Goal: Task Accomplishment & Management: Manage account settings

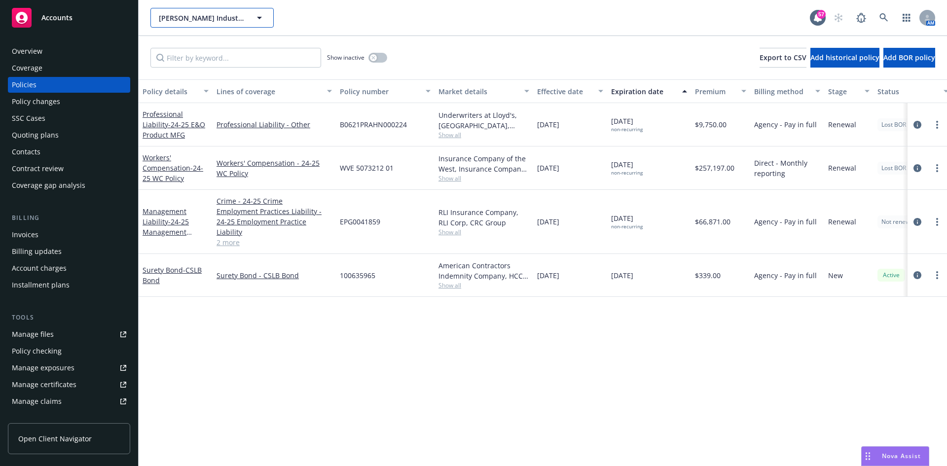
click at [218, 27] on button "Rahn Industries, Inc." at bounding box center [211, 18] width 123 height 20
type input "premier"
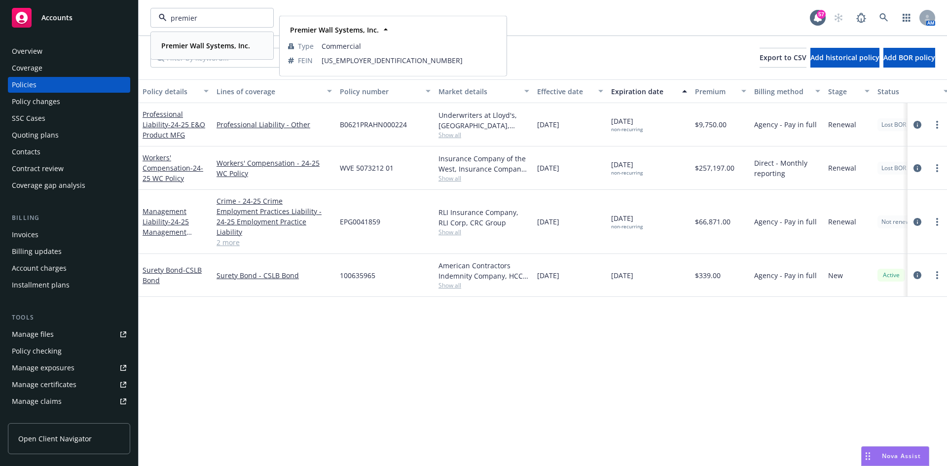
click at [220, 41] on strong "Premier Wall Systems, Inc." at bounding box center [205, 45] width 89 height 9
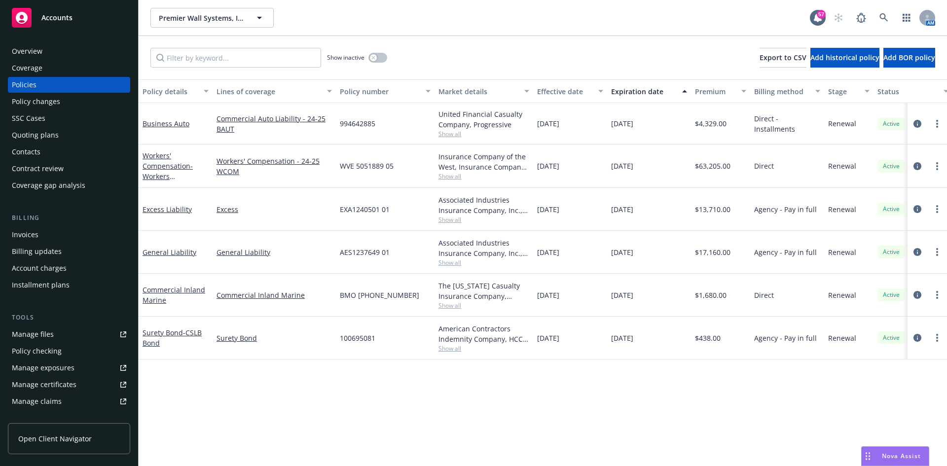
click at [58, 53] on div "Overview" at bounding box center [69, 51] width 114 height 16
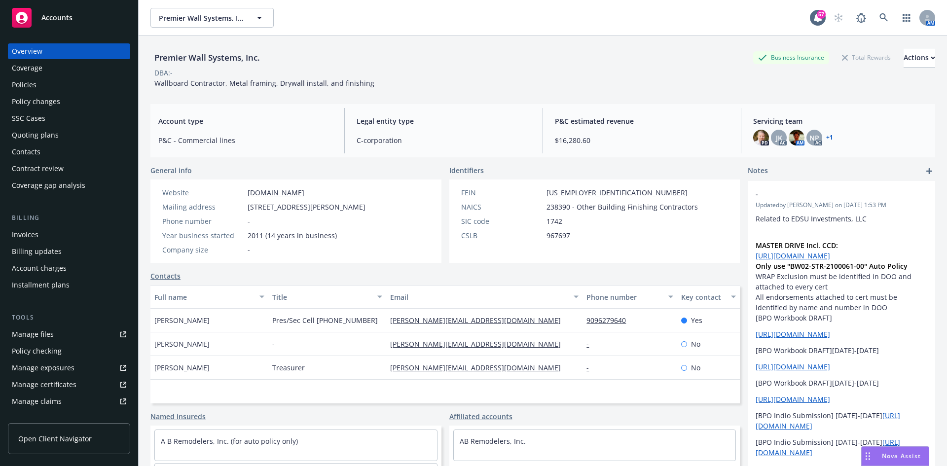
click at [50, 332] on div "Manage files" at bounding box center [33, 335] width 42 height 16
click at [213, 16] on span "Premier Wall Systems, Inc." at bounding box center [201, 18] width 85 height 10
type input "ab r"
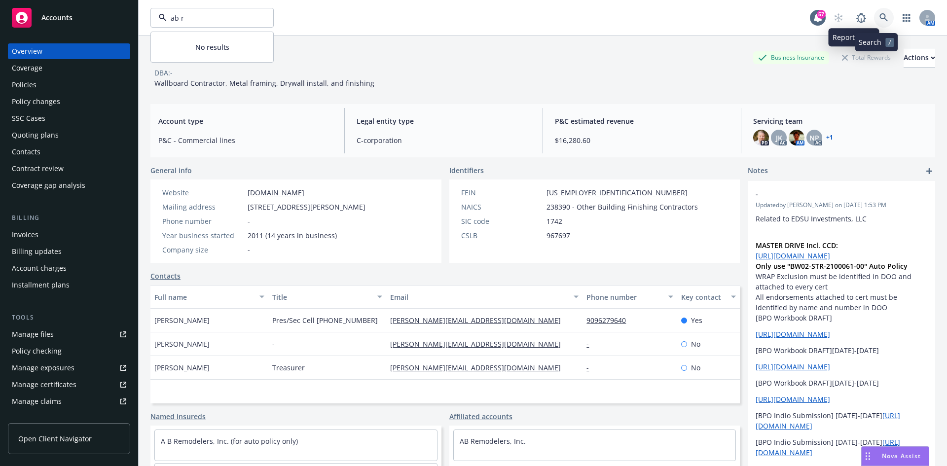
click at [879, 17] on icon at bounding box center [883, 17] width 9 height 9
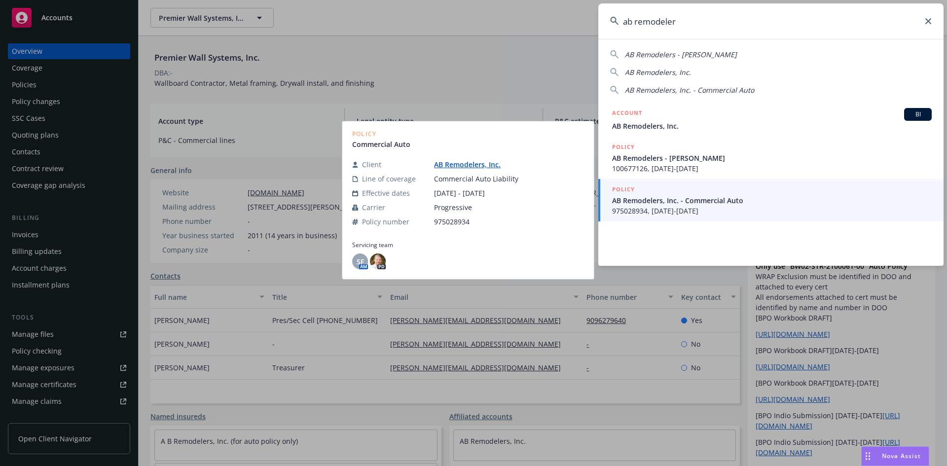
type input "ab remodeler"
click at [689, 209] on span "975028934, 11/16/2023-05/16/2024" at bounding box center [772, 211] width 320 height 10
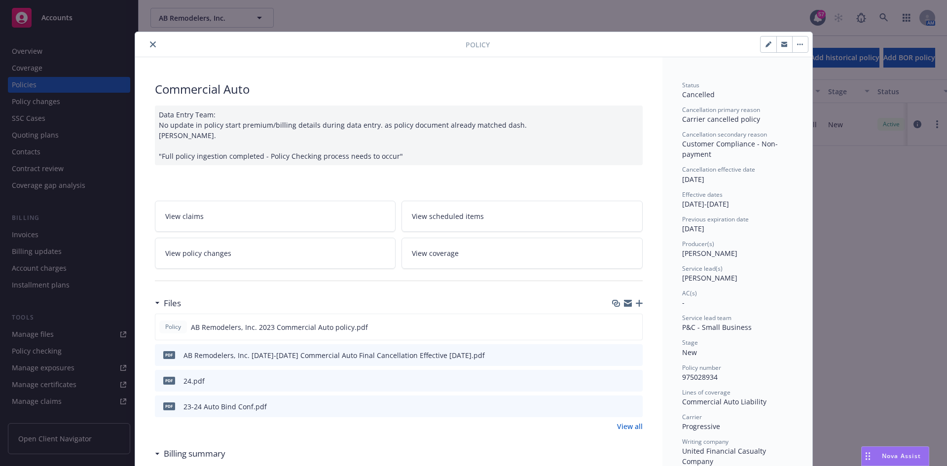
click at [153, 50] on div at bounding box center [302, 44] width 327 height 12
click at [154, 46] on button "close" at bounding box center [153, 44] width 12 height 12
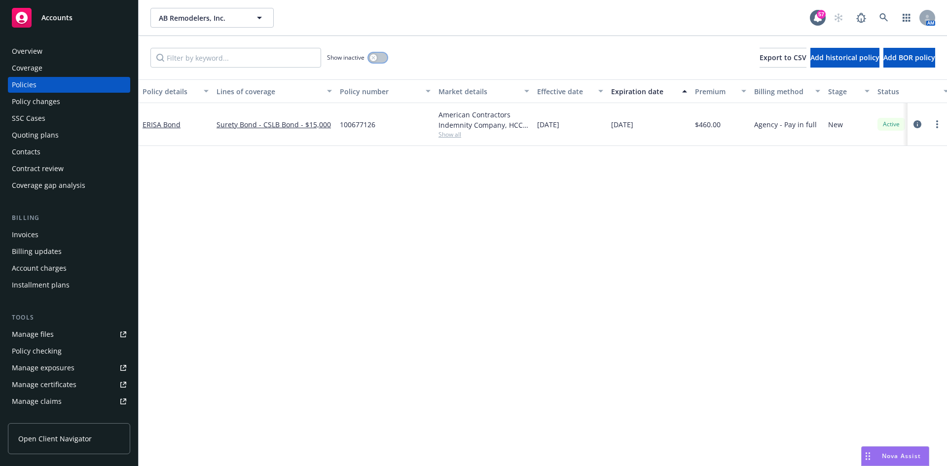
click at [375, 60] on div "button" at bounding box center [373, 57] width 7 height 7
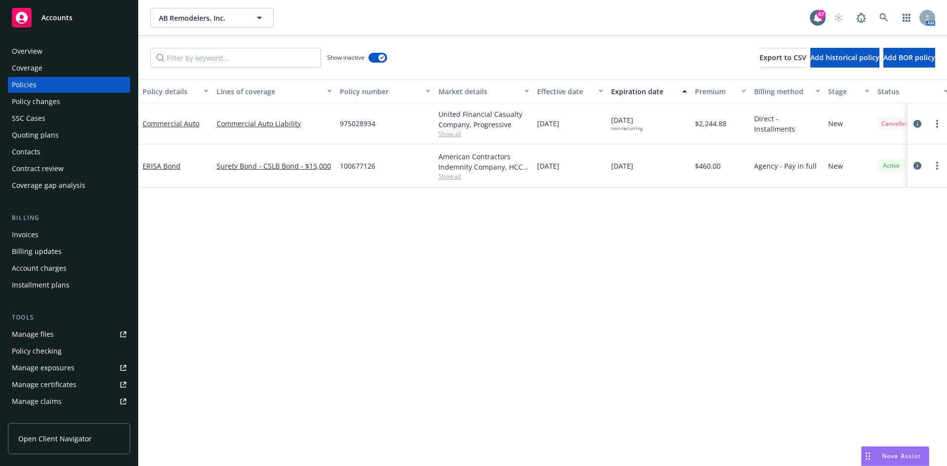
click at [367, 59] on div "Show inactive" at bounding box center [357, 58] width 60 height 20
click at [40, 49] on div "Overview" at bounding box center [27, 51] width 31 height 16
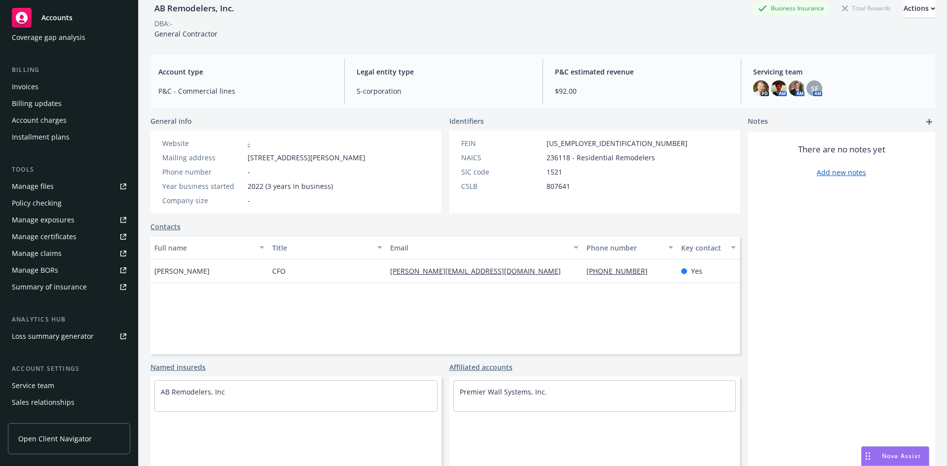
scroll to position [193, 0]
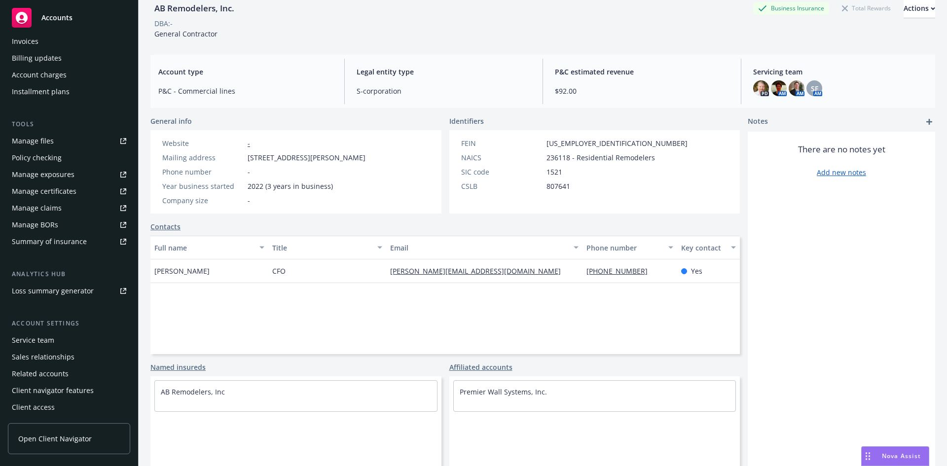
click at [30, 340] on div "Service team" at bounding box center [33, 340] width 42 height 16
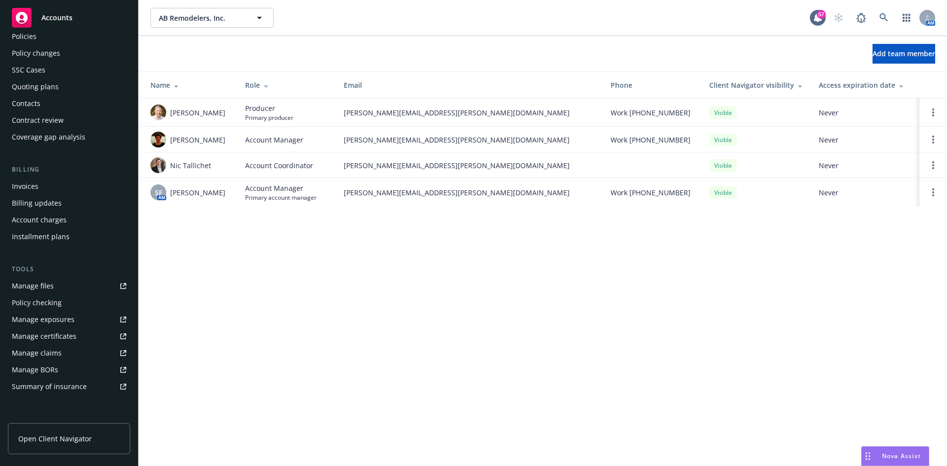
scroll to position [45, 0]
click at [41, 95] on div "Quoting plans" at bounding box center [35, 90] width 47 height 16
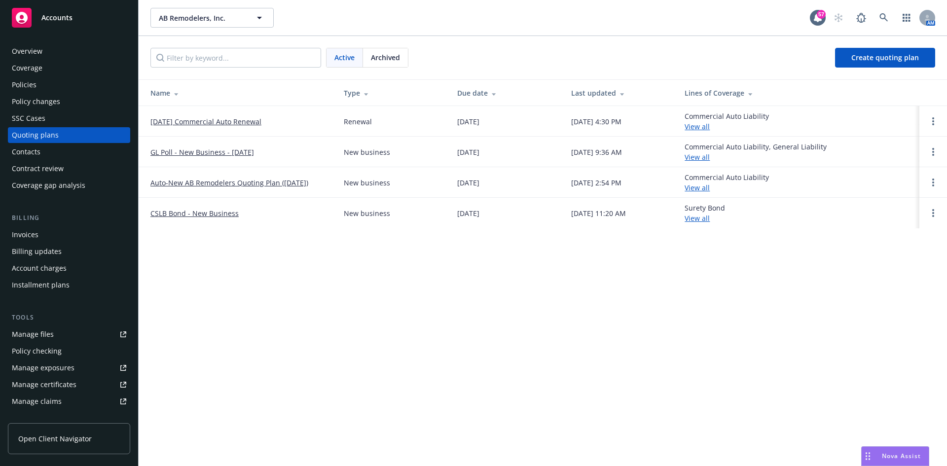
click at [41, 55] on div "Overview" at bounding box center [27, 51] width 31 height 16
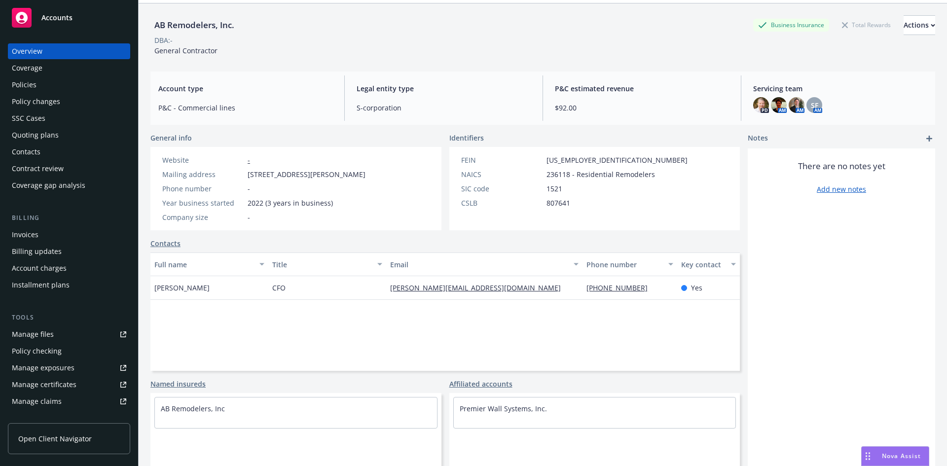
scroll to position [50, 0]
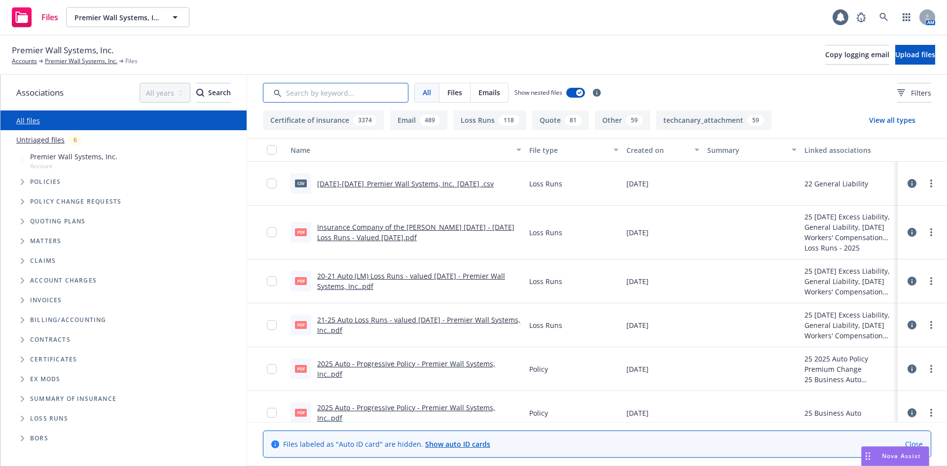
click at [368, 91] on input "Search by keyword..." at bounding box center [336, 93] width 146 height 20
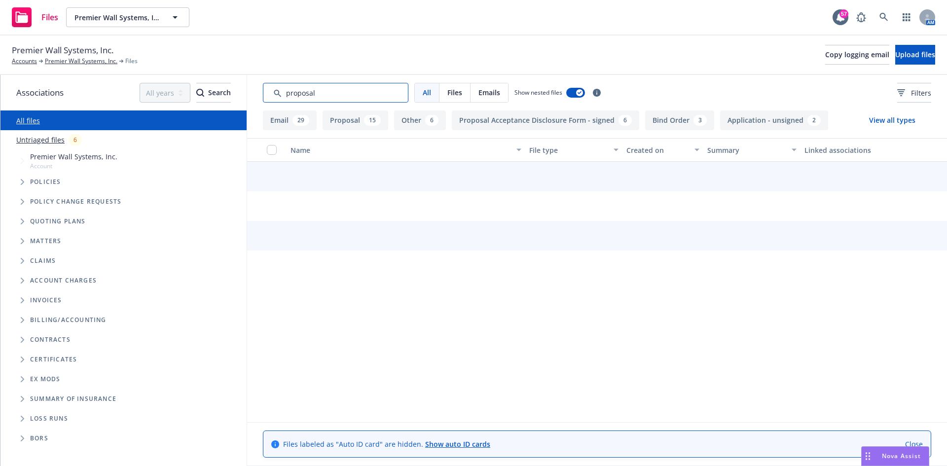
type input "proposal"
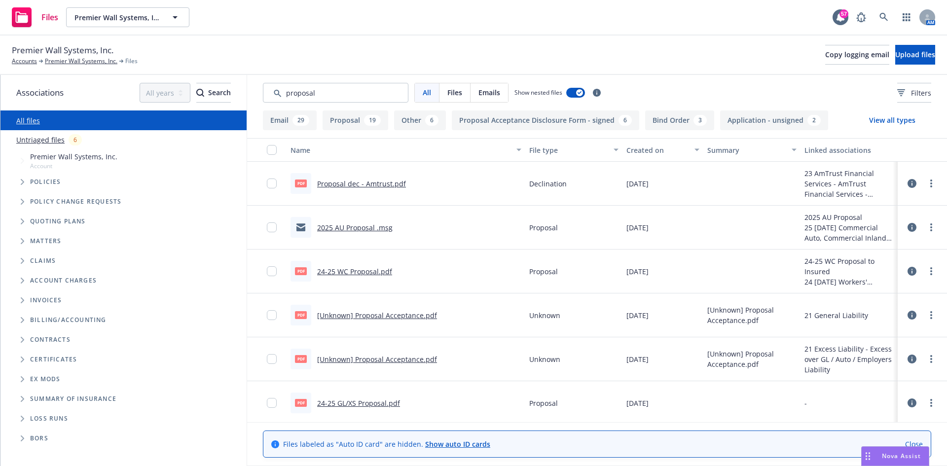
click at [647, 149] on div "Created on" at bounding box center [657, 150] width 62 height 10
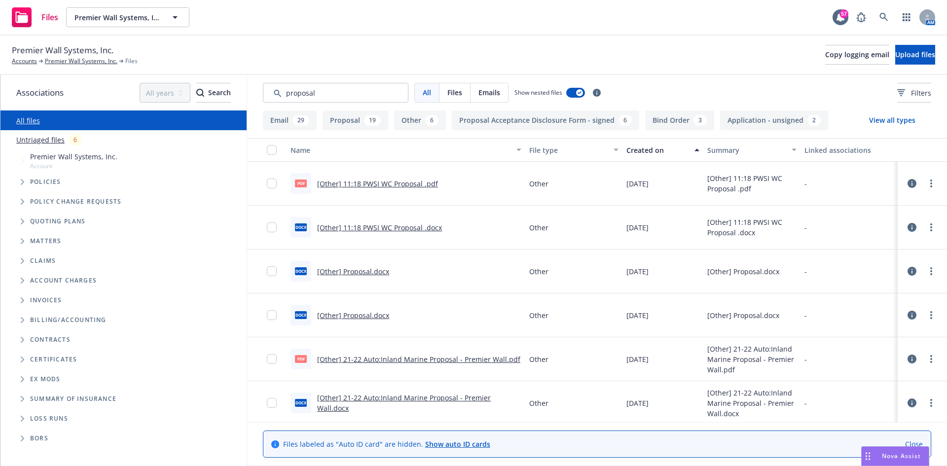
click at [660, 148] on div "Created on" at bounding box center [657, 150] width 62 height 10
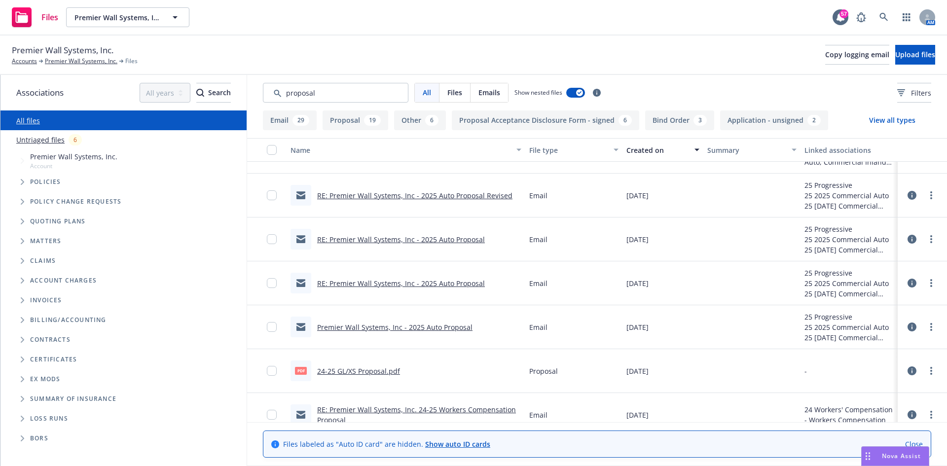
scroll to position [49, 0]
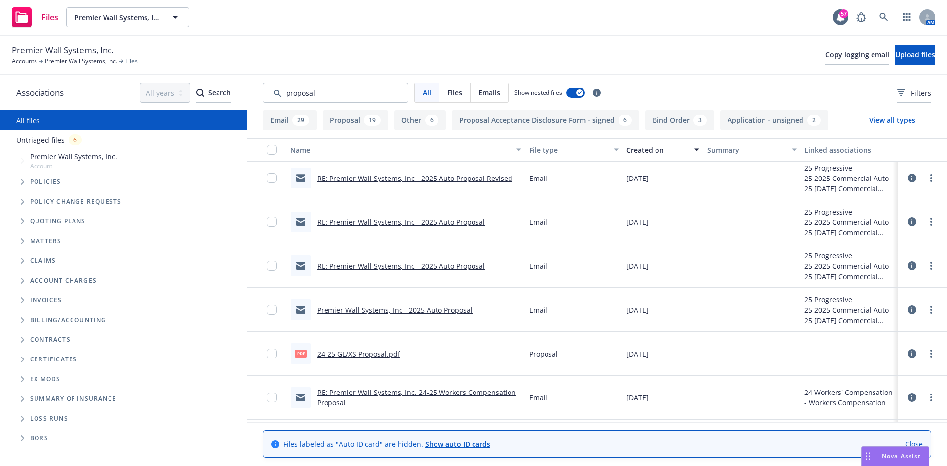
click at [381, 357] on link "24-25 GL/XS Proposal.pdf" at bounding box center [358, 353] width 83 height 9
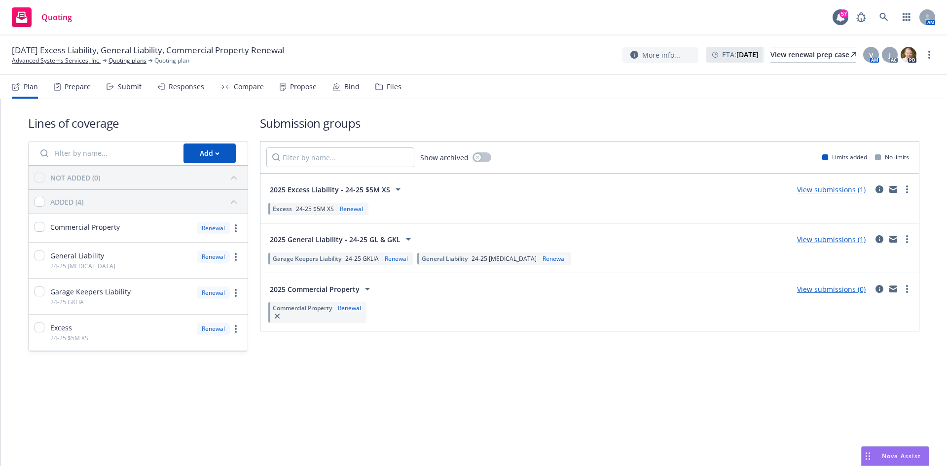
click at [838, 242] on link "View submissions (1)" at bounding box center [831, 239] width 69 height 9
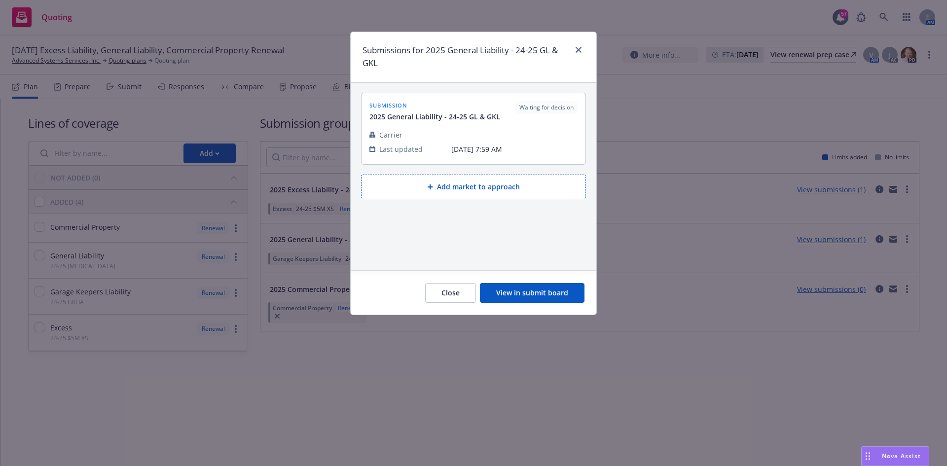
click at [524, 299] on button "View in submit board" at bounding box center [532, 293] width 105 height 20
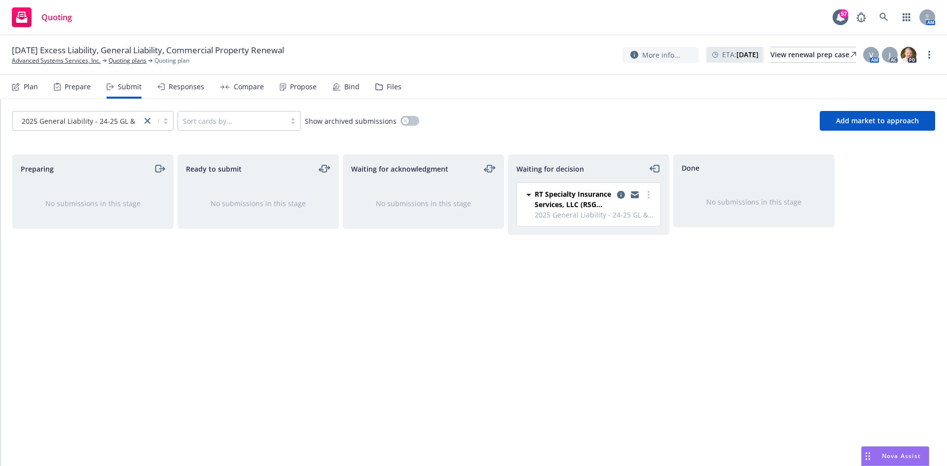
click at [195, 89] on div "Responses" at bounding box center [187, 87] width 36 height 8
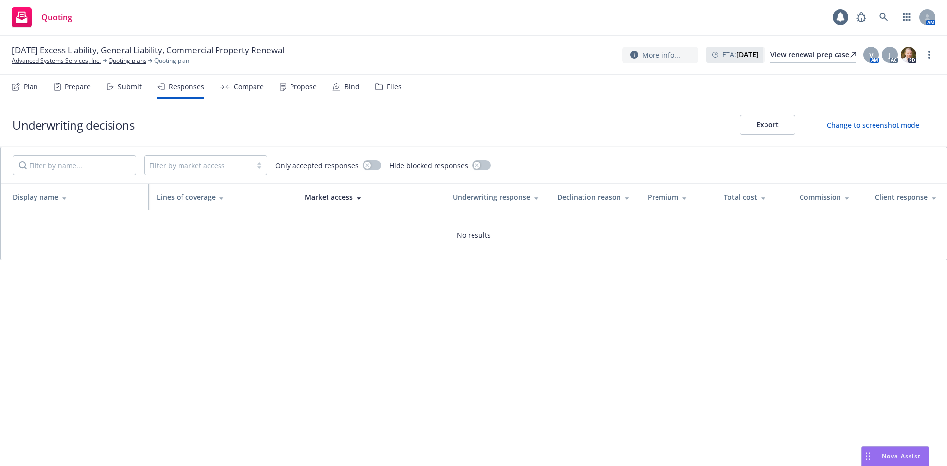
click at [126, 88] on div "Submit" at bounding box center [130, 87] width 24 height 8
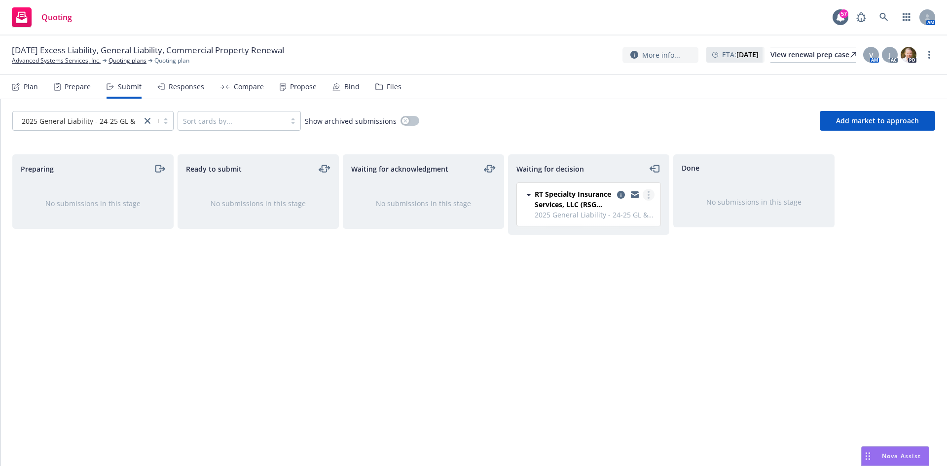
click at [648, 199] on link "more" at bounding box center [649, 195] width 12 height 12
click at [611, 258] on link "Add accepted decision" at bounding box center [604, 255] width 99 height 20
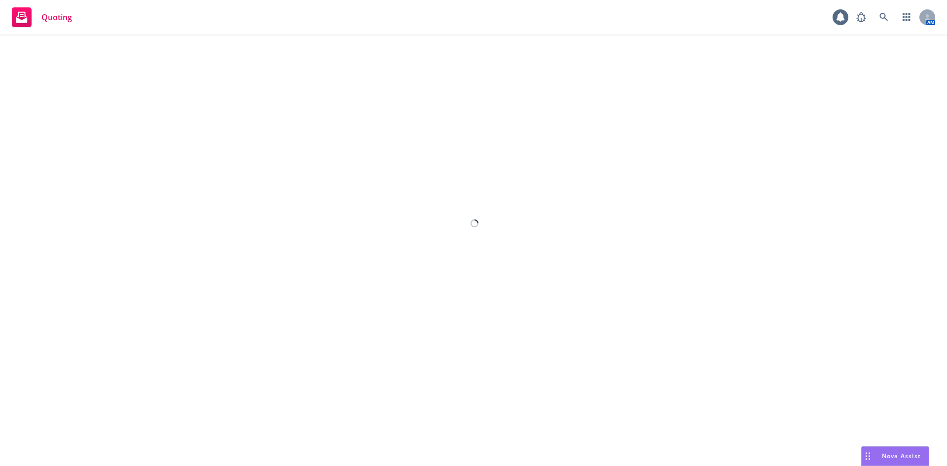
select select "12"
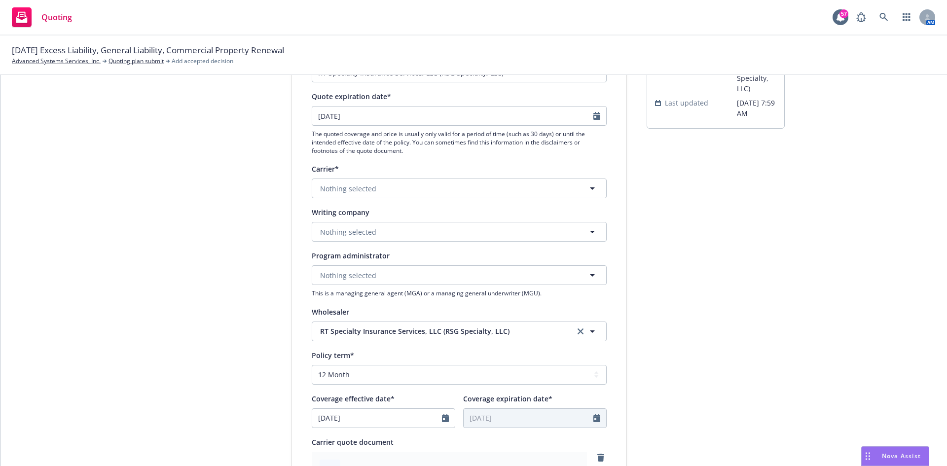
scroll to position [99, 0]
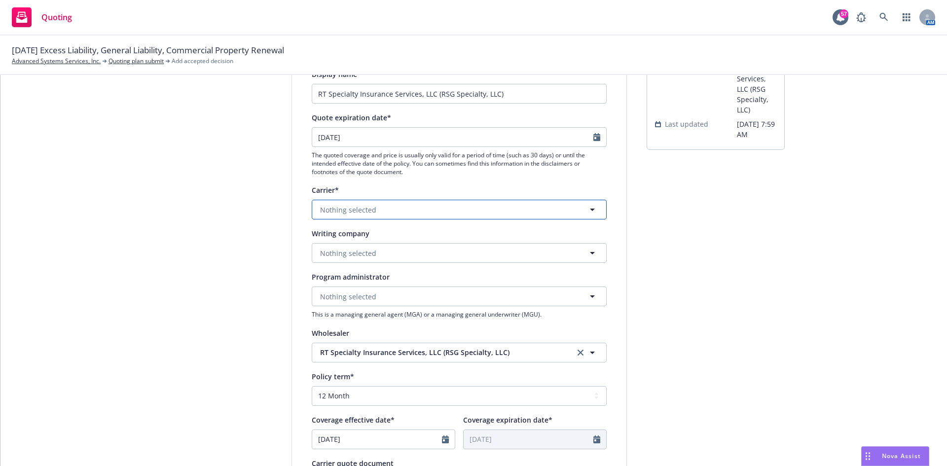
click at [392, 202] on button "Nothing selected" at bounding box center [459, 210] width 295 height 20
type input "axis"
click at [670, 208] on div "submission Carrier RT Specialty Insurance Services, LLC (RSG Specialty, LLC) La…" at bounding box center [716, 418] width 138 height 805
click at [360, 252] on span "Nothing selected" at bounding box center [348, 253] width 56 height 10
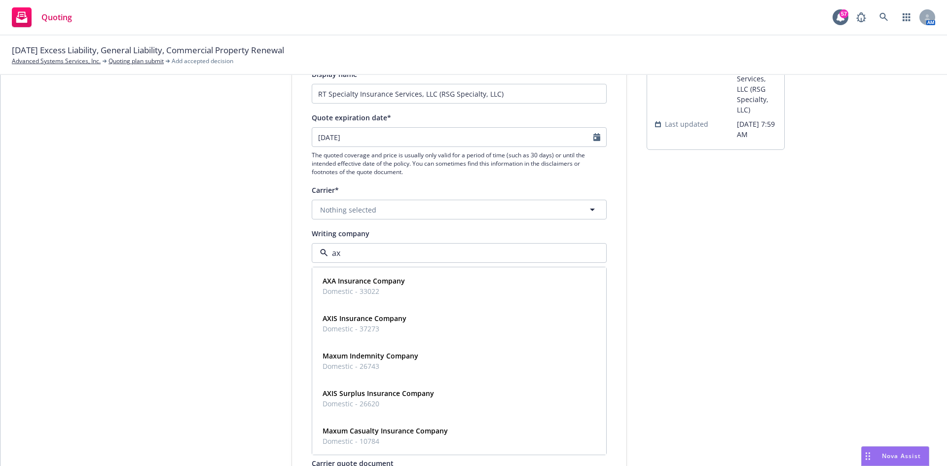
type input "axi"
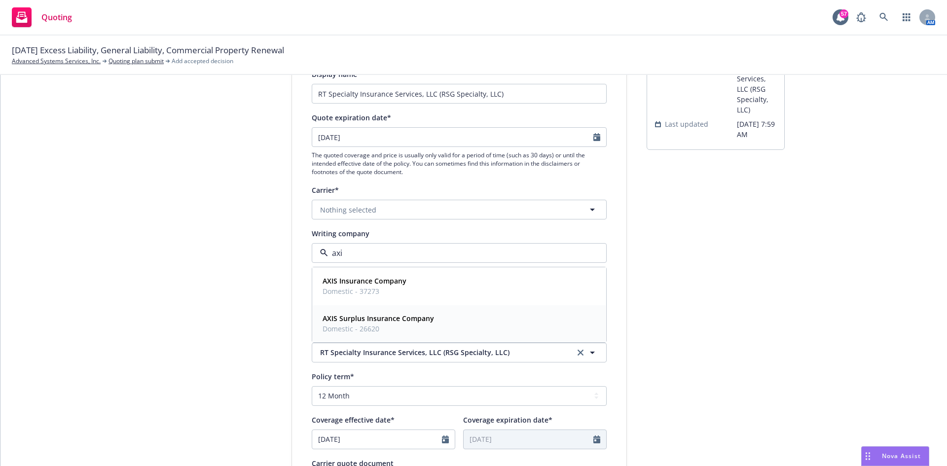
click at [376, 317] on strong "AXIS Surplus Insurance Company" at bounding box center [378, 318] width 111 height 9
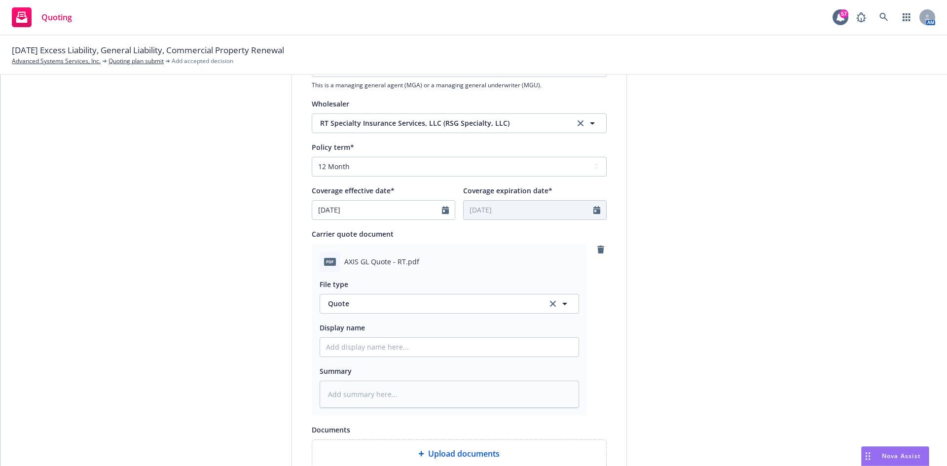
scroll to position [345, 0]
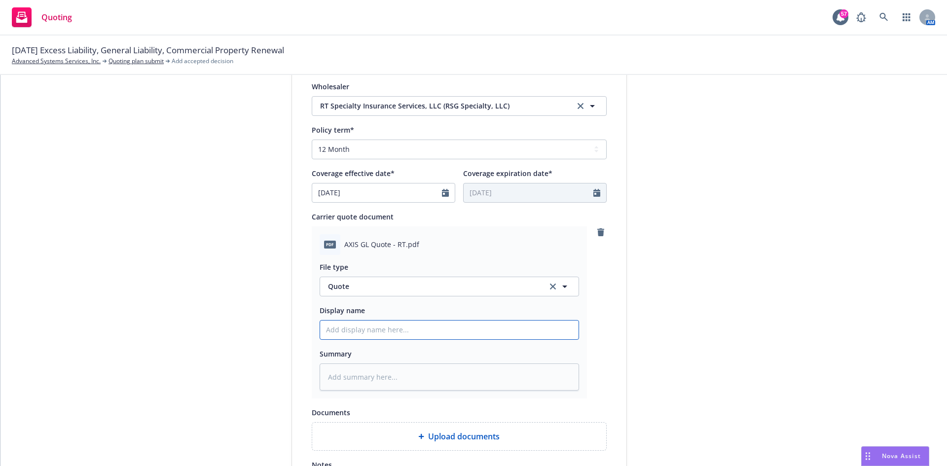
click at [345, 332] on input "Display name" at bounding box center [449, 330] width 258 height 19
type textarea "x"
type input "2"
type textarea "x"
type input "2-"
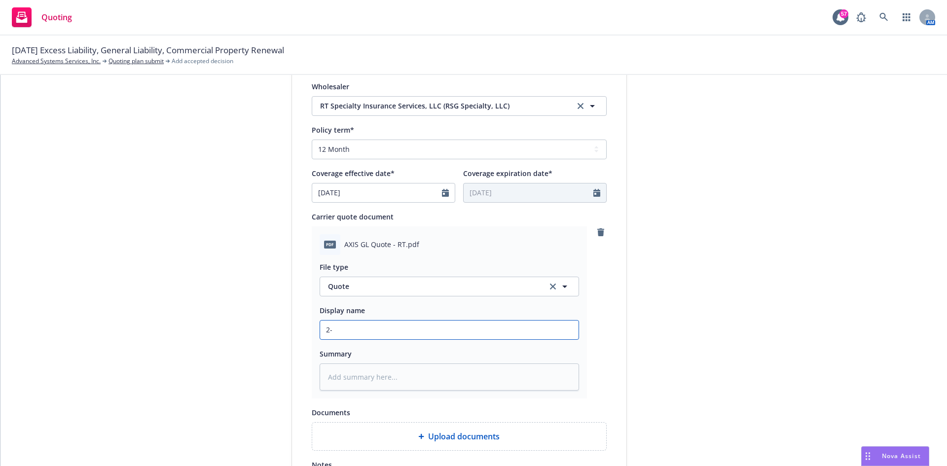
type textarea "x"
type input "2"
type textarea "x"
type input "25"
type textarea "x"
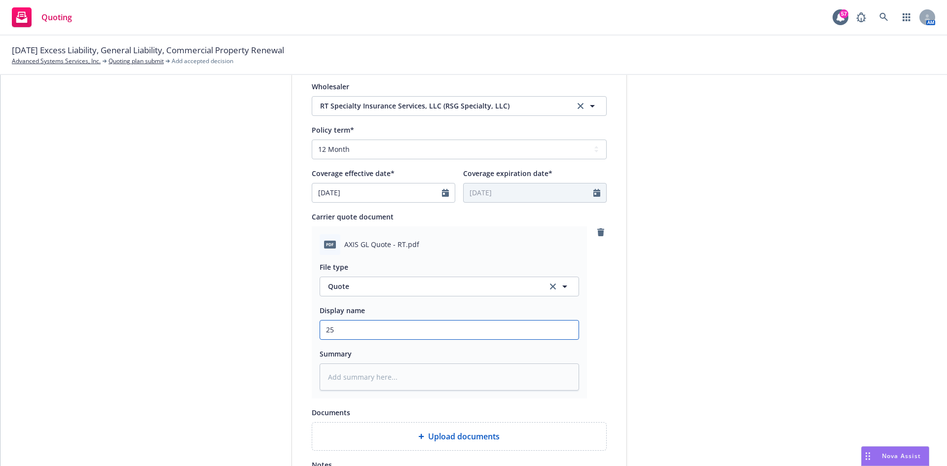
type input "25-"
type textarea "x"
type input "25-2"
type textarea "x"
type input "25-26"
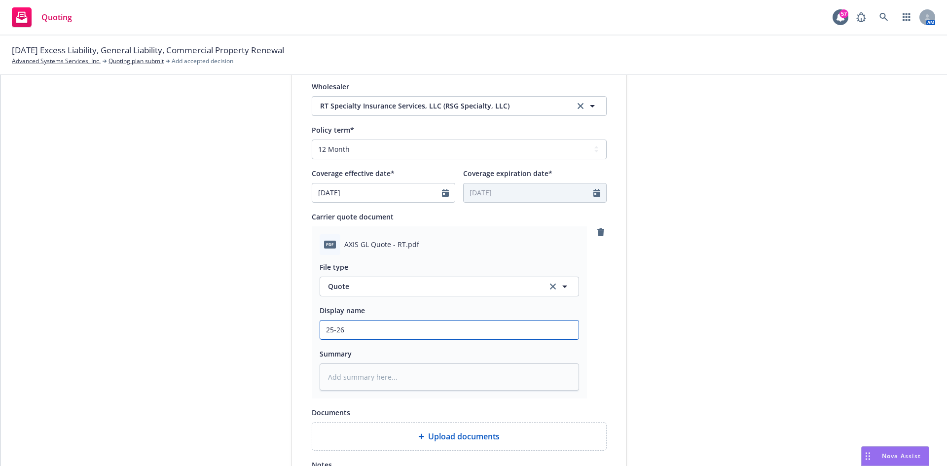
type textarea "x"
type input "25-26"
type textarea "x"
type input "25-26 GL"
type textarea "x"
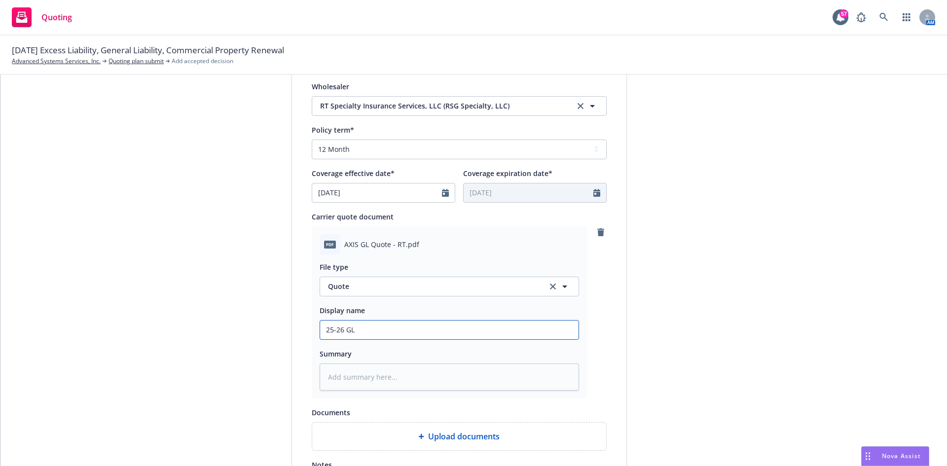
type input "25-26 GL"
type textarea "x"
type input "25-26 GL -"
type textarea "x"
type input "25-26 GL -"
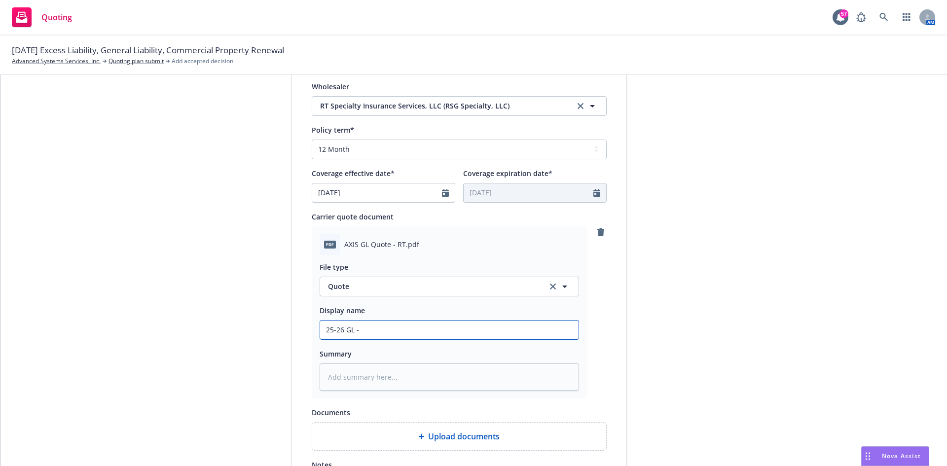
type textarea "x"
type input "25-26 GL - A"
type textarea "x"
type input "25-26 GL - AX"
type textarea "x"
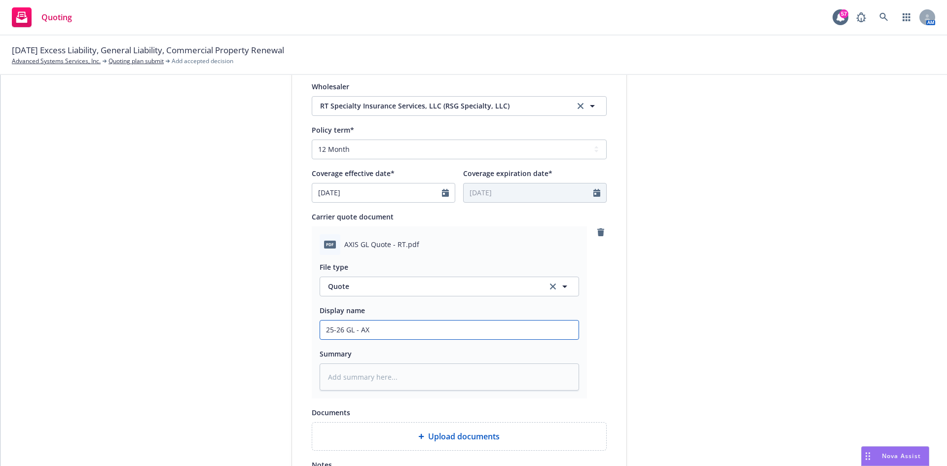
type input "25-26 GL - AXI"
type textarea "x"
type input "25-26 GL - AXIS"
type textarea "x"
type input "25-26 GL - AXIS"
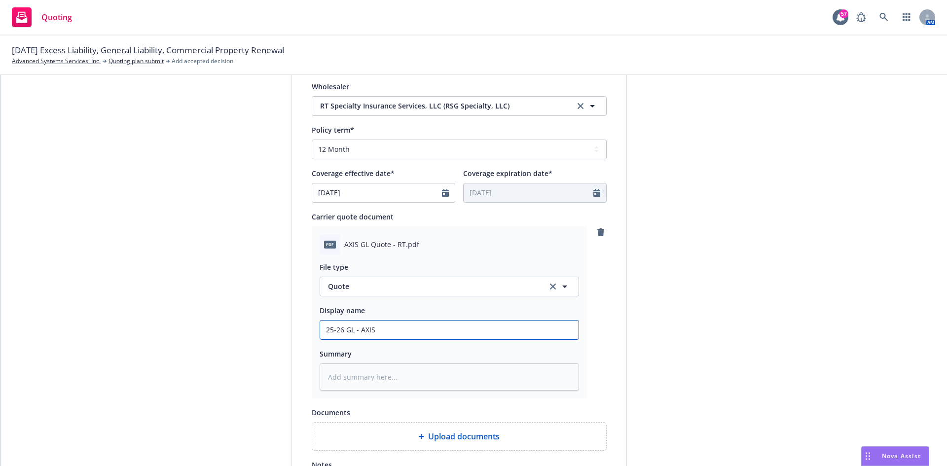
type textarea "x"
type input "25-26 GL - AXIS S"
type textarea "x"
type input "25-26 GL - AXIS Su"
type textarea "x"
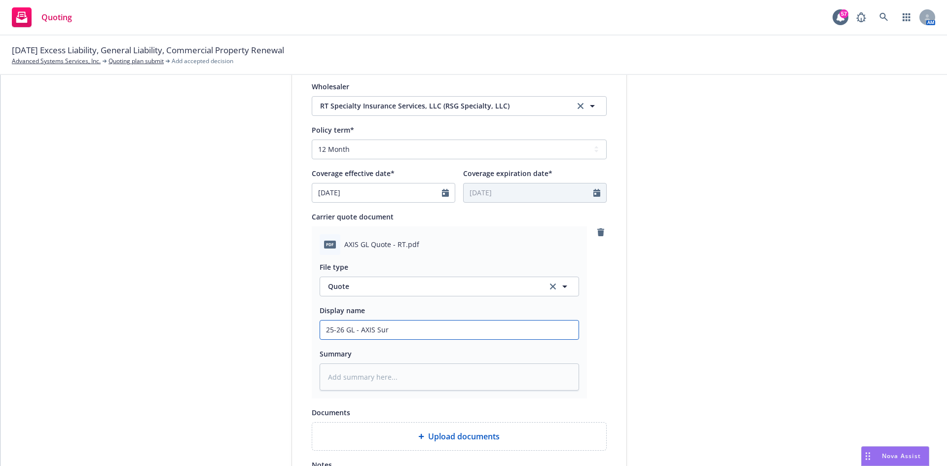
type input "25-26 GL - AXIS Surp"
type textarea "x"
type input "25-26 GL - AXIS Surpl"
type textarea "x"
type input "25-26 GL - AXIS Surplu"
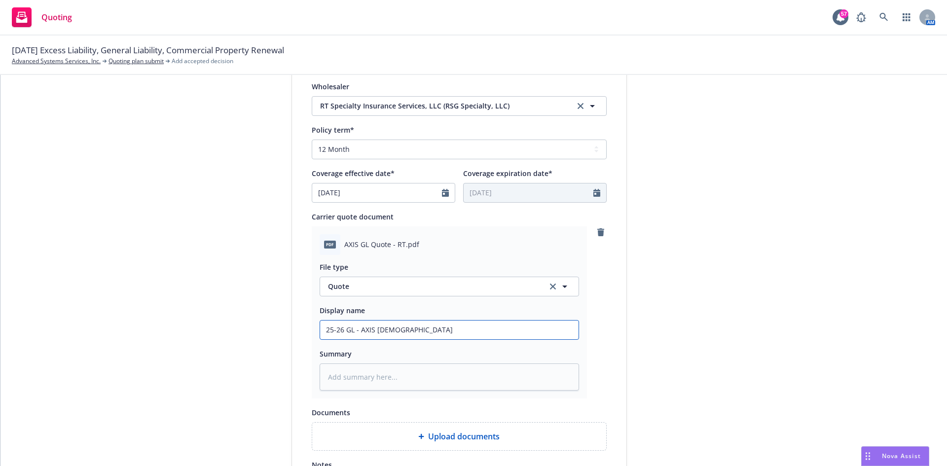
type textarea "x"
type input "25-26 GL - AXIS Surplus"
type textarea "x"
type input "25-26 GL - AXIS Surplus"
type textarea "x"
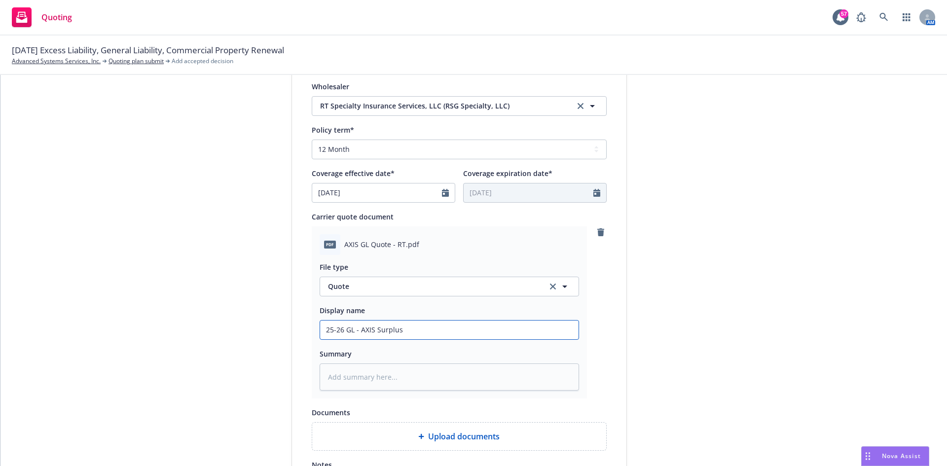
type input "25-26 GL - AXIS Surplus I"
type textarea "x"
type input "25-26 GL - AXIS Surplus In"
type textarea "x"
type input "25-26 GL - AXIS Surplus Ins"
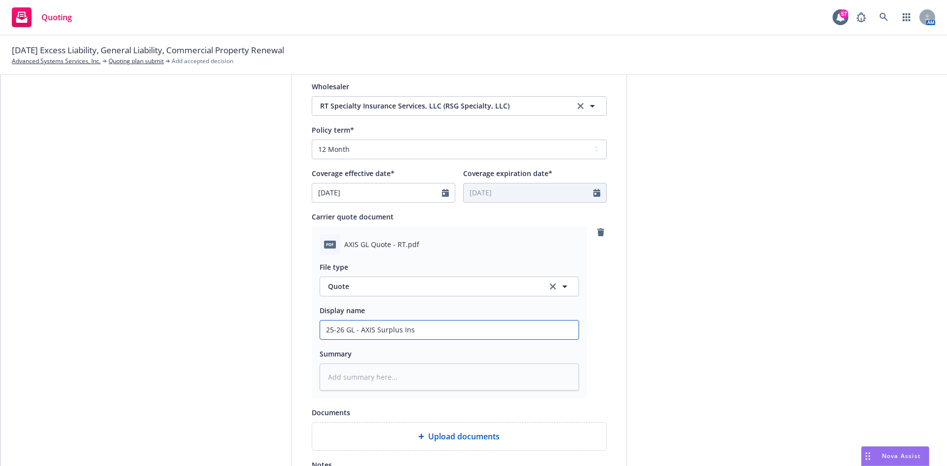
type textarea "x"
type input "25-26 GL - AXIS Surplus Insu"
type textarea "x"
type input "25-26 GL - AXIS Surplus Insua"
type textarea "x"
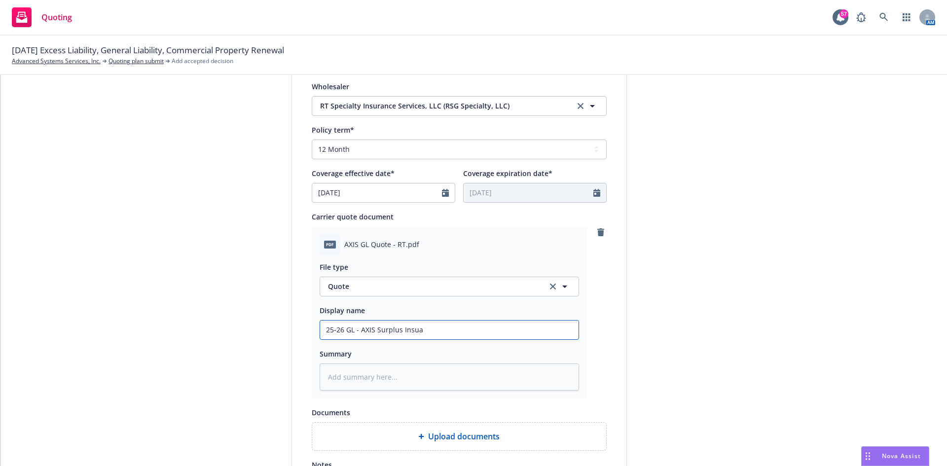
type input "25-26 GL - AXIS Surplus Insu"
type textarea "x"
type input "25-26 GL - AXIS Surplus Insur"
type textarea "x"
type input "25-26 GL - AXIS Surplus Insuran"
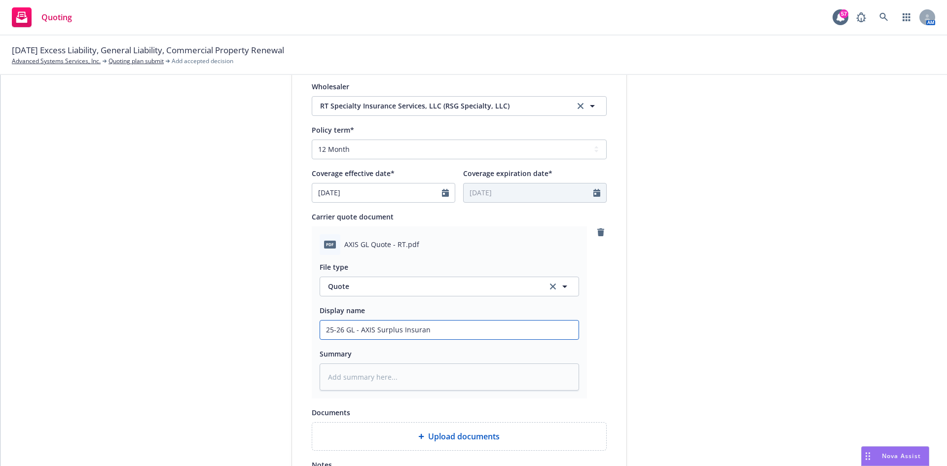
type textarea "x"
type input "25-26 GL - AXIS Surplus Insuranc"
type textarea "x"
type input "25-26 GL - AXIS Surplus Insurance"
type textarea "x"
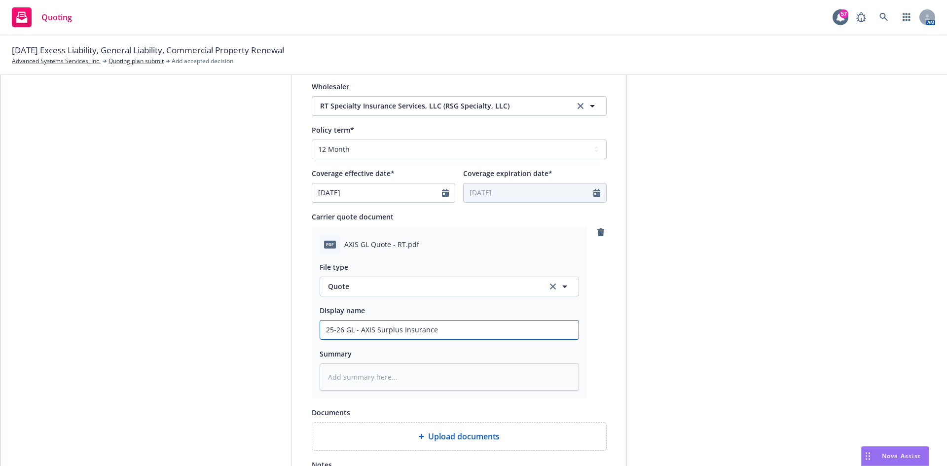
type input "25-26 GL - AXIS Surplus Insurance"
type textarea "x"
type input "25-26 GL - AXIS Surplus Insurance Q"
type textarea "x"
type input "25-26 GL - AXIS Surplus Insurance Qu"
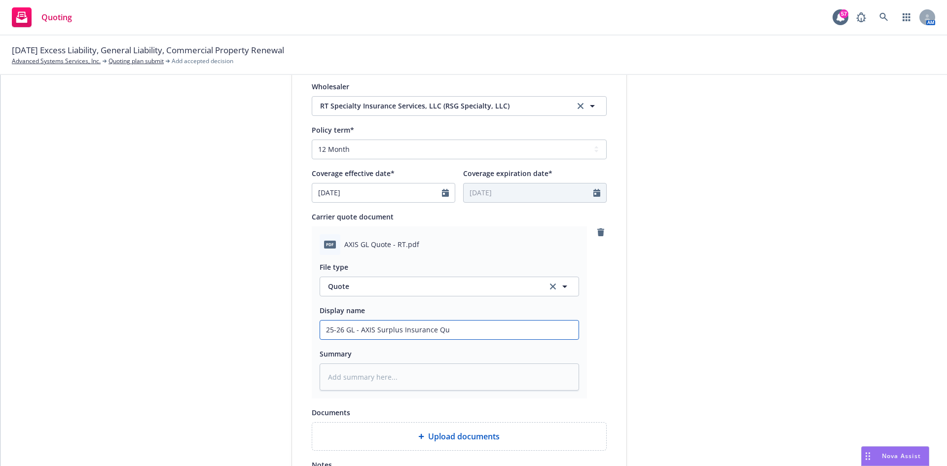
type textarea "x"
type input "25-26 GL - AXIS Surplus Insurance Quo"
type textarea "x"
type input "25-26 GL - AXIS Surplus Insurance Quot"
type textarea "x"
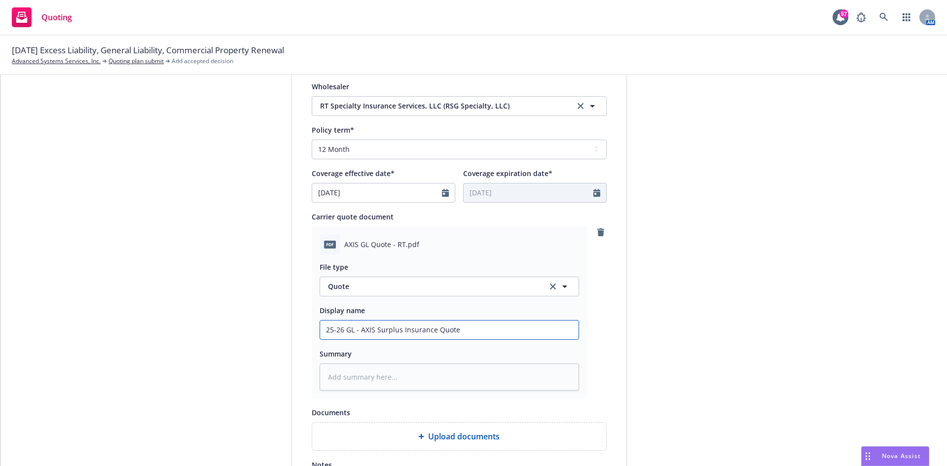
type input "25-26 GL - AXIS Surplus Insurance Quote"
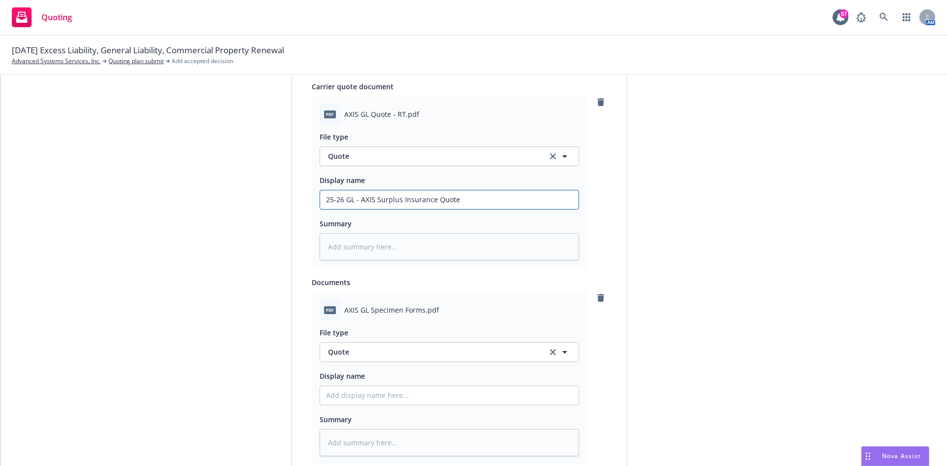
scroll to position [493, 0]
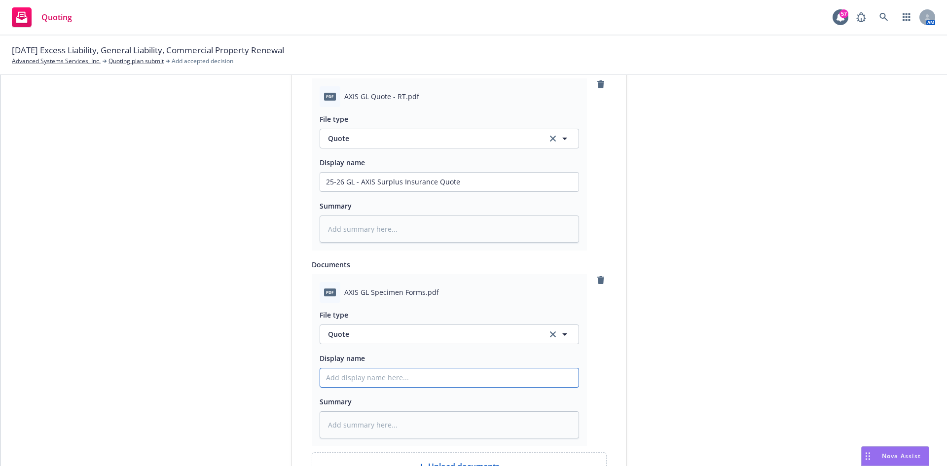
click at [340, 191] on input "Display name" at bounding box center [449, 182] width 258 height 19
paste input "25-26 GL - AXIS Surplus Insurance Quote"
type textarea "x"
type input "25-26 GL - AXIS Surplus Insurance Quote"
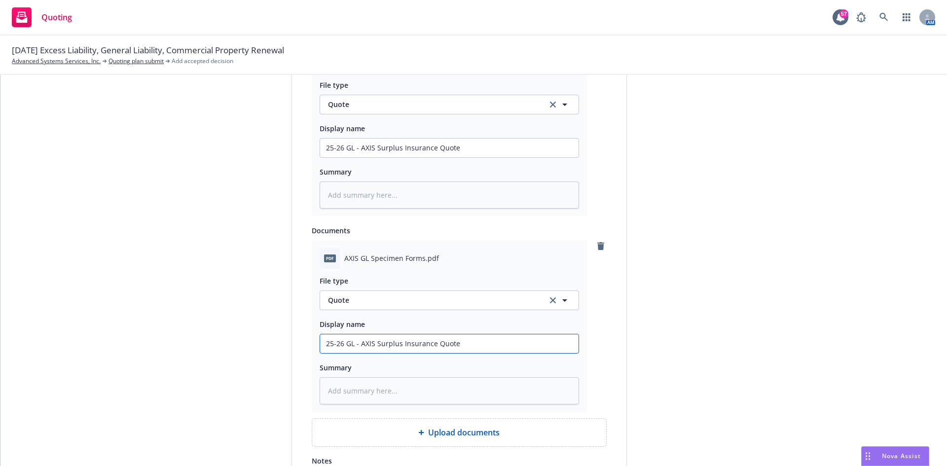
scroll to position [543, 0]
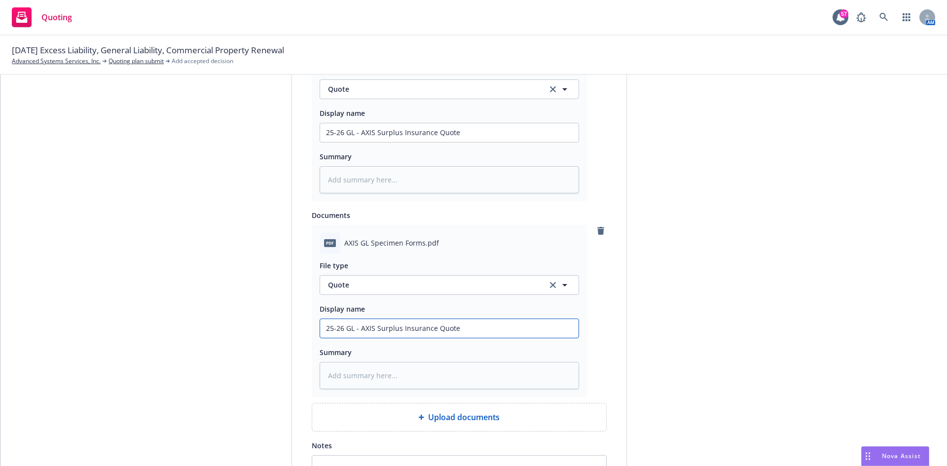
type textarea "x"
type input "25-26 GL - AXIS Surplus Insurance S"
type textarea "x"
type input "25-26 GL - AXIS Surplus Insurance Se"
type textarea "x"
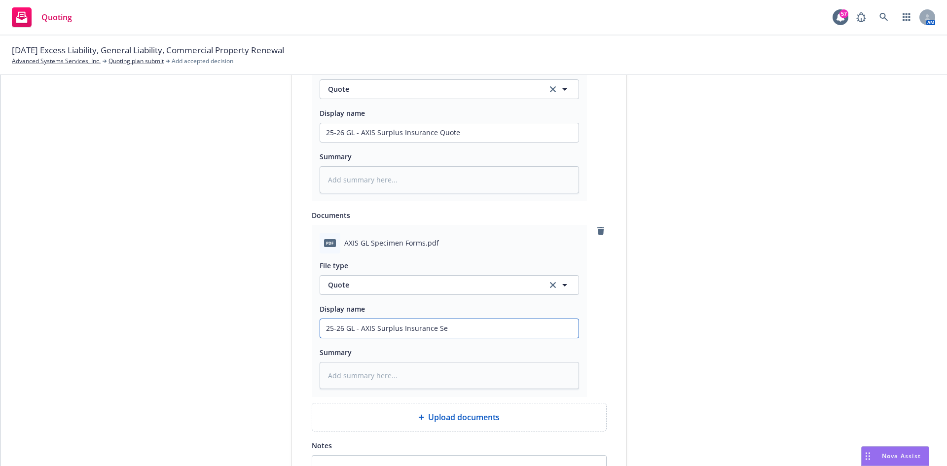
type input "25-26 GL - AXIS Surplus Insurance Sep"
type textarea "x"
type input "25-26 GL - AXIS Surplus Insurance Sepc"
type textarea "x"
type input "25-26 GL - AXIS Surplus Insurance Sepci"
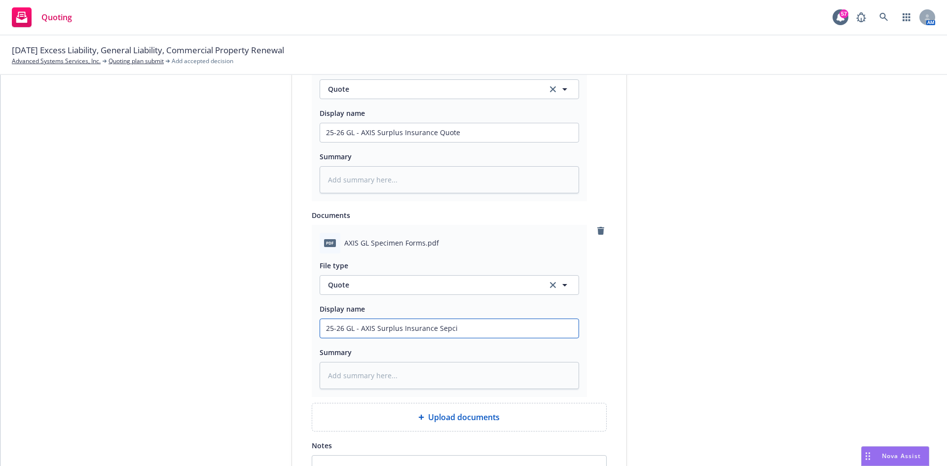
type textarea "x"
type input "25-26 GL - AXIS Surplus Insurance Sepc"
type textarea "x"
type input "25-26 GL - AXIS Surplus Insurance Sep"
type textarea "x"
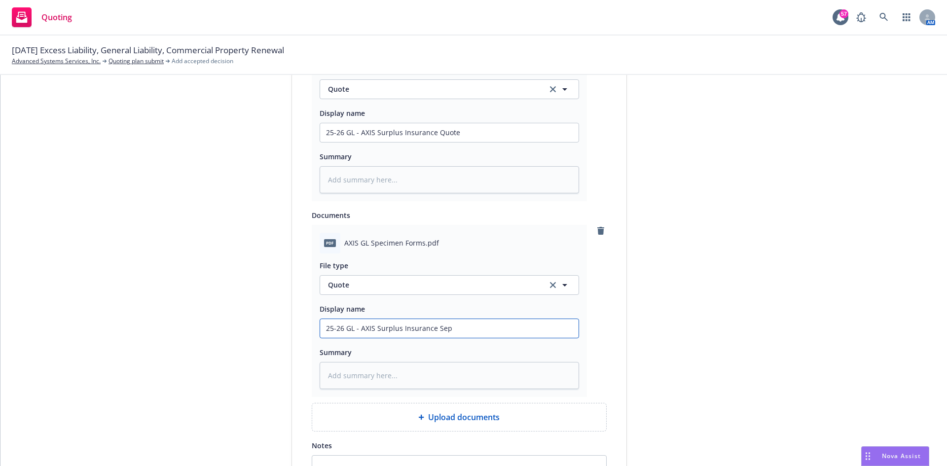
type input "25-26 GL - AXIS Surplus Insurance Se"
type textarea "x"
type input "25-26 GL - AXIS Surplus Insurance S"
type textarea "x"
type input "25-26 GL - AXIS Surplus Insurance Sp"
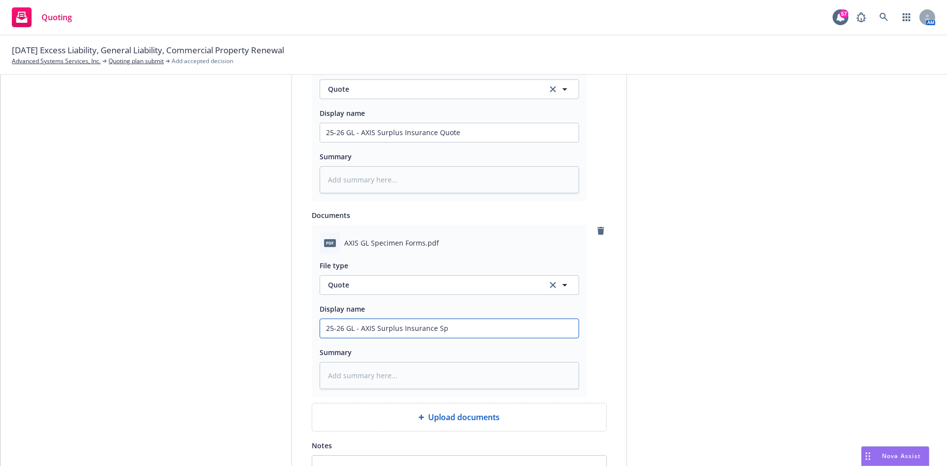
type textarea "x"
type input "25-26 GL - AXIS Surplus Insurance Spe"
type textarea "x"
type input "25-26 GL - AXIS Surplus Insurance Spec"
type textarea "x"
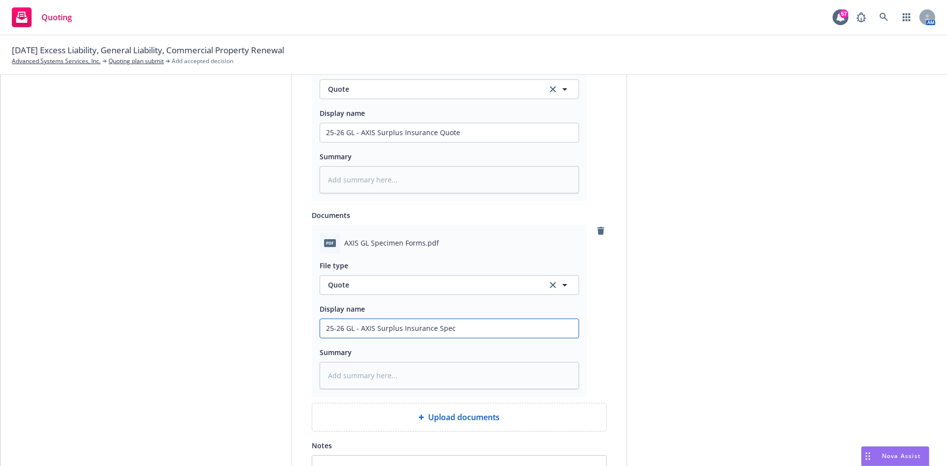
type input "25-26 GL - AXIS Surplus Insurance Speci"
type textarea "x"
type input "25-26 GL - AXIS Surplus Insurance Specim"
type textarea "x"
type input "25-26 GL - AXIS Surplus Insurance Specime"
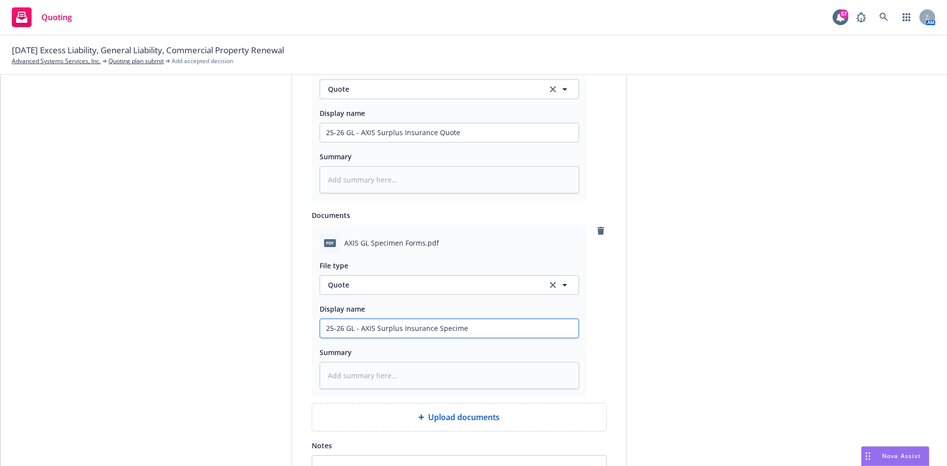
type textarea "x"
type input "25-26 GL - AXIS Surplus Insurance Specimen"
type textarea "x"
type input "25-26 GL - AXIS Surplus Insurance Specimen"
type textarea "x"
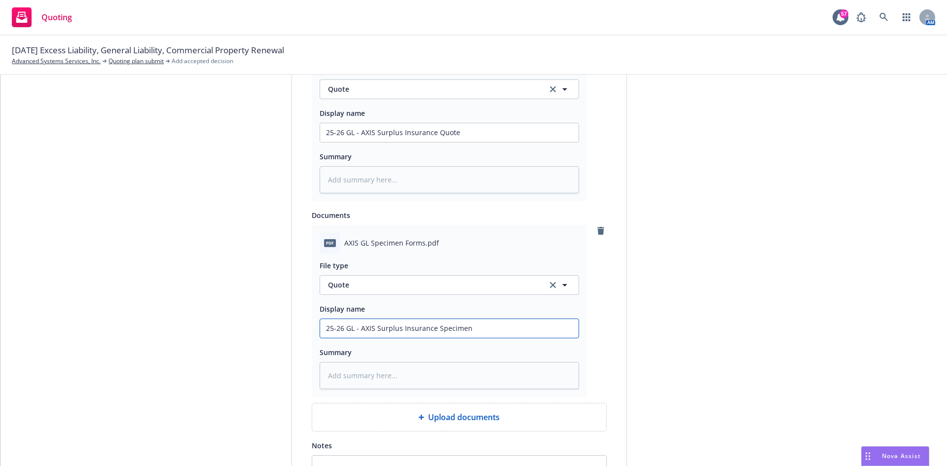
type input "25-26 GL - AXIS Surplus Insurance Specimen F"
type textarea "x"
type input "25-26 GL - AXIS Surplus Insurance Specimen Fo"
type textarea "x"
type input "25-26 GL - AXIS Surplus Insurance Specimen Fom"
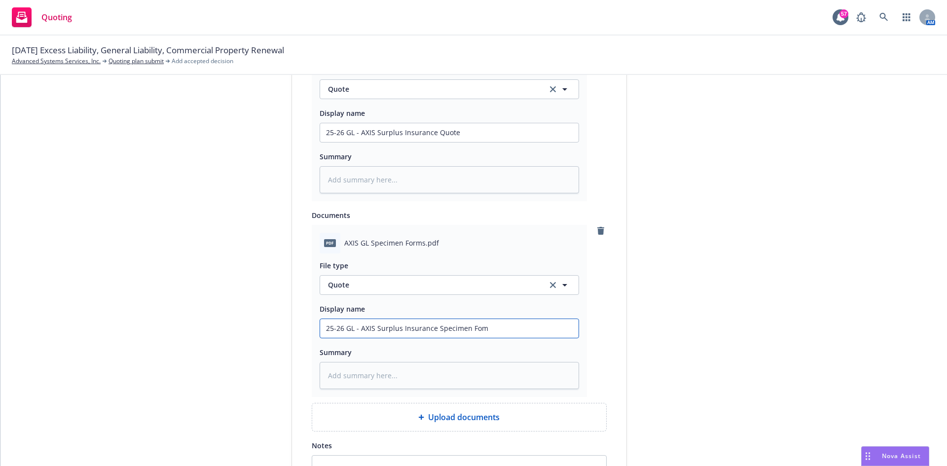
type textarea "x"
type input "25-26 GL - AXIS Surplus Insurance Specimen Fo"
type textarea "x"
type input "25-26 GL - AXIS Surplus Insurance Specimen For"
type textarea "x"
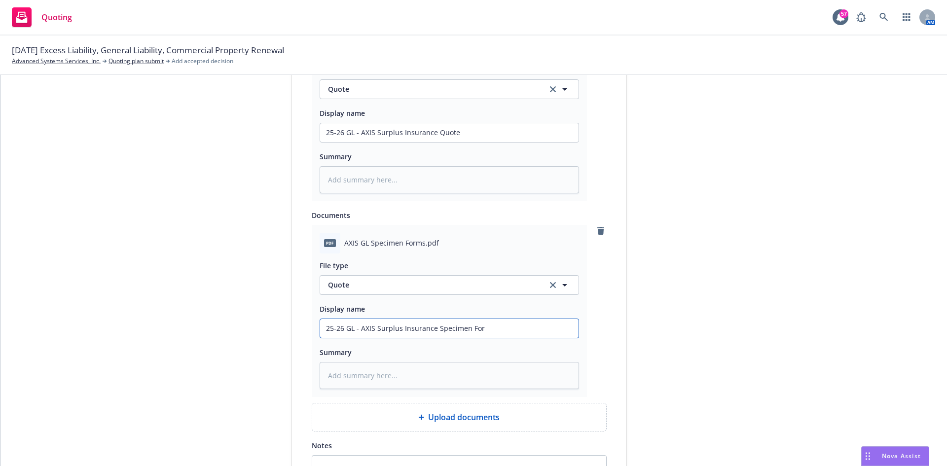
type input "25-26 GL - AXIS Surplus Insurance Specimen Form"
type textarea "x"
type input "25-26 GL - AXIS Surplus Insurance Specimen Forms"
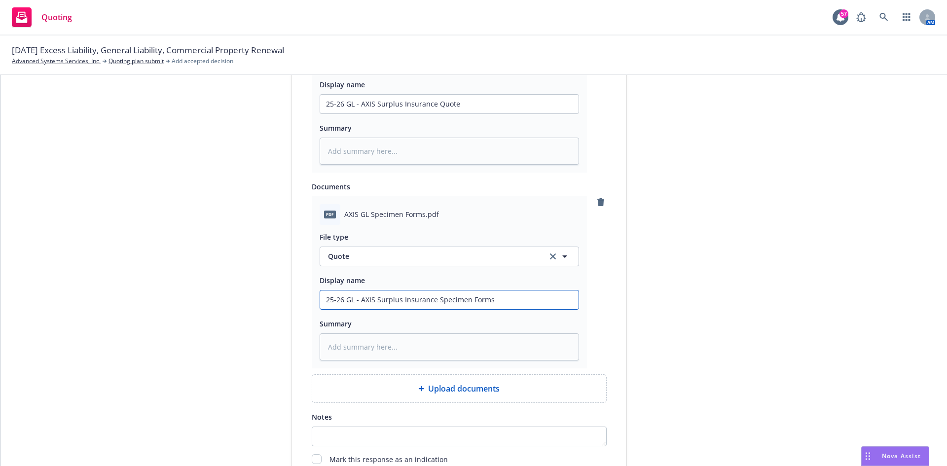
scroll to position [572, 0]
click at [768, 345] on div "submission Carrier RT Specialty Insurance Services, LLC (RSG Specialty, LLC) La…" at bounding box center [716, 33] width 138 height 983
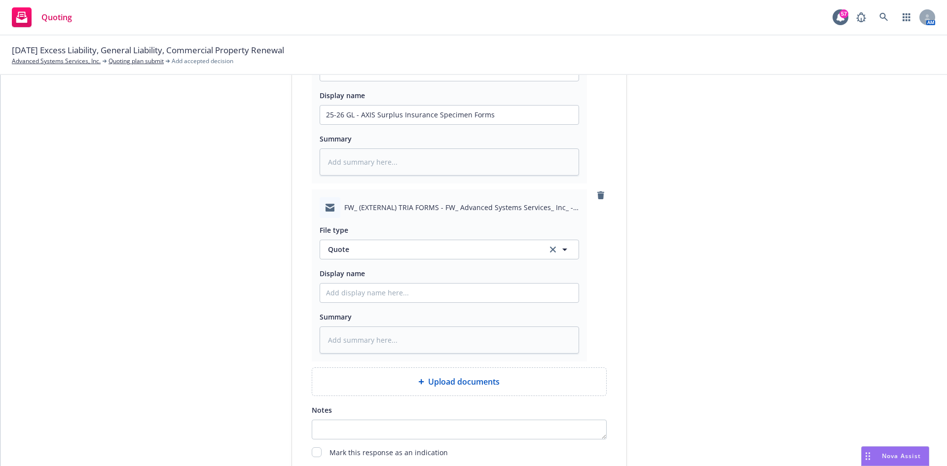
scroll to position [769, 0]
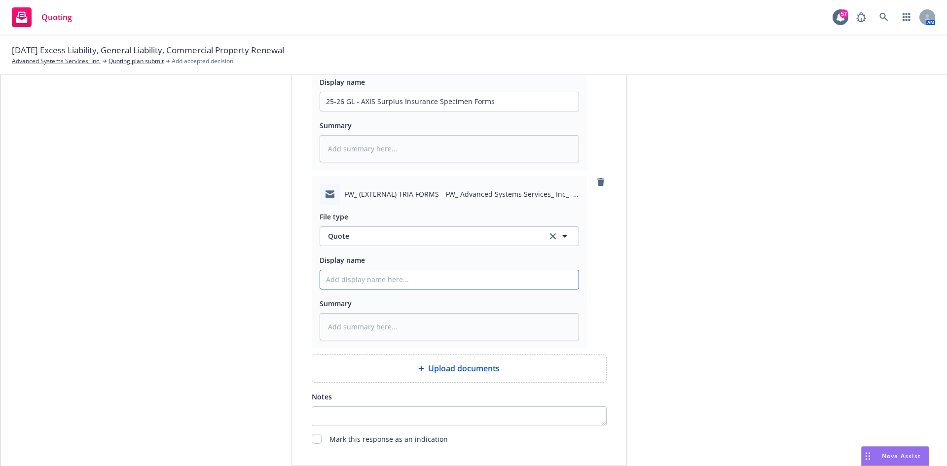
paste input "25-26 GL - AXIS Surplus Insurance Quote"
type textarea "x"
type input "25-26 GL - AXIS Surplus Insurance Quote"
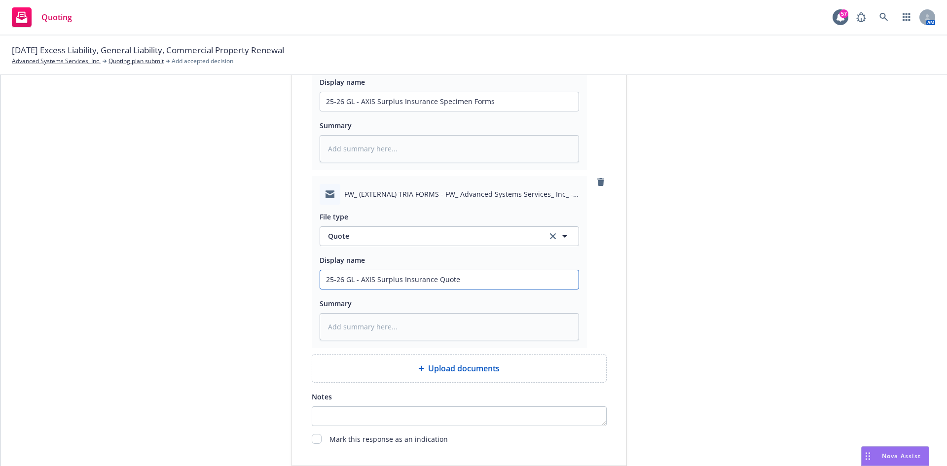
type textarea "x"
type input "25-26 GL - R"
type textarea "x"
type input "25-26 GL - RT"
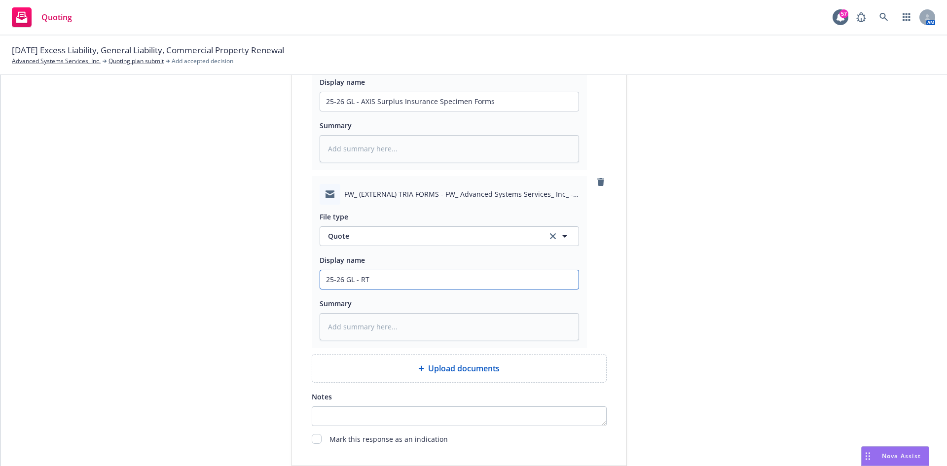
type textarea "x"
type input "25-26 GL - RT"
type textarea "x"
type input "25-26 GL - RT R"
type textarea "x"
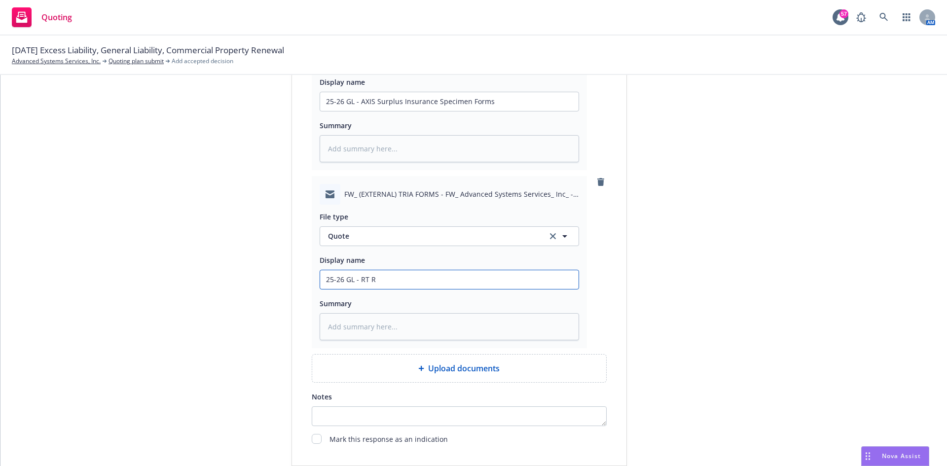
type input "25-26 GL - RT Re"
type textarea "x"
type input "25-26 GL - RT Ren"
type textarea "x"
type input "25-26 GL - RT Rene"
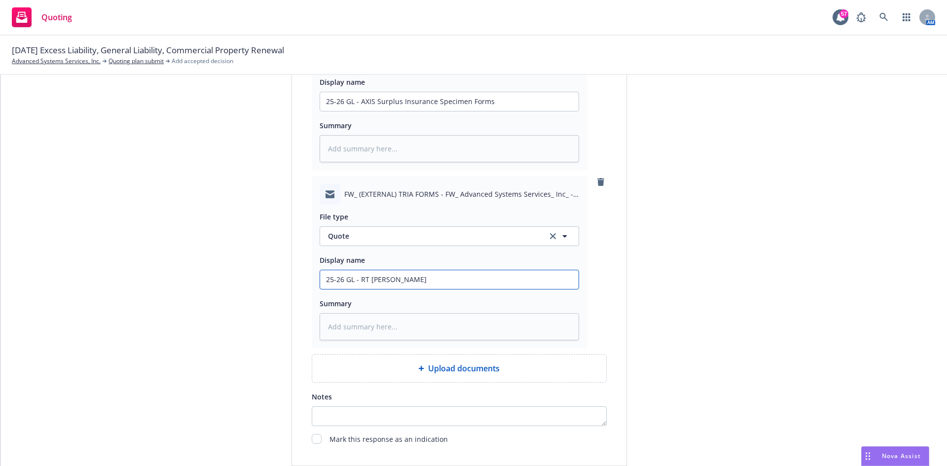
type textarea "x"
type input "25-26 GL - RT Renew"
type textarea "x"
type input "25-26 GL - RT Renewa"
type textarea "x"
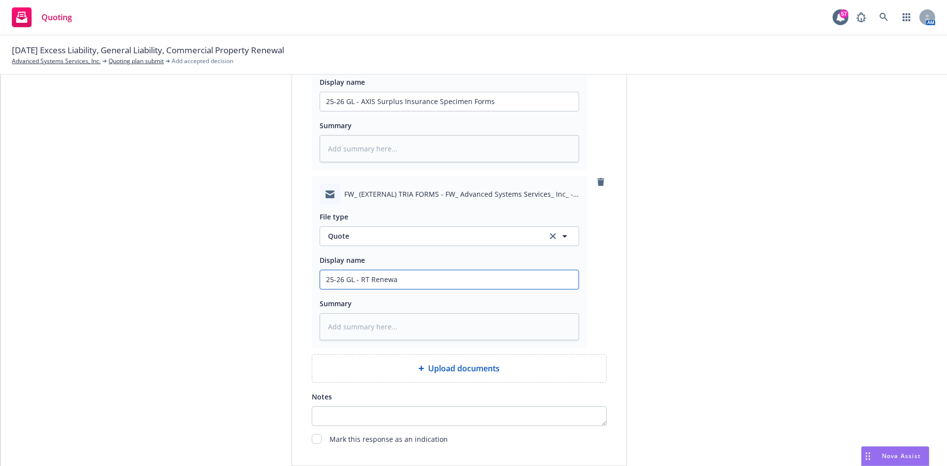
type input "25-26 GL - RT Renewal"
type textarea "x"
type input "25-26 GL - RT Renewal"
type textarea "x"
type input "25-26 GL - RT Renewal Q"
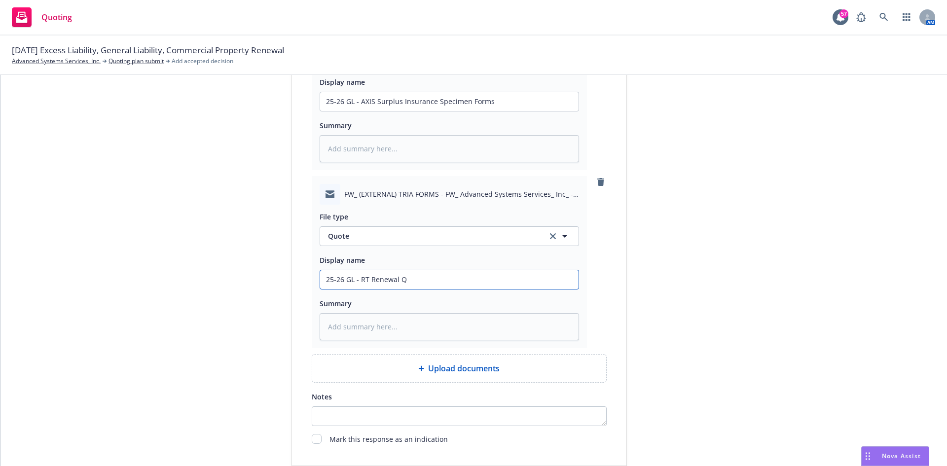
type textarea "x"
type input "25-26 GL - RT Renewal QU"
type textarea "x"
type input "25-26 GL - RT Renewal QUo"
type textarea "x"
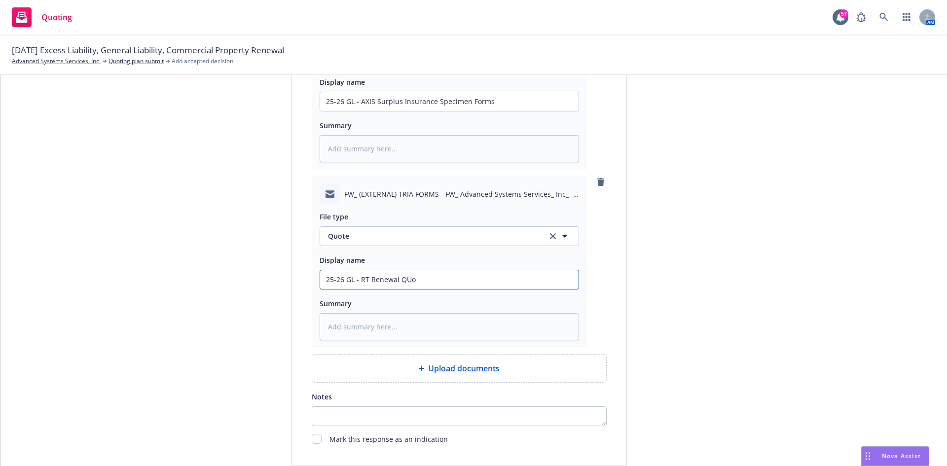
type input "25-26 GL - RT Renewal QUot"
type textarea "x"
type input "25-26 GL - RT Renewal QUote"
type textarea "x"
type input "25-26 GL - RT Renewal QUot"
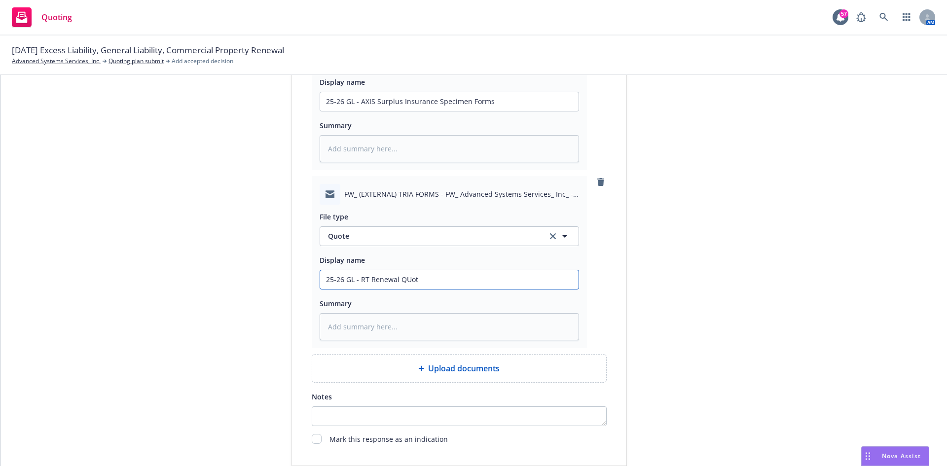
type textarea "x"
type input "25-26 GL - RT Renewal QUo"
type textarea "x"
type input "25-26 GL - RT Renewal QU"
type textarea "x"
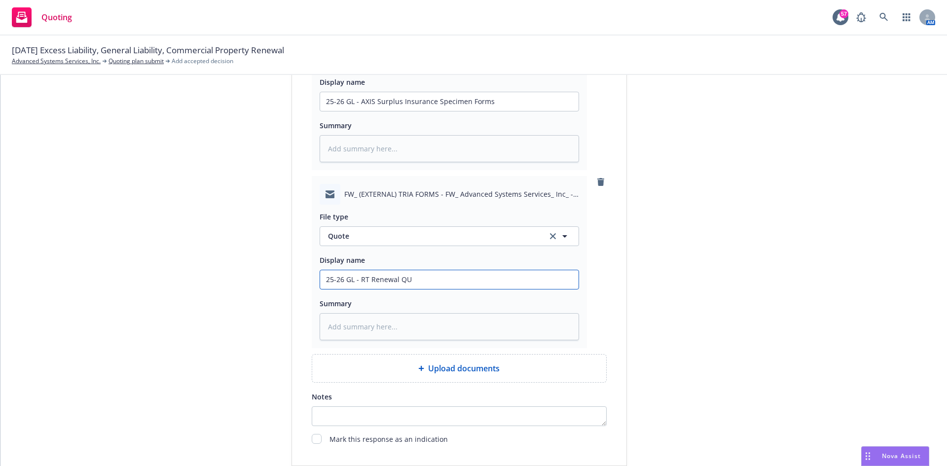
type input "25-26 GL - RT Renewal Q"
type textarea "x"
type input "25-26 GL - RT Renewal Qu"
type textarea "x"
type input "25-26 GL - RT Renewal Quo"
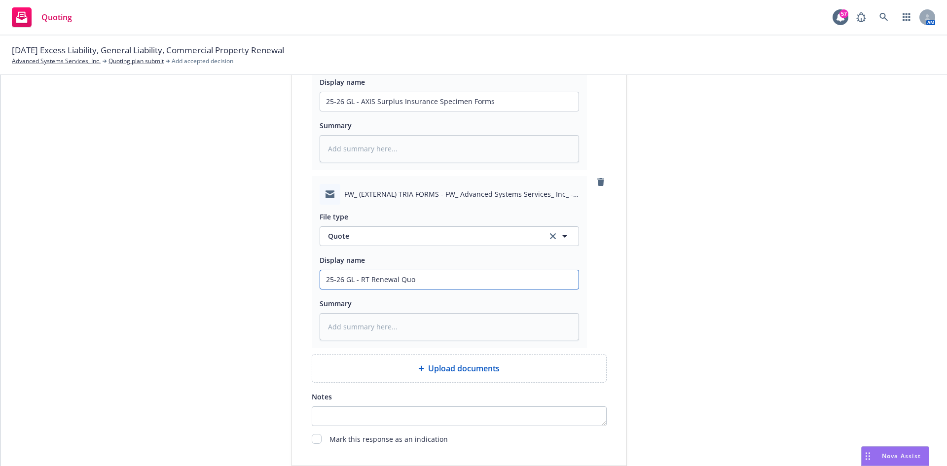
type textarea "x"
type input "25-26 GL - RT Renewal Quot"
type textarea "x"
type input "25-26 GL - RT Renewal Quote"
type textarea "x"
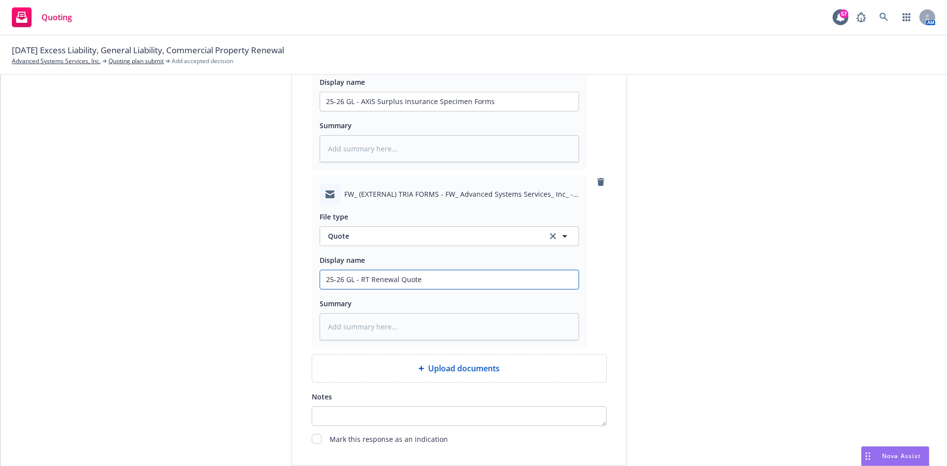
type input "25-26 GL - RT Renewal Quote"
type textarea "x"
type input "25-26 GL - RT Renewal Quote de"
type textarea "x"
type input "25-26 GL - RT Renewal Quote del"
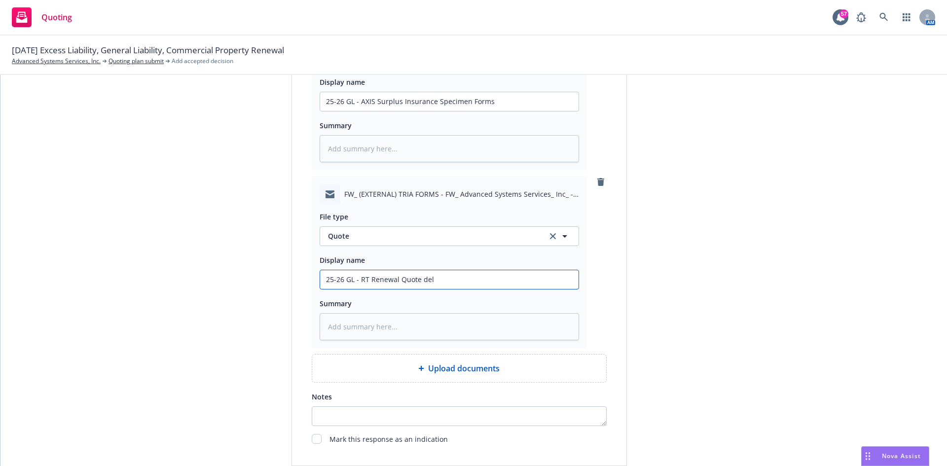
type textarea "x"
type input "25-26 GL - RT Renewal Quote deli"
type textarea "x"
type input "25-26 GL - RT Renewal Quote deliv"
type textarea "x"
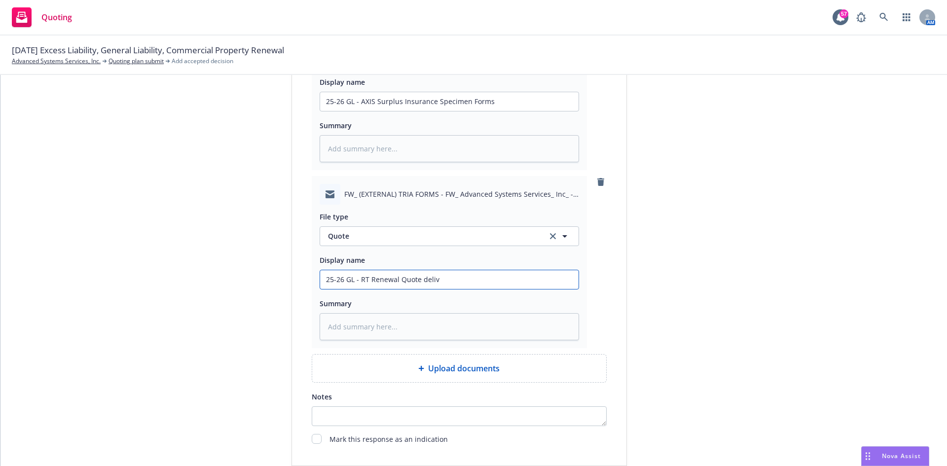
type input "25-26 GL - RT Renewal Quote delive"
type textarea "x"
type input "25-26 GL - RT Renewal Quote deliver"
type textarea "x"
type input "25-26 GL - RT Renewal Quote delivery"
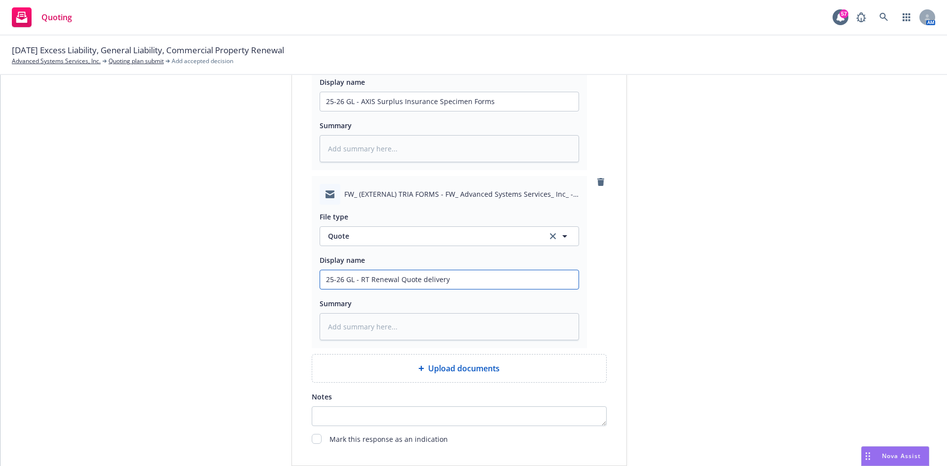
type textarea "x"
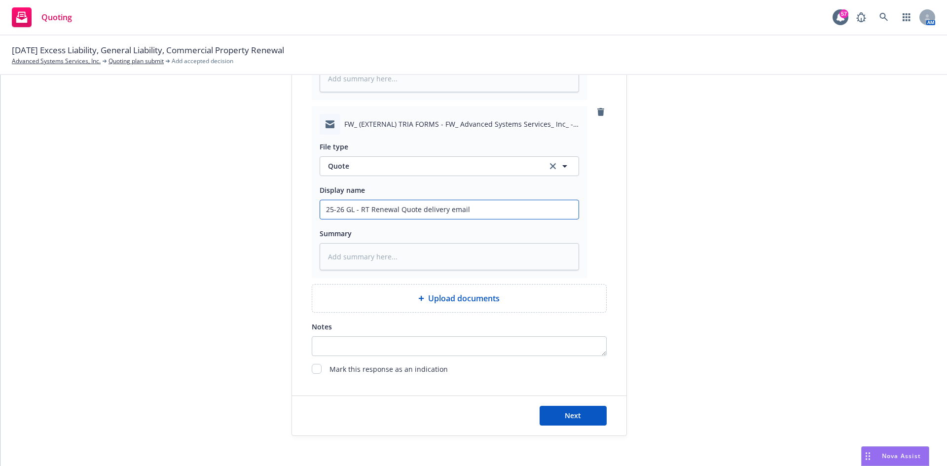
scroll to position [849, 0]
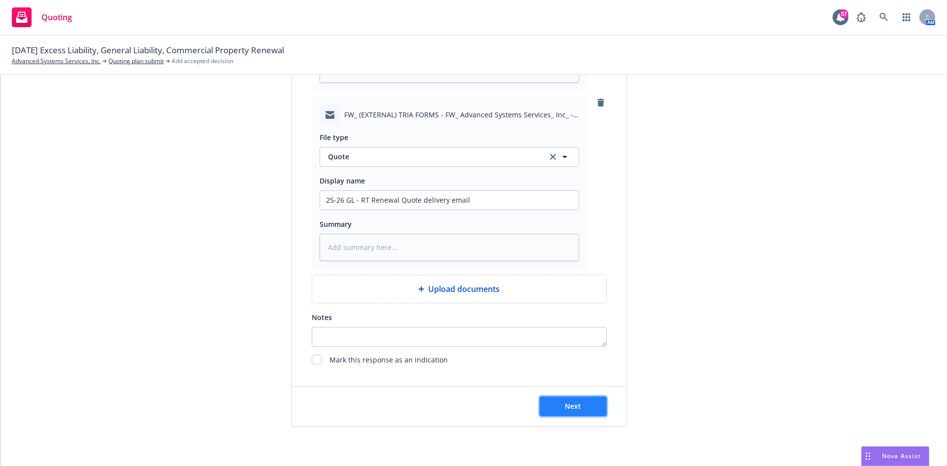
click at [592, 406] on button "Next" at bounding box center [573, 407] width 67 height 20
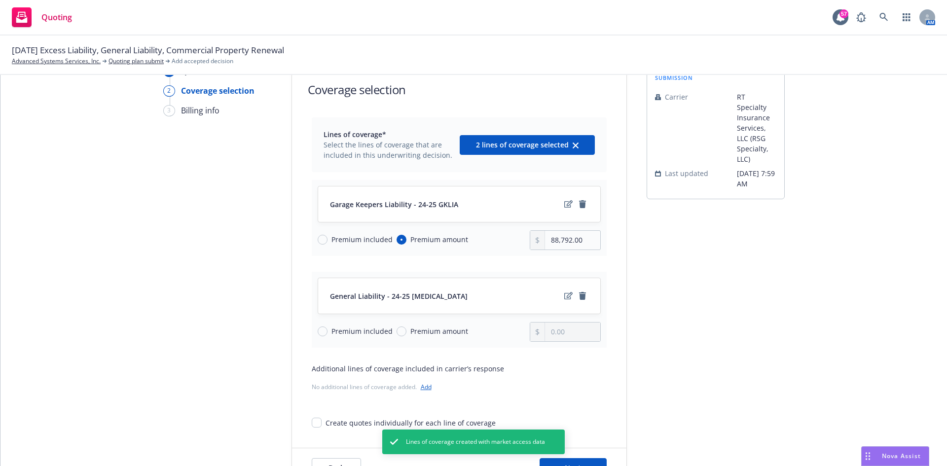
scroll to position [99, 0]
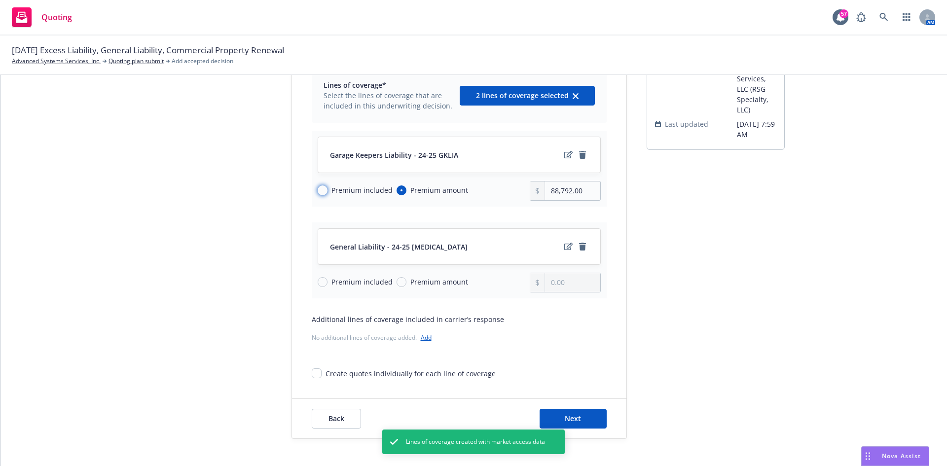
drag, startPoint x: 317, startPoint y: 188, endPoint x: 328, endPoint y: 193, distance: 11.9
click at [318, 188] on input "Premium included" at bounding box center [323, 190] width 10 height 10
click at [397, 284] on input "Premium amount" at bounding box center [402, 282] width 10 height 10
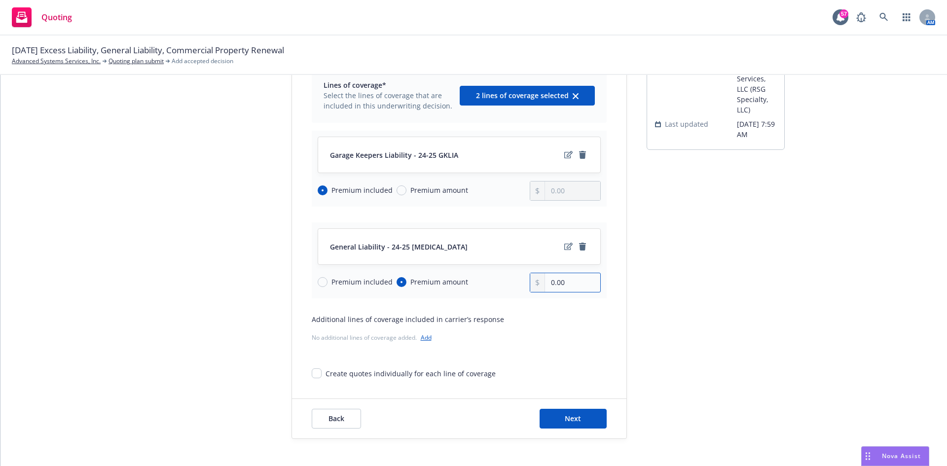
click at [577, 283] on input "0.00" at bounding box center [572, 282] width 55 height 19
drag, startPoint x: 568, startPoint y: 282, endPoint x: 462, endPoint y: 276, distance: 106.2
click at [462, 276] on div "Premium included Premium amount 0.00" at bounding box center [459, 283] width 283 height 20
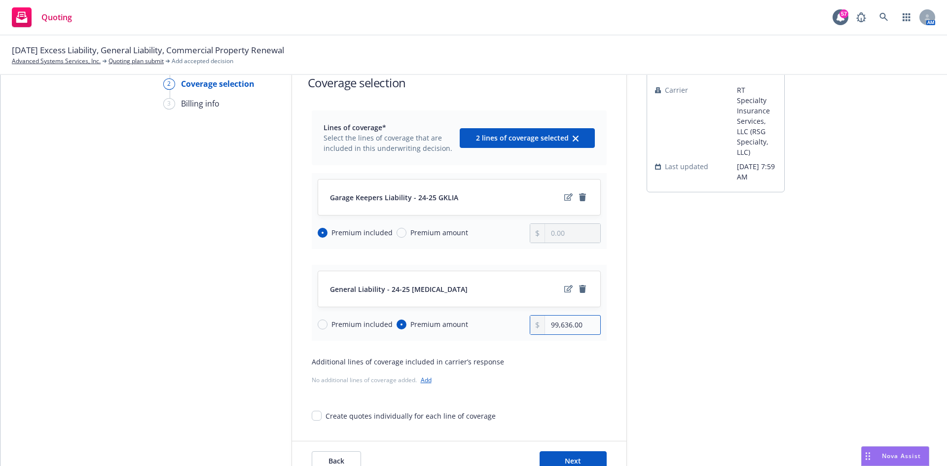
scroll to position [0, 0]
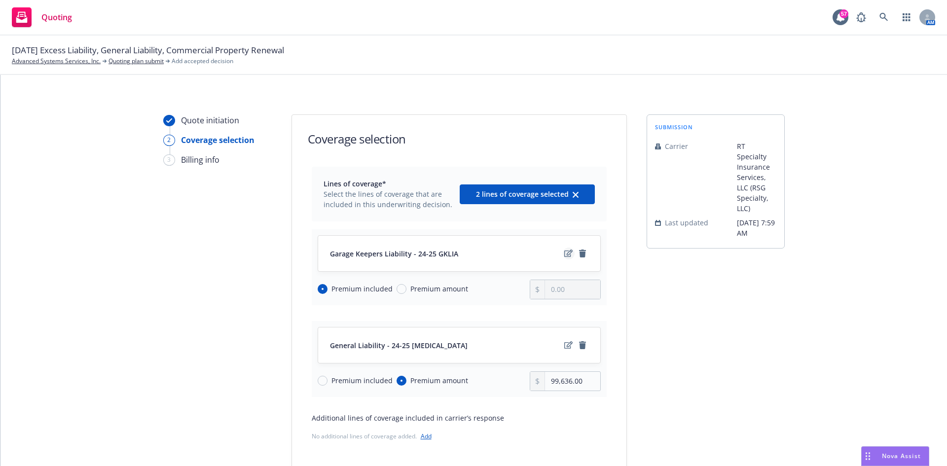
click at [564, 256] on icon "edit" at bounding box center [568, 254] width 8 height 8
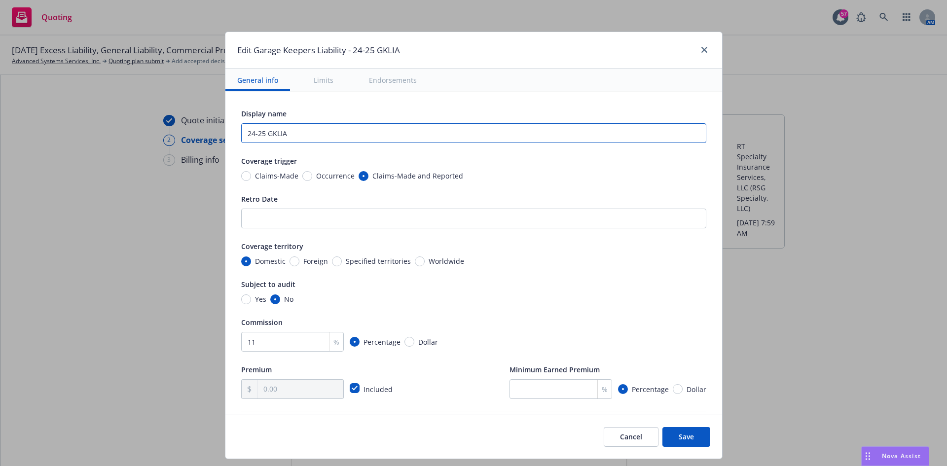
drag, startPoint x: 259, startPoint y: 133, endPoint x: 106, endPoint y: 118, distance: 154.1
click at [132, 126] on div "Edit Garage Keepers Liability - 24-25 GKLIA General info Limits Endorsements Di…" at bounding box center [473, 233] width 947 height 466
click at [679, 431] on button "Save" at bounding box center [686, 437] width 48 height 20
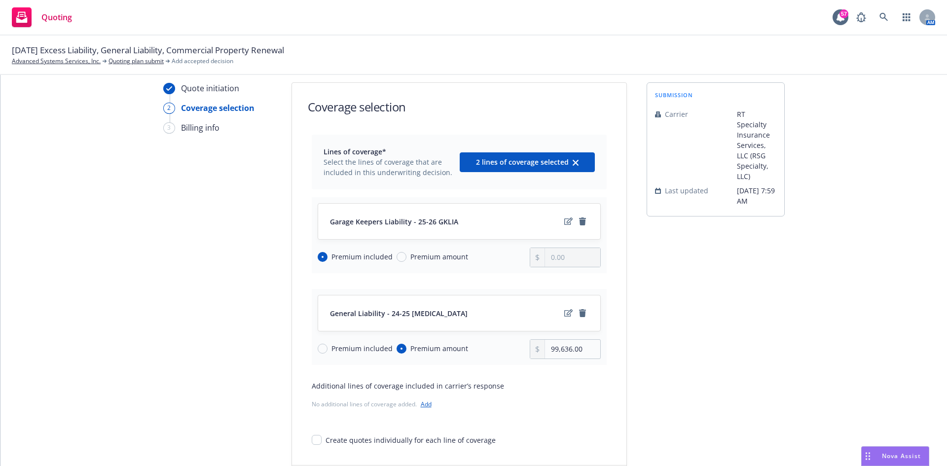
scroll to position [49, 0]
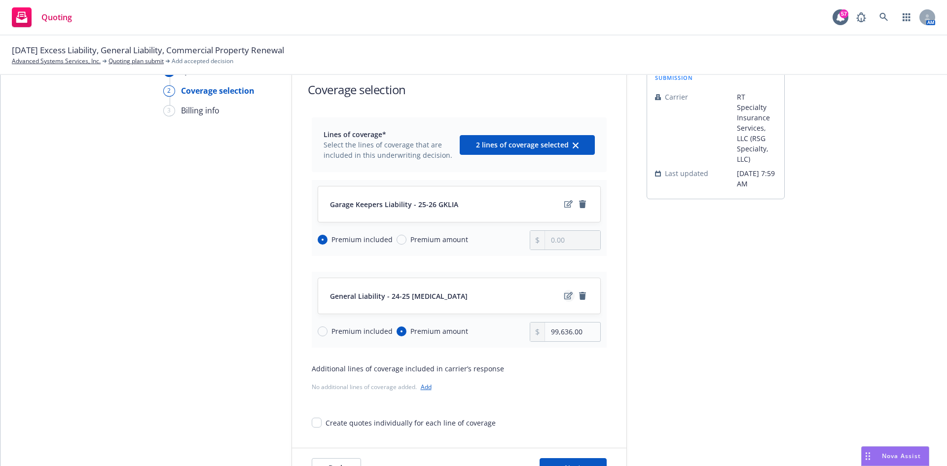
click at [565, 293] on icon "edit" at bounding box center [568, 295] width 8 height 7
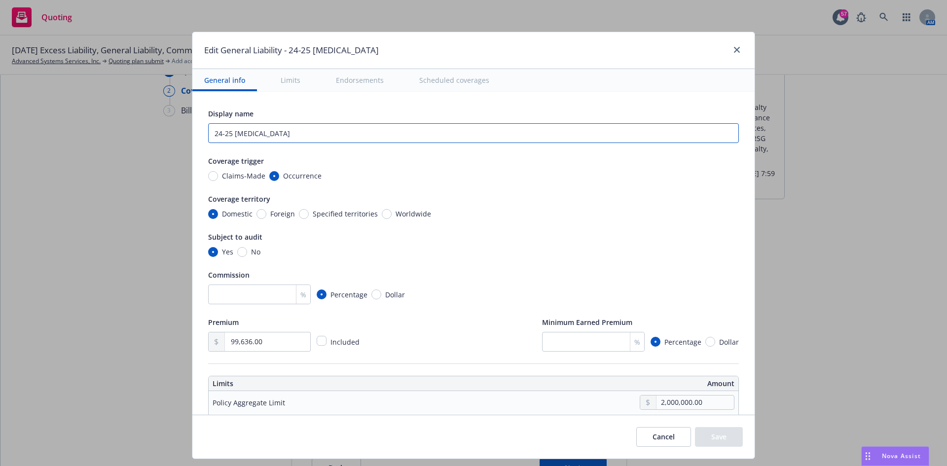
drag, startPoint x: 226, startPoint y: 132, endPoint x: 141, endPoint y: 107, distance: 89.3
click at [165, 127] on div "Edit General Liability - 24-25 GLIA General info Limits Endorsements Scheduled …" at bounding box center [473, 233] width 947 height 466
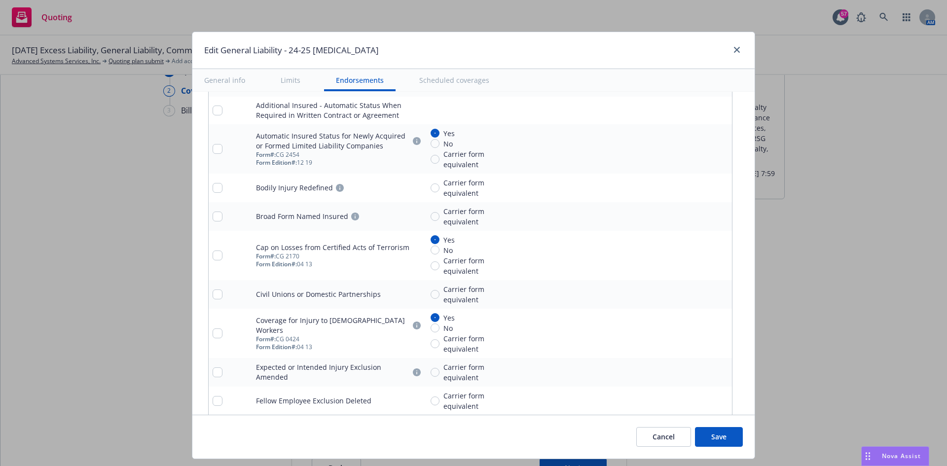
scroll to position [1480, 0]
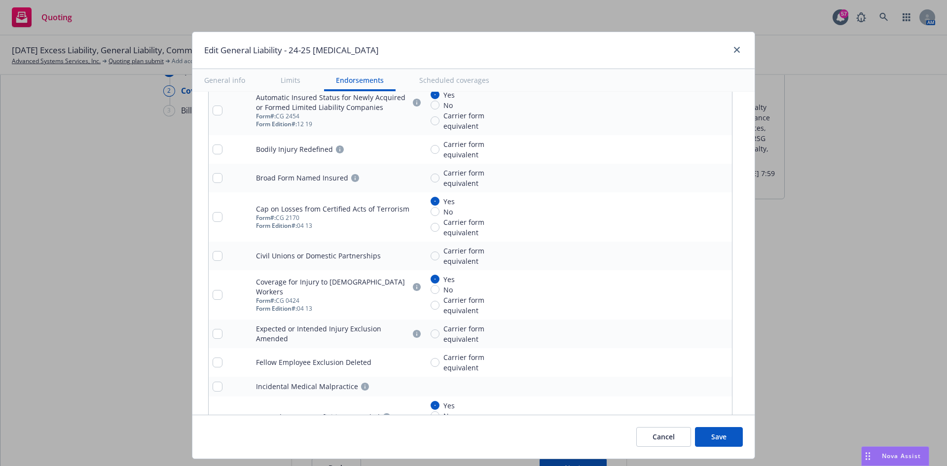
click at [718, 436] on button "Save" at bounding box center [719, 437] width 48 height 20
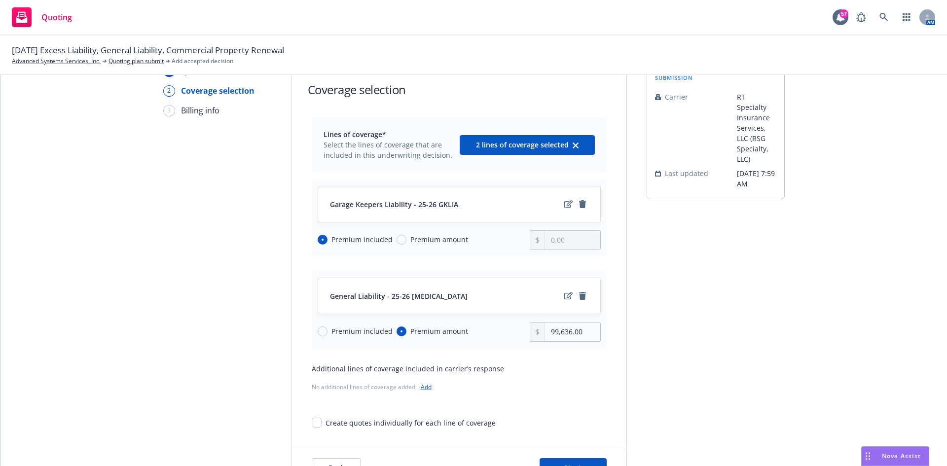
scroll to position [111, 0]
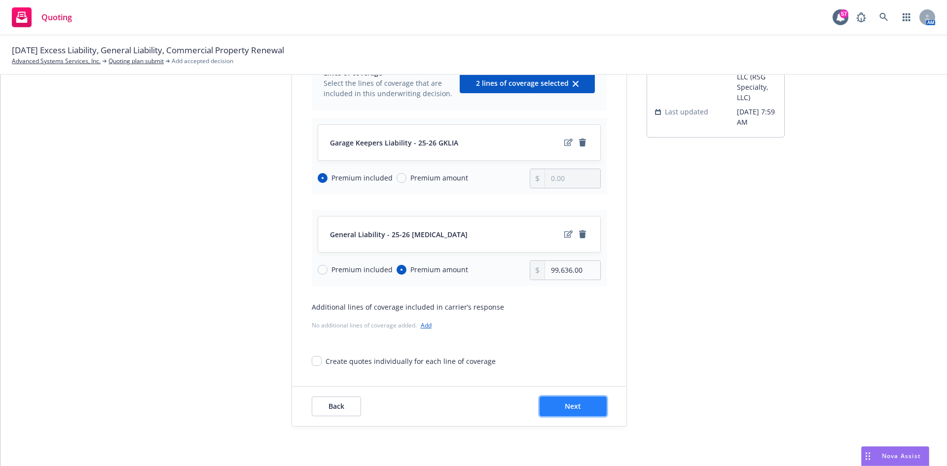
click at [572, 409] on span "Next" at bounding box center [573, 406] width 16 height 9
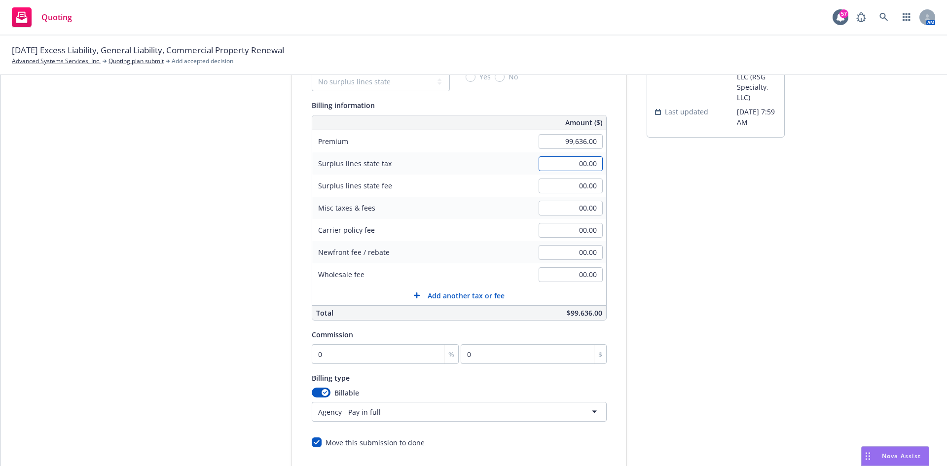
click at [587, 160] on input "00.00" at bounding box center [571, 163] width 64 height 15
click at [565, 254] on input "00.00" at bounding box center [571, 252] width 64 height 15
click at [573, 255] on input "1,000.00" at bounding box center [571, 252] width 64 height 15
click at [355, 359] on input "0" at bounding box center [385, 354] width 147 height 20
click at [781, 324] on div "Quote initiation Coverage selection 3 Billing info Add billing information Surp…" at bounding box center [473, 255] width 923 height 505
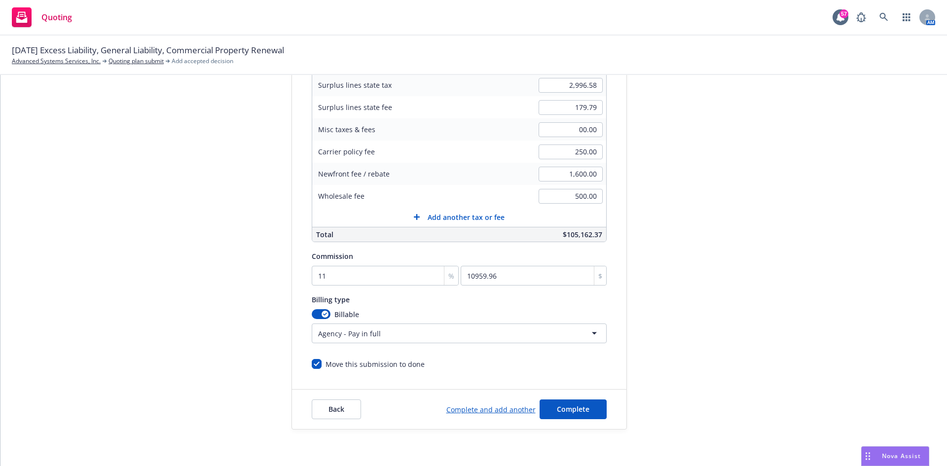
scroll to position [192, 0]
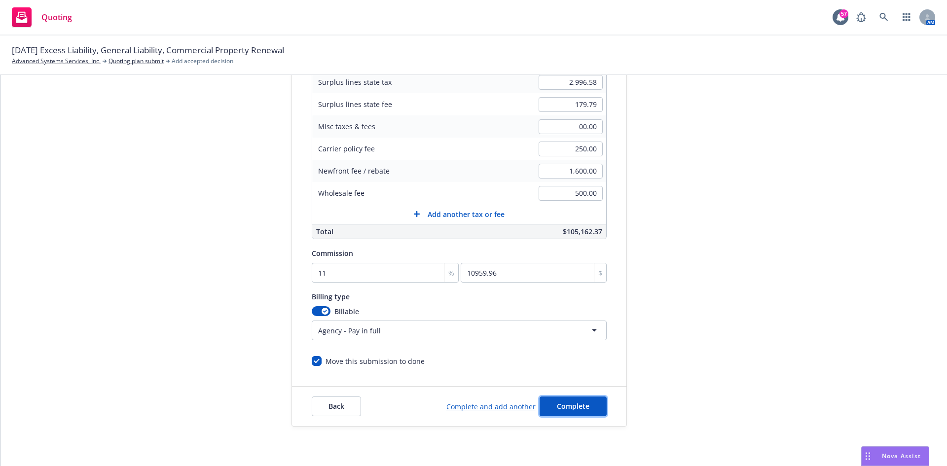
click at [560, 404] on span "Complete" at bounding box center [573, 406] width 33 height 9
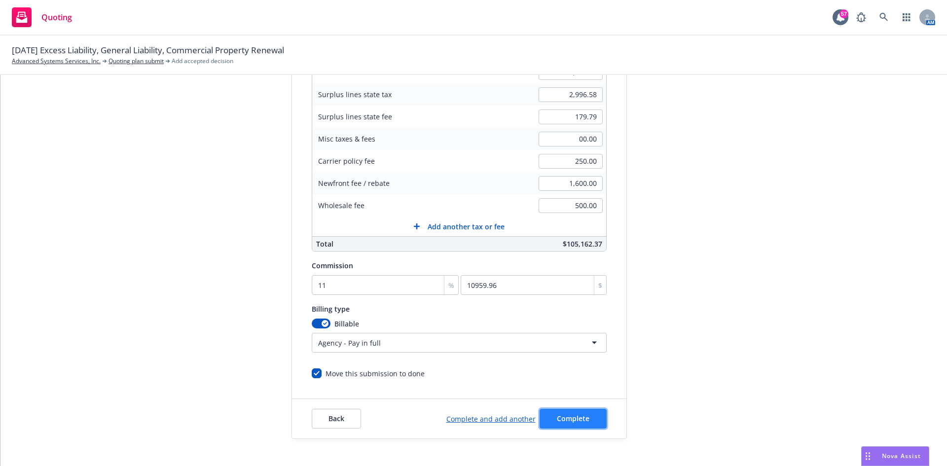
click at [565, 420] on span "Complete" at bounding box center [573, 418] width 33 height 9
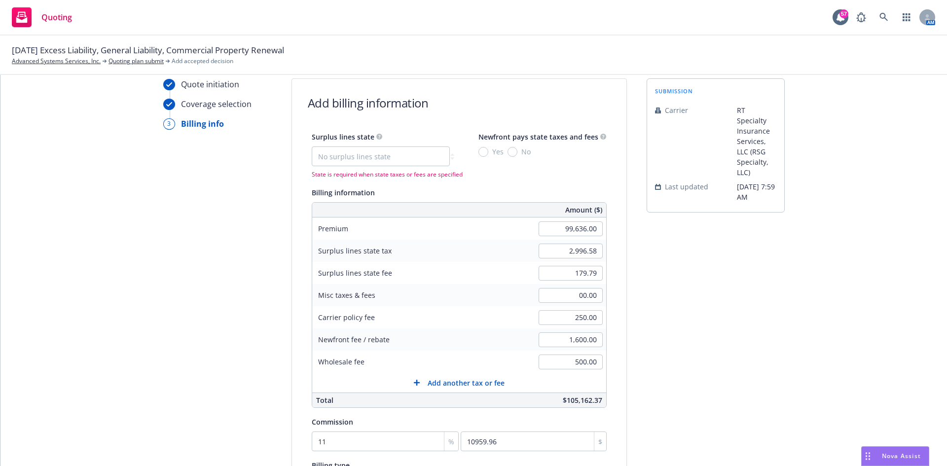
scroll to position [0, 0]
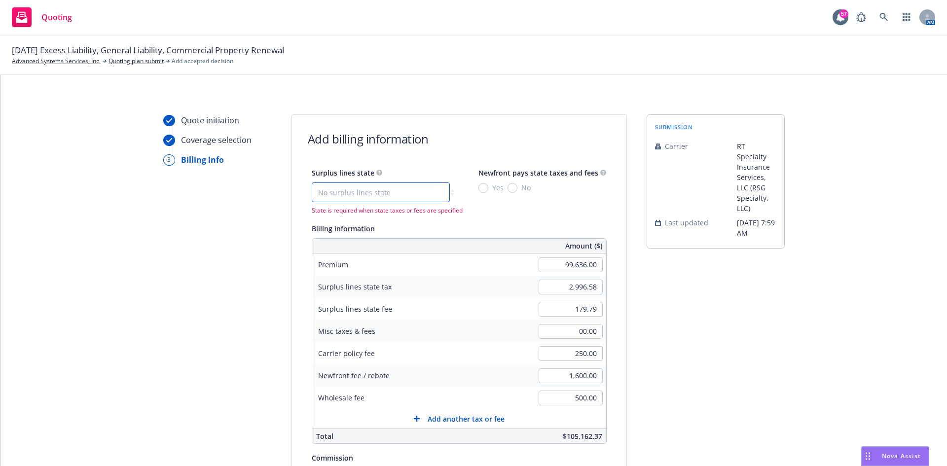
drag, startPoint x: 393, startPoint y: 192, endPoint x: 387, endPoint y: 200, distance: 10.6
click at [393, 192] on select "No surplus lines state Alaska Alabama Arkansas Arizona California Colorado Conn…" at bounding box center [381, 193] width 138 height 20
click at [312, 183] on select "No surplus lines state Alaska Alabama Arkansas Arizona California Colorado Conn…" at bounding box center [381, 193] width 138 height 20
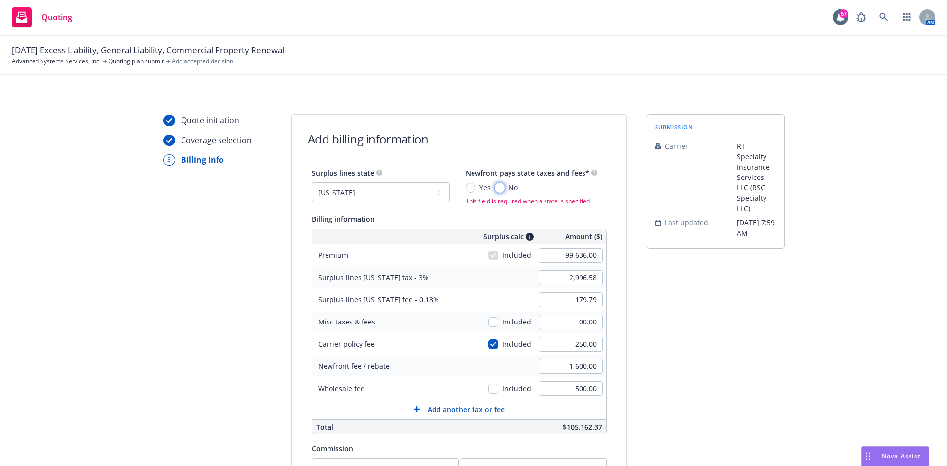
click at [495, 191] on input "No" at bounding box center [500, 188] width 10 height 10
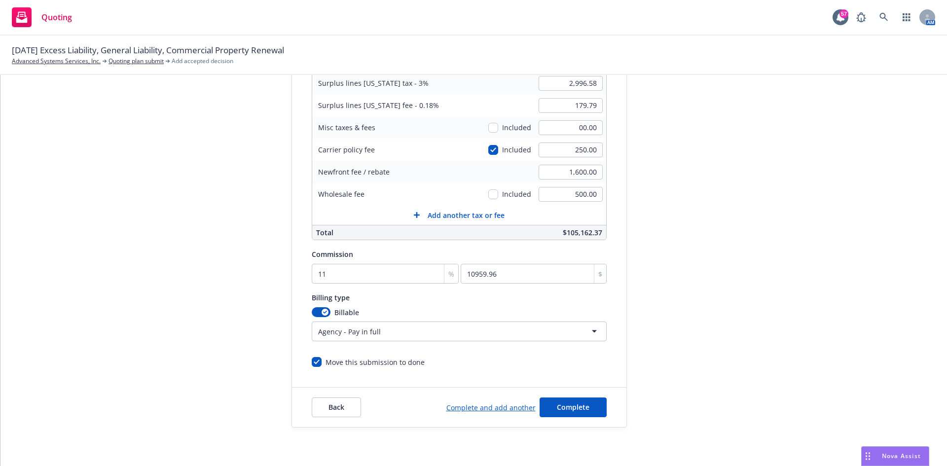
scroll to position [192, 0]
click at [571, 403] on span "Complete" at bounding box center [573, 406] width 33 height 9
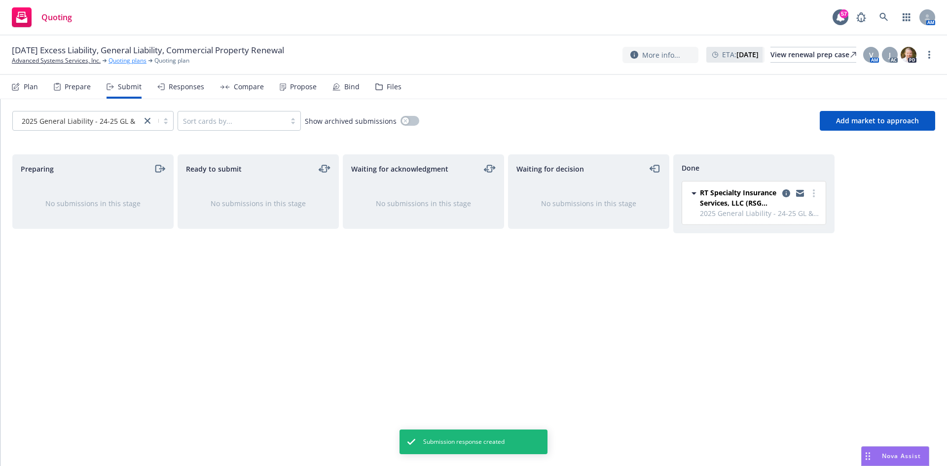
click at [130, 58] on link "Quoting plans" at bounding box center [128, 60] width 38 height 9
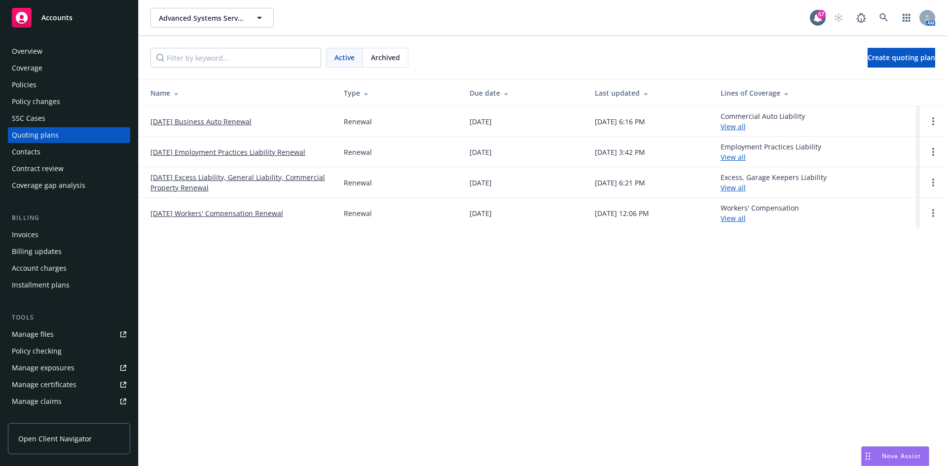
click at [242, 176] on link "09/01/25 Excess Liability, General Liability, Commercial Property Renewal" at bounding box center [239, 182] width 178 height 21
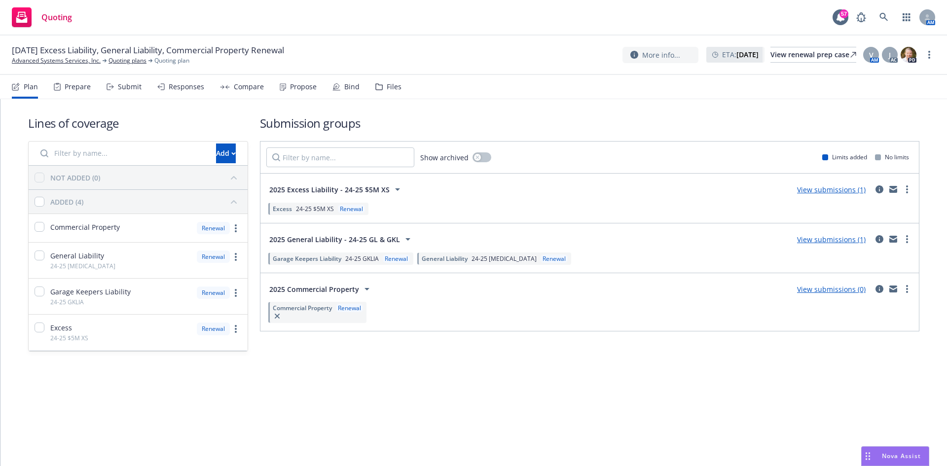
click at [841, 190] on link "View submissions (1)" at bounding box center [831, 189] width 69 height 9
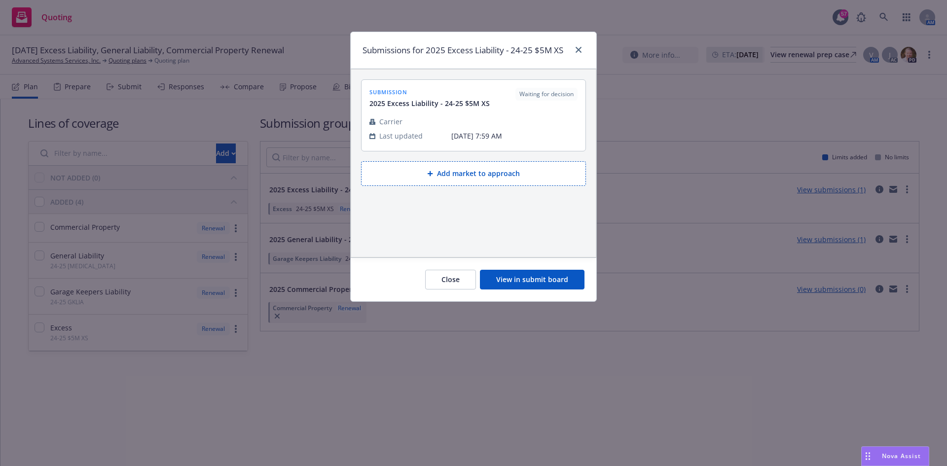
click at [512, 175] on button "Add market to approach" at bounding box center [473, 173] width 225 height 25
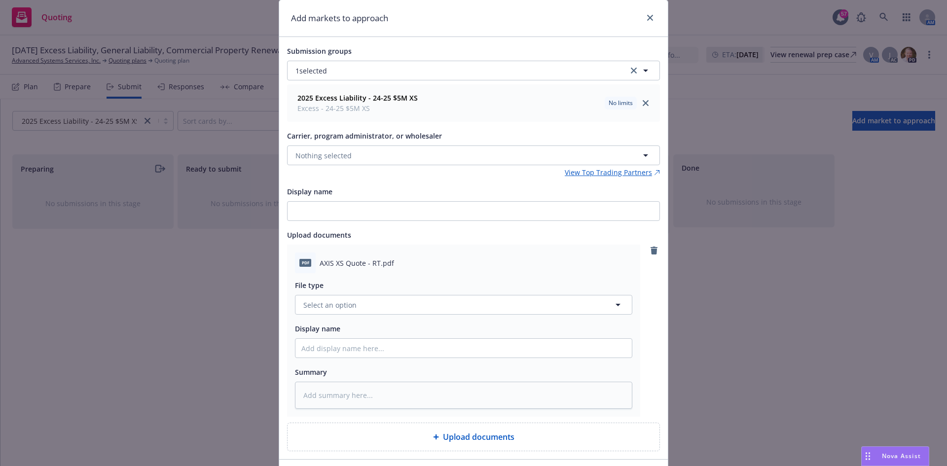
scroll to position [49, 0]
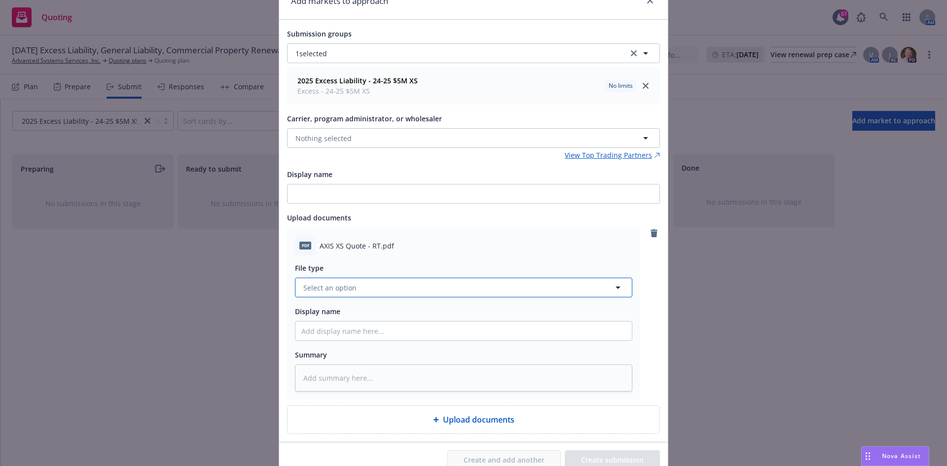
click at [383, 293] on button "Select an option" at bounding box center [463, 288] width 337 height 20
type input "quote"
click at [326, 222] on div "Quote" at bounding box center [463, 234] width 336 height 26
click at [345, 328] on input "Display name" at bounding box center [463, 331] width 336 height 19
type textarea "x"
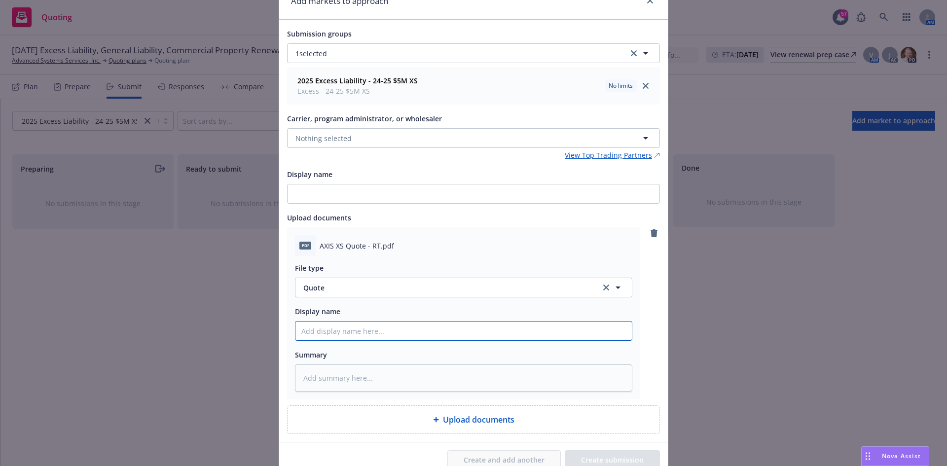
type input "2"
type textarea "x"
type input "25"
type textarea "x"
type input "25-"
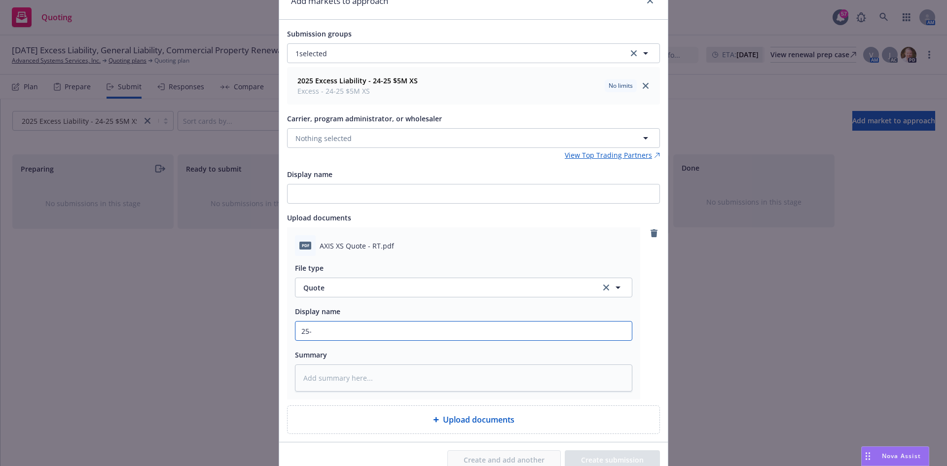
type textarea "x"
type input "25-2"
type textarea "x"
type input "25-26"
type textarea "x"
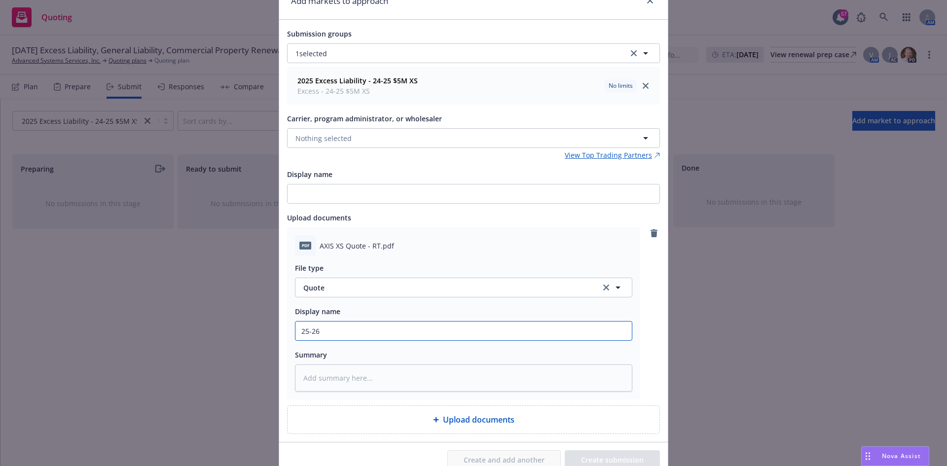
type input "25-26"
type textarea "x"
type input "25-26 X"
type textarea "x"
type input "25-26 XS"
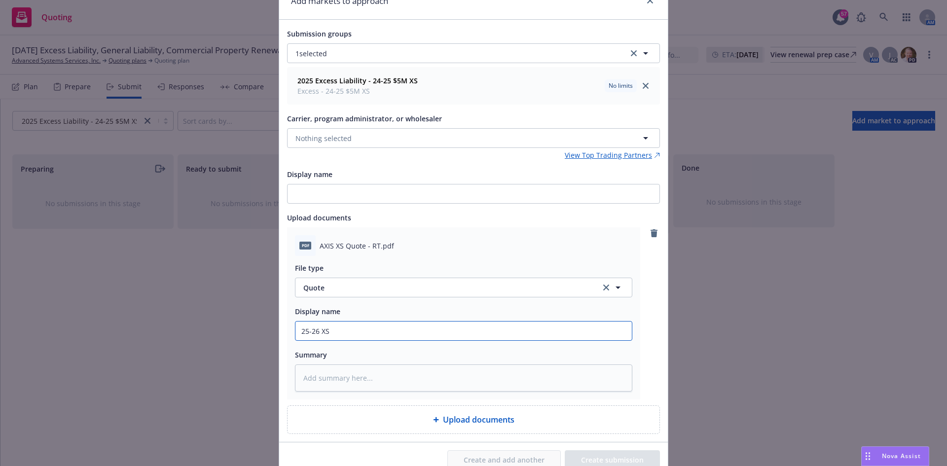
type textarea "x"
type input "25-26 XS -"
type textarea "x"
type input "25-26 XS -"
type textarea "x"
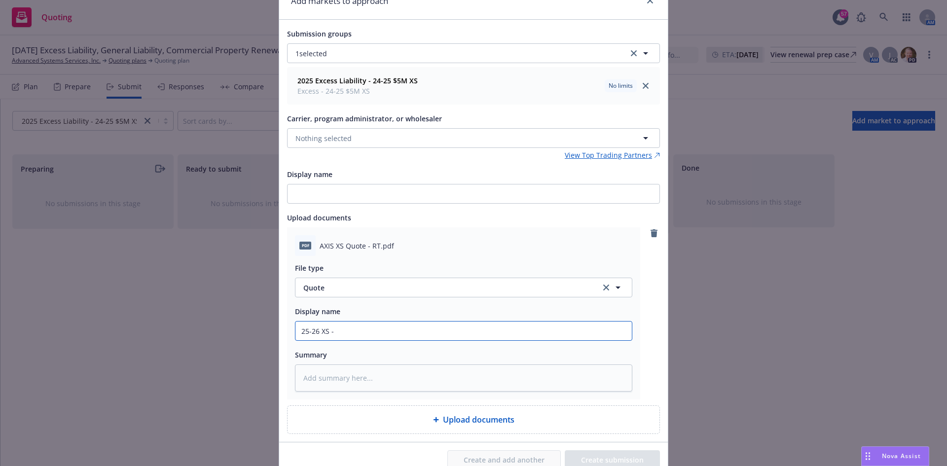
type input "25-26 XS - A"
type textarea "x"
type input "25-26 XS - AX"
type textarea "x"
type input "25-26 XS - AXI"
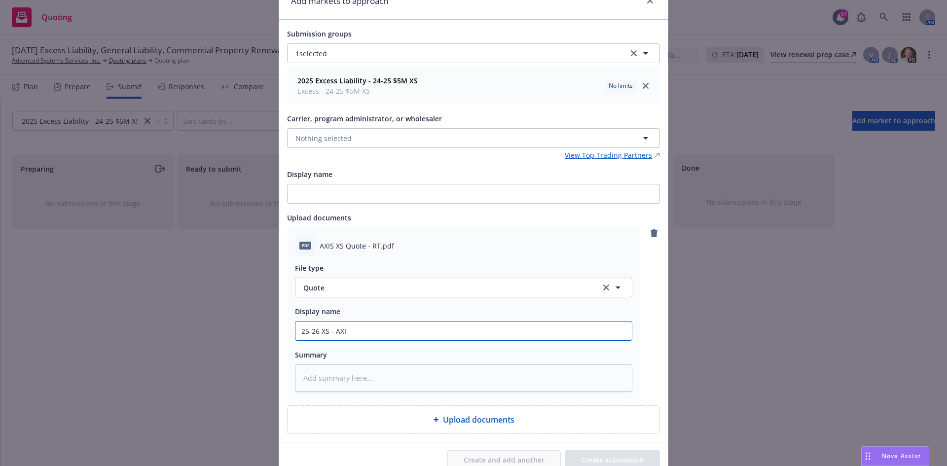
type textarea "x"
type input "25-26 XS - AXIS"
type textarea "x"
type input "25-26 XS - AXIS"
type textarea "x"
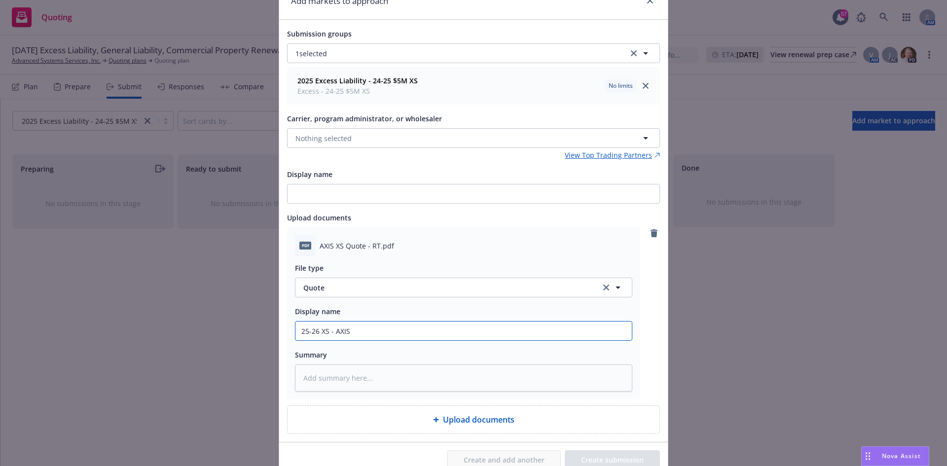
type input "25-26 XS - AXIS S"
type textarea "x"
type input "25-26 XS - AXIS Su"
type textarea "x"
type input "25-26 XS - AXIS Sur"
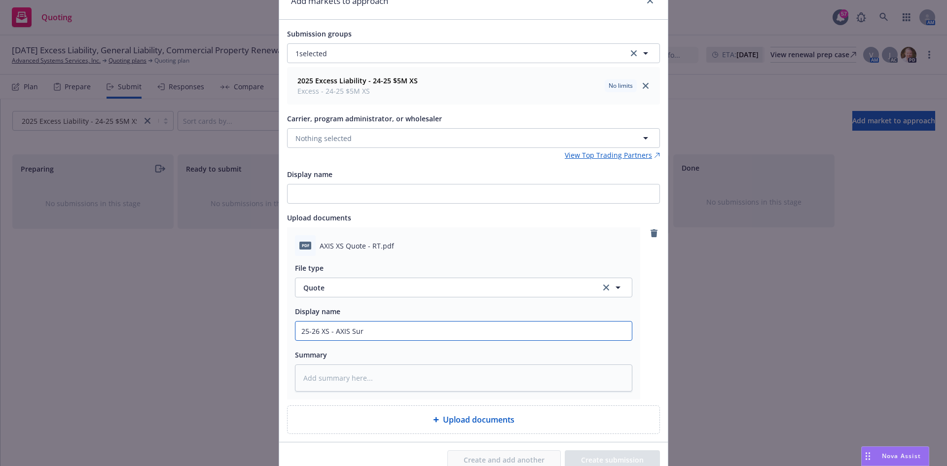
type textarea "x"
type input "25-26 XS - AXIS Surp"
type textarea "x"
type input "25-26 XS - AXIS Surpl"
type textarea "x"
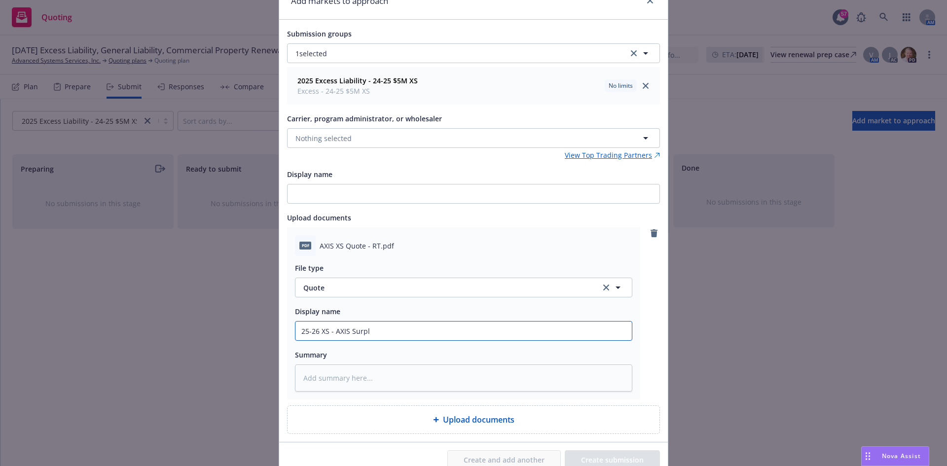
type input "25-26 XS - AXIS Surplu"
type textarea "x"
type input "25-26 XS - AXIS Surplus"
type textarea "x"
type input "25-26 XS - AXIS Surplus"
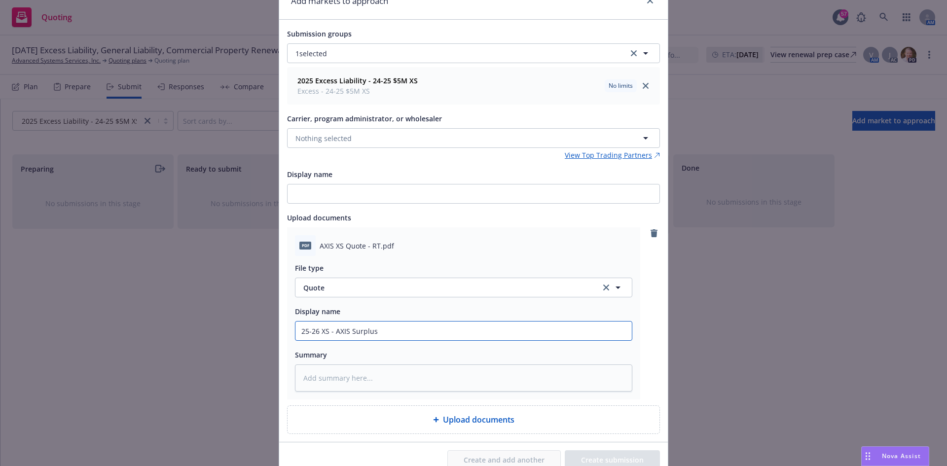
type textarea "x"
type input "25-26 XS - AXIS Surplus R"
type textarea "x"
type input "25-26 XS - AXIS Surplus"
type textarea "x"
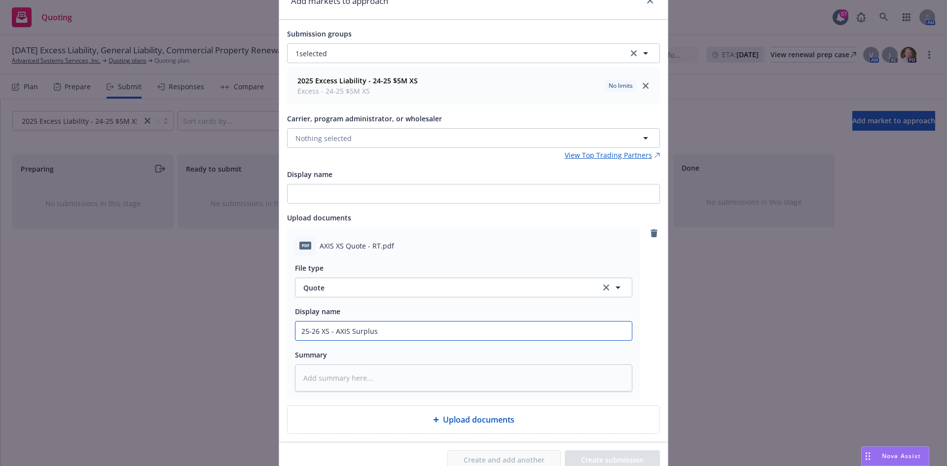
type input "25-26 XS - AXIS Surplus R"
type textarea "x"
type input "25-26 XS - AXIS Surplus Re"
type textarea "x"
type input "25-26 XS - AXIS Surplus Ren"
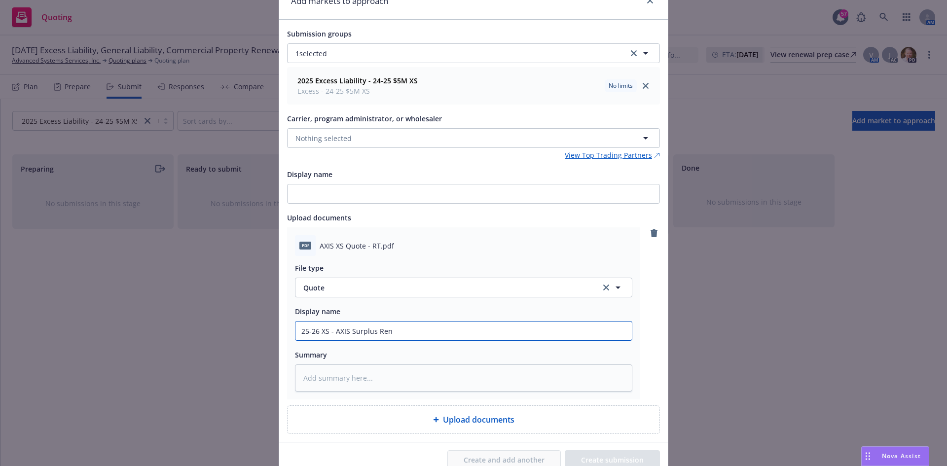
type textarea "x"
type input "25-26 XS - AXIS Surplus Rene"
type textarea "x"
type input "25-26 XS - AXIS Surplus Renew"
type textarea "x"
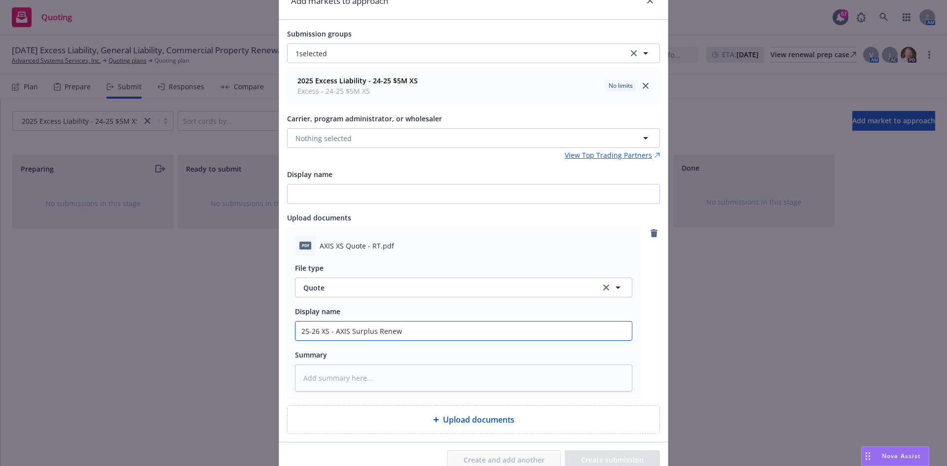
type input "25-26 XS - AXIS Surplus Renewl"
type textarea "x"
type input "25-26 XS - AXIS Surplus Renewl"
type textarea "x"
type input "25-26 XS - AXIS Surplus Renewl"
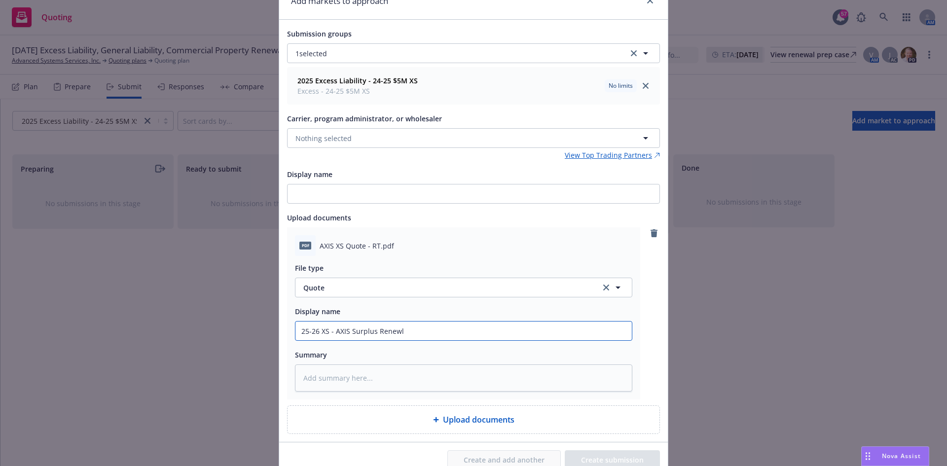
type textarea "x"
type input "25-26 XS - AXIS Surplus Renewa"
type textarea "x"
type input "25-26 XS - AXIS Surplus Renewal"
type textarea "x"
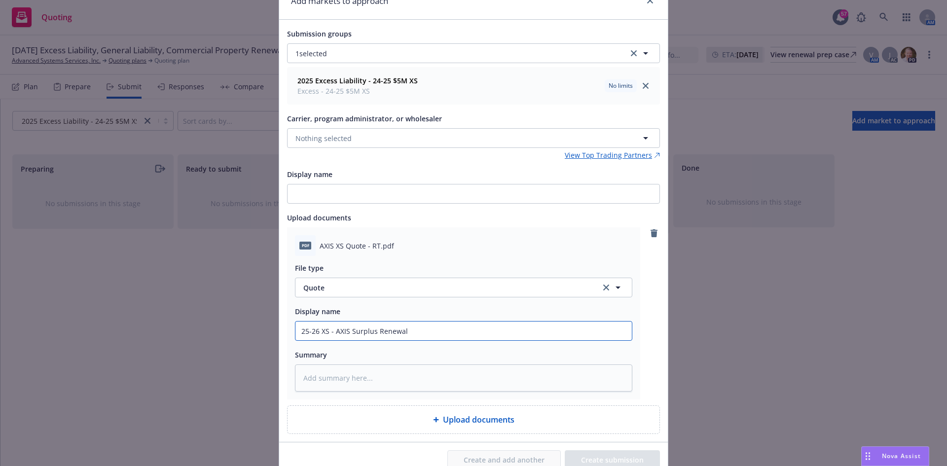
type input "25-26 XS - AXIS Surplus Renewal"
type textarea "x"
type input "25-26 XS - AXIS Surplus Renewal Q"
type textarea "x"
type input "25-26 XS - AXIS Surplus Renewal Qu"
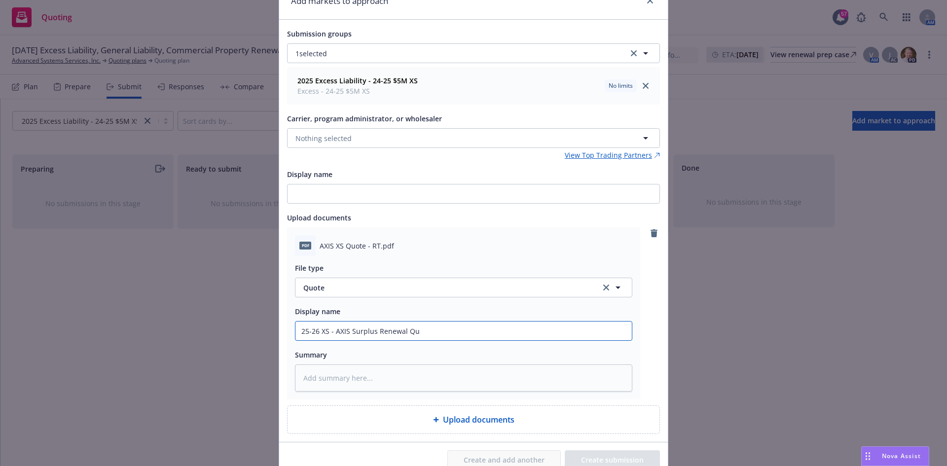
type textarea "x"
type input "25-26 XS - AXIS Surplus Renewal Quo"
type textarea "x"
type input "25-26 XS - AXIS Surplus Renewal Quot"
type textarea "x"
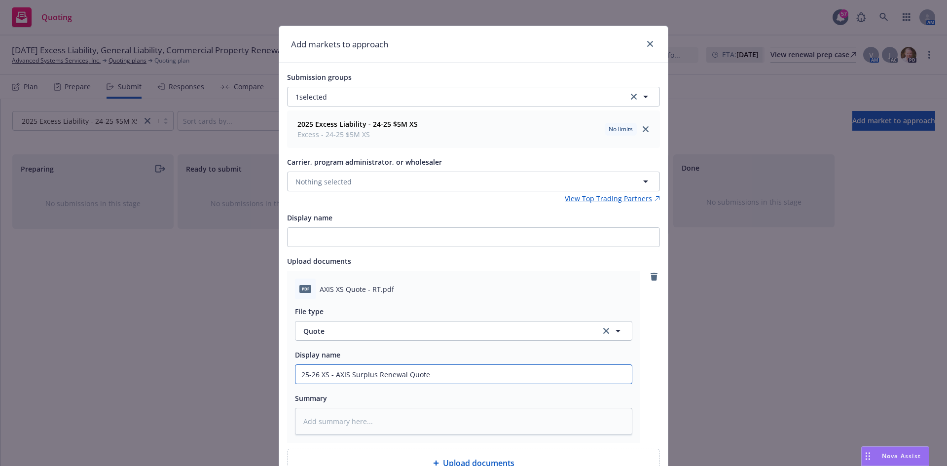
scroll to position [0, 0]
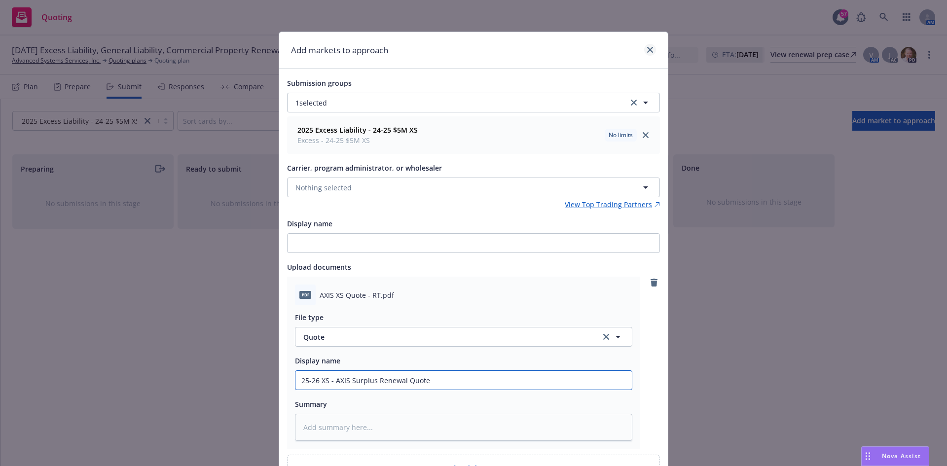
type input "25-26 XS - AXIS Surplus Renewal Quote"
click at [646, 45] on link "close" at bounding box center [650, 50] width 12 height 12
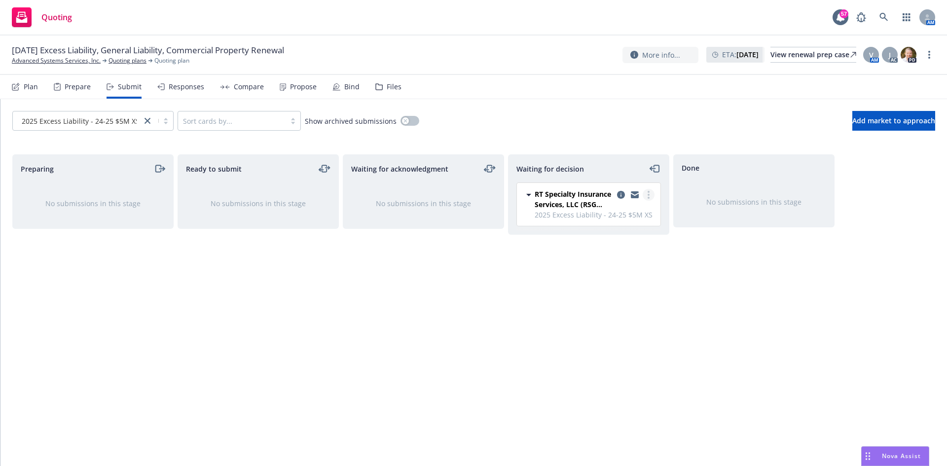
click at [649, 192] on circle "more" at bounding box center [649, 192] width 2 height 2
click at [610, 258] on span "Add accepted decision" at bounding box center [604, 254] width 99 height 9
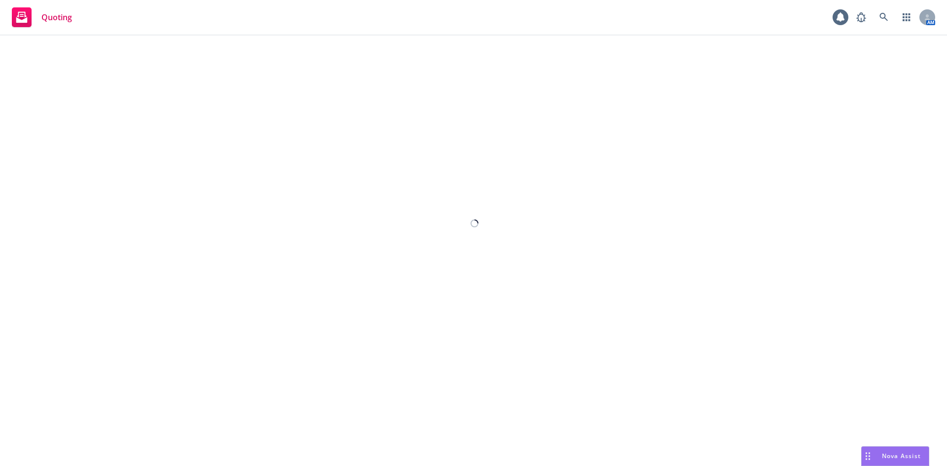
select select "12"
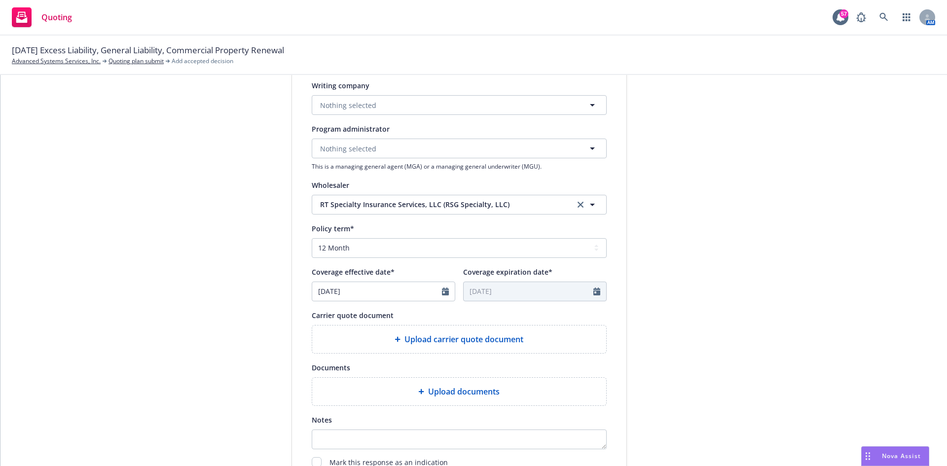
scroll to position [296, 0]
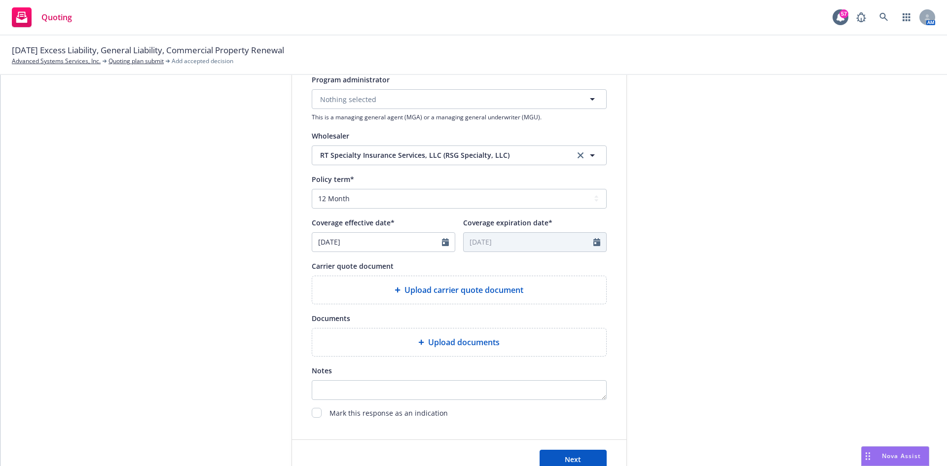
type textarea "x"
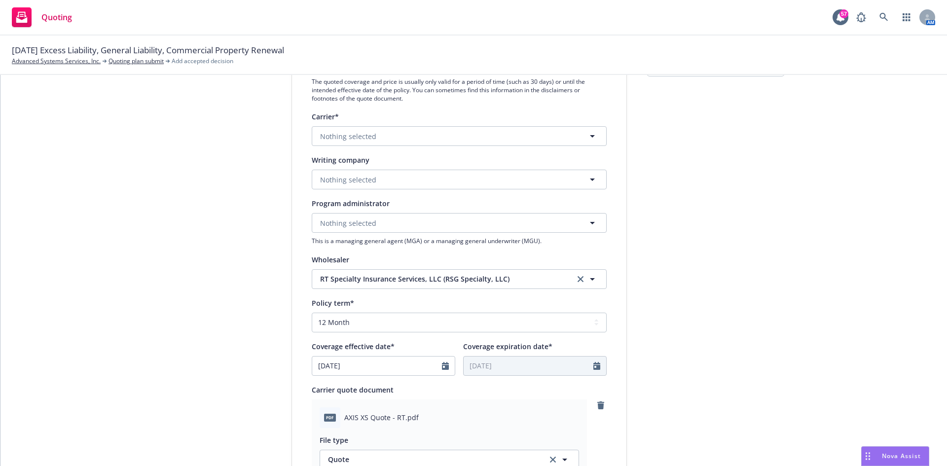
scroll to position [148, 0]
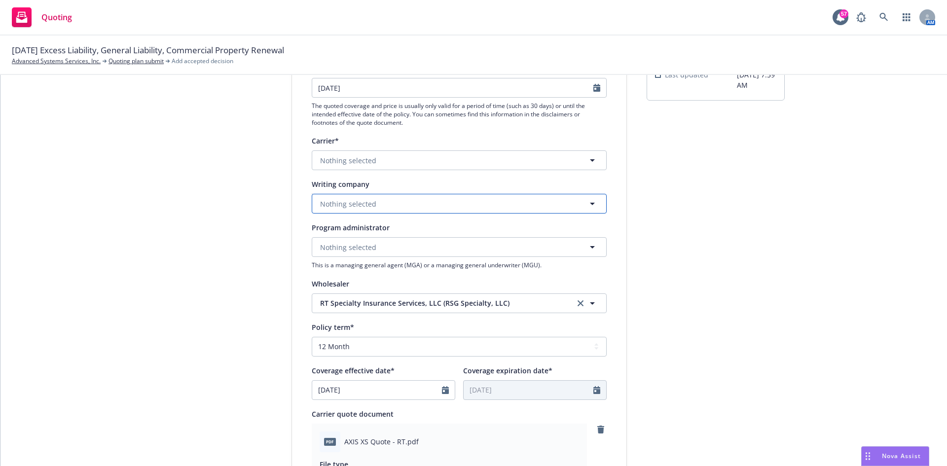
click at [362, 201] on span "Nothing selected" at bounding box center [348, 204] width 56 height 10
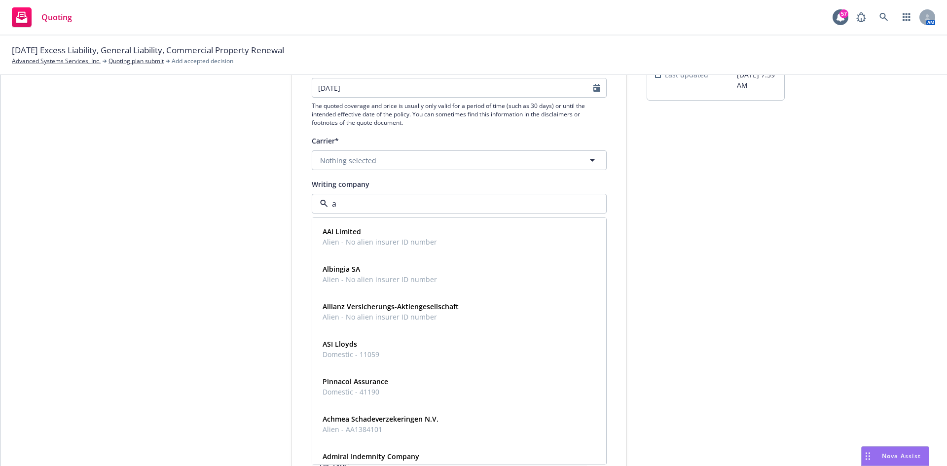
type input "ax"
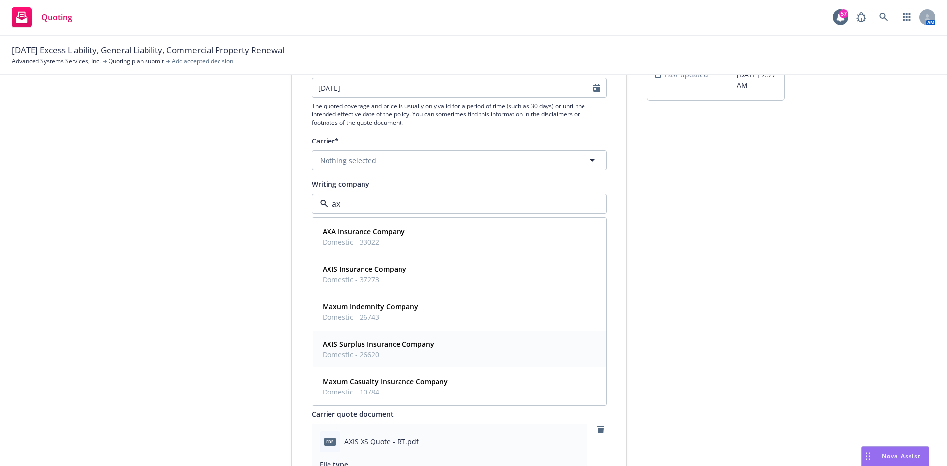
click at [388, 356] on span "Domestic - 26620" at bounding box center [378, 354] width 111 height 10
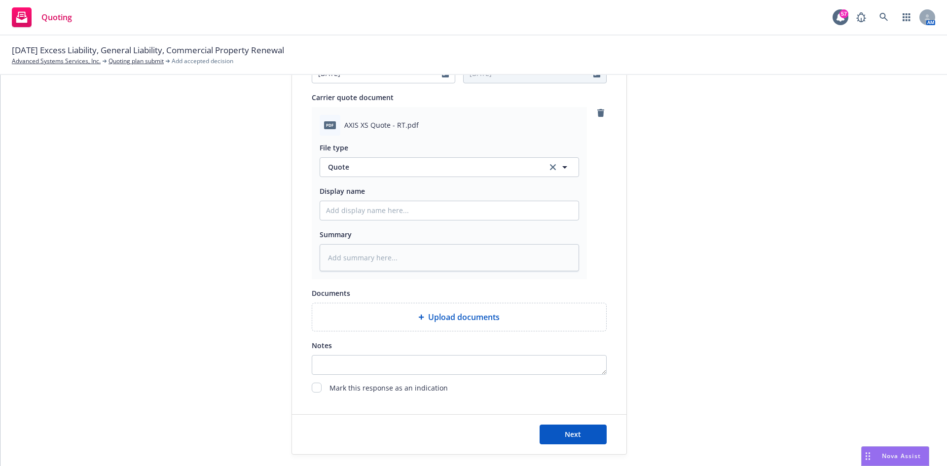
scroll to position [493, 0]
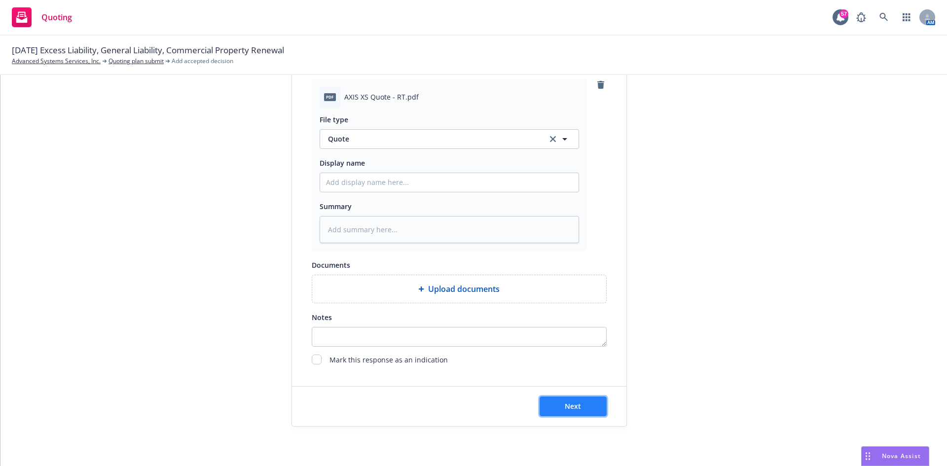
click at [583, 413] on button "Next" at bounding box center [573, 407] width 67 height 20
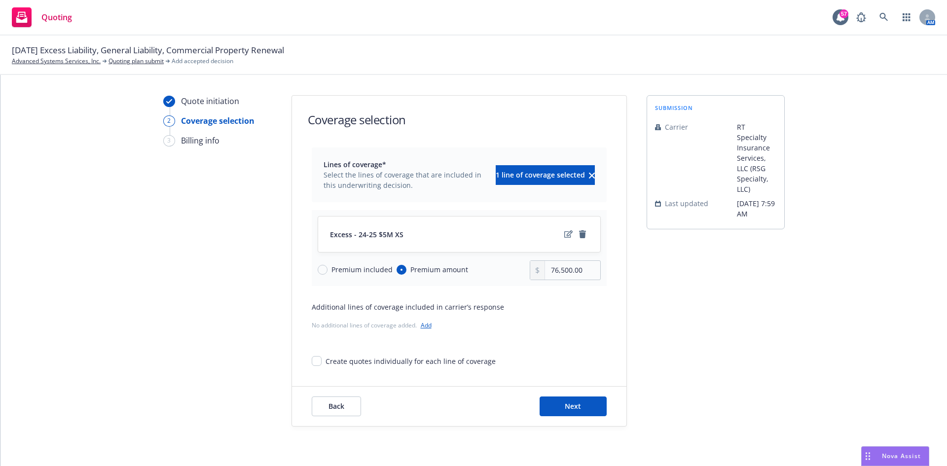
scroll to position [19, 0]
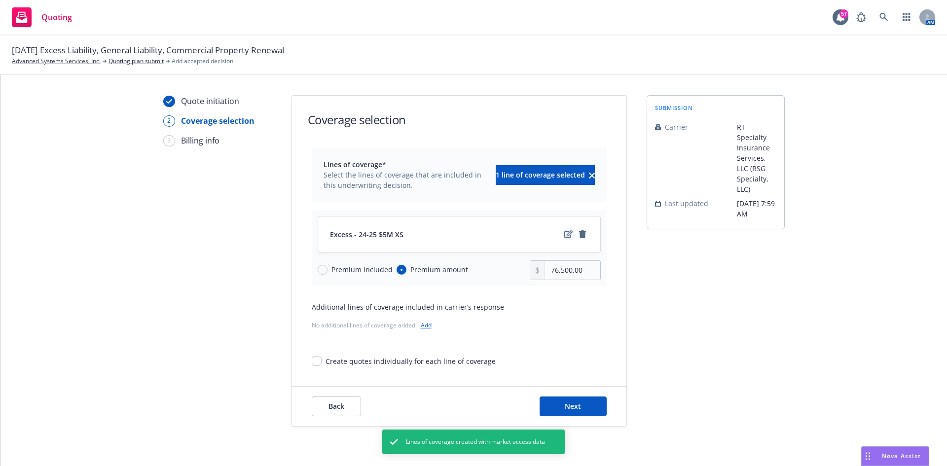
click at [565, 230] on icon "edit" at bounding box center [568, 234] width 8 height 8
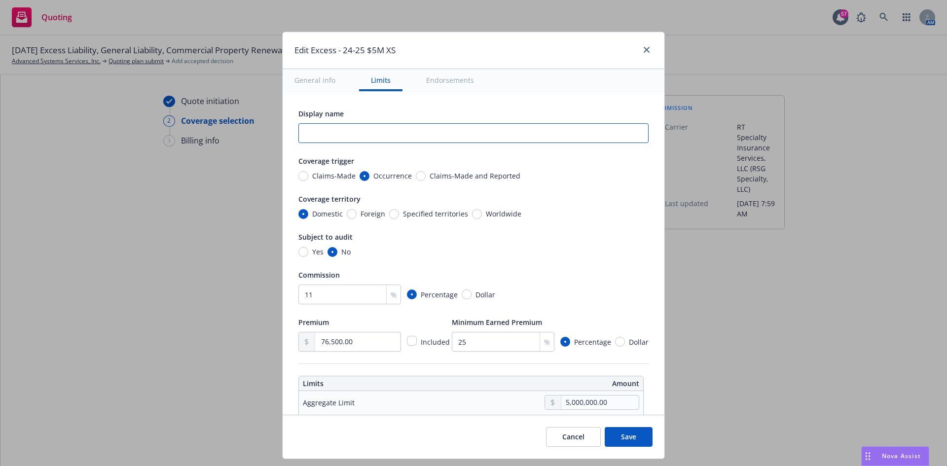
drag, startPoint x: 319, startPoint y: 133, endPoint x: 313, endPoint y: 127, distance: 8.4
click at [320, 133] on input "text" at bounding box center [473, 133] width 350 height 20
type textarea "x"
type input "2"
type textarea "x"
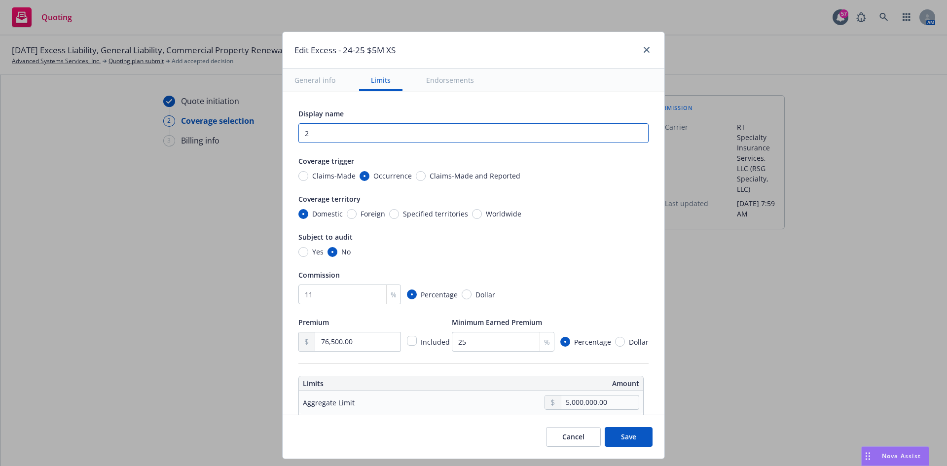
type input "25"
type textarea "x"
type input "25-"
type textarea "x"
type input "25-2"
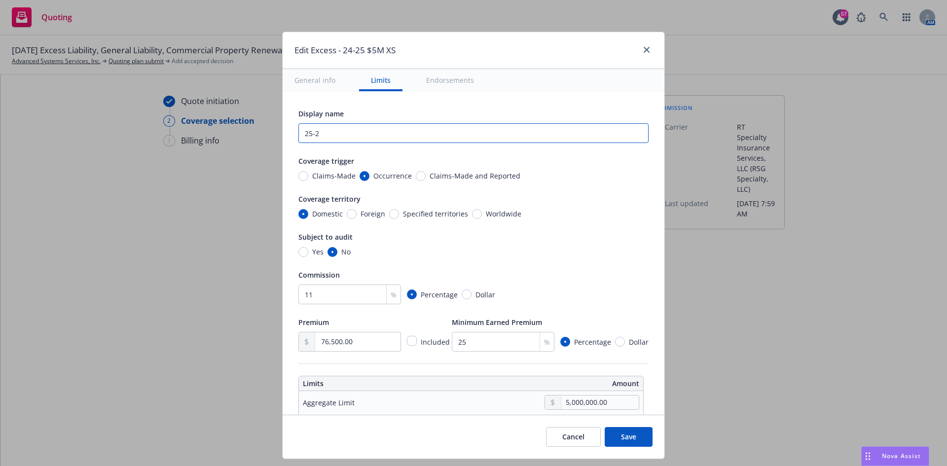
type textarea "x"
type input "25-26"
type textarea "x"
type input "25-26"
type textarea "x"
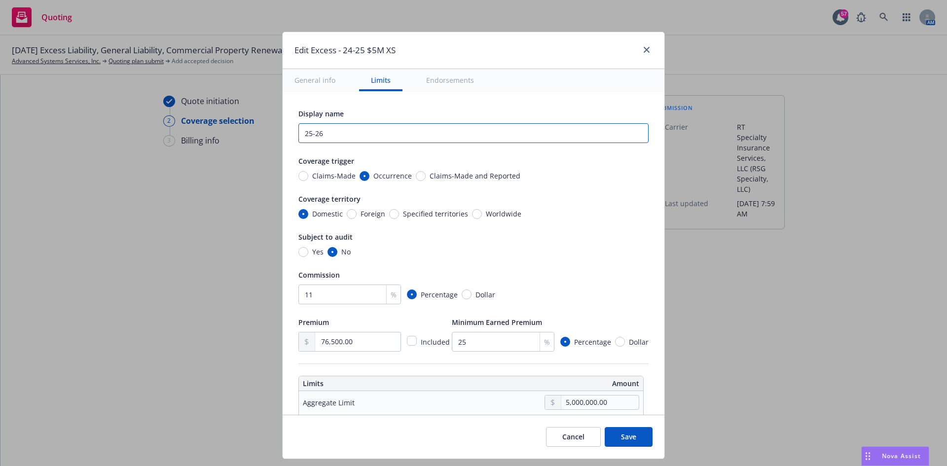
type input "25-26 X"
type textarea "x"
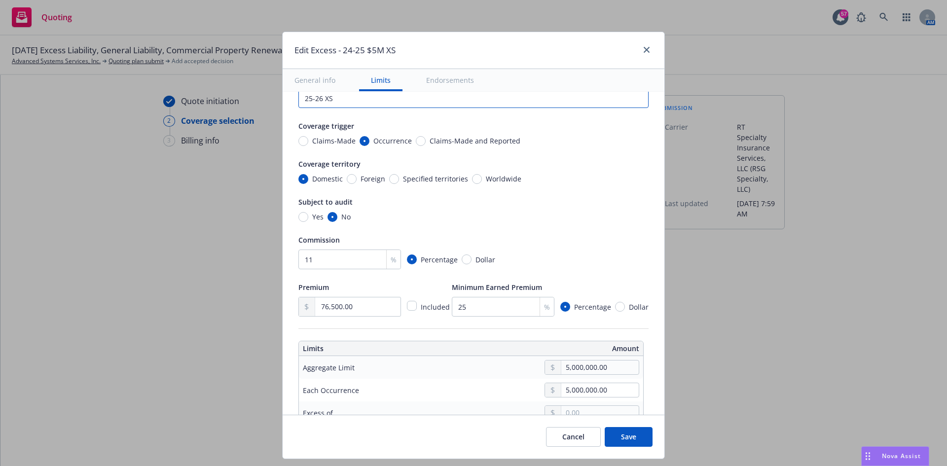
scroll to position [49, 0]
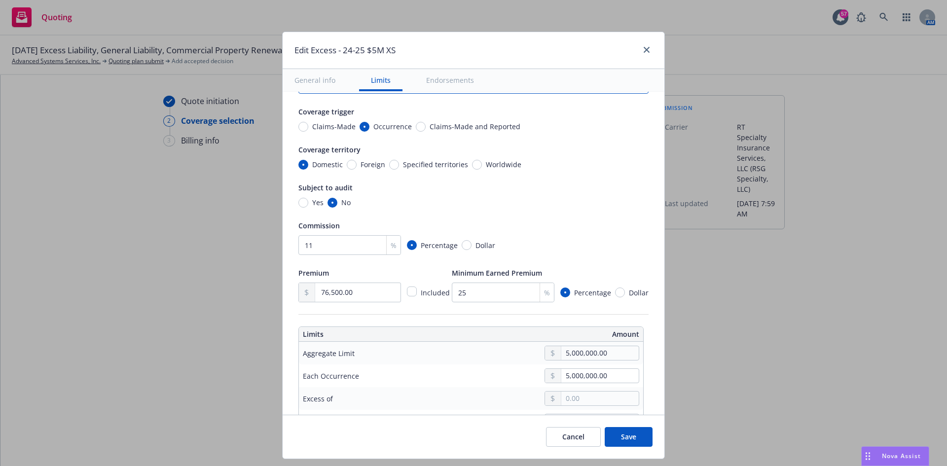
type input "25-26 XS"
click at [356, 292] on input "76,500.00" at bounding box center [357, 292] width 85 height 19
drag, startPoint x: 345, startPoint y: 291, endPoint x: 160, endPoint y: 272, distance: 186.4
click at [186, 280] on div "Edit Excess - 24-25 $5M XS General info Limits Endorsements Display name 25-26 …" at bounding box center [473, 233] width 947 height 466
type textarea "x"
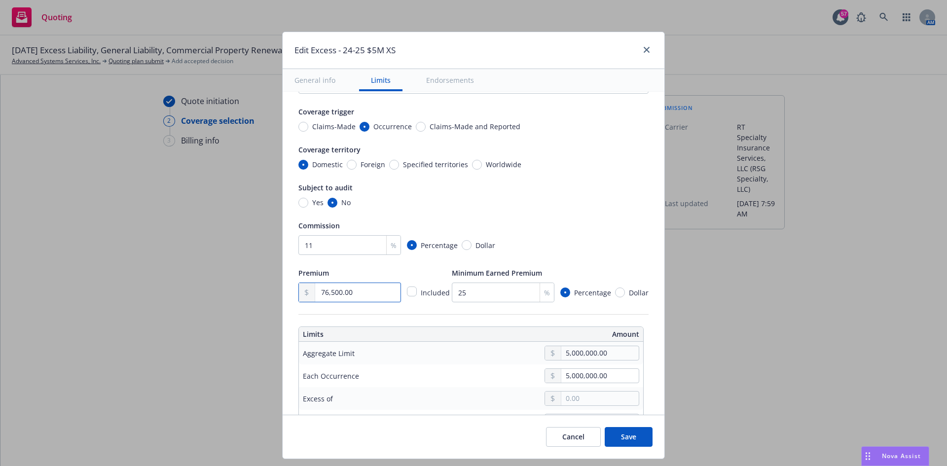
type input "8.00"
type textarea "x"
type input "84.00"
type textarea "x"
type input "845.00"
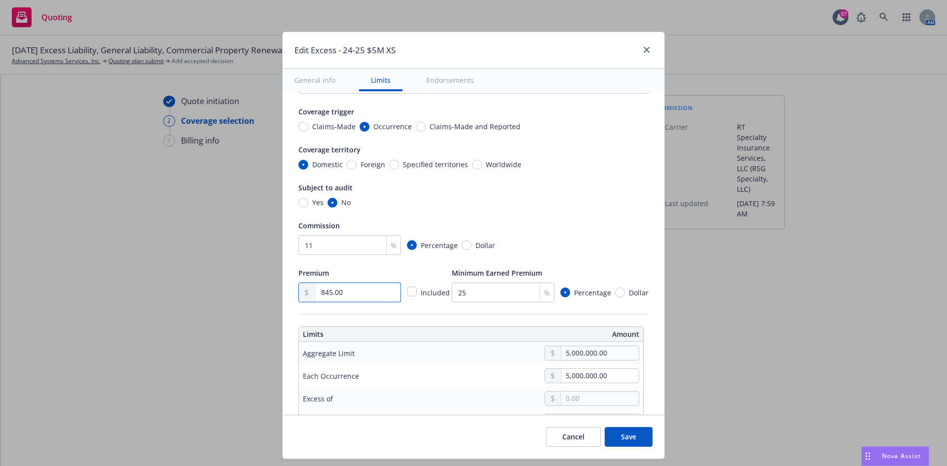
type textarea "x"
type input "8,450.00"
type textarea "x"
type input "84,500.00"
type textarea "x"
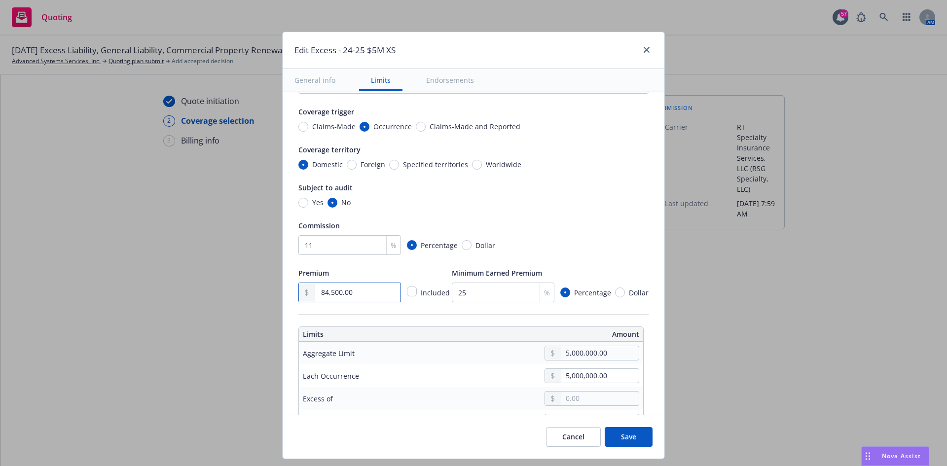
type input "845,000.00"
type textarea "x"
type input "84,500.00"
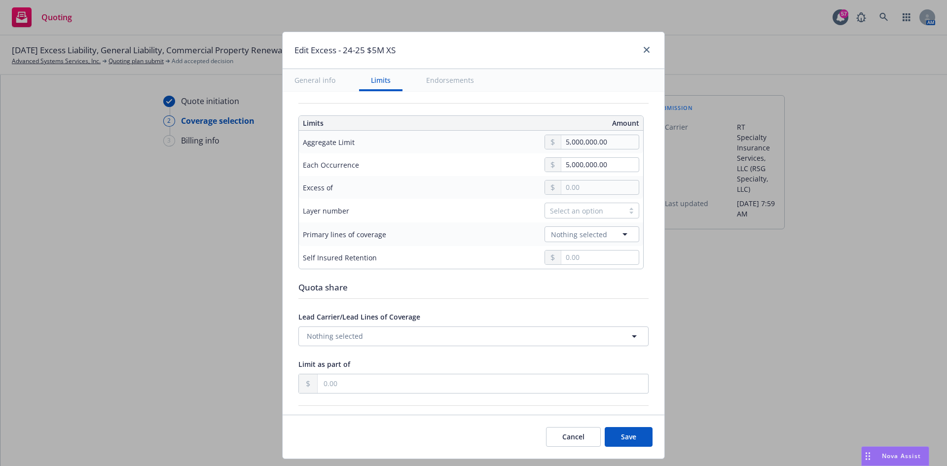
type textarea "x"
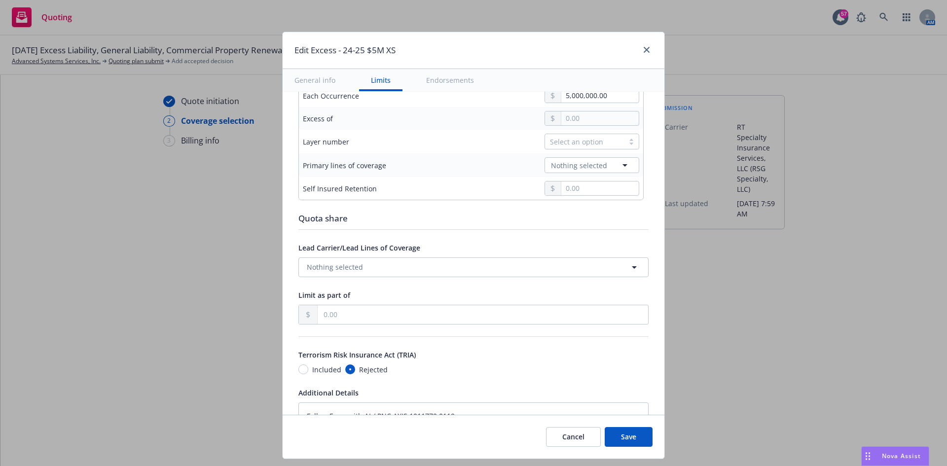
scroll to position [345, 0]
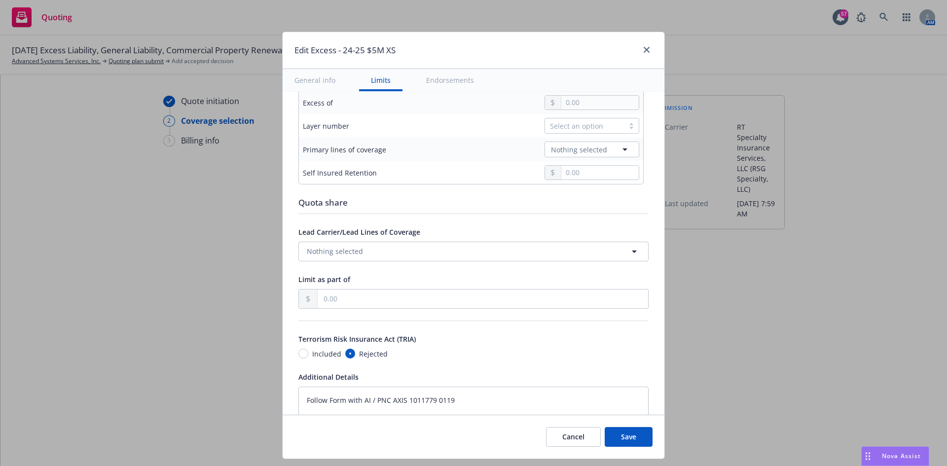
type input "84,500.00"
click at [586, 148] on span "Nothing selected" at bounding box center [579, 150] width 56 height 10
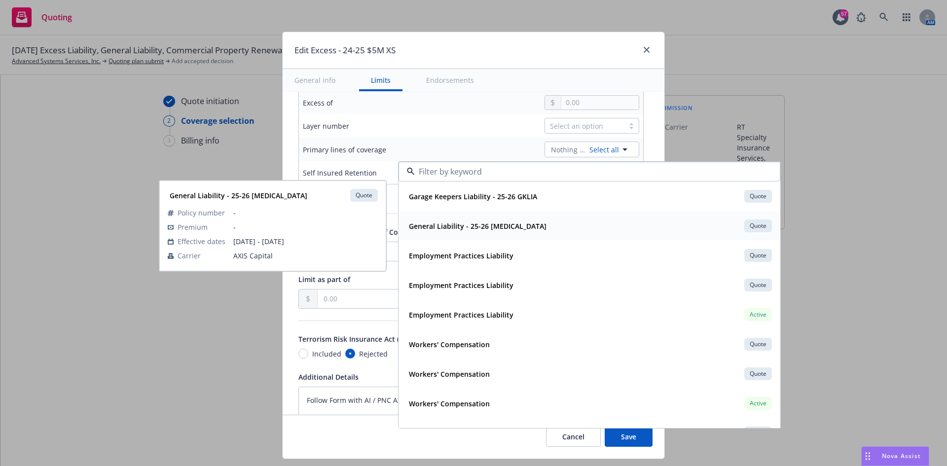
click at [472, 226] on strong "General Liability - 25-26 [MEDICAL_DATA]" at bounding box center [478, 225] width 138 height 9
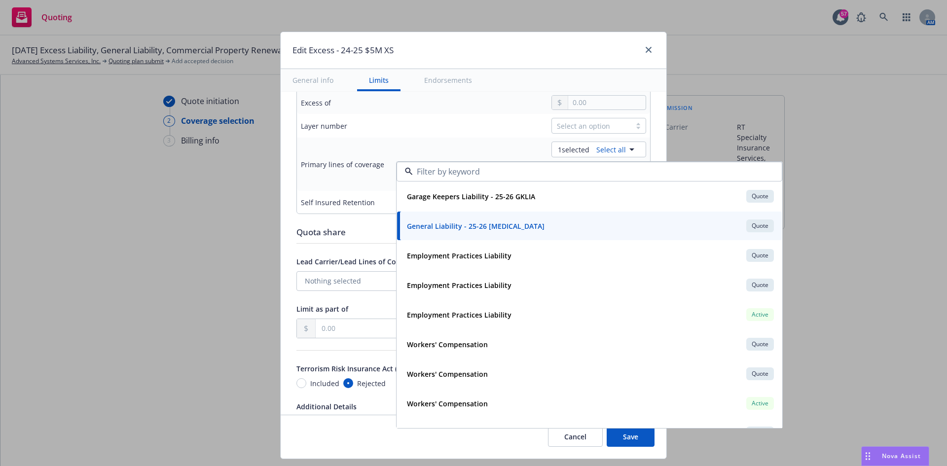
click at [548, 52] on div "Edit Excess - 24-25 $5M XS" at bounding box center [474, 50] width 386 height 37
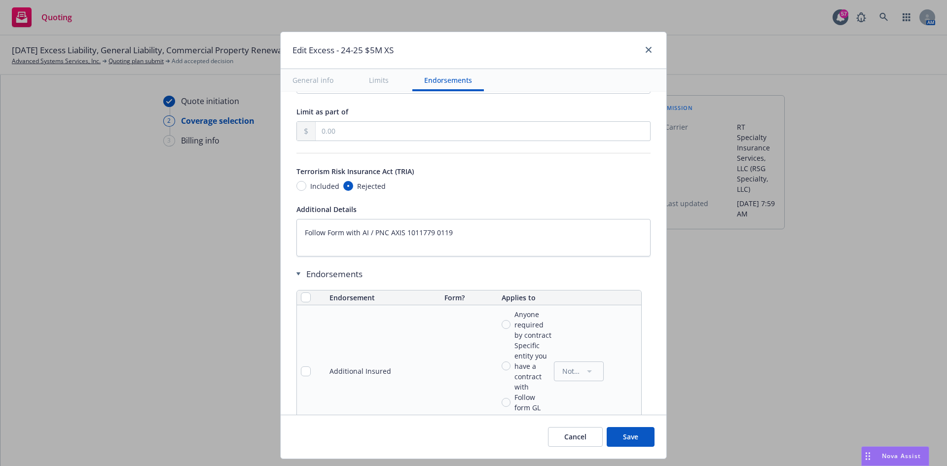
scroll to position [592, 0]
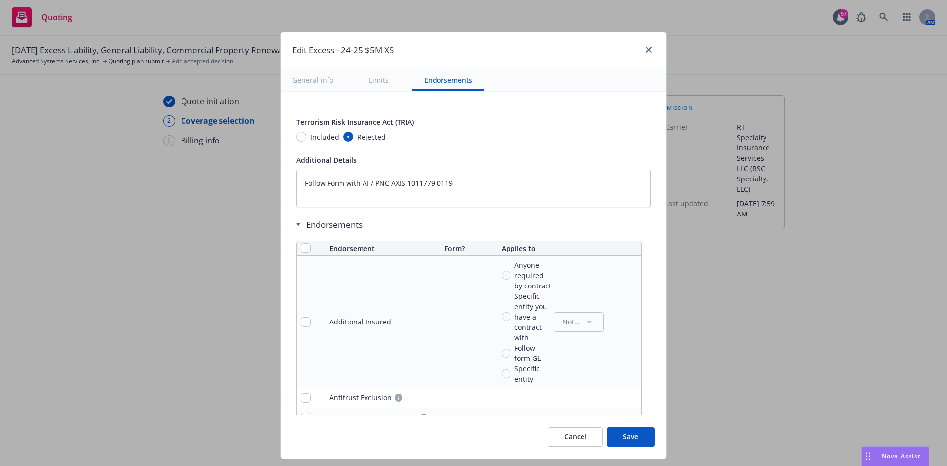
click at [628, 436] on button "Save" at bounding box center [631, 437] width 48 height 20
type textarea "x"
type input "84,500.00"
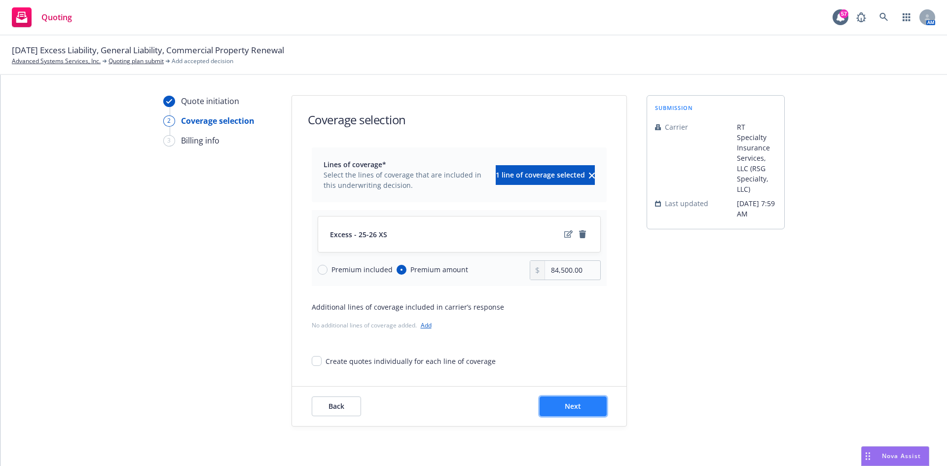
click at [547, 404] on button "Next" at bounding box center [573, 407] width 67 height 20
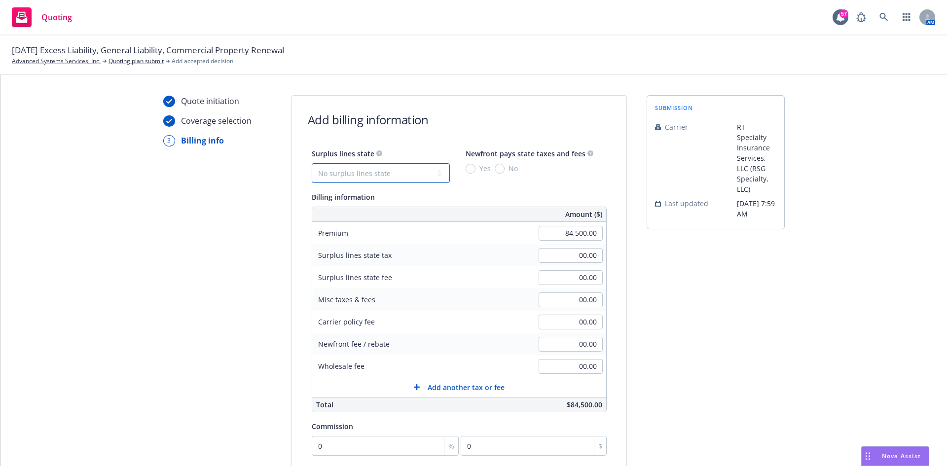
click at [412, 171] on select "No surplus lines state Alaska Alabama Arkansas Arizona California Colorado Conn…" at bounding box center [381, 173] width 138 height 20
select select "CA"
click at [312, 163] on select "No surplus lines state Alaska Alabama Arkansas Arizona California Colorado Conn…" at bounding box center [381, 173] width 138 height 20
type input "2,535.00"
type input "152.10"
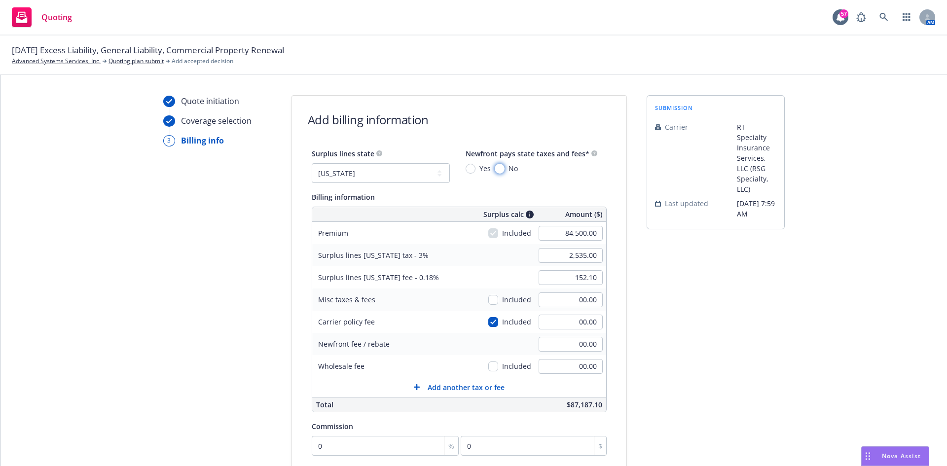
click at [495, 167] on input "No" at bounding box center [500, 169] width 10 height 10
radio input "true"
click at [571, 254] on input "2,535.00" at bounding box center [571, 255] width 64 height 15
click at [581, 292] on div "00.00" at bounding box center [570, 300] width 71 height 22
click at [561, 347] on input "00.00" at bounding box center [571, 344] width 64 height 15
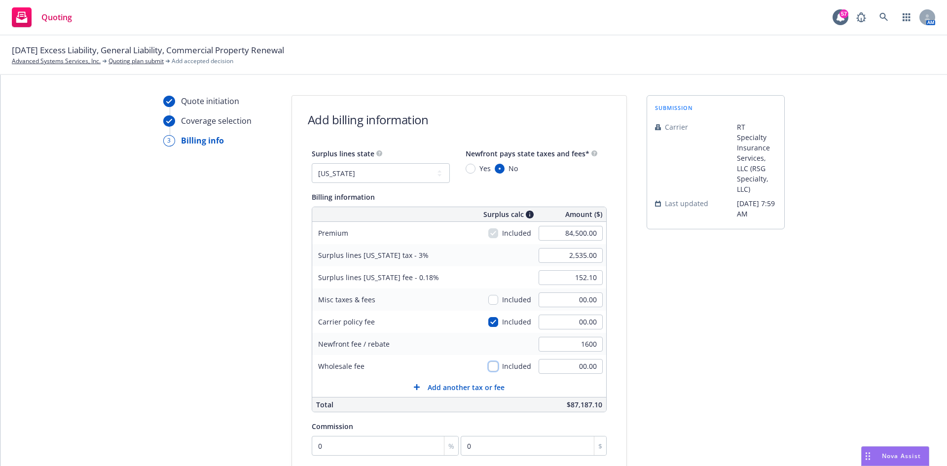
type input "1,600.00"
click at [567, 369] on input "00.00" at bounding box center [571, 366] width 64 height 15
type input "500.00"
click at [346, 443] on input "0" at bounding box center [385, 446] width 147 height 20
type input "1"
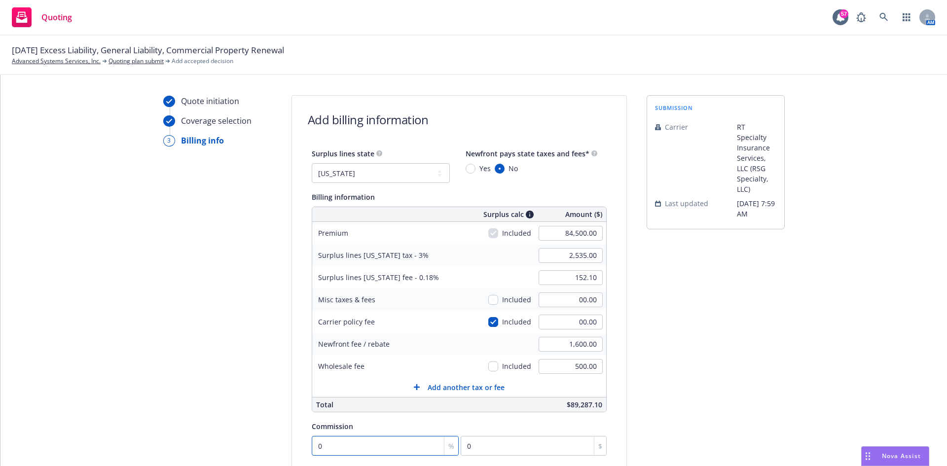
type input "845"
type input "11"
type input "9295"
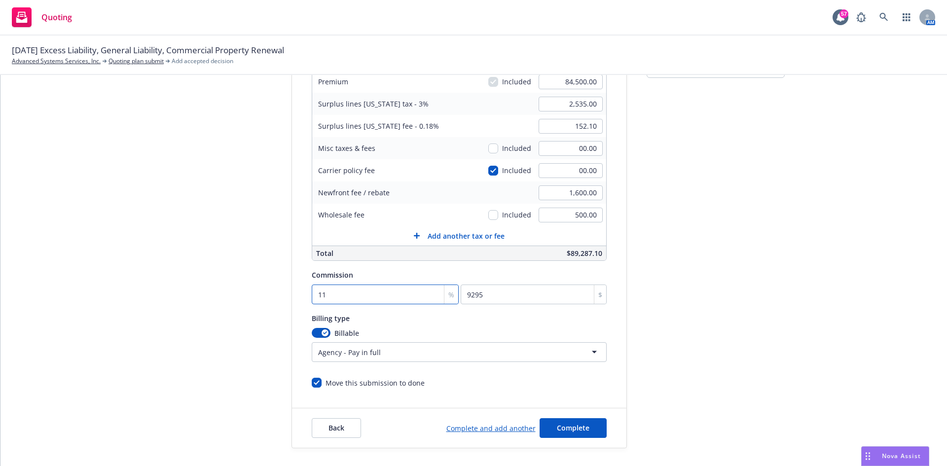
scroll to position [192, 0]
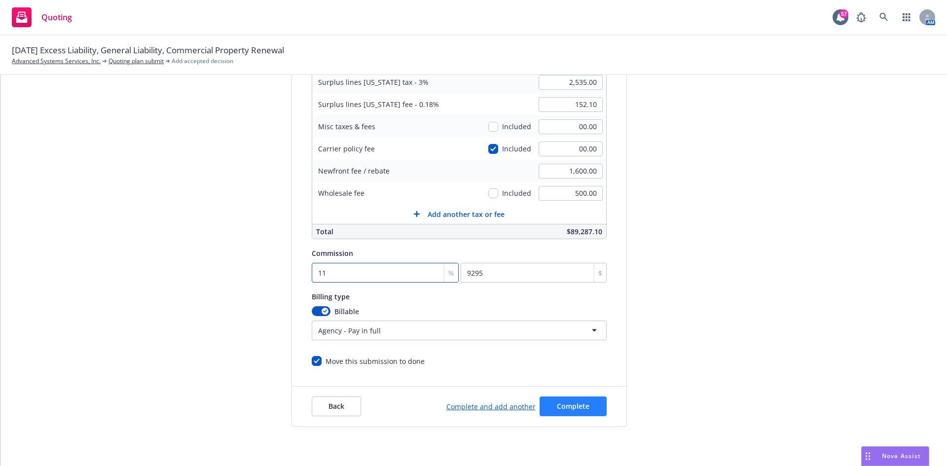
type input "11"
click at [575, 407] on span "Complete" at bounding box center [573, 406] width 33 height 9
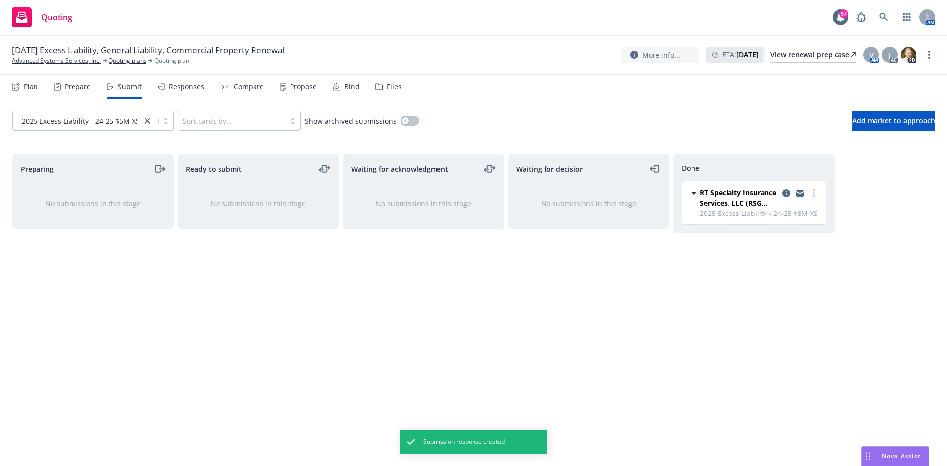
click at [183, 88] on div "Responses" at bounding box center [187, 87] width 36 height 8
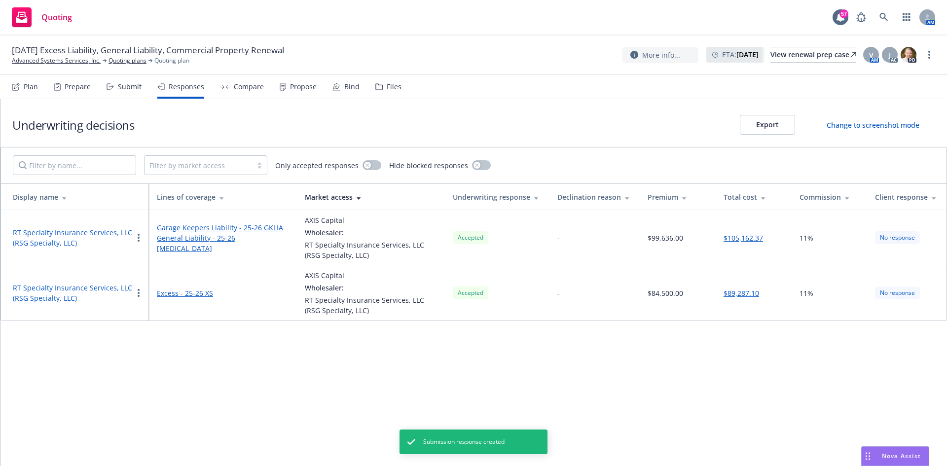
click at [230, 85] on div "Compare" at bounding box center [242, 87] width 44 height 24
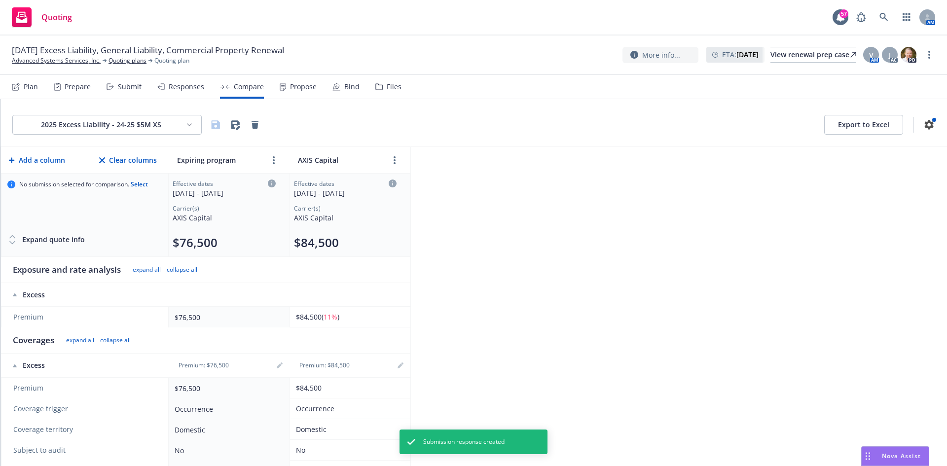
click at [298, 93] on div "Propose" at bounding box center [298, 87] width 37 height 24
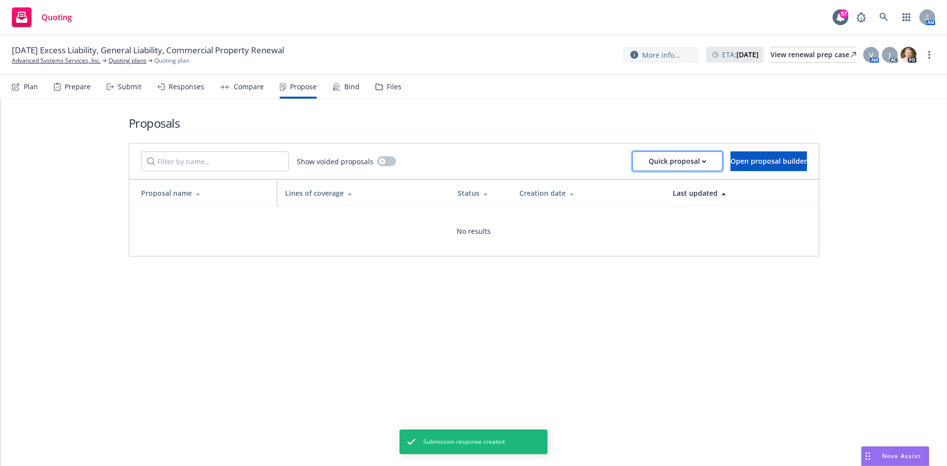
click at [660, 159] on div "Quick proposal" at bounding box center [678, 161] width 58 height 19
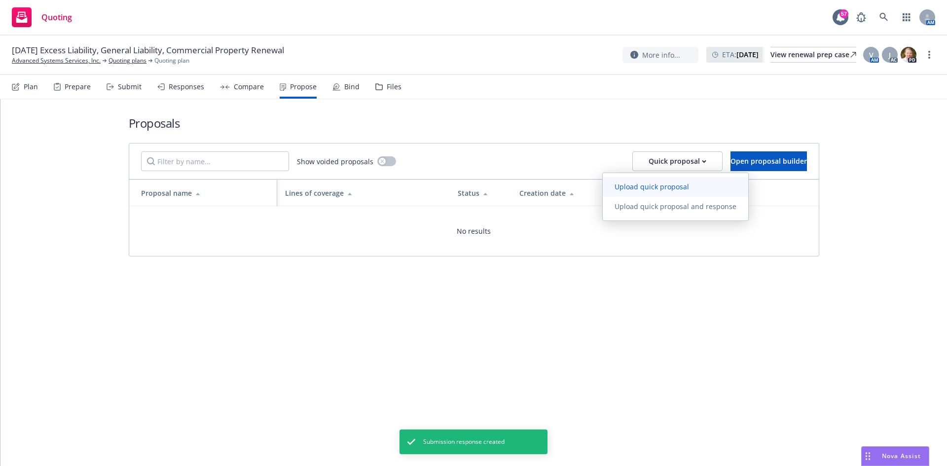
click at [643, 186] on span "Upload quick proposal" at bounding box center [652, 186] width 98 height 9
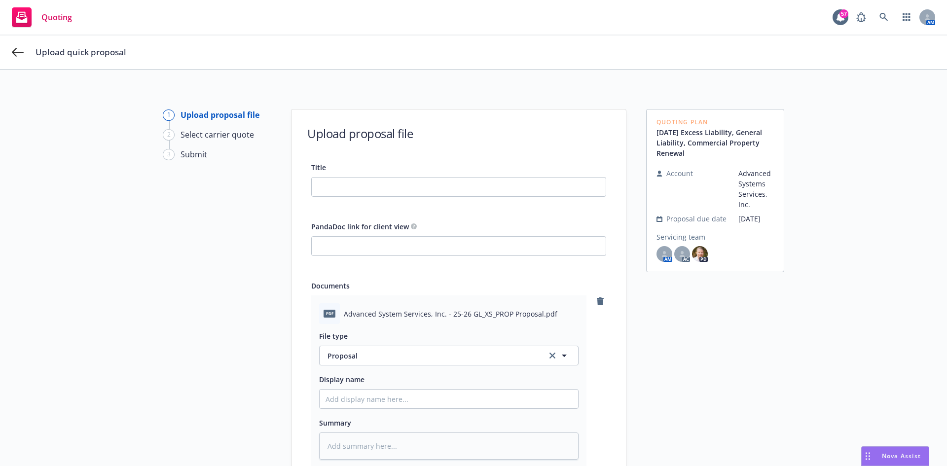
scroll to position [49, 0]
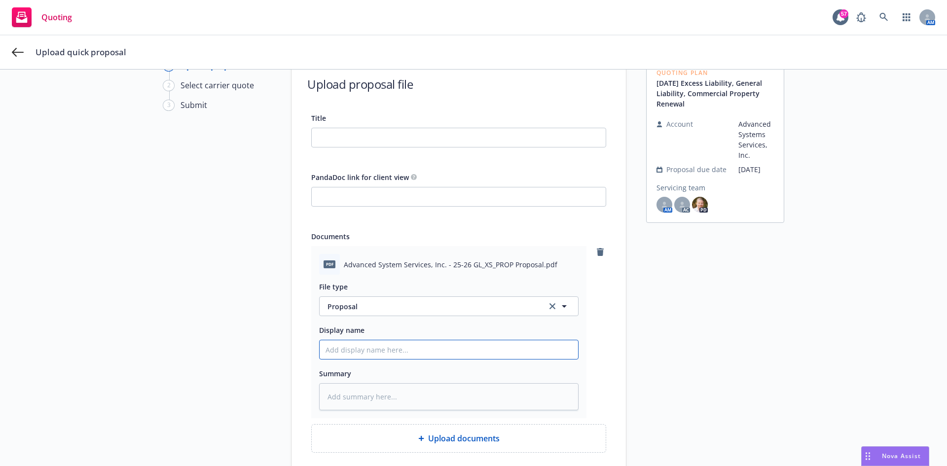
click at [424, 350] on input "Display name" at bounding box center [449, 349] width 258 height 19
type textarea "x"
type input "2"
type textarea "x"
type input "25"
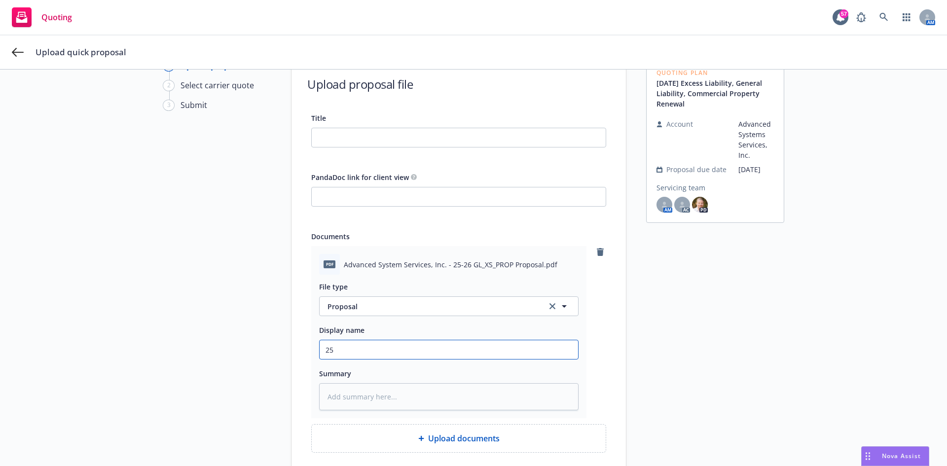
type textarea "x"
type input "25-"
type textarea "x"
type input "25-2"
type textarea "x"
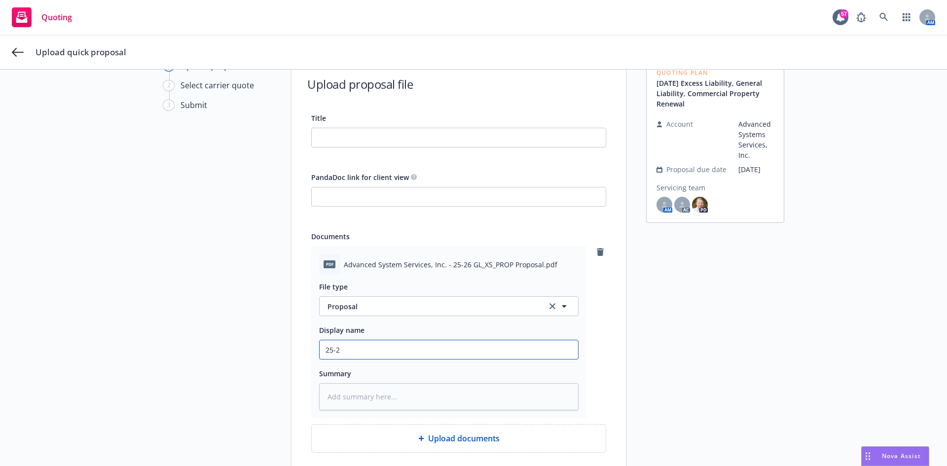
type input "25-26"
type textarea "x"
type input "25-26"
type textarea "x"
type input "25-26 G"
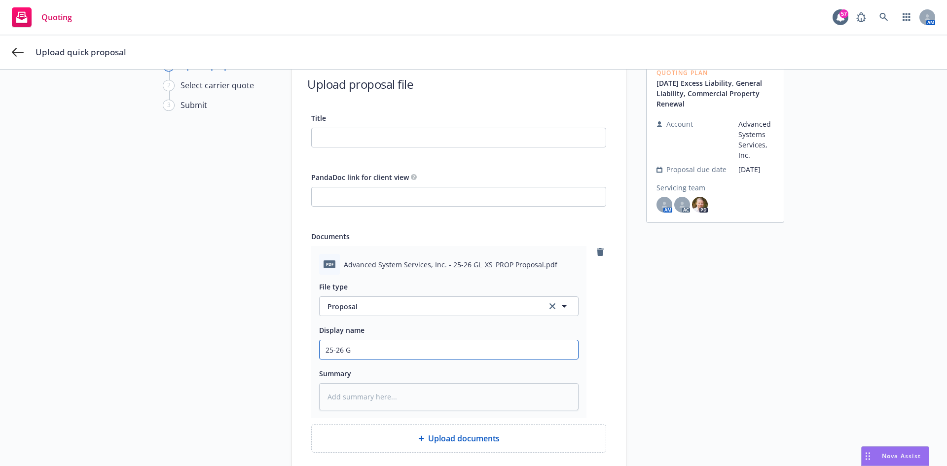
type textarea "x"
type input "25-26 GL"
type textarea "x"
type input "25-26 GL-"
type textarea "x"
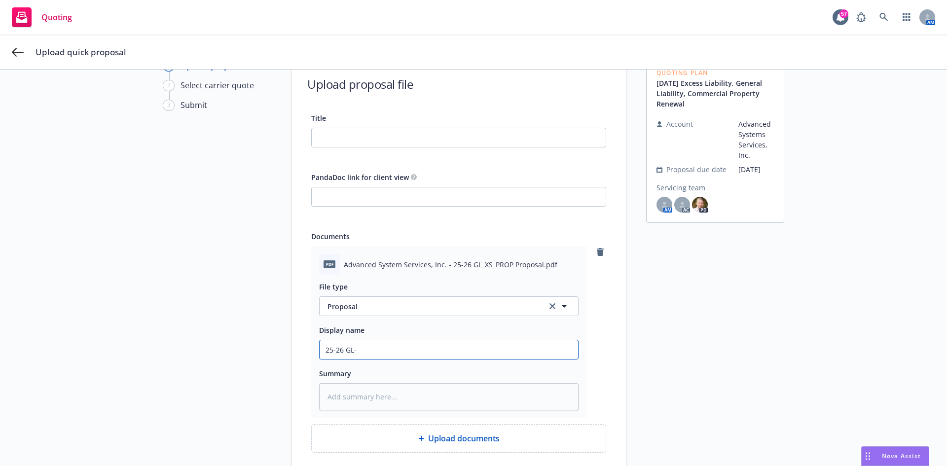
type input "25-26 GL-X"
type textarea "x"
type input "25-26 GL-XS"
type textarea "x"
type input "25-26 GL-XS"
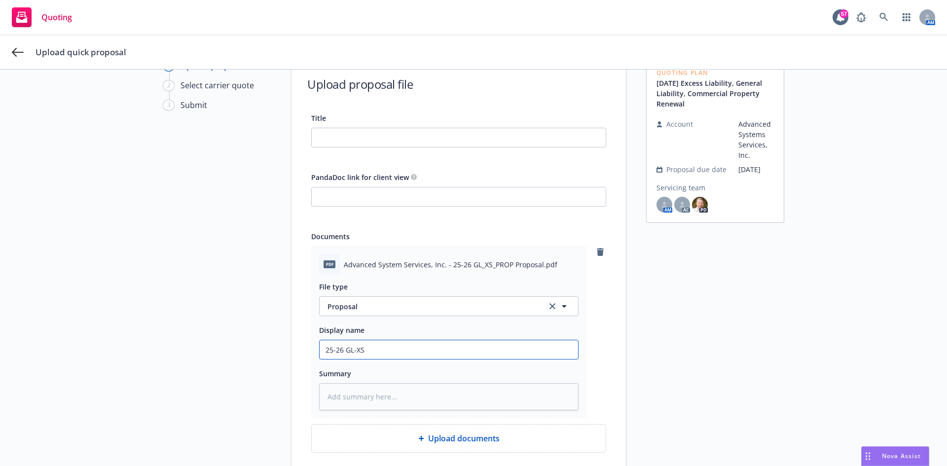
type textarea "x"
type input "25-26 GL-XS P"
type textarea "x"
type input "25-26 GL-XS Pr"
type textarea "x"
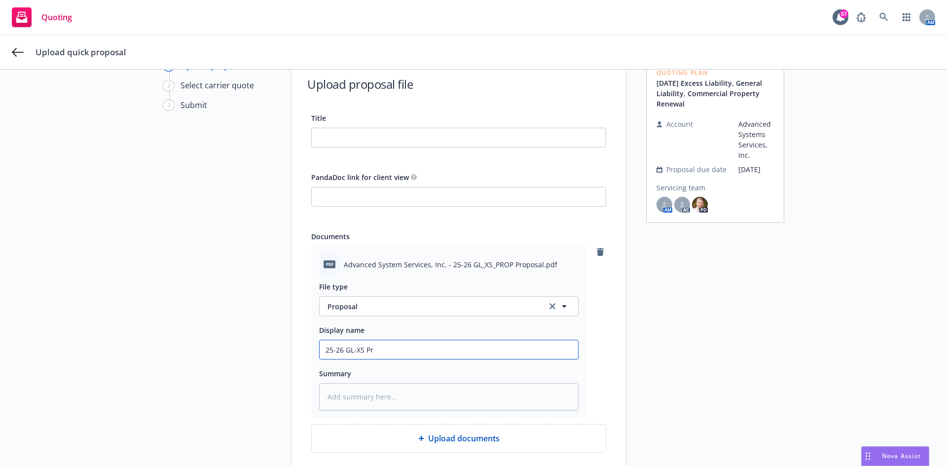
type input "25-26 GL-XS Pro"
type textarea "x"
type input "25-26 GL-XS Prop"
type textarea "x"
type input "25-26 GL-XS Propo"
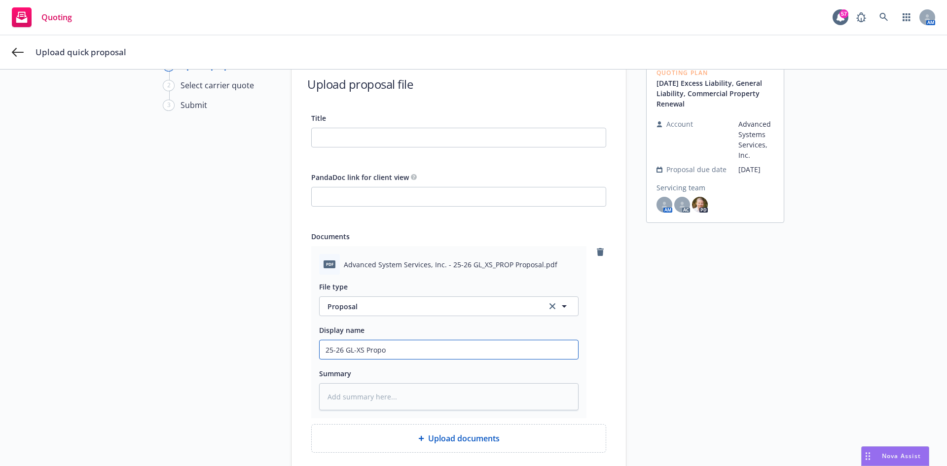
type textarea "x"
type input "25-26 GL-XS Propos"
type textarea "x"
type input "25-26 GL-XS Proposa"
type textarea "x"
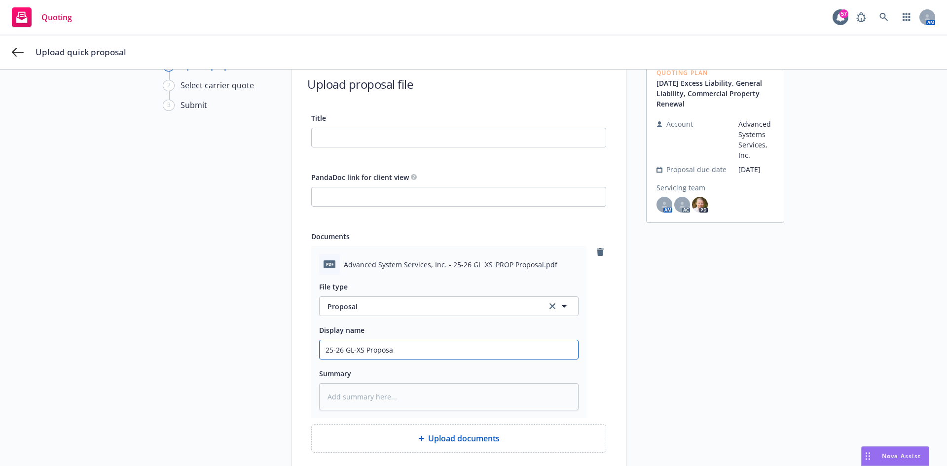
type input "25-26 GL-XS Proposal"
type textarea "x"
type input "25-26 GL-XS Proposa"
type textarea "x"
type input "25-26 GL-XS Propos"
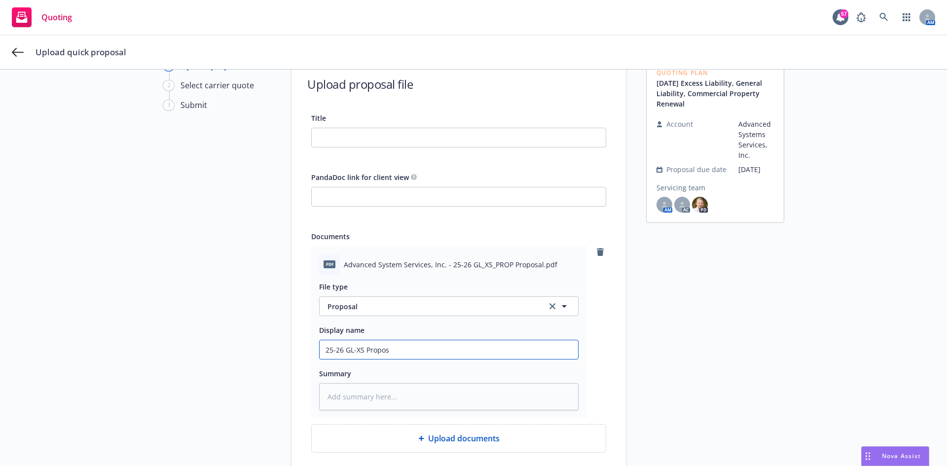
type textarea "x"
type input "25-26 GL-XS Propo"
type textarea "x"
type input "25-26 GL-XS Prop"
type textarea "x"
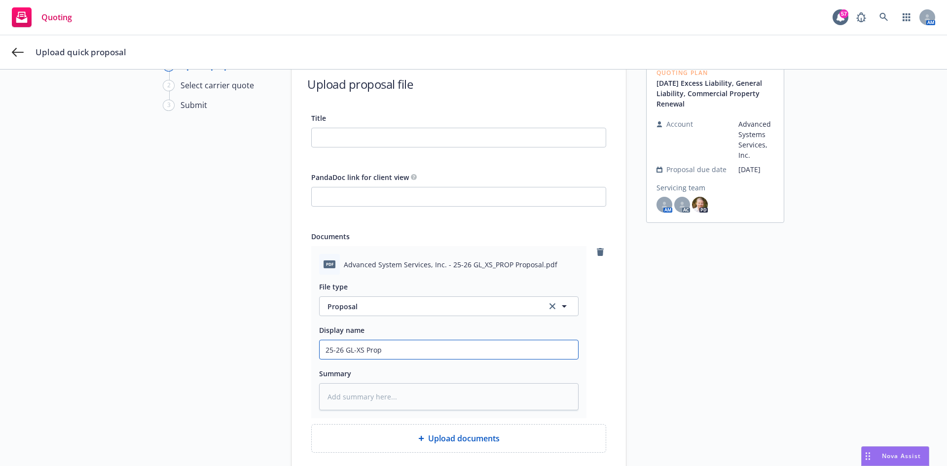
type input "25-26 GL-XS Propo"
type textarea "x"
type input "25-26 GL-XS Propos"
type textarea "x"
type input "25-26 GL-XS Proposa"
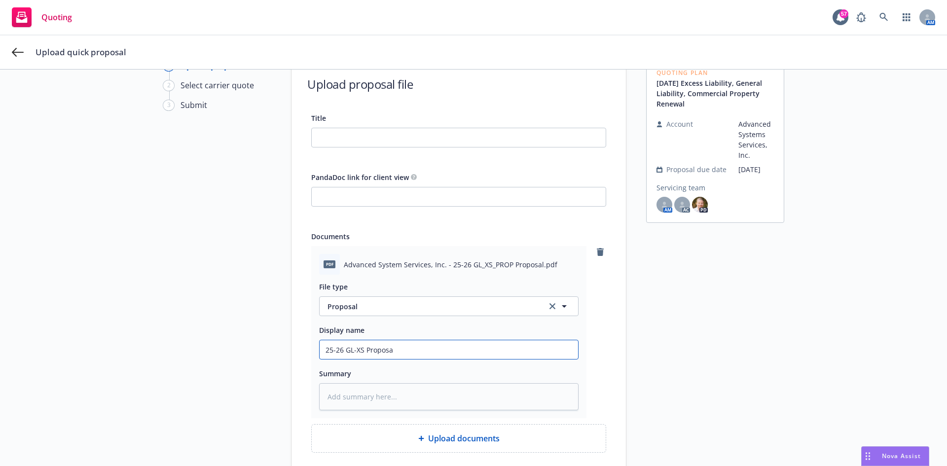
type textarea "x"
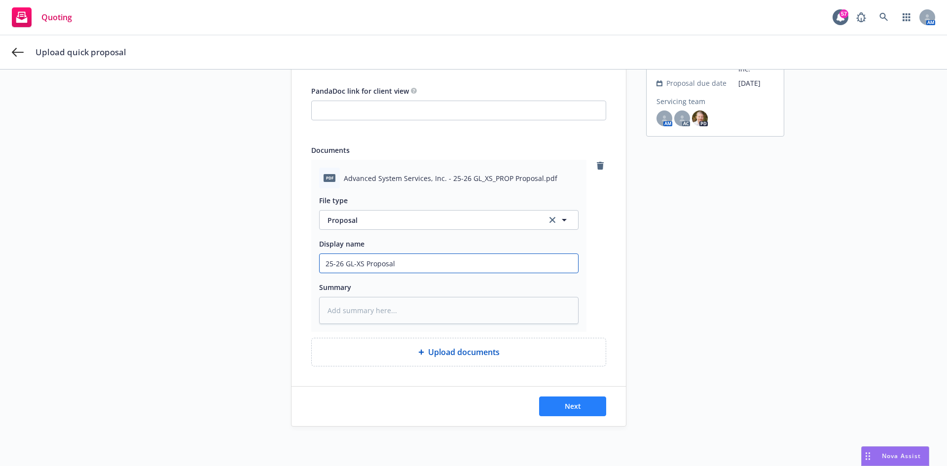
type input "25-26 GL-XS Proposal"
click at [578, 403] on button "Next" at bounding box center [572, 407] width 67 height 20
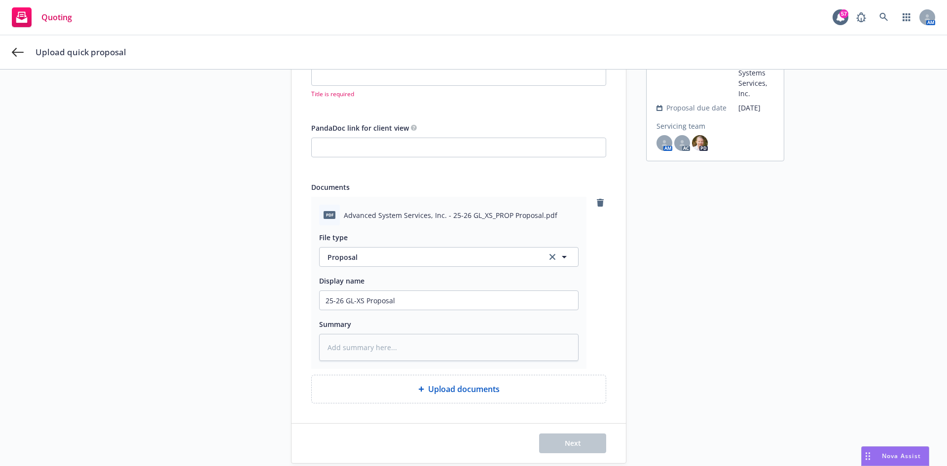
scroll to position [86, 0]
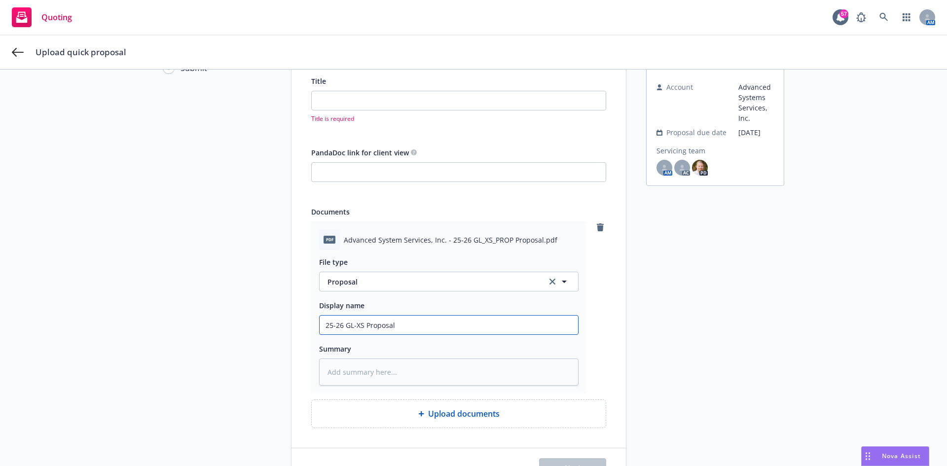
drag, startPoint x: 447, startPoint y: 323, endPoint x: 76, endPoint y: 282, distance: 373.2
click at [76, 283] on div "1 Upload proposal file 2 Select carrier quote 3 Submit Upload proposal file Tit…" at bounding box center [473, 256] width 923 height 466
click at [418, 99] on input "Title" at bounding box center [459, 100] width 294 height 19
paste input "25-26 GL-XS Proposal"
type textarea "x"
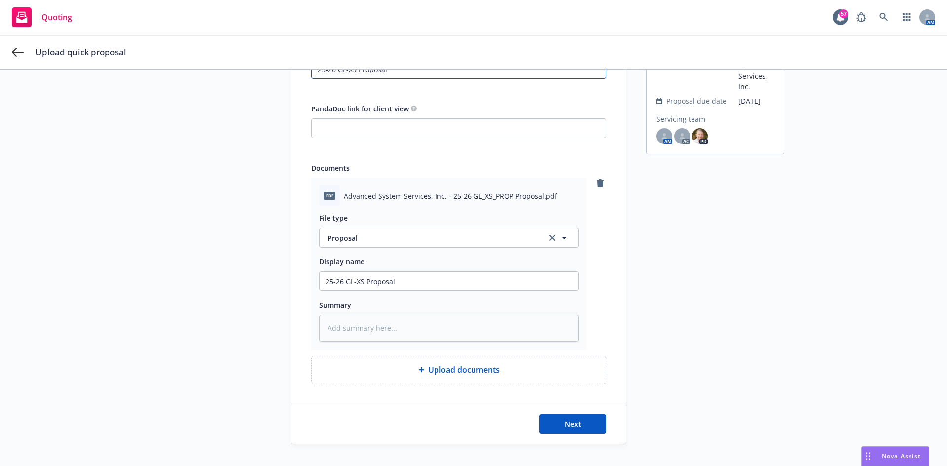
scroll to position [136, 0]
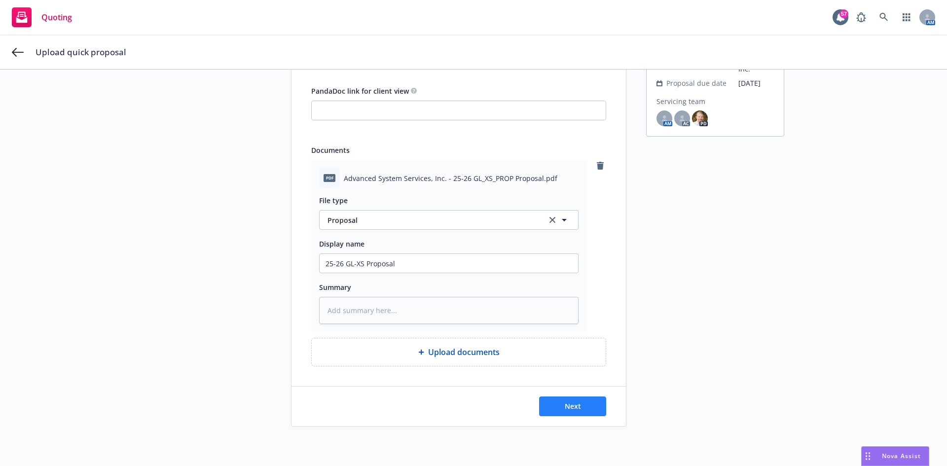
type input "25-26 GL-XS Proposal"
click at [582, 408] on button "Next" at bounding box center [572, 407] width 67 height 20
type textarea "x"
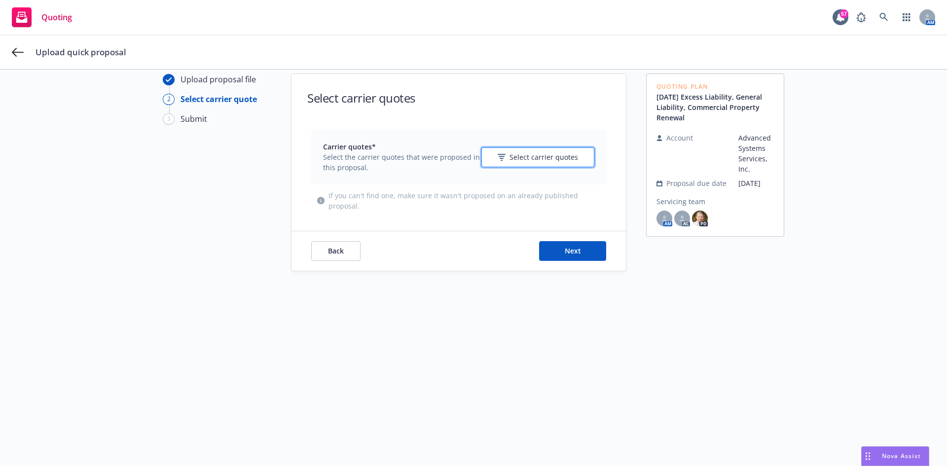
click at [503, 159] on icon "button" at bounding box center [502, 157] width 8 height 7
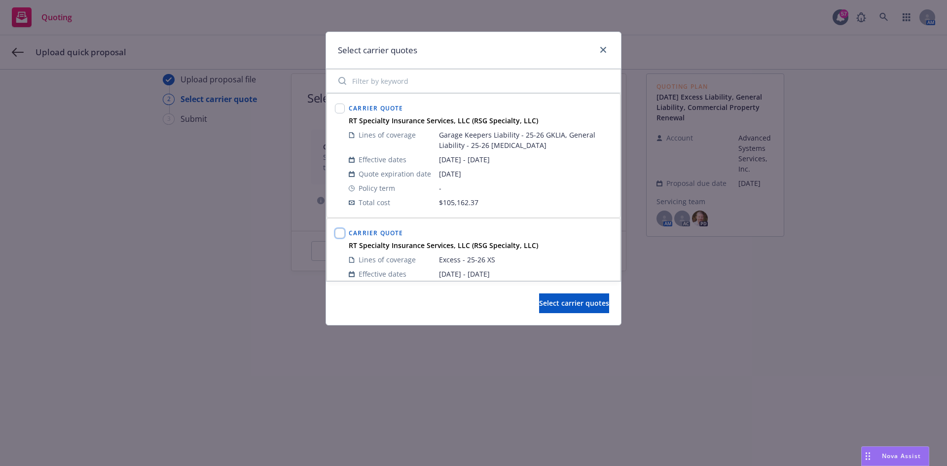
click at [343, 238] on input "checkbox" at bounding box center [340, 233] width 10 height 10
checkbox input "true"
click at [337, 108] on input "checkbox" at bounding box center [340, 109] width 10 height 10
checkbox input "true"
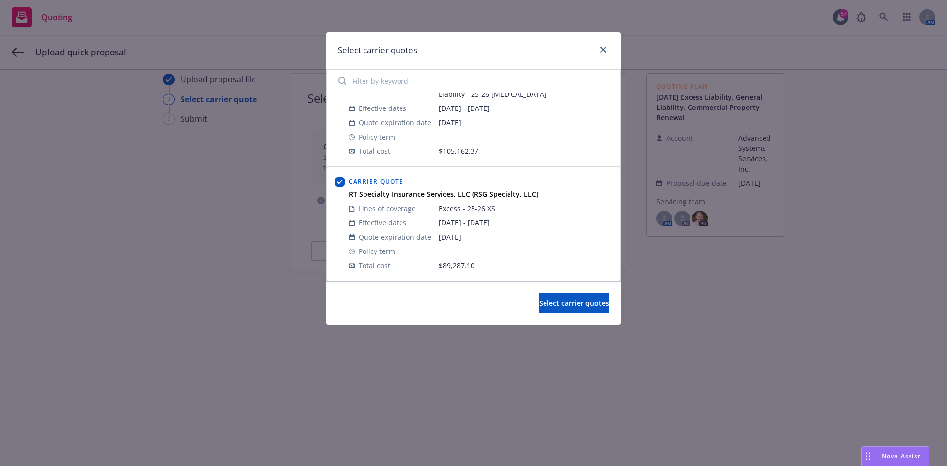
scroll to position [52, 0]
click at [563, 307] on span "Select carrier quotes" at bounding box center [574, 302] width 70 height 9
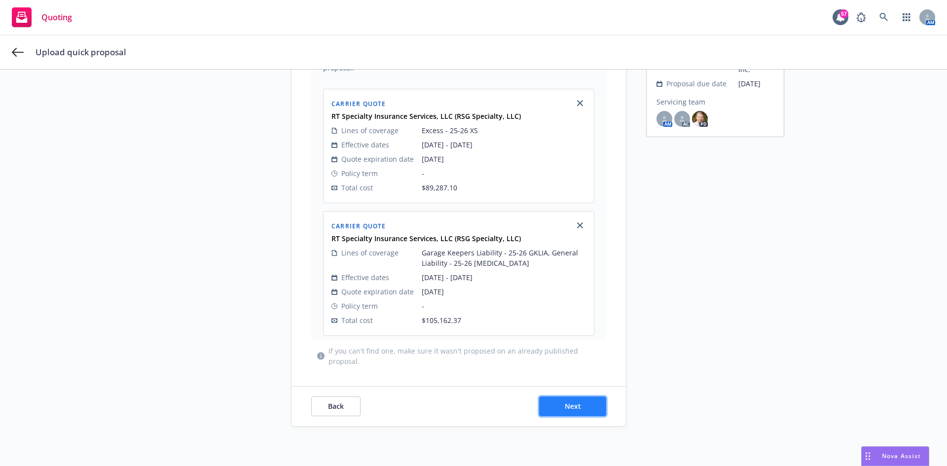
click at [548, 411] on button "Next" at bounding box center [572, 407] width 67 height 20
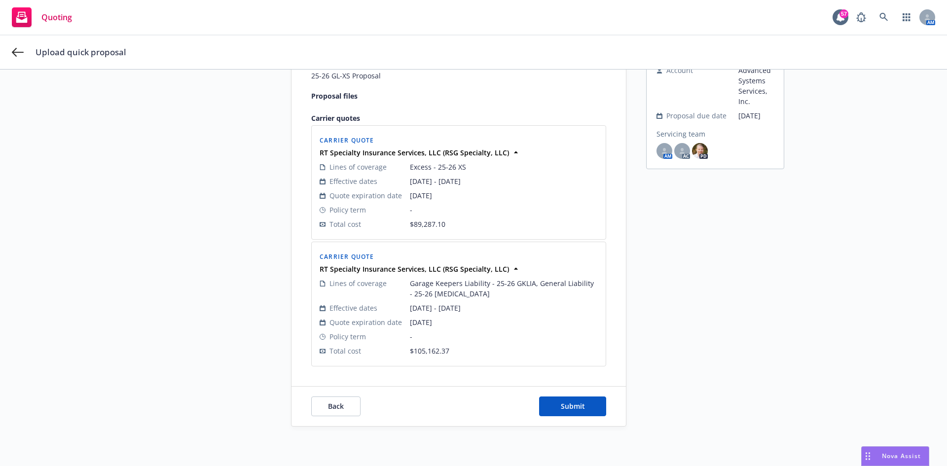
scroll to position [125, 0]
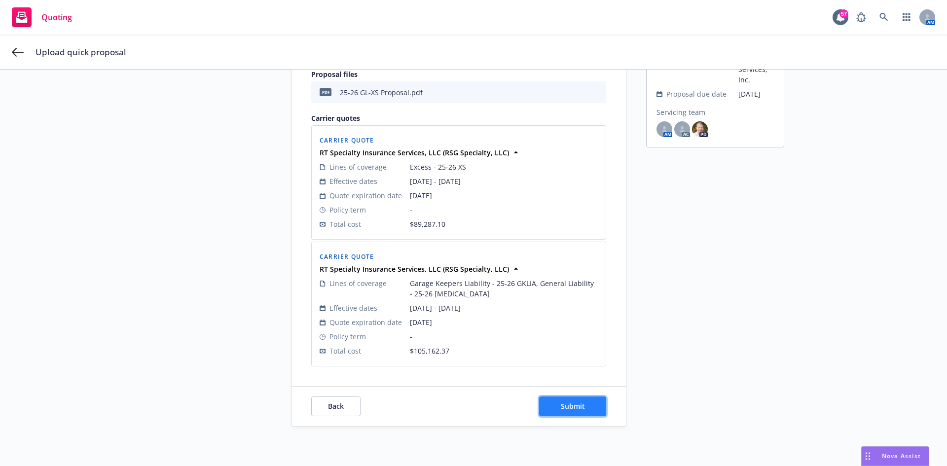
click at [561, 409] on span "Submit" at bounding box center [573, 406] width 24 height 9
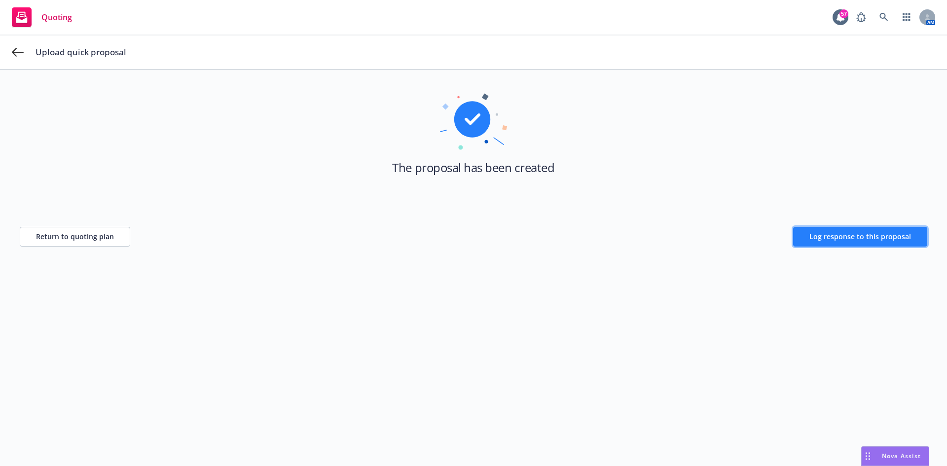
click at [882, 236] on span "Log response to this proposal" at bounding box center [860, 236] width 102 height 9
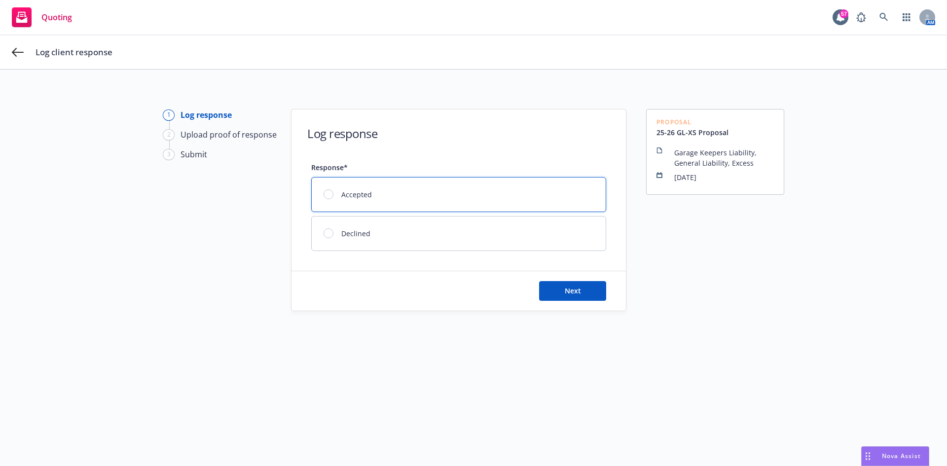
drag, startPoint x: 361, startPoint y: 189, endPoint x: 422, endPoint y: 204, distance: 63.0
click at [361, 189] on div "Accepted" at bounding box center [459, 195] width 294 height 34
click at [561, 303] on div "Next" at bounding box center [459, 290] width 334 height 39
click at [564, 295] on button "Next" at bounding box center [572, 291] width 67 height 20
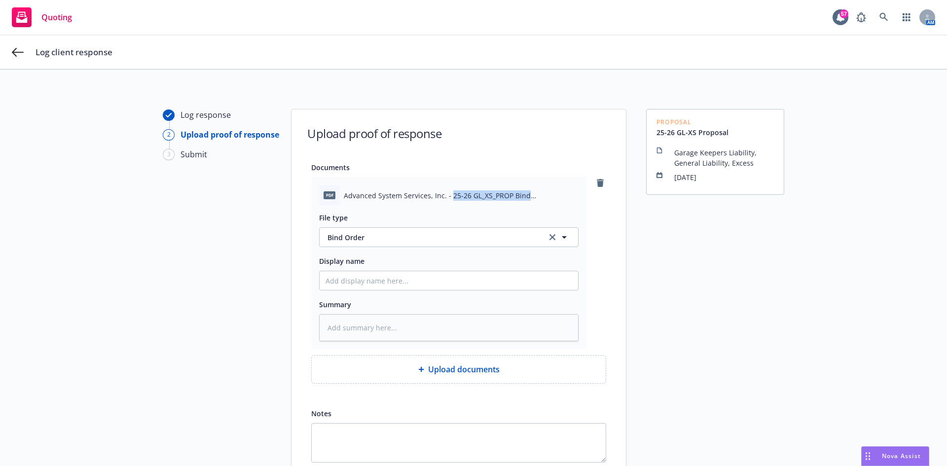
drag, startPoint x: 575, startPoint y: 197, endPoint x: 445, endPoint y: 197, distance: 129.7
click at [445, 197] on div "pdf Advanced System Services, Inc. - 25-26 GL_XS_PROP Bind Documents.pdf File t…" at bounding box center [448, 263] width 275 height 172
copy span "25-26 GL_XS_PROP Bind Documents.pdf"
click at [381, 285] on input "Display name" at bounding box center [449, 280] width 258 height 19
paste input "25-26 GL_XS_PROP Bind Documents.pdf"
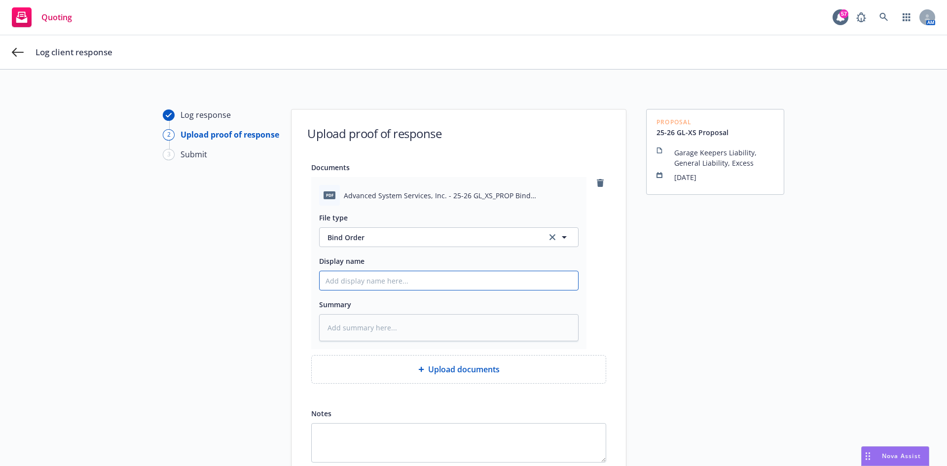
type textarea "x"
type input "25-26 GL_XS_PROP Bind Documents.pdf"
type textarea "x"
type input "25-26 GL_XS_PROP Bind Documents.pd"
type textarea "x"
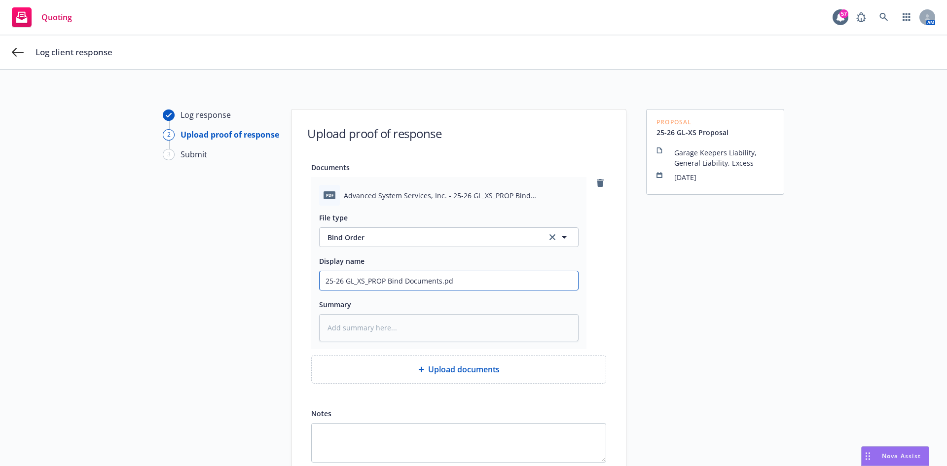
type input "25-26 GL_XS_PROP Bind Documents.p"
type textarea "x"
click at [460, 280] on input "25-26 GL_XS_PROP Bind Documents - Docusign Acceptance" at bounding box center [449, 280] width 258 height 19
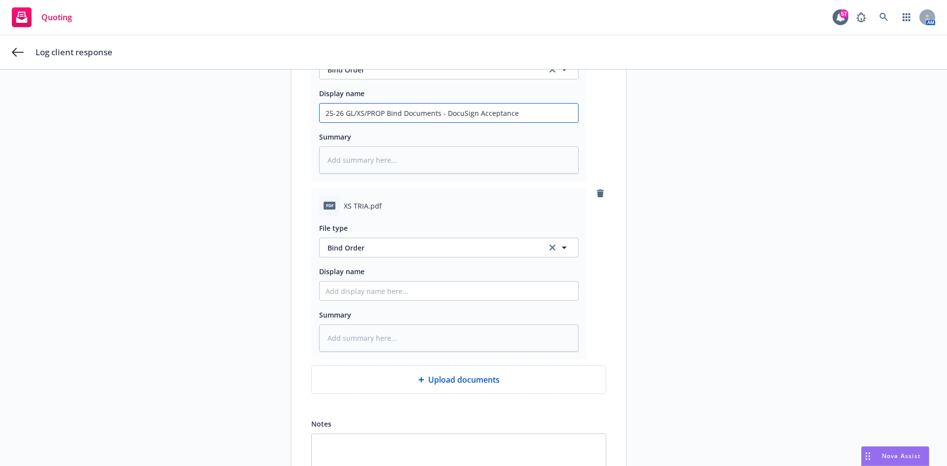
scroll to position [197, 0]
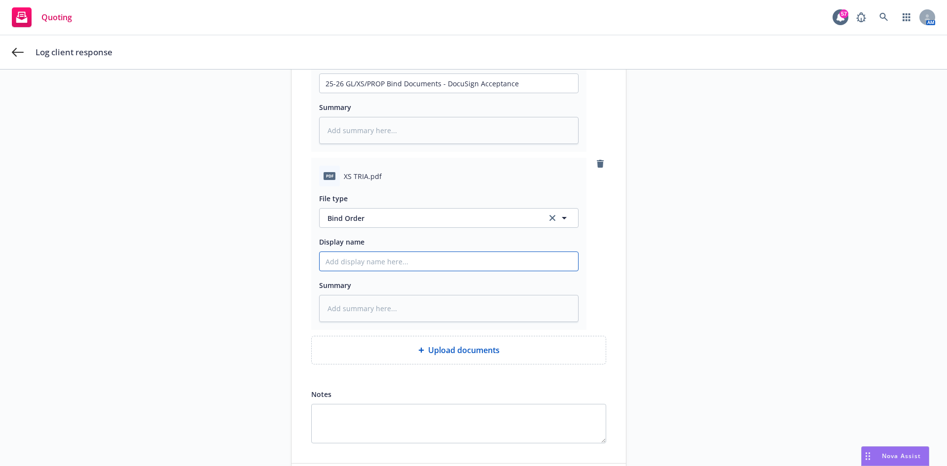
click at [372, 93] on input "Display name" at bounding box center [449, 83] width 258 height 19
paste input "25-26 GL/XS/PROP Bind Documents - DocuSign Acceptance"
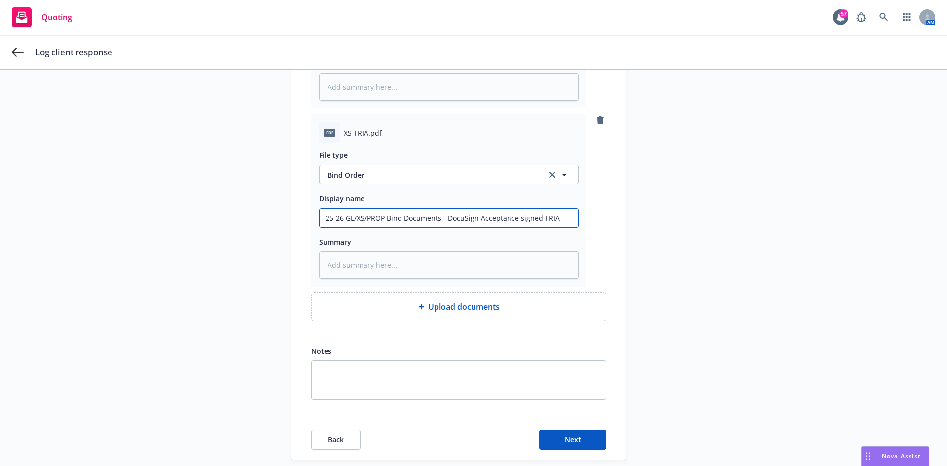
scroll to position [274, 0]
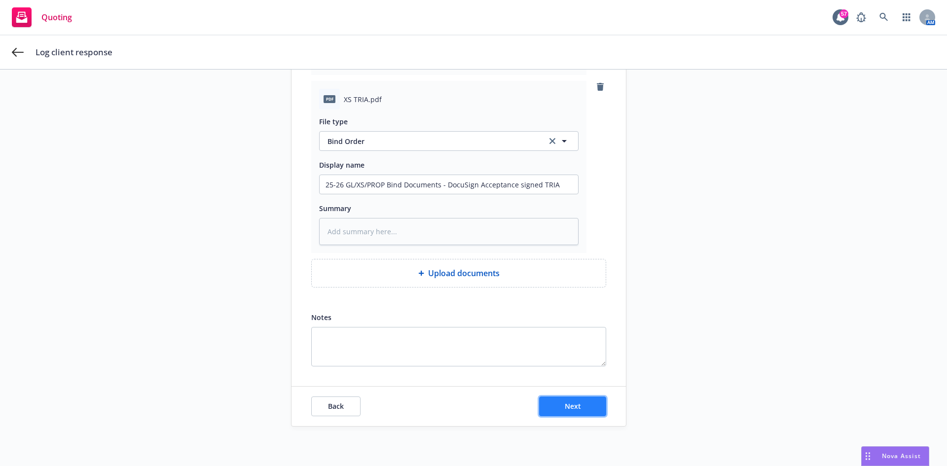
click at [586, 412] on button "Next" at bounding box center [572, 407] width 67 height 20
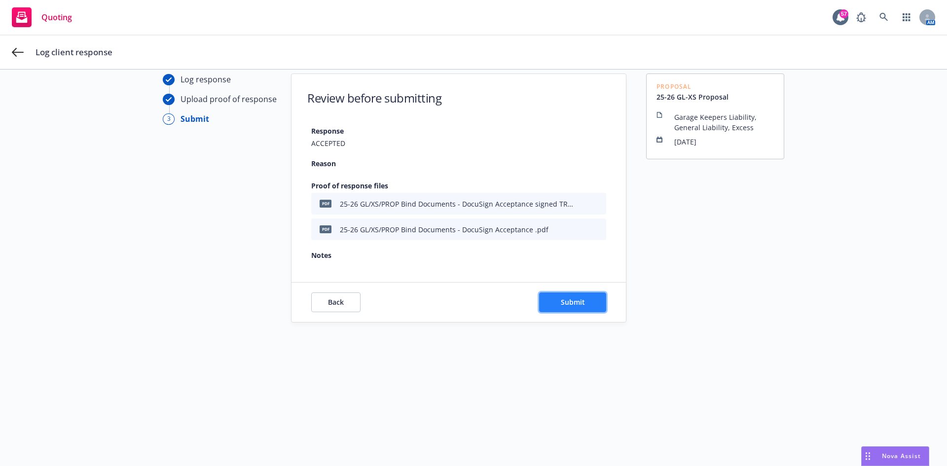
click at [558, 307] on button "Submit" at bounding box center [572, 303] width 67 height 20
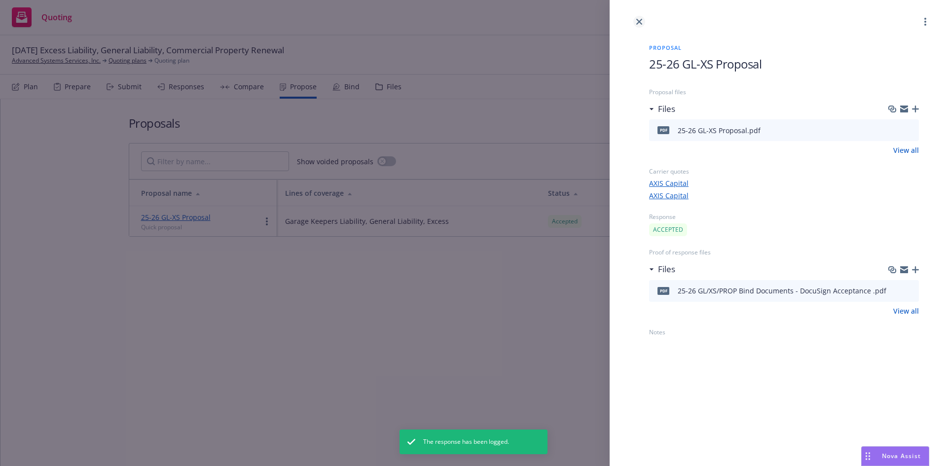
click at [636, 23] on link "close" at bounding box center [639, 22] width 12 height 12
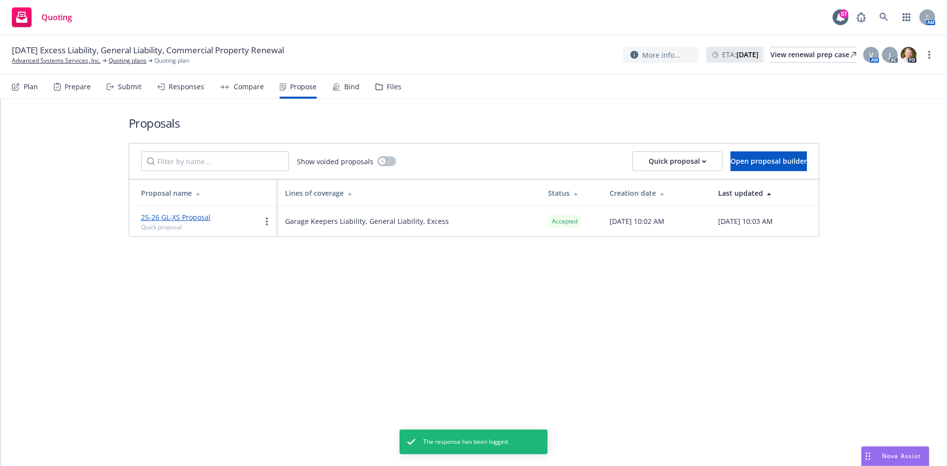
click at [340, 82] on div "Bind" at bounding box center [345, 87] width 27 height 24
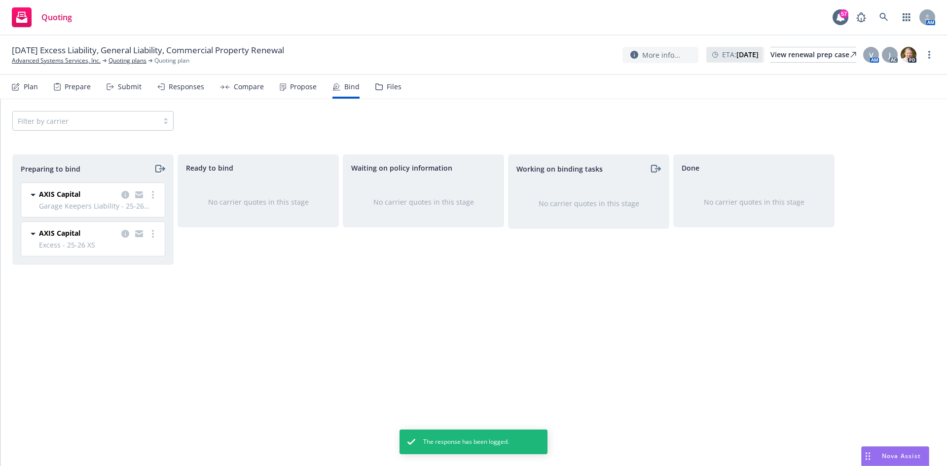
click at [160, 169] on icon "moveRight" at bounding box center [161, 169] width 5 height 0
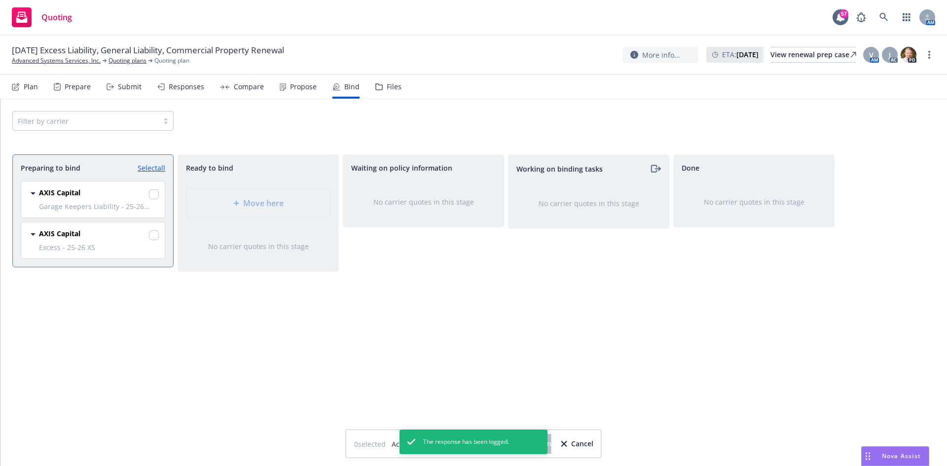
click at [159, 194] on div "AXIS Capital Garage Keepers Liability - 25-26 GKLIA, General Liability - 25-26 …" at bounding box center [93, 200] width 144 height 36
click at [156, 199] on div at bounding box center [154, 195] width 10 height 12
click at [154, 193] on input "checkbox" at bounding box center [154, 194] width 10 height 10
click at [148, 235] on div "AXIS Capital" at bounding box center [99, 235] width 120 height 14
click at [561, 368] on div "Working on binding tasks No carrier quotes in this stage" at bounding box center [588, 299] width 161 height 291
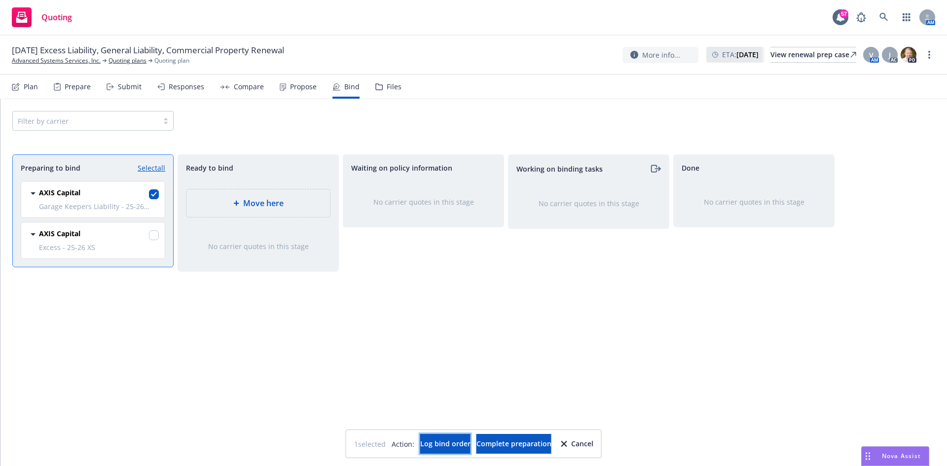
drag, startPoint x: 429, startPoint y: 448, endPoint x: 570, endPoint y: 312, distance: 196.0
click at [570, 312] on body "Quoting 57 AM 09/01/25 Excess Liability, General Liability, Commercial Property…" at bounding box center [473, 233] width 947 height 466
click at [156, 233] on input "checkbox" at bounding box center [154, 235] width 10 height 10
click at [440, 445] on span "Log bind order" at bounding box center [445, 443] width 50 height 9
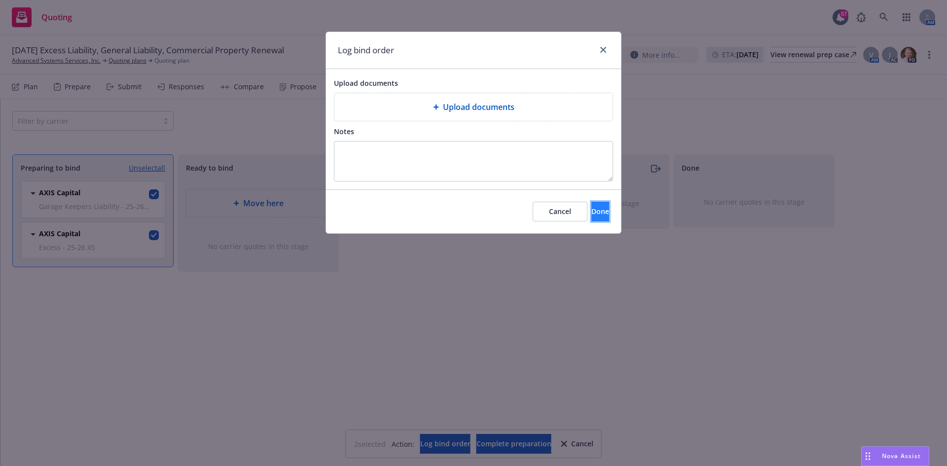
click at [591, 210] on span "Done" at bounding box center [600, 211] width 18 height 9
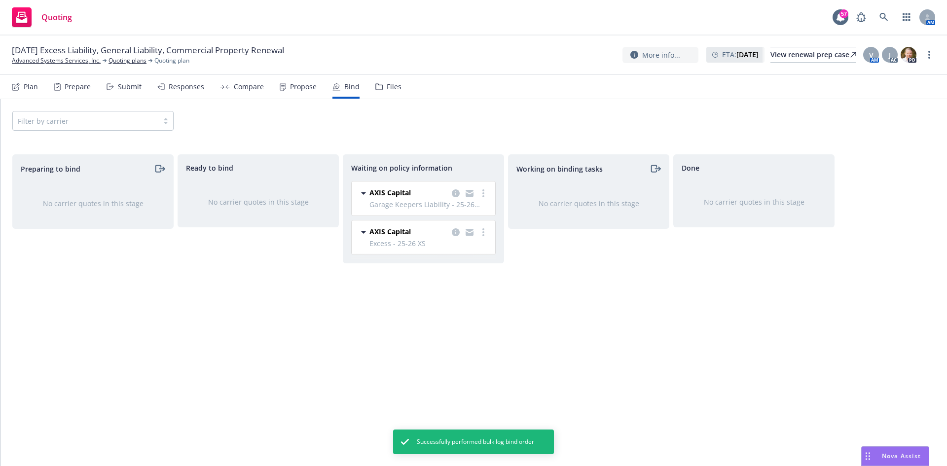
click at [491, 191] on div "AXIS Capital Garage Keepers Liability - 25-26 GKLIA, General Liability - 25-26 …" at bounding box center [424, 199] width 144 height 34
click at [487, 192] on link "more" at bounding box center [483, 193] width 12 height 12
click at [465, 221] on link "Create policies" at bounding box center [444, 214] width 89 height 20
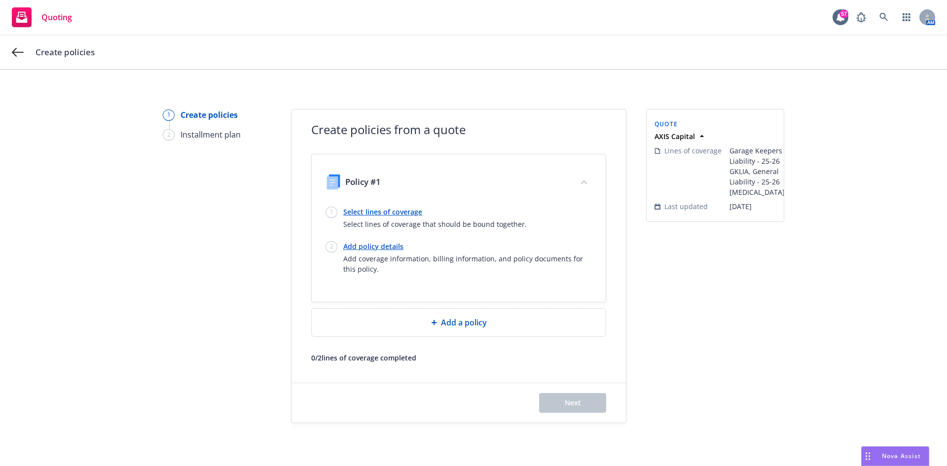
click at [377, 246] on link "Add policy details" at bounding box center [467, 246] width 249 height 10
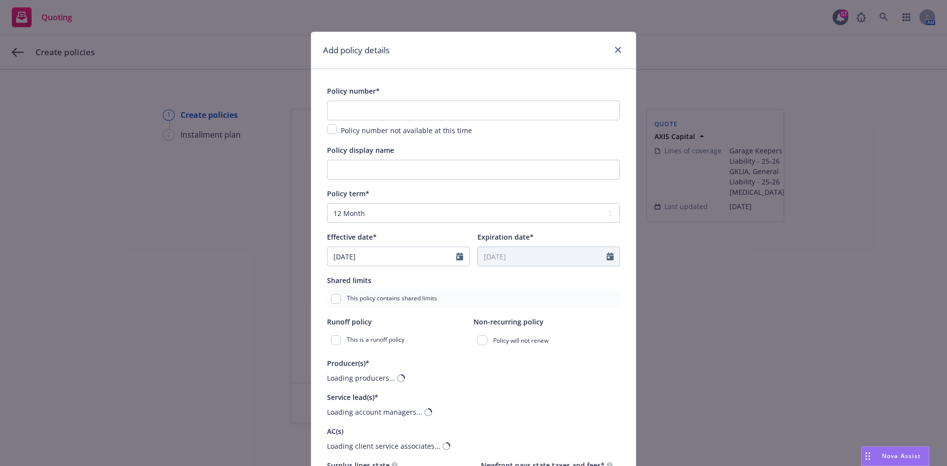
click at [328, 128] on input "checkbox" at bounding box center [332, 129] width 10 height 10
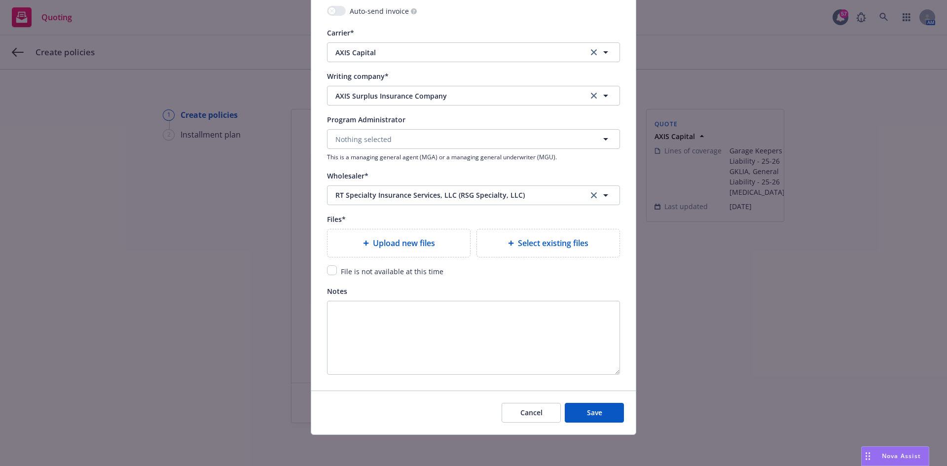
scroll to position [999, 0]
click at [327, 265] on input "checkbox" at bounding box center [332, 270] width 10 height 10
click at [595, 404] on button "Save" at bounding box center [594, 413] width 59 height 20
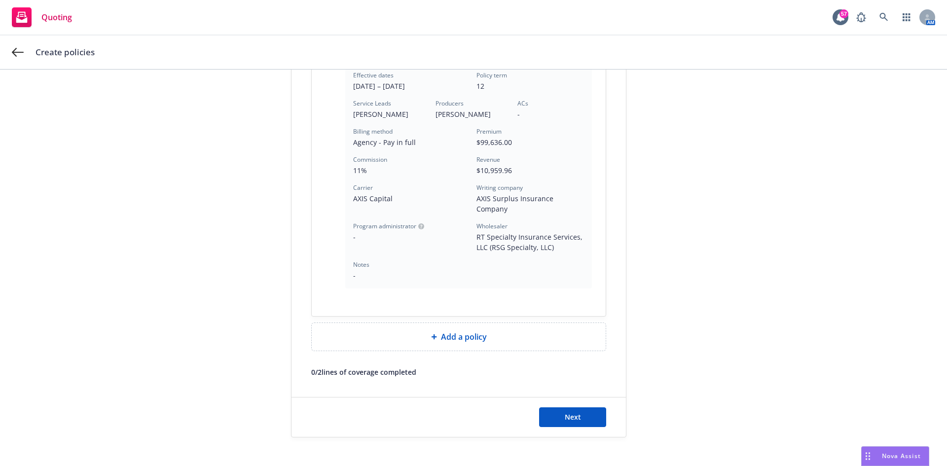
scroll to position [274, 0]
click at [568, 419] on div "Next" at bounding box center [459, 416] width 334 height 39
click at [567, 412] on span "Next" at bounding box center [573, 416] width 16 height 9
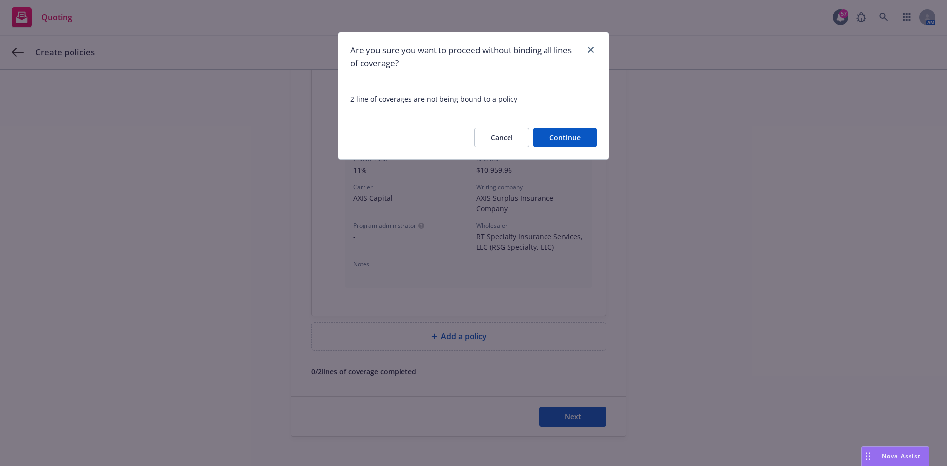
drag, startPoint x: 555, startPoint y: 144, endPoint x: 522, endPoint y: 171, distance: 42.4
click at [524, 172] on div "Are you sure you want to proceed without binding all lines of coverage? 2 line …" at bounding box center [473, 233] width 947 height 466
click at [512, 138] on button "Cancel" at bounding box center [502, 138] width 55 height 20
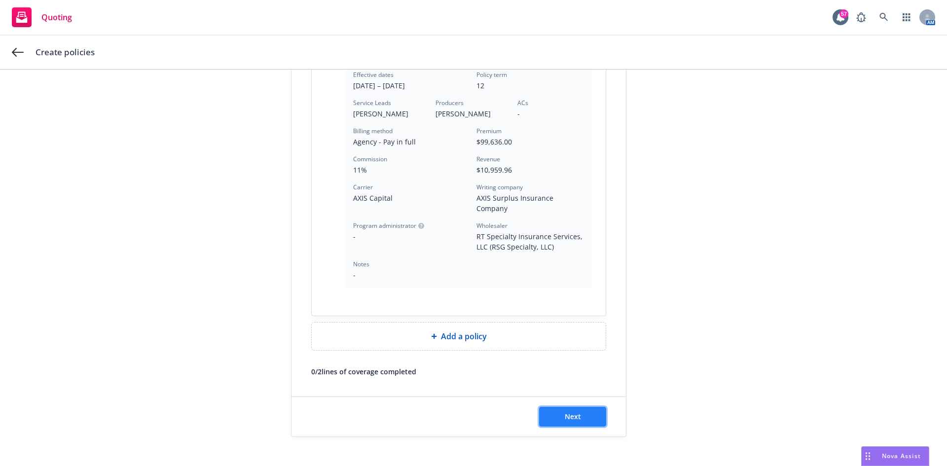
click at [572, 412] on span "Next" at bounding box center [573, 416] width 16 height 9
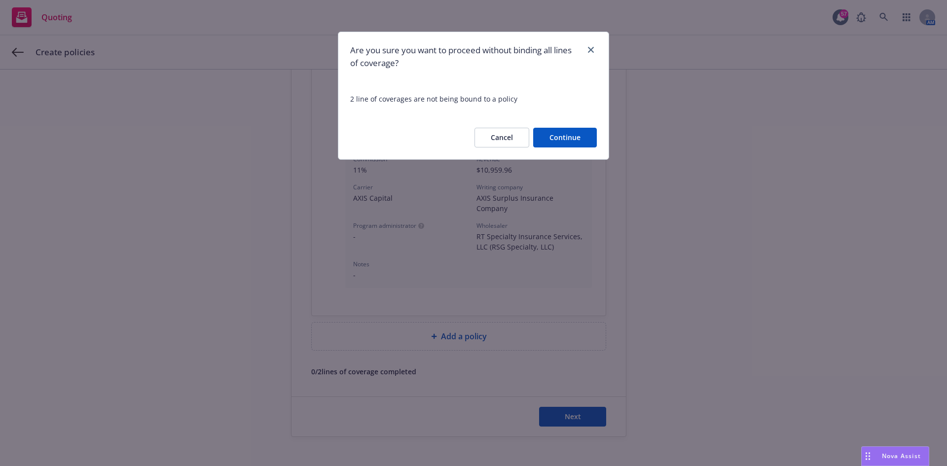
click at [582, 133] on button "Continue" at bounding box center [565, 138] width 64 height 20
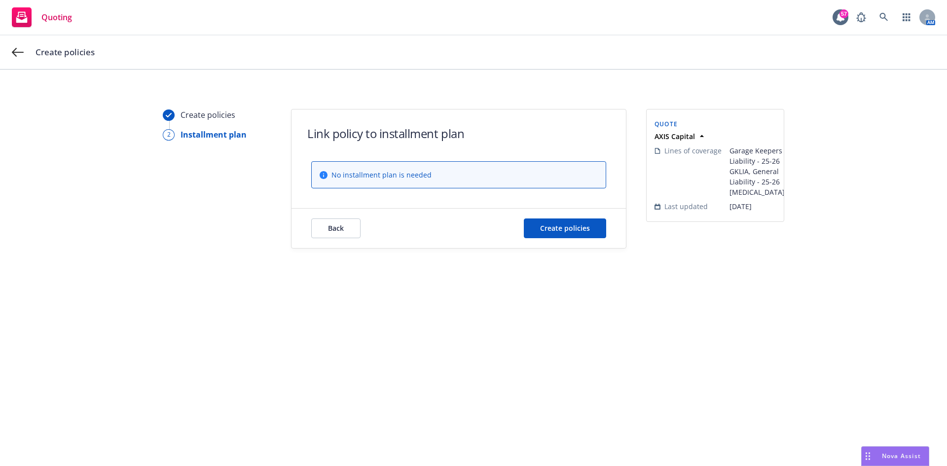
scroll to position [0, 0]
click at [541, 224] on span "Create policies" at bounding box center [565, 227] width 50 height 9
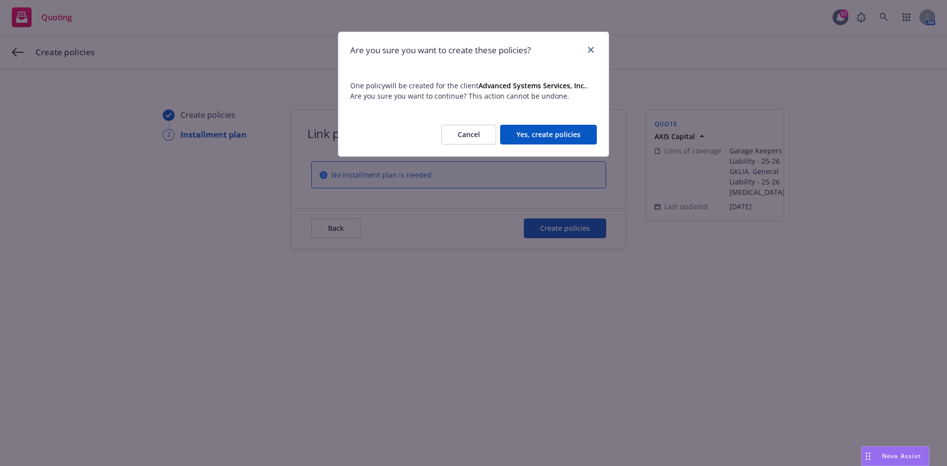
click at [535, 139] on button "Yes, create policies" at bounding box center [548, 135] width 97 height 20
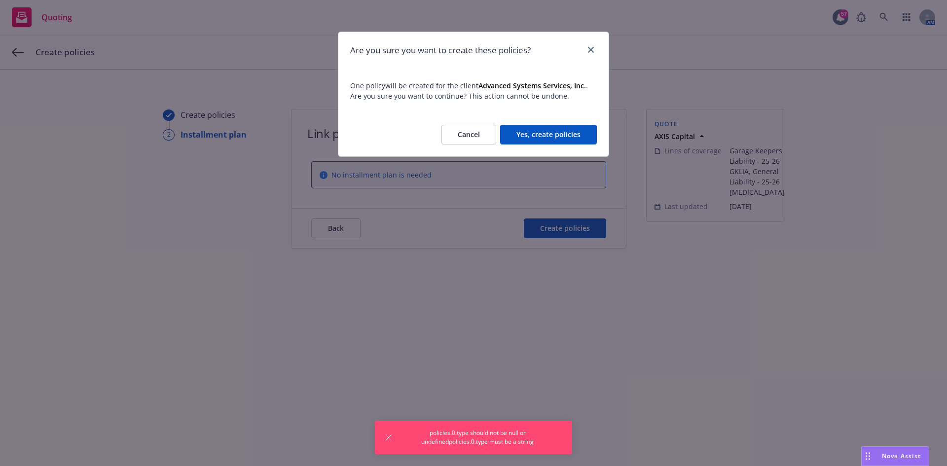
click at [474, 134] on button "Cancel" at bounding box center [468, 135] width 55 height 20
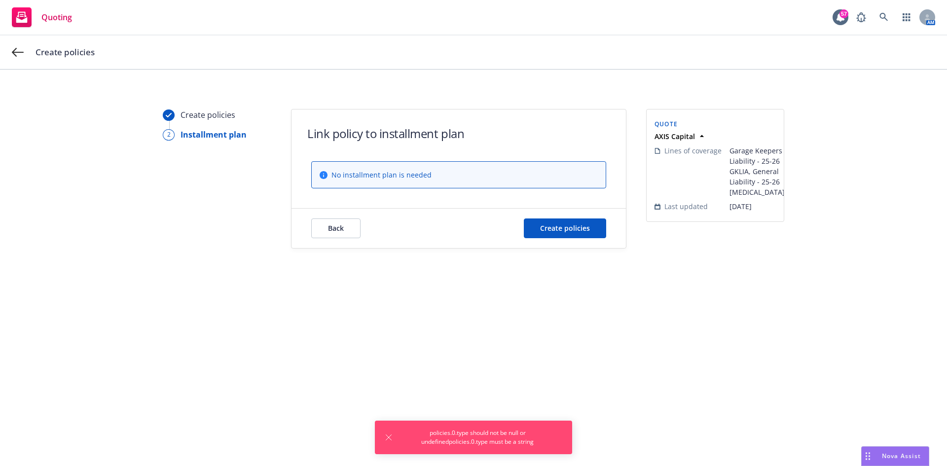
click at [11, 51] on div "Create policies" at bounding box center [473, 53] width 947 height 34
click at [44, 63] on div "Create policies" at bounding box center [473, 53] width 947 height 34
click at [341, 229] on span "Back" at bounding box center [336, 227] width 16 height 9
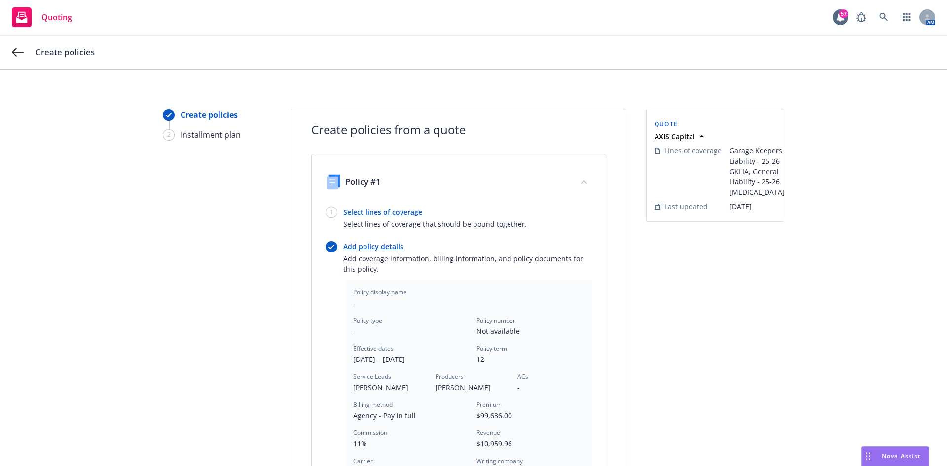
click at [351, 208] on link "Select lines of coverage" at bounding box center [434, 212] width 183 height 10
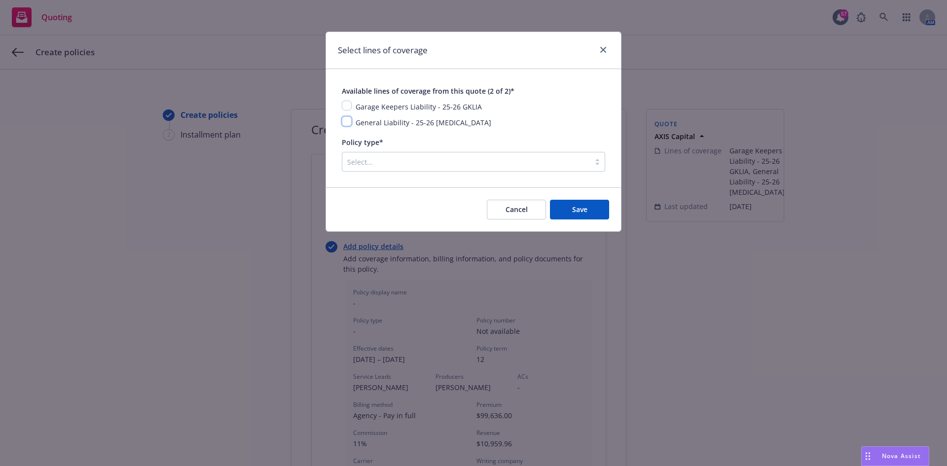
click at [351, 123] on input "checkbox" at bounding box center [347, 121] width 10 height 10
click at [351, 106] on input "checkbox" at bounding box center [347, 106] width 10 height 10
click at [577, 168] on div "Select..." at bounding box center [466, 162] width 248 height 16
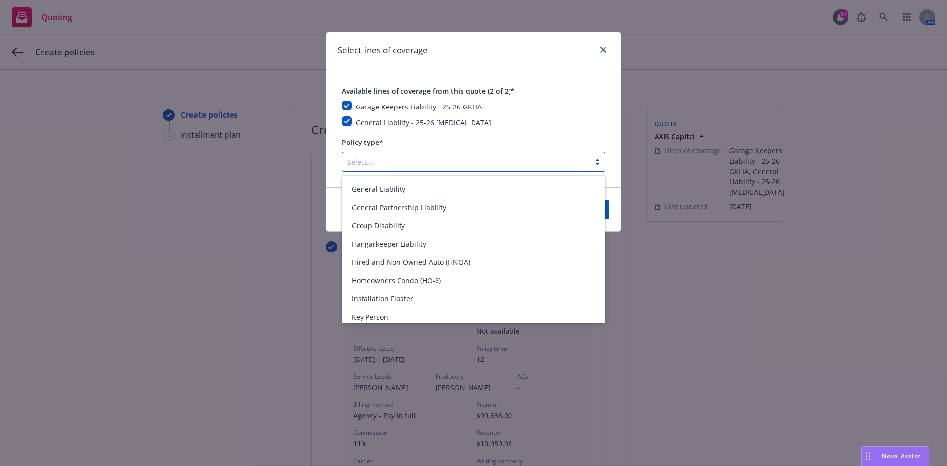
scroll to position [1135, 0]
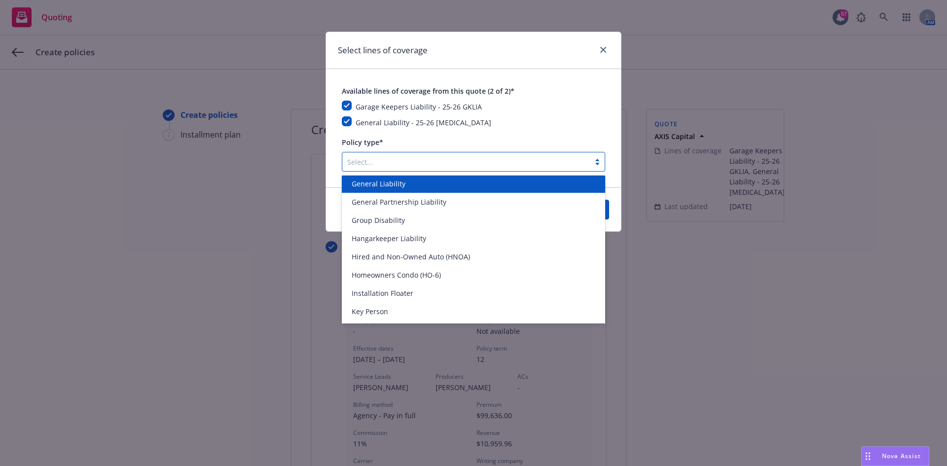
click at [405, 190] on div "General Liability" at bounding box center [473, 184] width 263 height 18
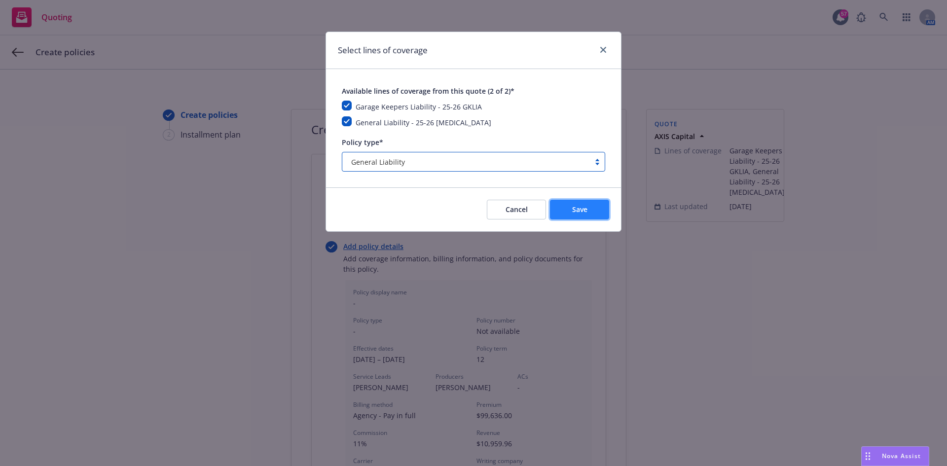
click at [594, 204] on button "Save" at bounding box center [579, 210] width 59 height 20
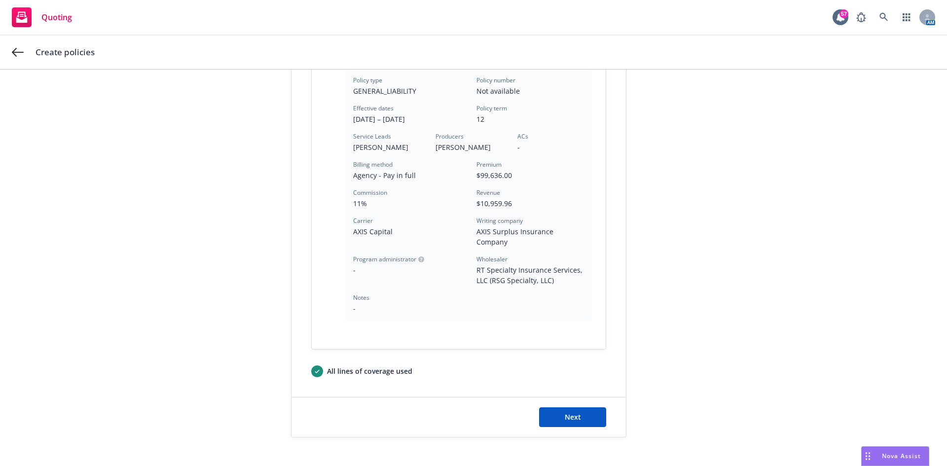
scroll to position [289, 0]
click at [580, 407] on button "Next" at bounding box center [572, 417] width 67 height 20
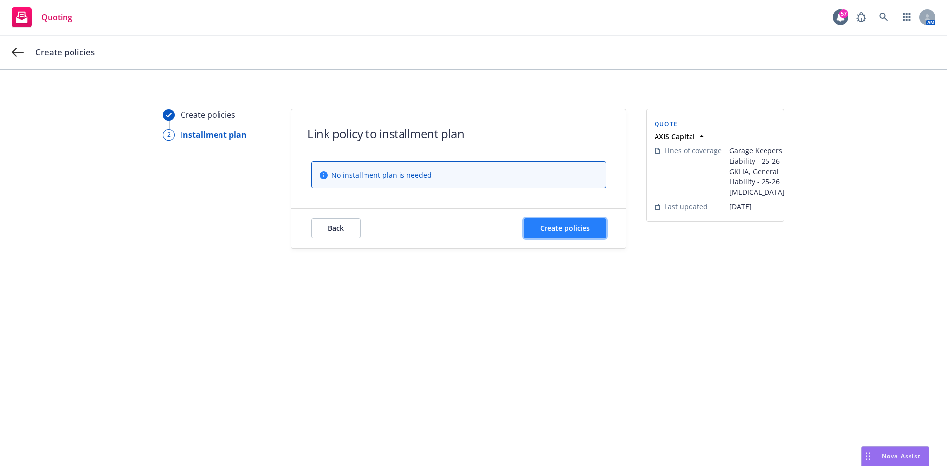
click at [572, 231] on span "Create policies" at bounding box center [565, 227] width 50 height 9
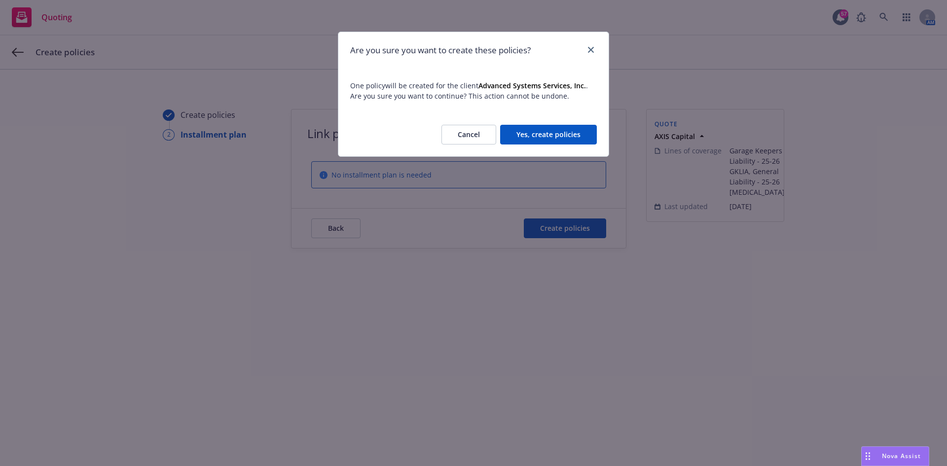
click at [554, 139] on button "Yes, create policies" at bounding box center [548, 135] width 97 height 20
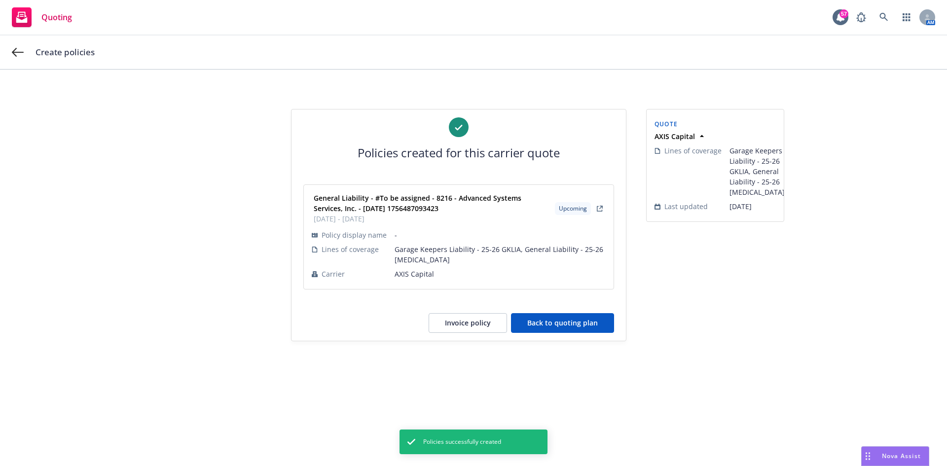
click at [555, 320] on button "Back to quoting plan" at bounding box center [562, 323] width 103 height 20
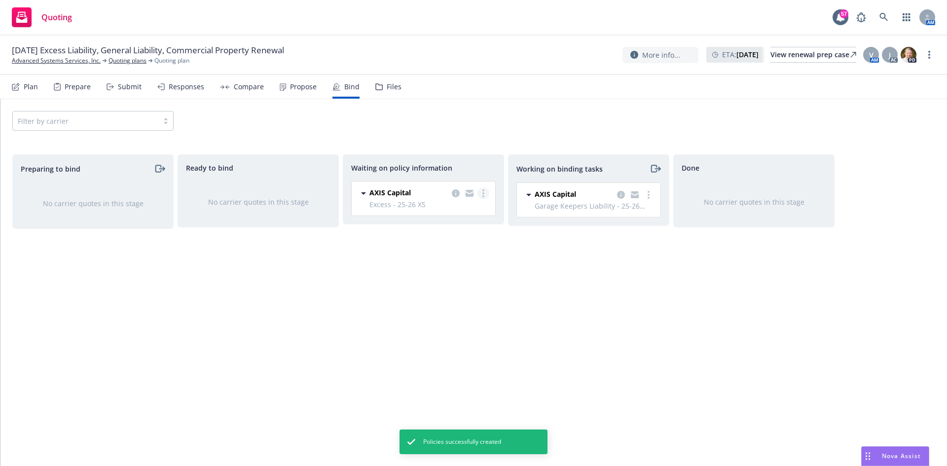
click at [486, 194] on link "more" at bounding box center [483, 193] width 12 height 12
click at [453, 210] on span "Create policies" at bounding box center [436, 213] width 73 height 9
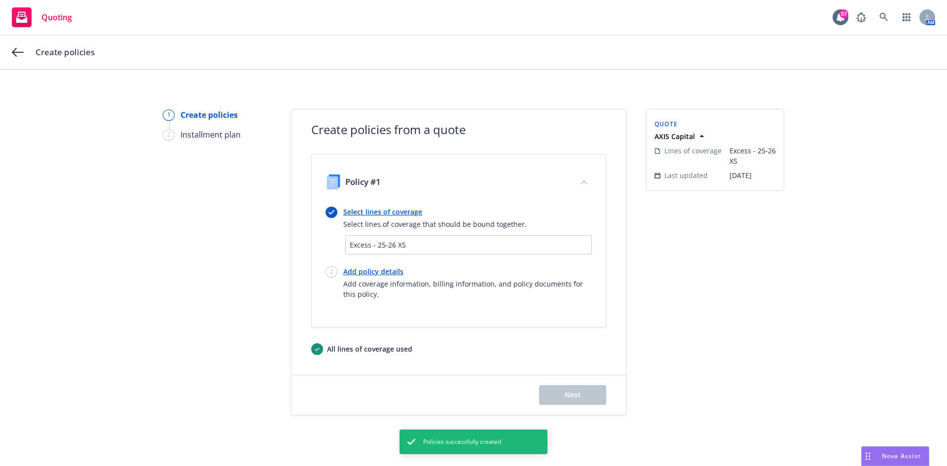
click at [347, 272] on link "Add policy details" at bounding box center [467, 271] width 249 height 10
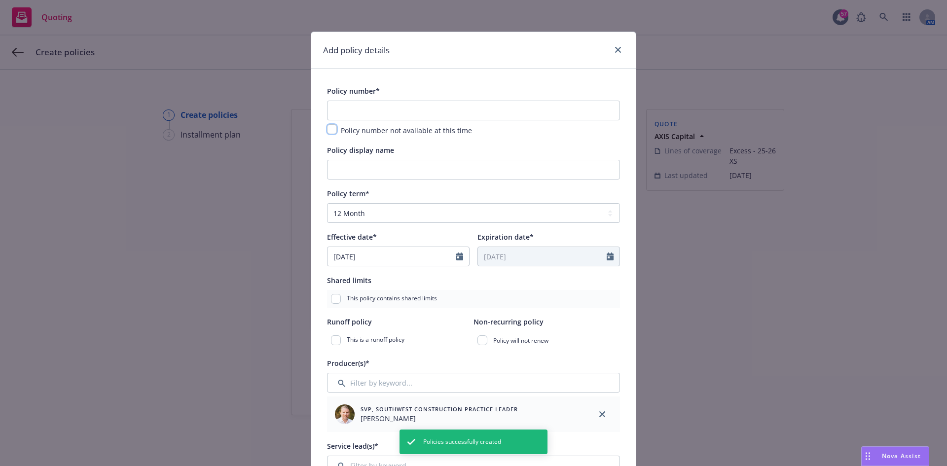
click at [327, 131] on input "checkbox" at bounding box center [332, 129] width 10 height 10
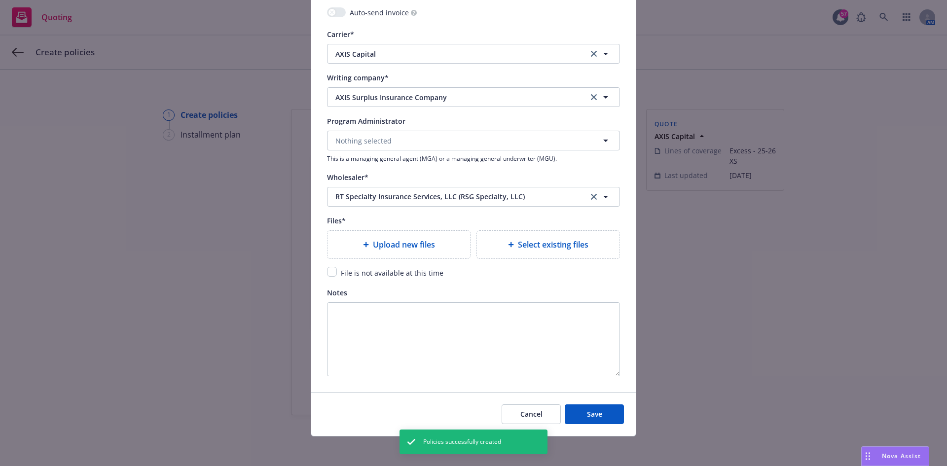
scroll to position [999, 0]
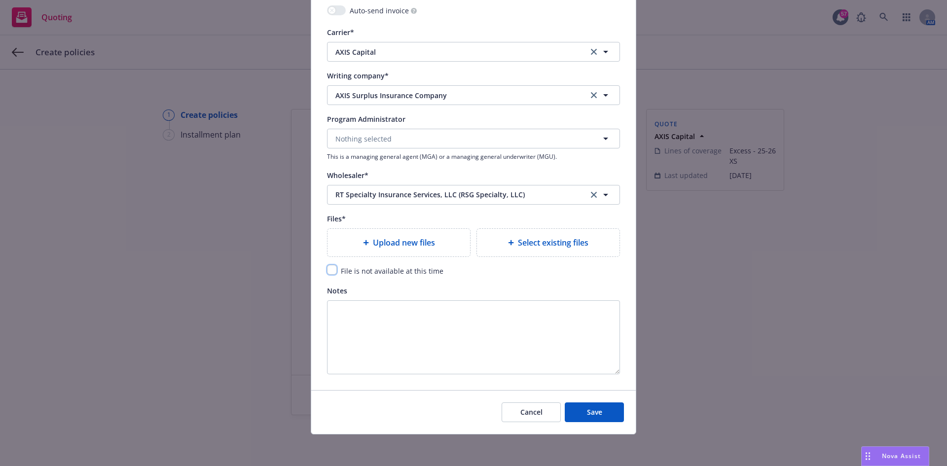
click at [328, 271] on input "checkbox" at bounding box center [332, 270] width 10 height 10
click at [588, 424] on div "Cancel Save" at bounding box center [473, 412] width 325 height 44
click at [588, 418] on button "Save" at bounding box center [594, 413] width 59 height 20
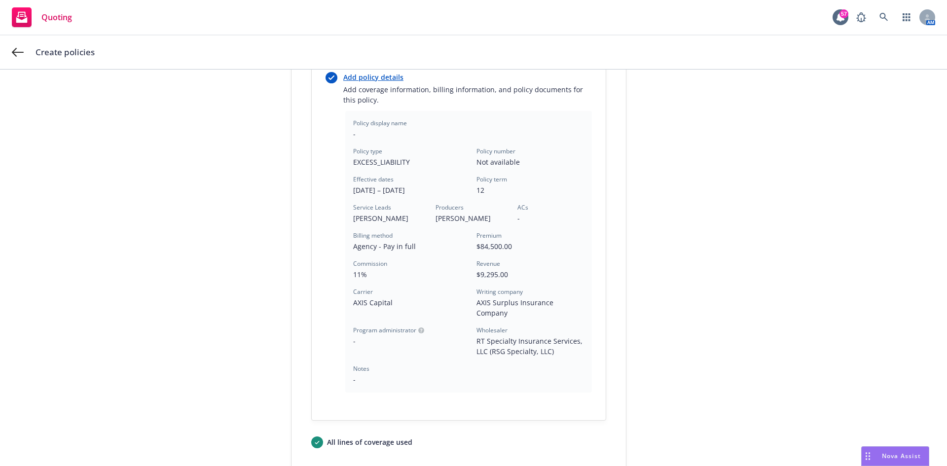
scroll to position [266, 0]
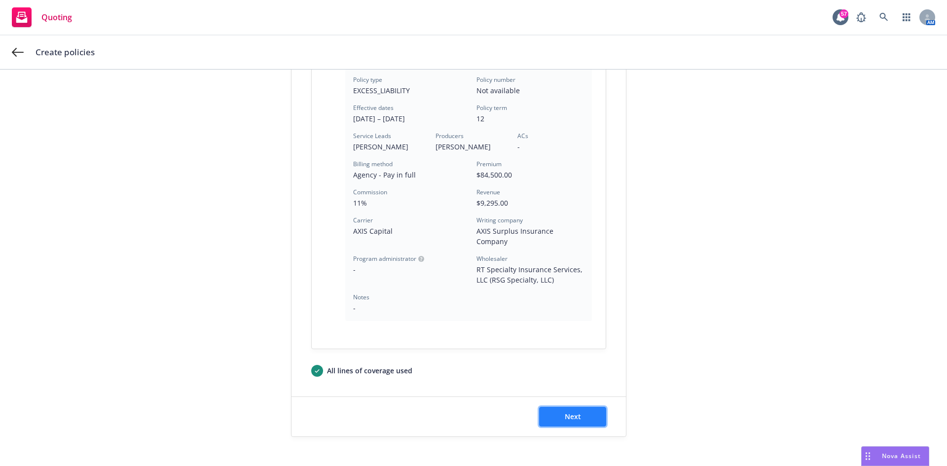
click at [579, 407] on button "Next" at bounding box center [572, 417] width 67 height 20
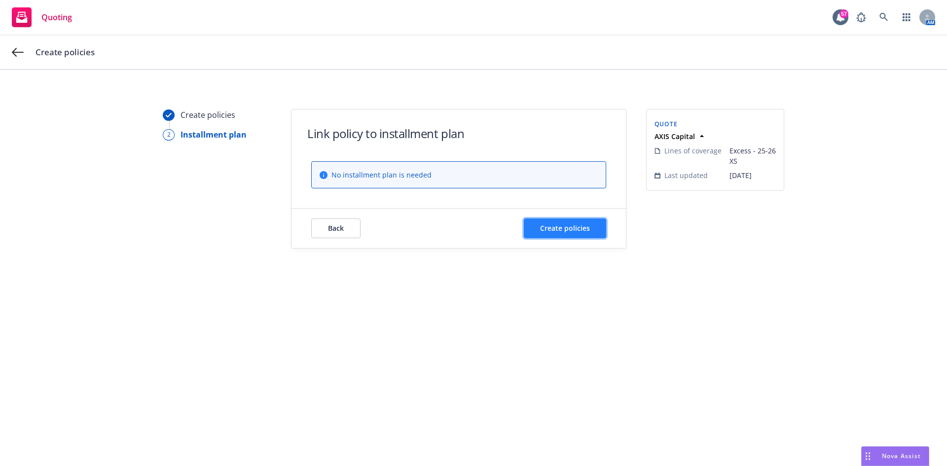
click at [554, 227] on span "Create policies" at bounding box center [565, 227] width 50 height 9
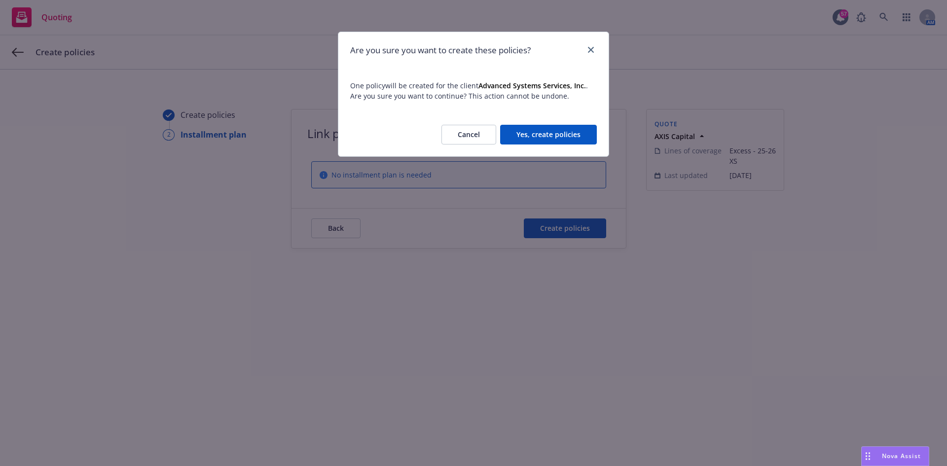
click at [564, 136] on button "Yes, create policies" at bounding box center [548, 135] width 97 height 20
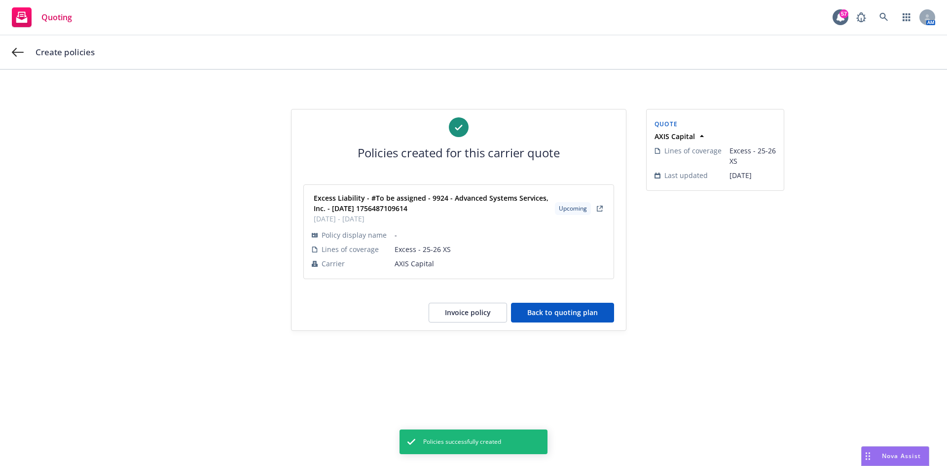
click at [598, 309] on button "Back to quoting plan" at bounding box center [562, 313] width 103 height 20
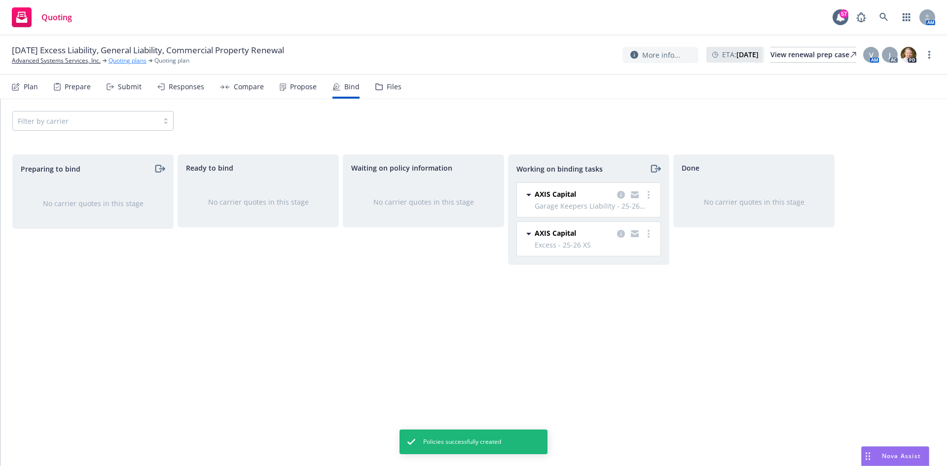
click at [140, 62] on link "Quoting plans" at bounding box center [128, 60] width 38 height 9
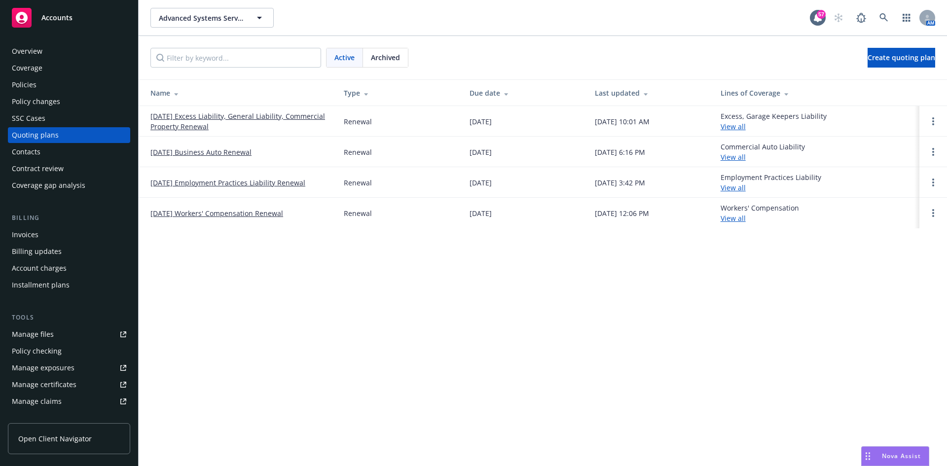
click at [180, 109] on td "[DATE] Excess Liability, General Liability, Commercial Property Renewal" at bounding box center [237, 121] width 197 height 31
click at [181, 120] on link "[DATE] Excess Liability, General Liability, Commercial Property Renewal" at bounding box center [239, 121] width 178 height 21
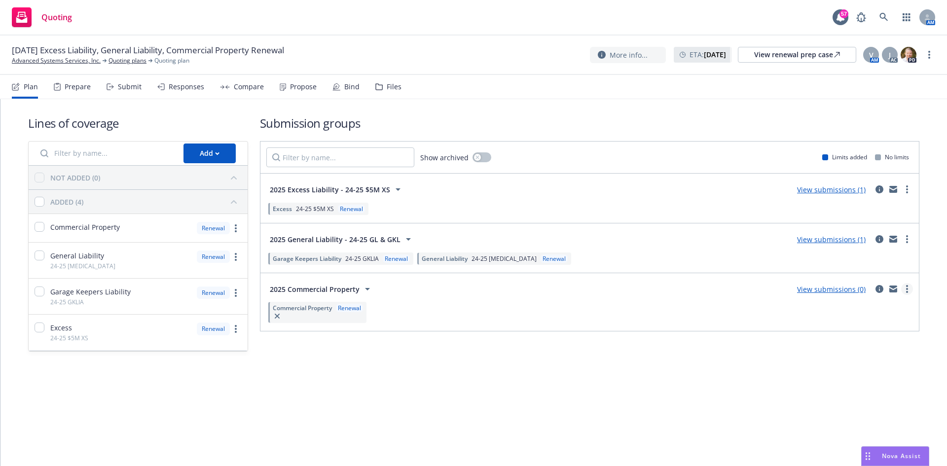
click at [904, 286] on link "more" at bounding box center [907, 289] width 12 height 12
click at [867, 418] on link "Create policy (fast track)" at bounding box center [860, 412] width 104 height 20
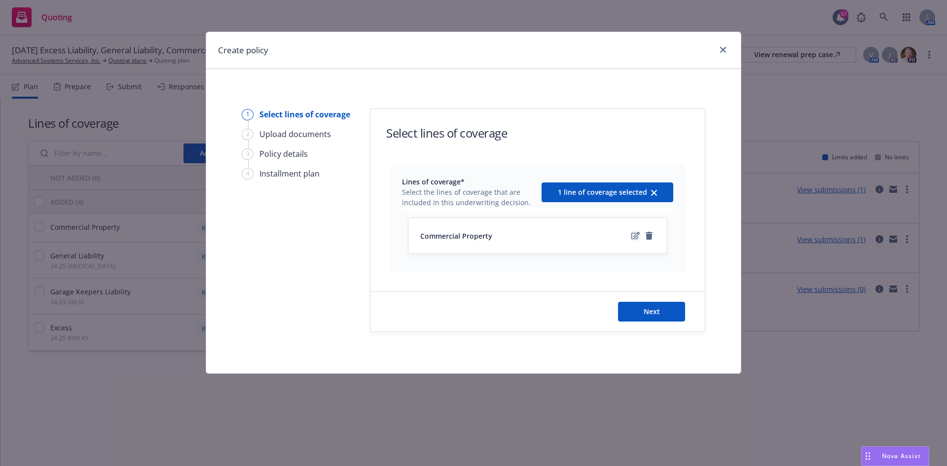
click at [637, 233] on icon "edit" at bounding box center [635, 235] width 8 height 7
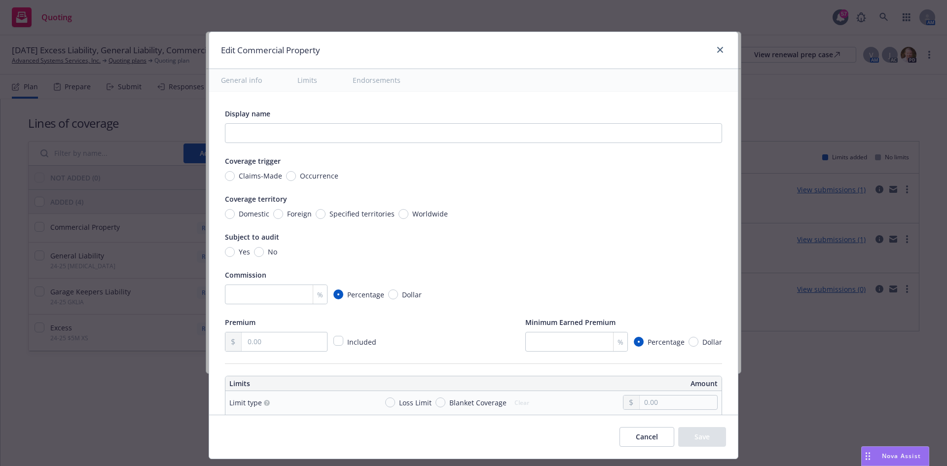
type textarea "x"
click at [712, 48] on div at bounding box center [718, 50] width 16 height 13
click at [714, 48] on link "close" at bounding box center [720, 50] width 12 height 12
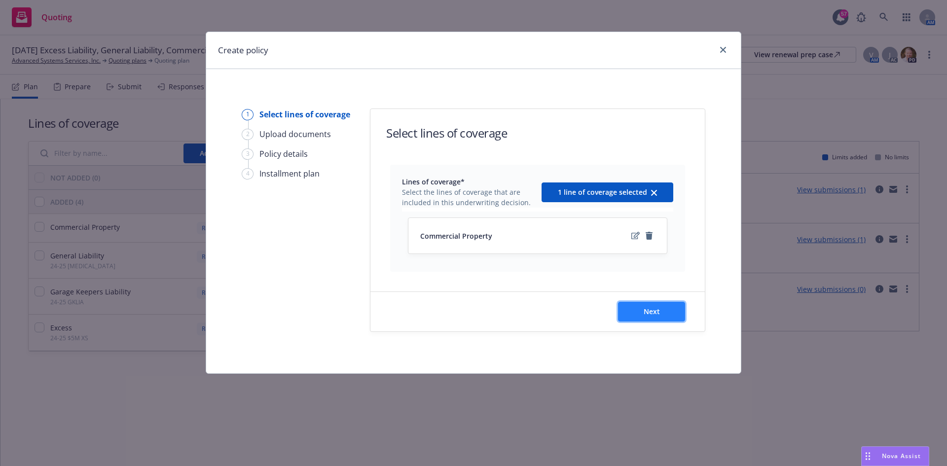
click at [654, 306] on button "Next" at bounding box center [651, 312] width 67 height 20
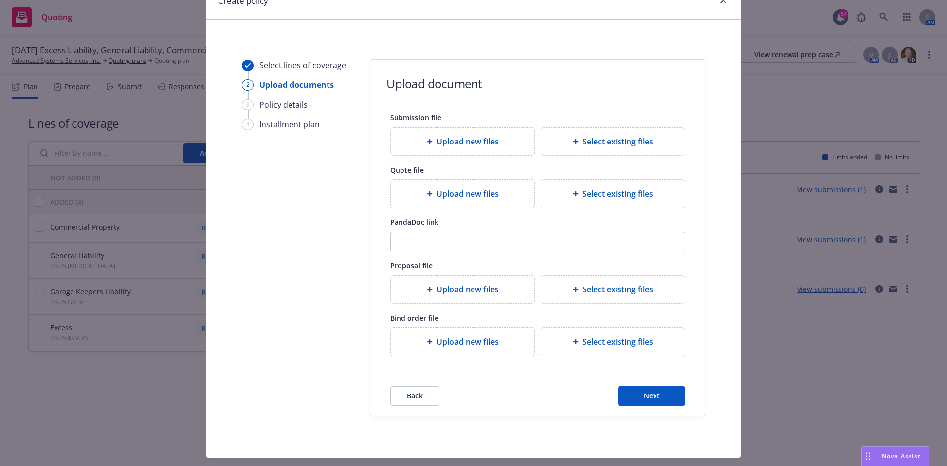
scroll to position [73, 0]
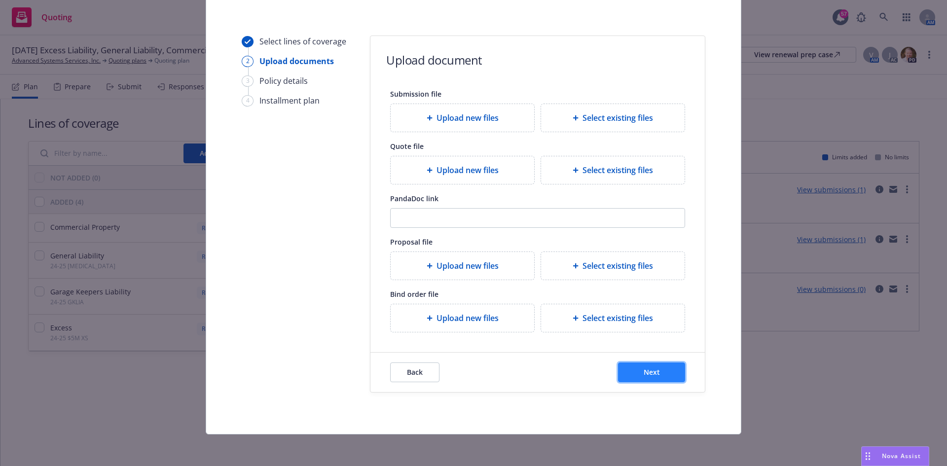
click at [642, 378] on button "Next" at bounding box center [651, 373] width 67 height 20
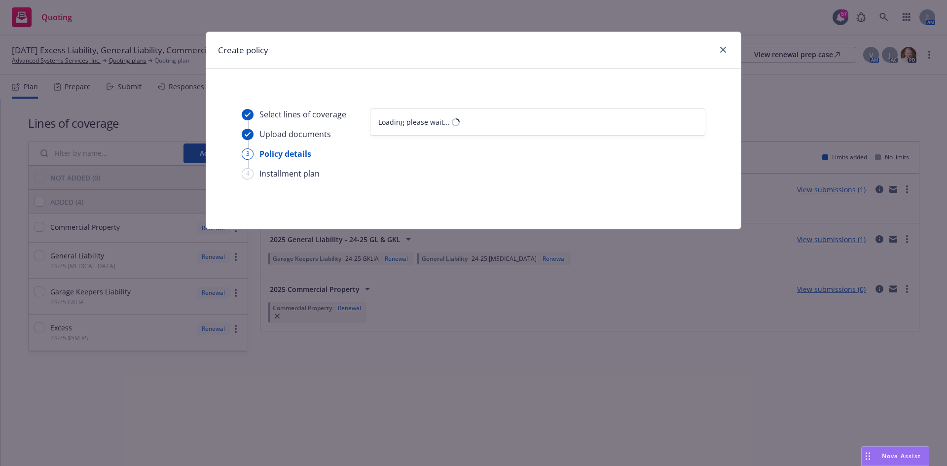
select select "12"
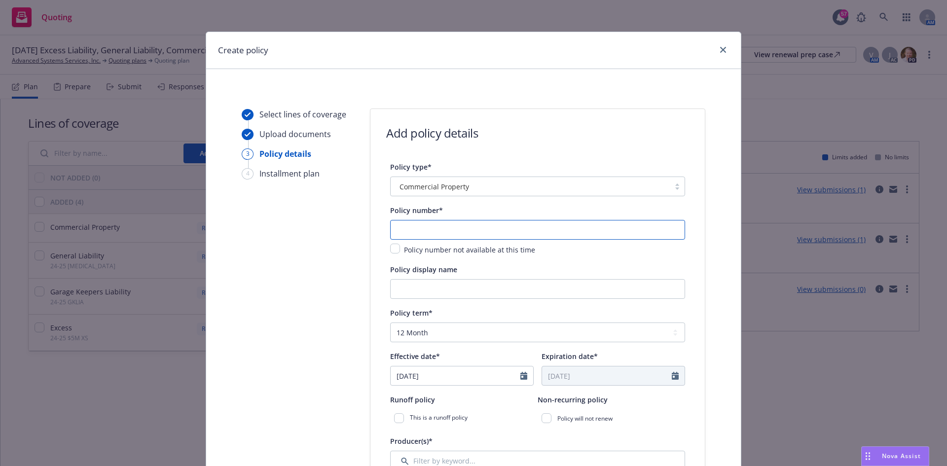
click at [445, 233] on input "text" at bounding box center [537, 230] width 295 height 20
paste input "I-660-1R001792-TCT-25"
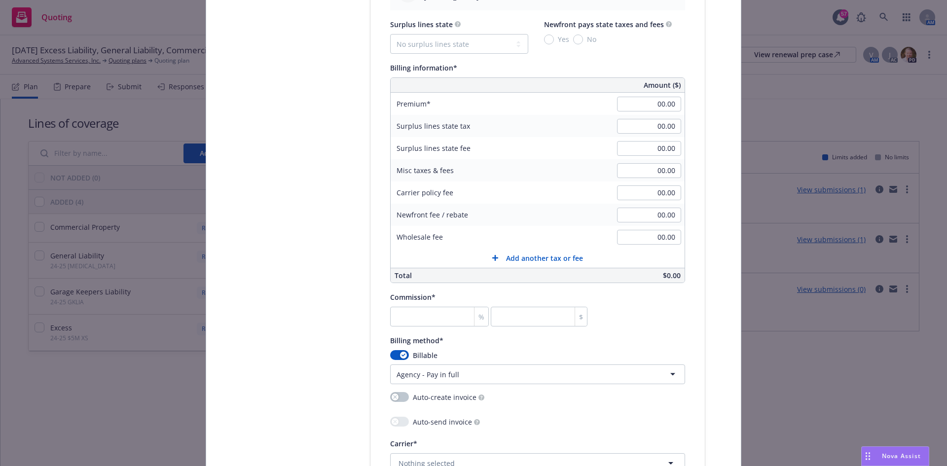
scroll to position [740, 0]
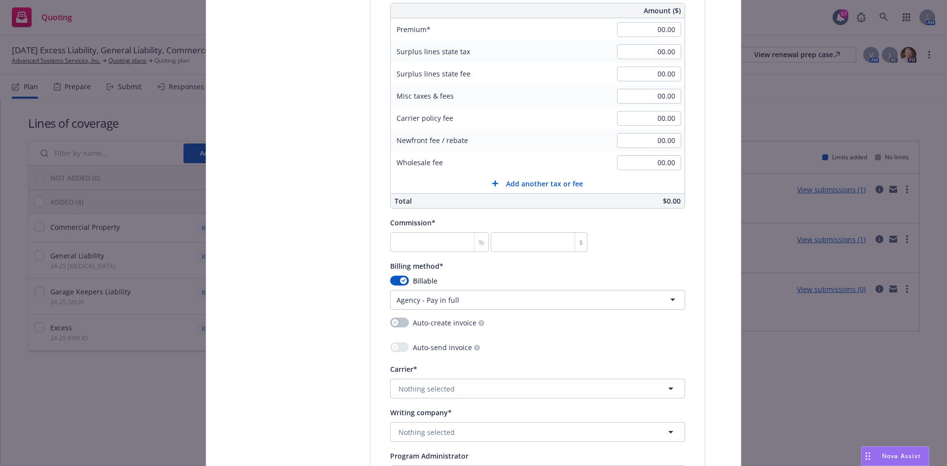
type input "I-660-1R001792-TCT-25"
click at [411, 301] on html "Quoting 57 AM 09/01/25 Excess Liability, General Liability, Commercial Property…" at bounding box center [473, 233] width 947 height 466
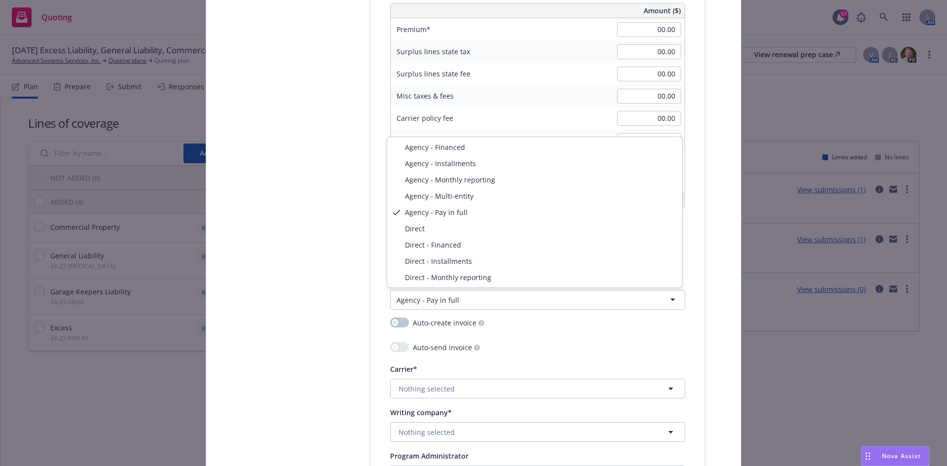
select select "DIRECT"
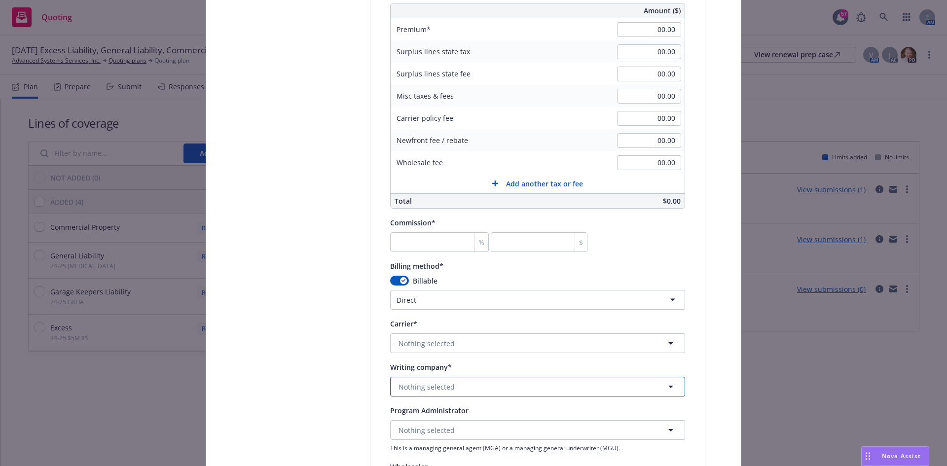
click at [505, 386] on button "Nothing selected" at bounding box center [537, 387] width 295 height 20
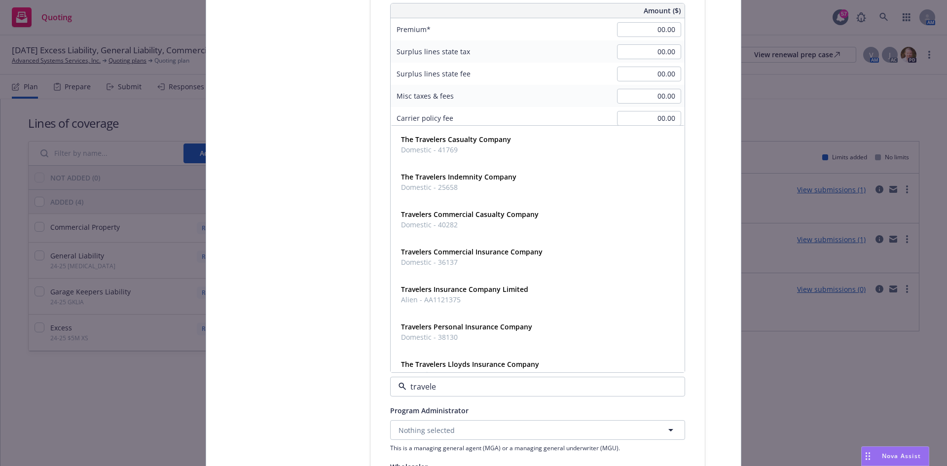
type input "traveler"
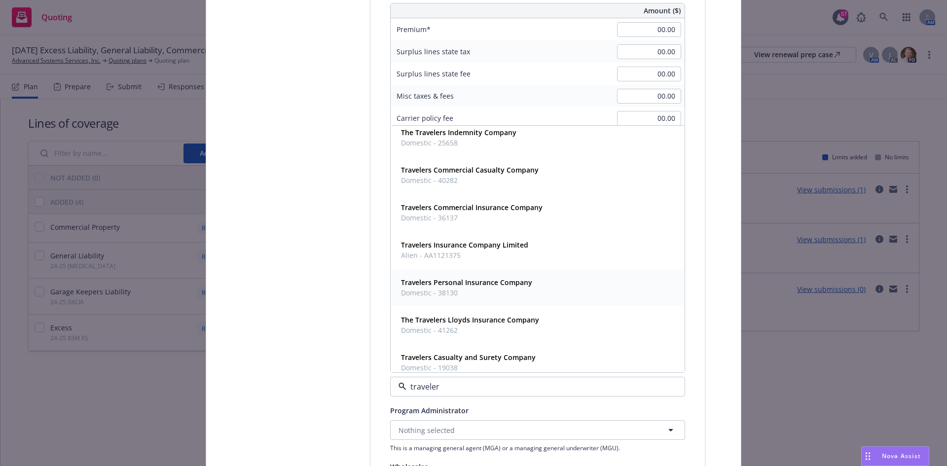
scroll to position [99, 0]
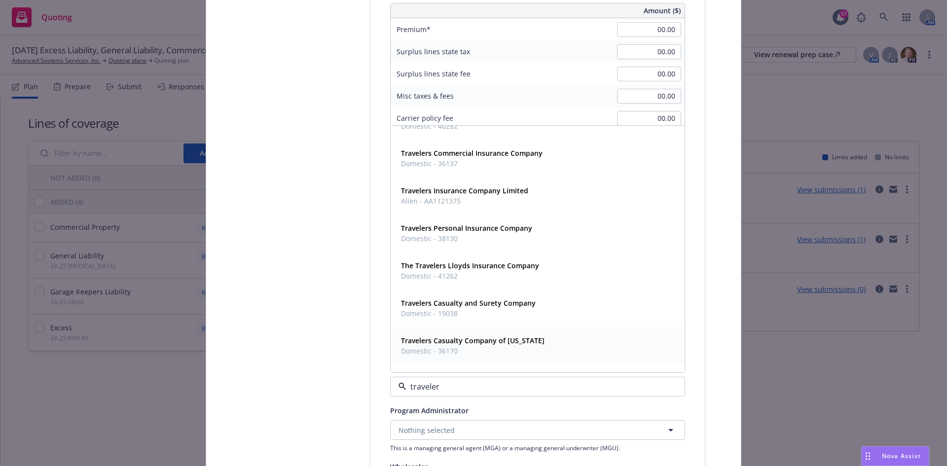
click at [478, 341] on strong "Travelers Casualty Company of Connecticut" at bounding box center [473, 340] width 144 height 9
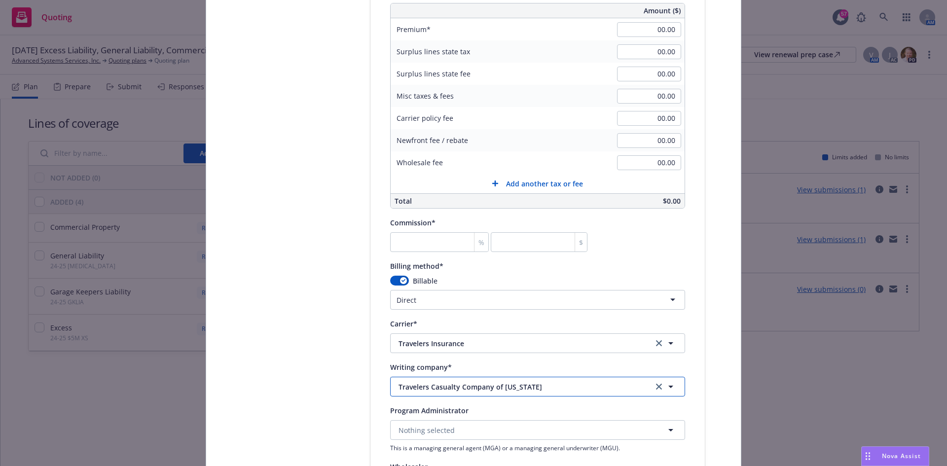
click at [538, 386] on span "Travelers Casualty Company of Connecticut" at bounding box center [519, 387] width 240 height 10
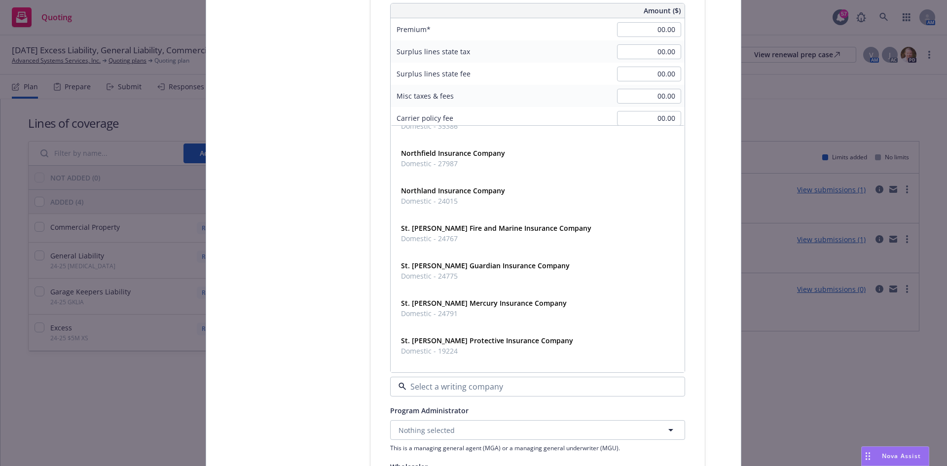
click at [233, 365] on div "Select lines of coverage Upload documents 3 Policy details 4 Installment plan A…" at bounding box center [473, 47] width 511 height 1357
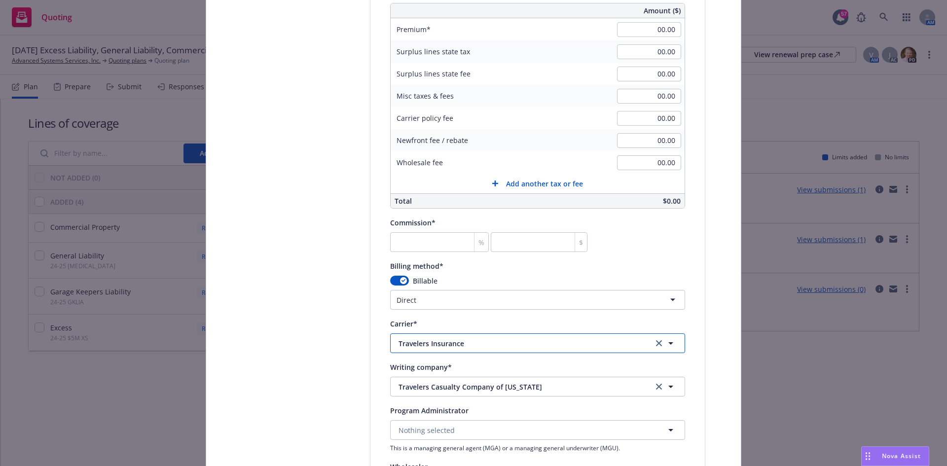
click at [513, 338] on span "Travelers Insurance" at bounding box center [519, 343] width 240 height 10
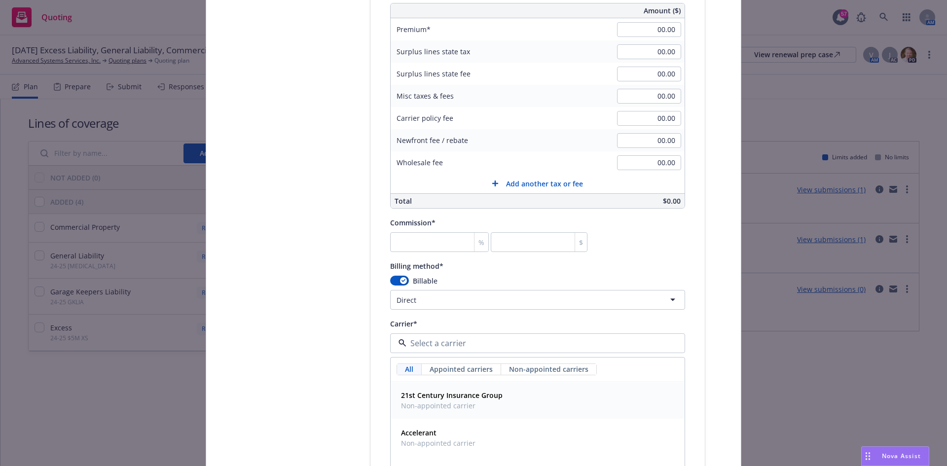
click at [292, 358] on div "Select lines of coverage Upload documents 3 Policy details 4 Installment plan" at bounding box center [296, 47] width 109 height 1357
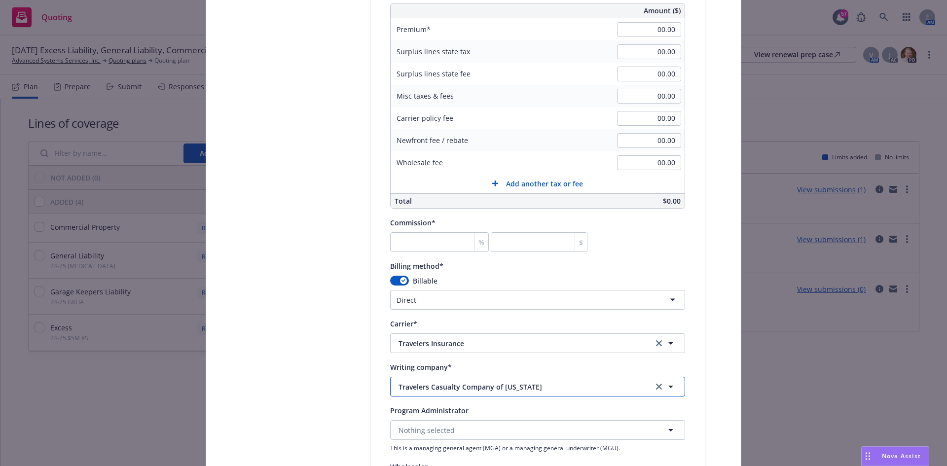
click at [466, 385] on span "Travelers Casualty Company of Connecticut" at bounding box center [519, 387] width 240 height 10
type input "t"
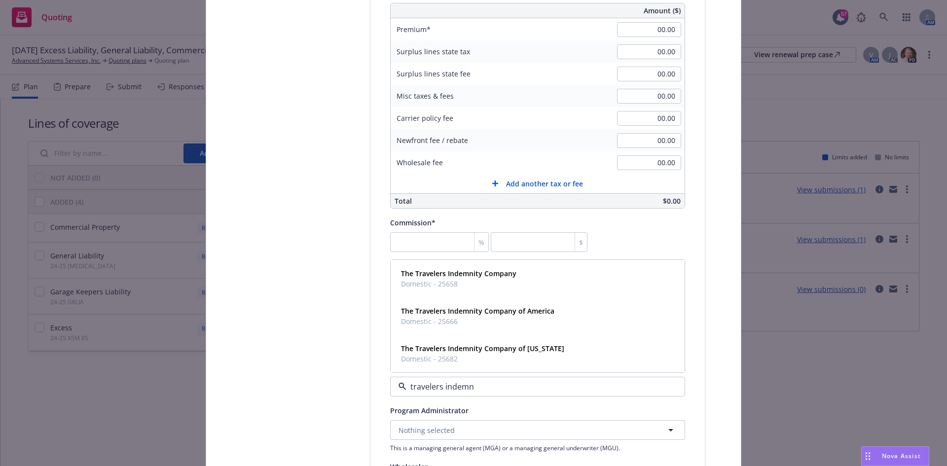
type input "travelers indemni"
click at [467, 351] on strong "The Travelers Indemnity Company of Connecticut" at bounding box center [482, 348] width 163 height 9
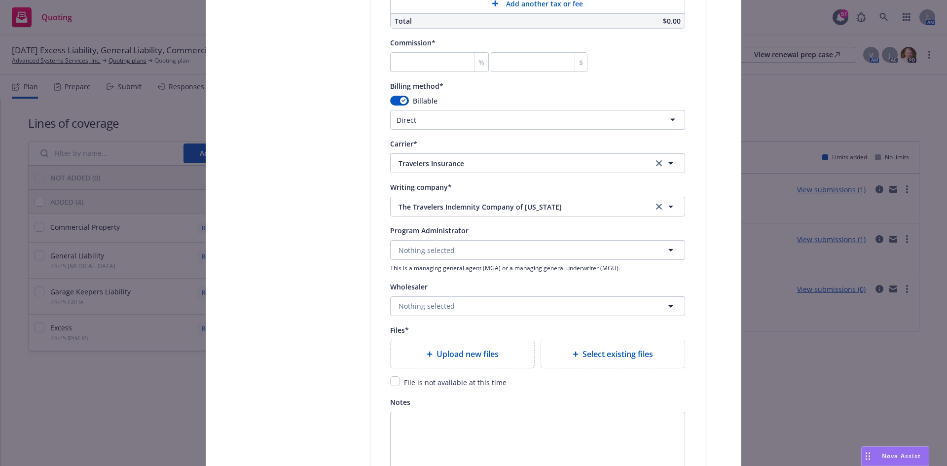
scroll to position [937, 0]
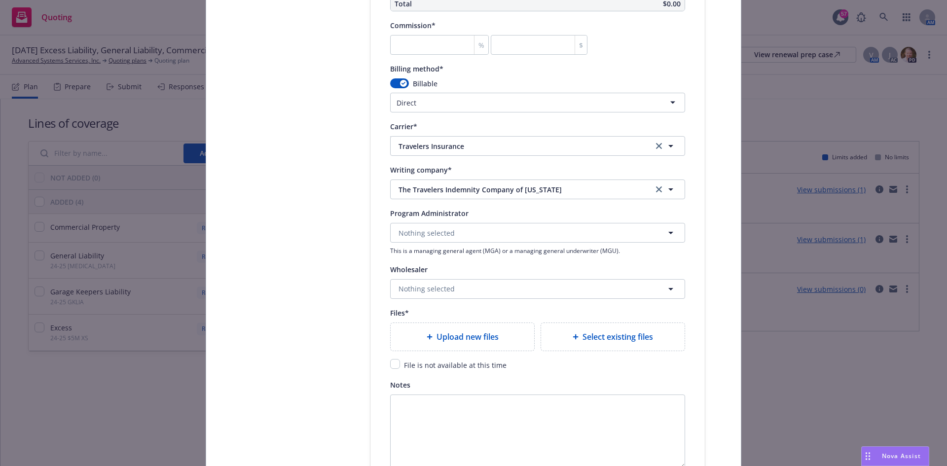
click at [463, 331] on span "Upload new files" at bounding box center [468, 337] width 62 height 12
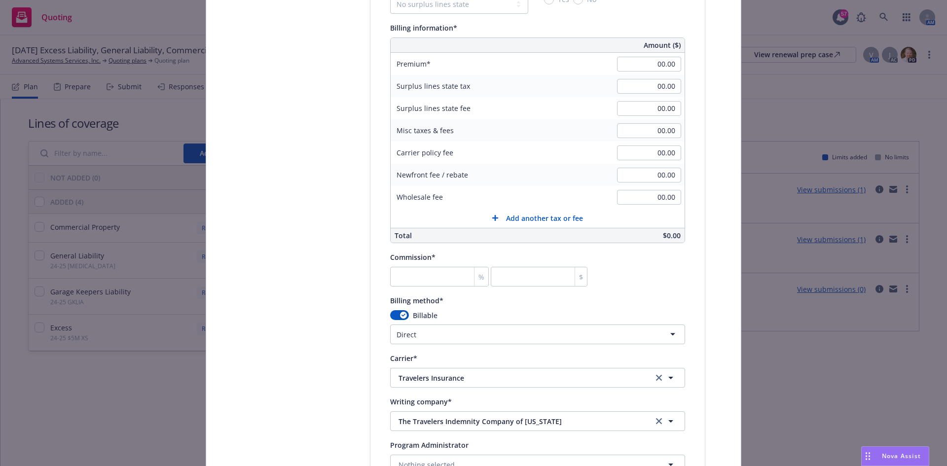
scroll to position [691, 0]
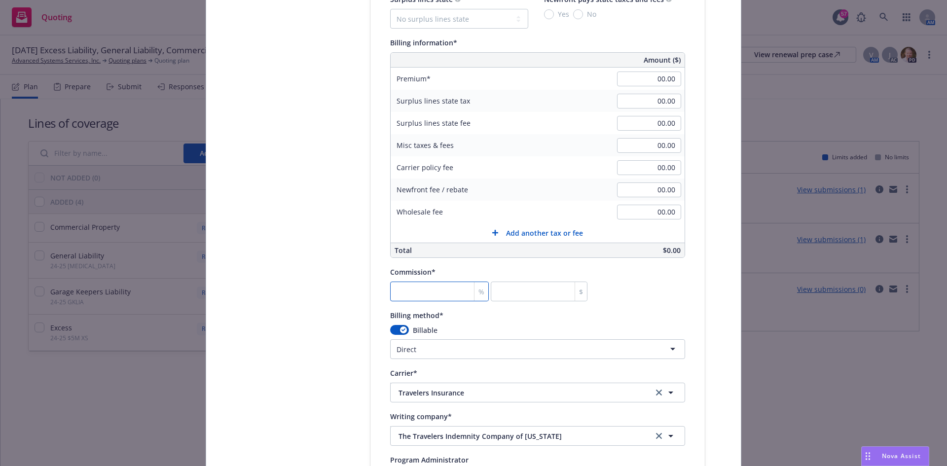
click at [395, 295] on input "number" at bounding box center [439, 292] width 99 height 20
type textarea "x"
type input "1"
type input "0"
type textarea "x"
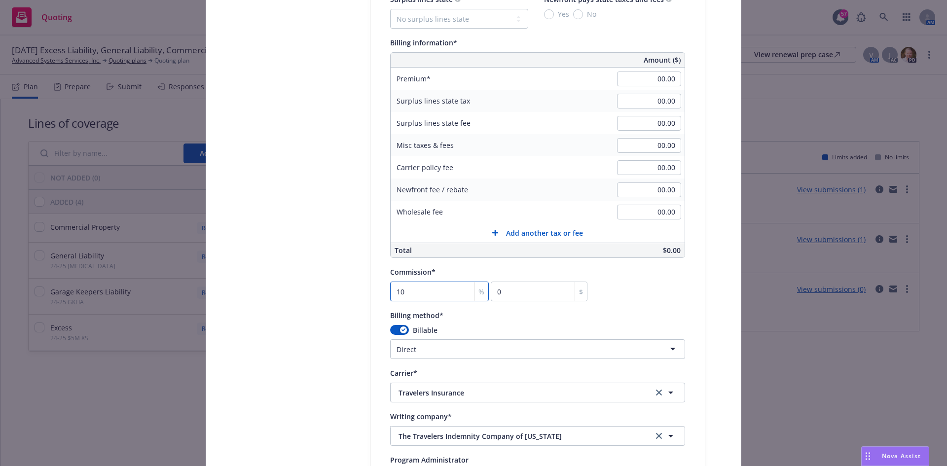
type input "10"
type textarea "x"
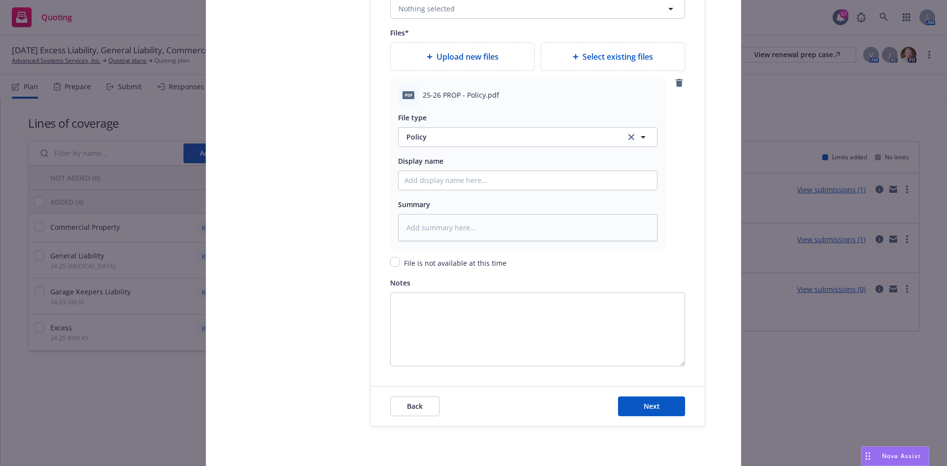
scroll to position [1233, 0]
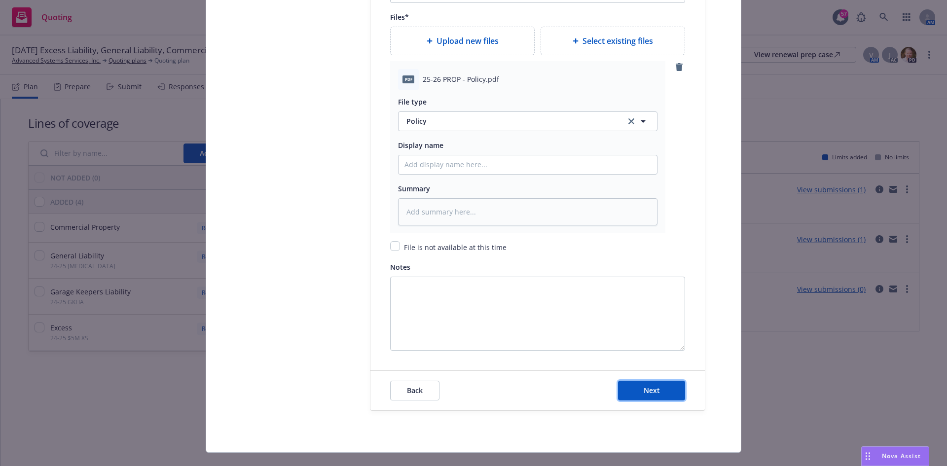
click at [650, 388] on span "Next" at bounding box center [652, 390] width 16 height 9
type textarea "x"
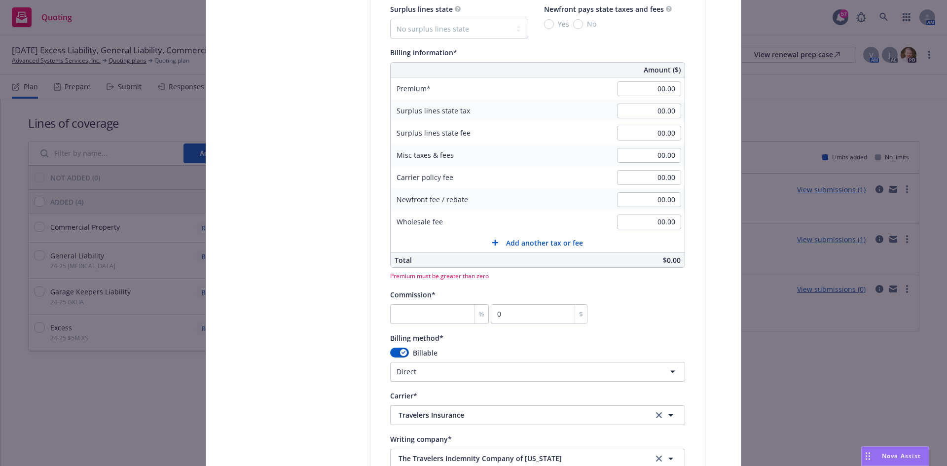
scroll to position [641, 0]
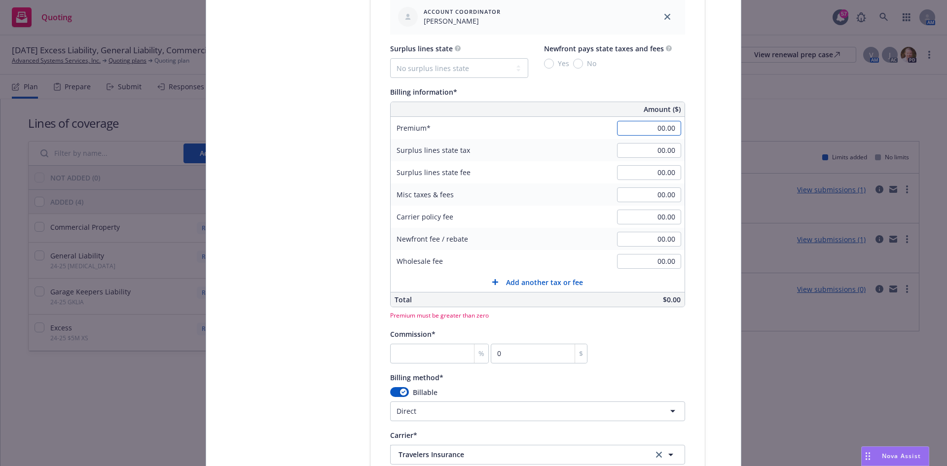
click at [656, 130] on input "00.00" at bounding box center [649, 128] width 64 height 15
type input "6348"
type textarea "x"
type input "6,348.00"
click at [619, 365] on div "Policy number* I-660-1R001792-TCT-25 Policy number not available at this time P…" at bounding box center [537, 259] width 295 height 1392
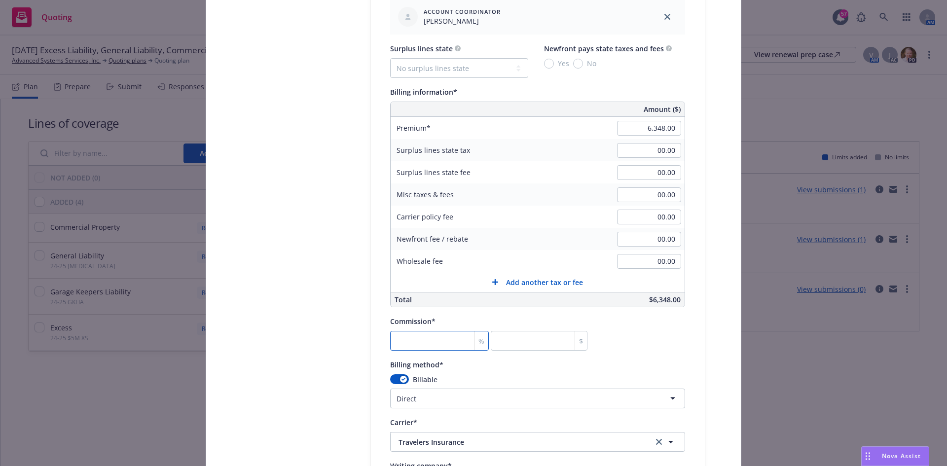
click at [431, 340] on input "number" at bounding box center [439, 341] width 99 height 20
type textarea "x"
type input "1"
type input "63.48"
type textarea "x"
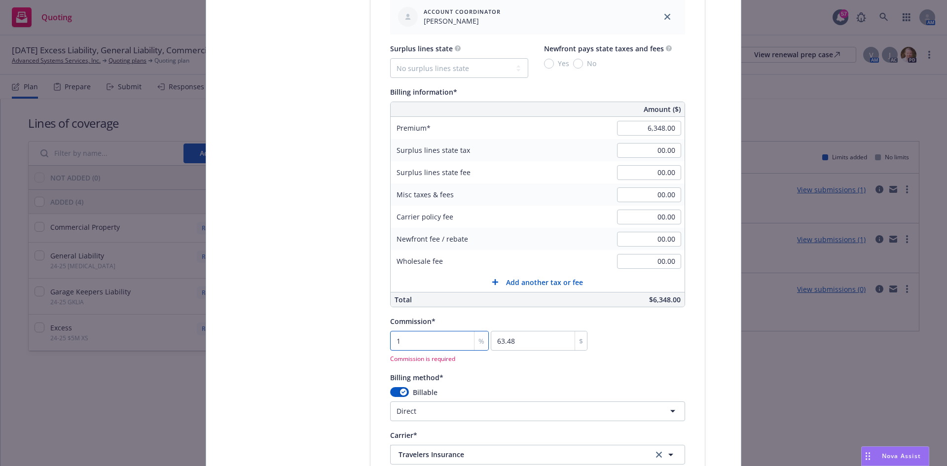
type input "10"
type input "634.8"
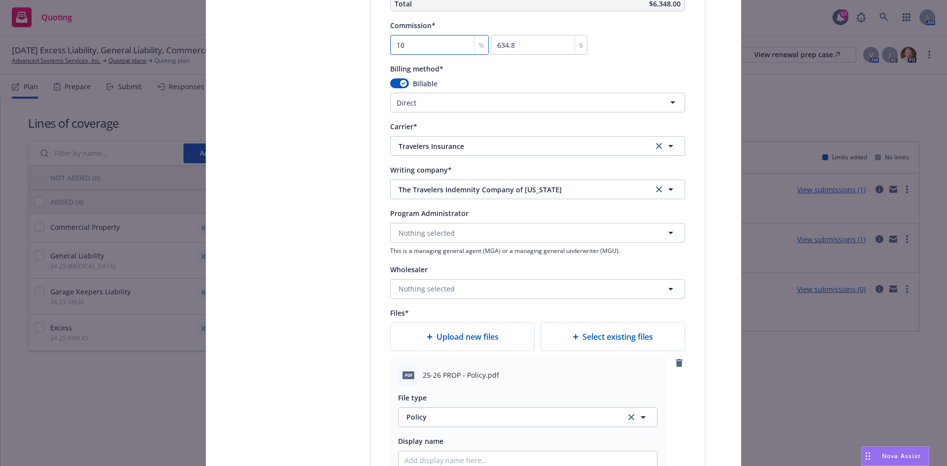
scroll to position [1251, 0]
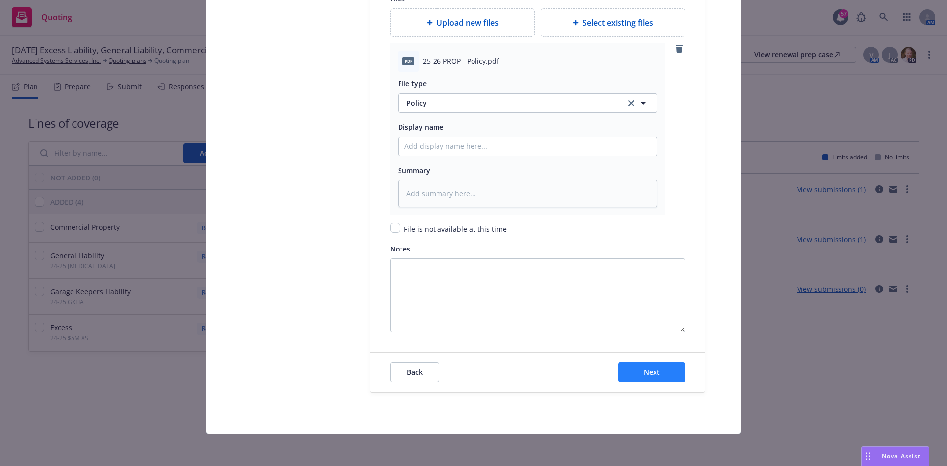
type input "10"
click at [633, 372] on button "Next" at bounding box center [651, 373] width 67 height 20
type textarea "x"
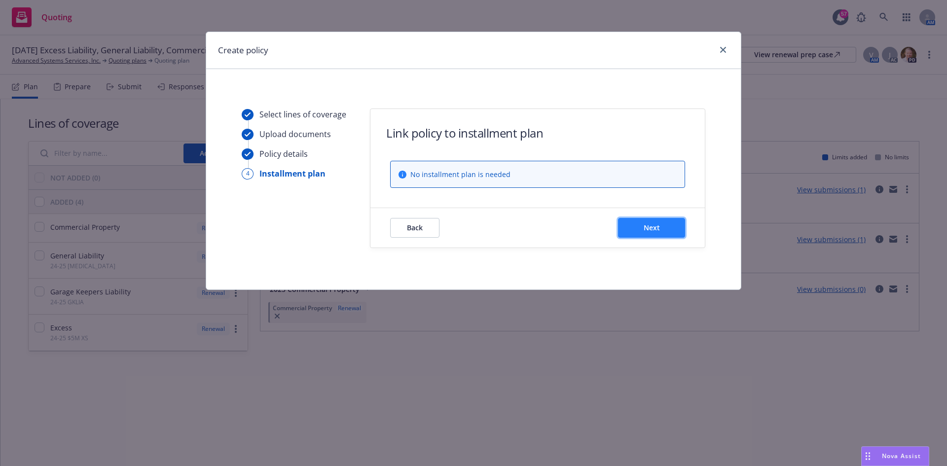
click at [650, 232] on span "Next" at bounding box center [652, 227] width 16 height 9
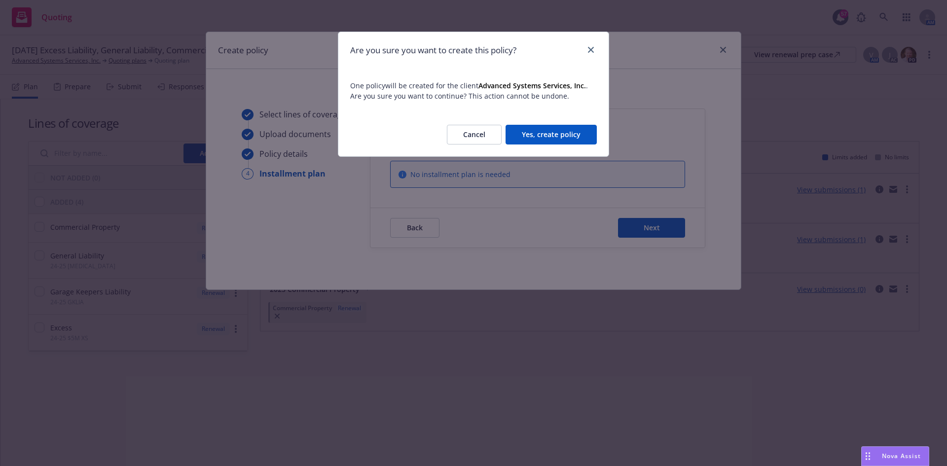
drag, startPoint x: 539, startPoint y: 122, endPoint x: 547, endPoint y: 131, distance: 11.9
click at [540, 123] on div "Cancel Yes, create policy" at bounding box center [473, 134] width 270 height 43
click at [552, 135] on button "Yes, create policy" at bounding box center [551, 135] width 91 height 20
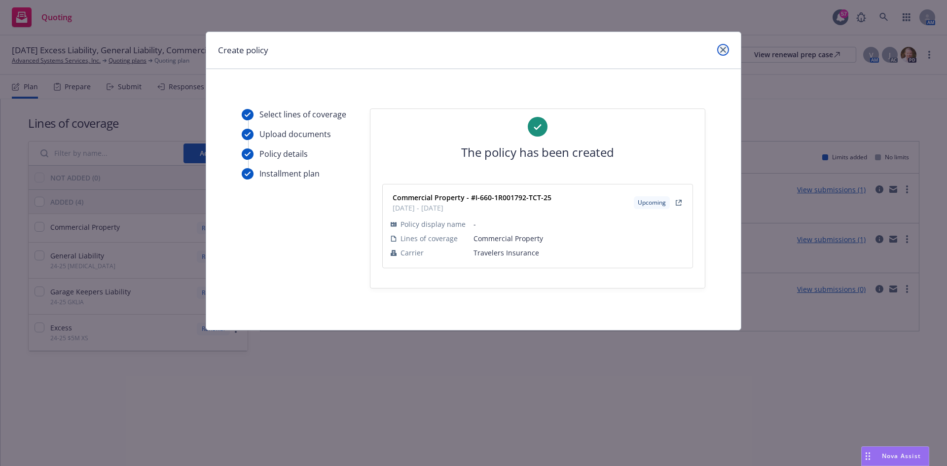
click at [724, 55] on link "close" at bounding box center [723, 50] width 12 height 12
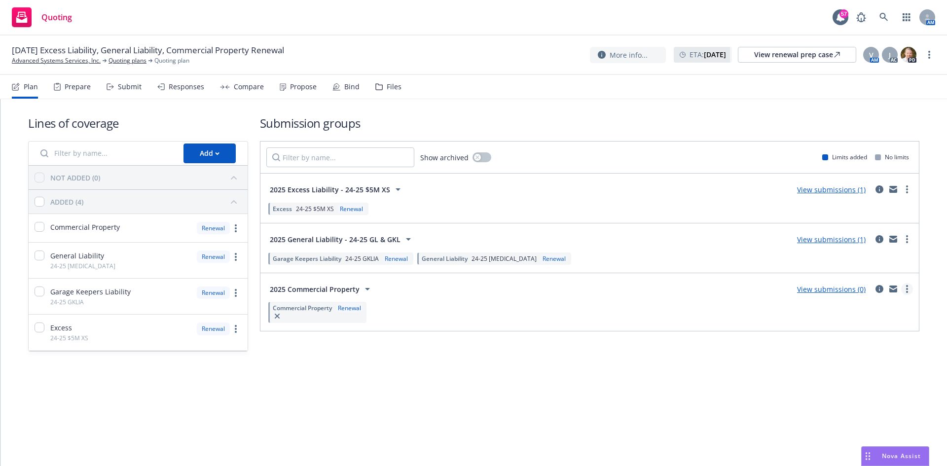
click at [908, 289] on circle "more" at bounding box center [907, 289] width 2 height 2
click at [828, 393] on span "Archive" at bounding box center [832, 391] width 48 height 9
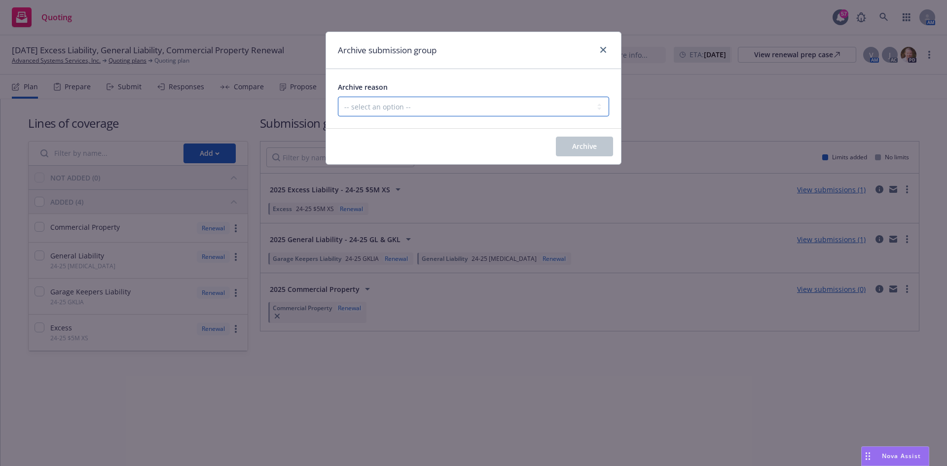
click at [459, 101] on select "-- select an option -- Customer no longer needs this coverage Duplicate Histori…" at bounding box center [473, 107] width 271 height 20
select select "POLICY_WILL_BE_AUTO_RENEWED"
click at [338, 97] on select "-- select an option -- Customer no longer needs this coverage Duplicate Histori…" at bounding box center [473, 107] width 271 height 20
click at [594, 143] on span "Archive" at bounding box center [584, 146] width 25 height 9
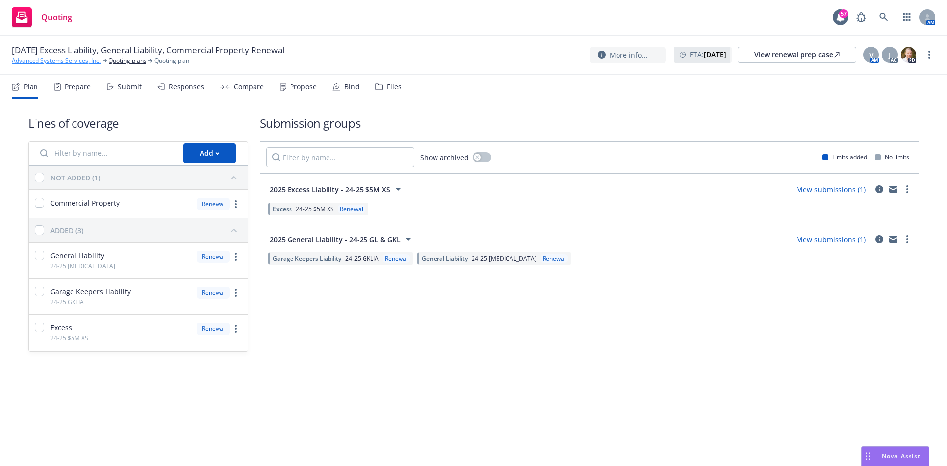
click at [45, 61] on link "Advanced Systems Services, Inc." at bounding box center [56, 60] width 89 height 9
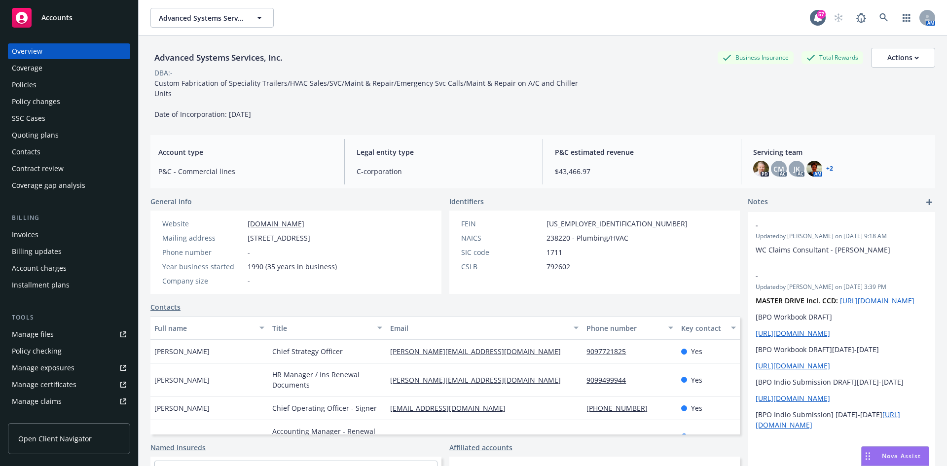
click at [44, 90] on div "Policies" at bounding box center [69, 85] width 114 height 16
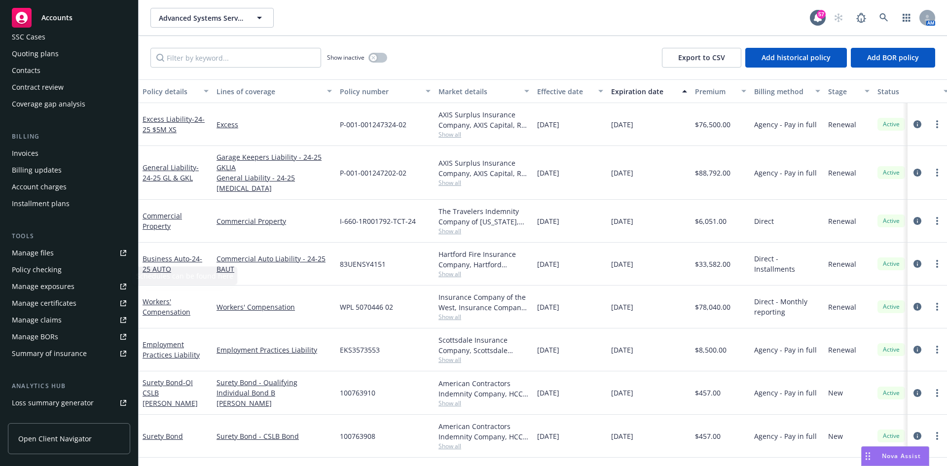
scroll to position [99, 0]
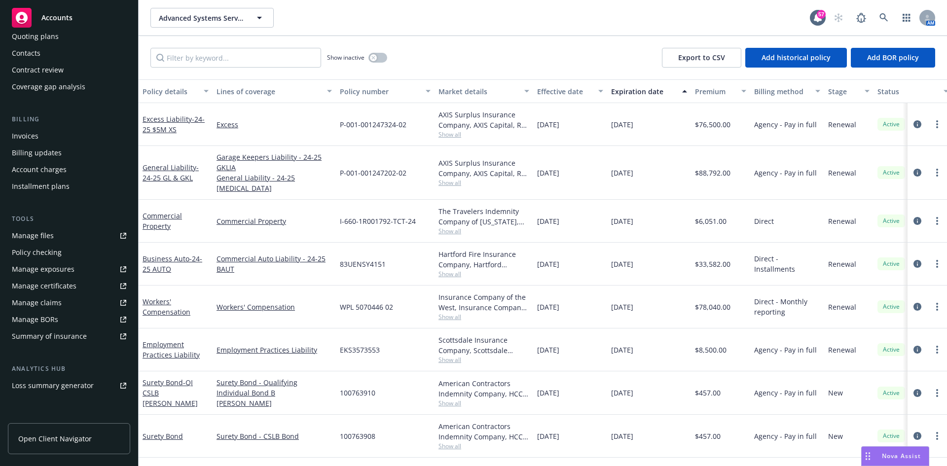
click at [38, 233] on div "Manage files" at bounding box center [33, 236] width 42 height 16
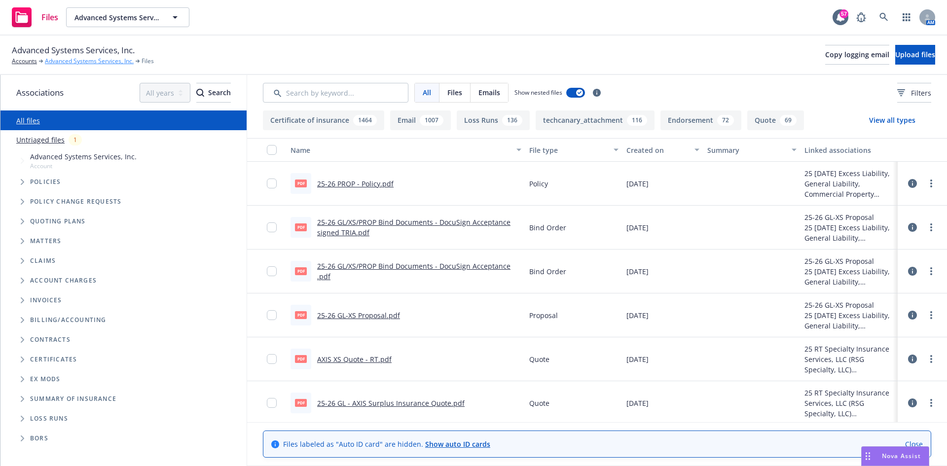
click at [76, 65] on link "Advanced Systems Services, Inc." at bounding box center [89, 61] width 89 height 9
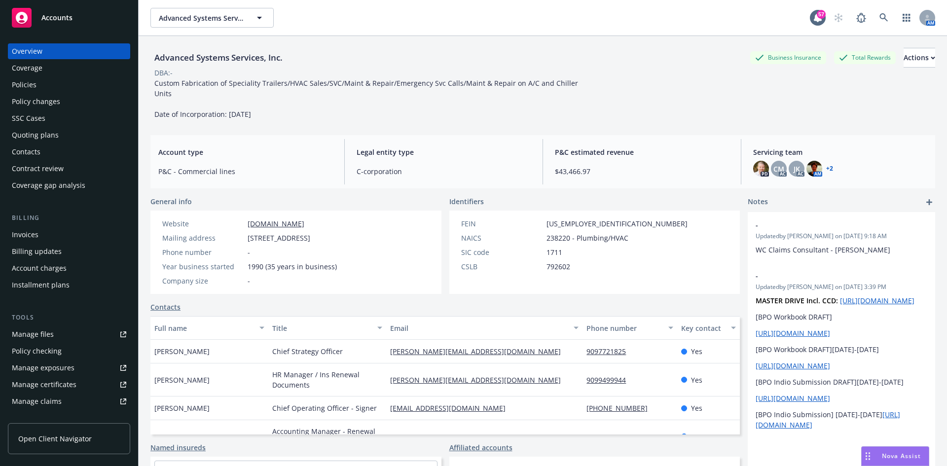
click at [47, 83] on div "Policies" at bounding box center [69, 85] width 114 height 16
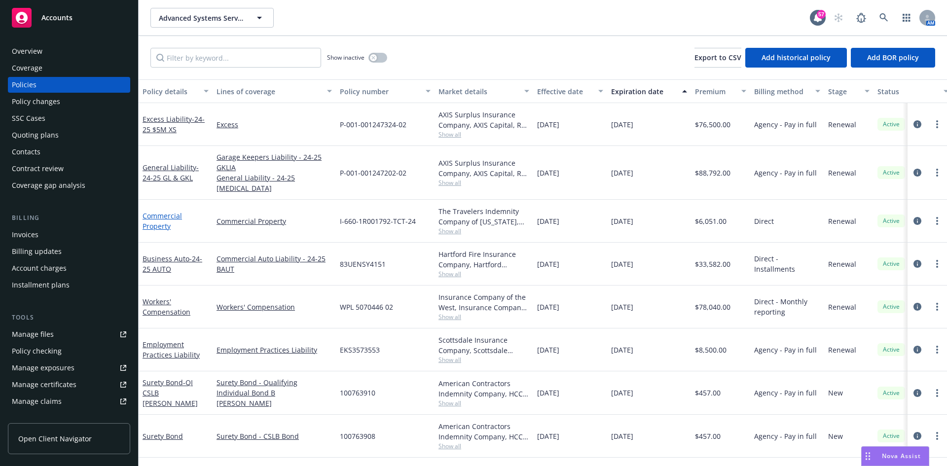
click at [163, 211] on link "Commercial Property" at bounding box center [162, 221] width 39 height 20
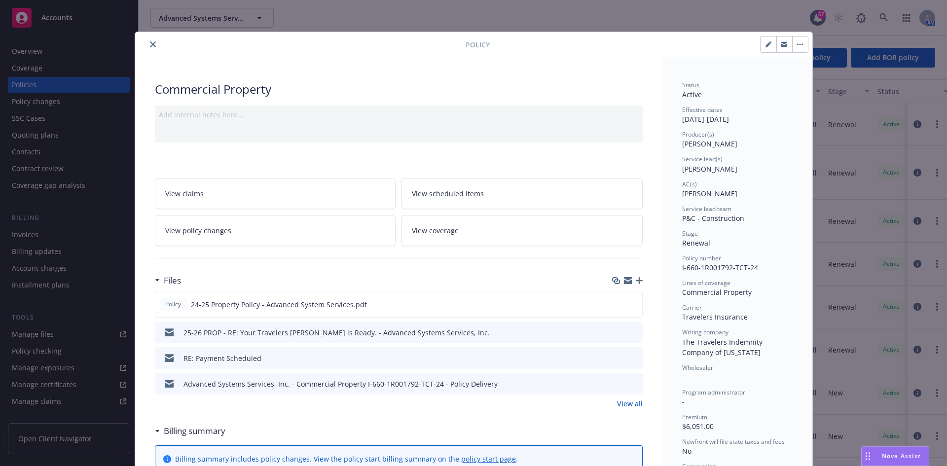
click at [148, 41] on button "close" at bounding box center [153, 44] width 12 height 12
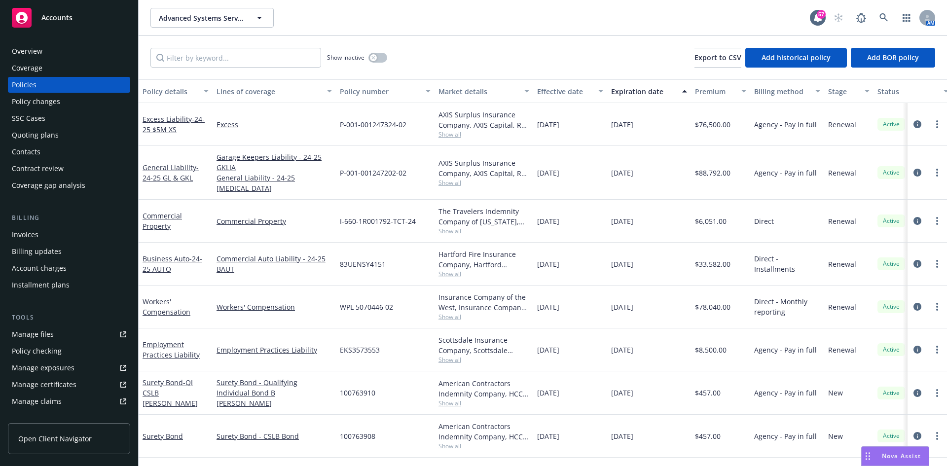
click at [74, 330] on link "Manage files" at bounding box center [69, 335] width 122 height 16
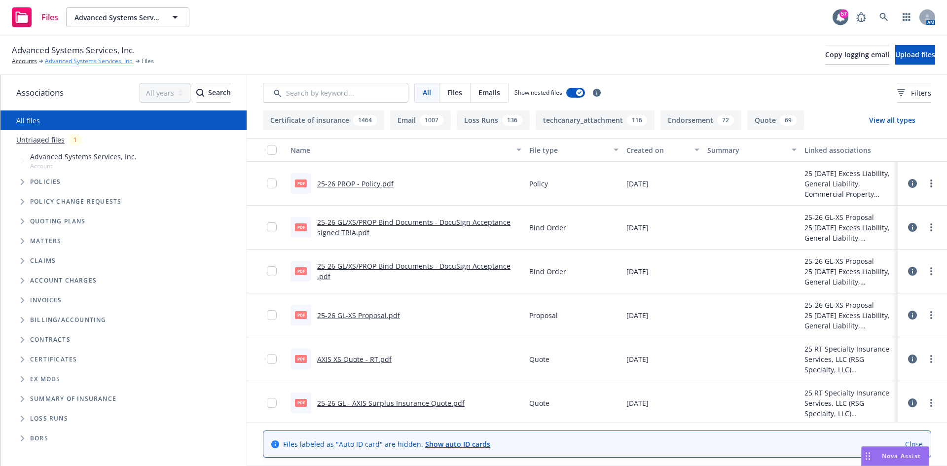
click at [80, 61] on link "Advanced Systems Services, Inc." at bounding box center [89, 61] width 89 height 9
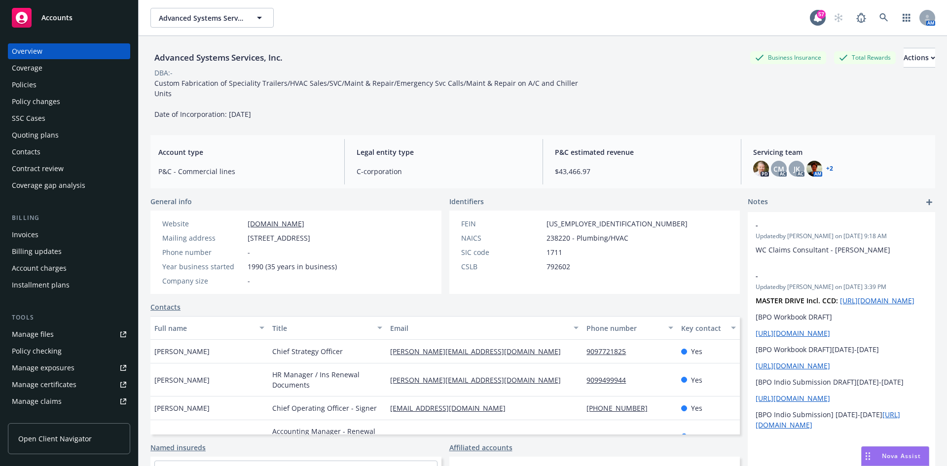
click at [50, 83] on div "Policies" at bounding box center [69, 85] width 114 height 16
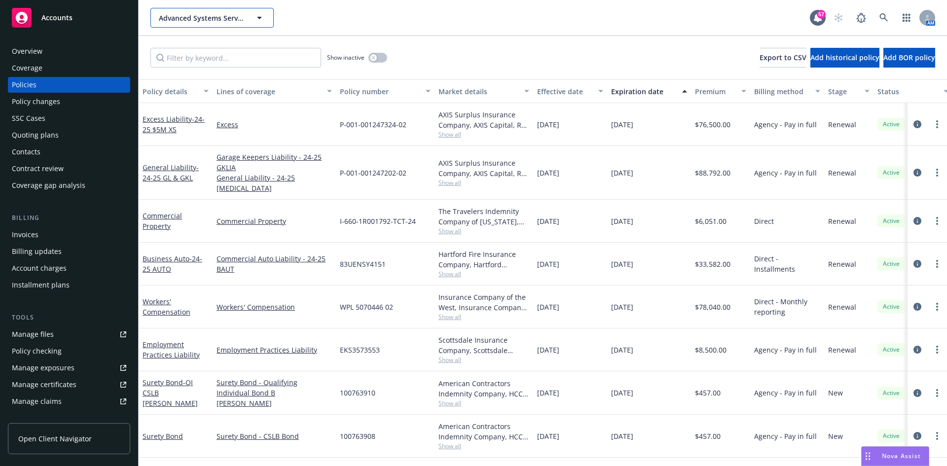
click at [200, 20] on span "Advanced Systems Services, Inc." at bounding box center [201, 18] width 85 height 10
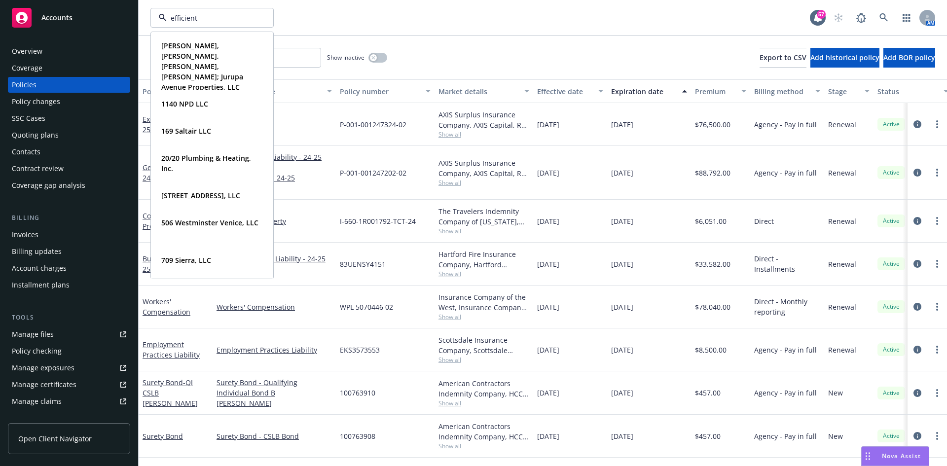
type input "efficient"
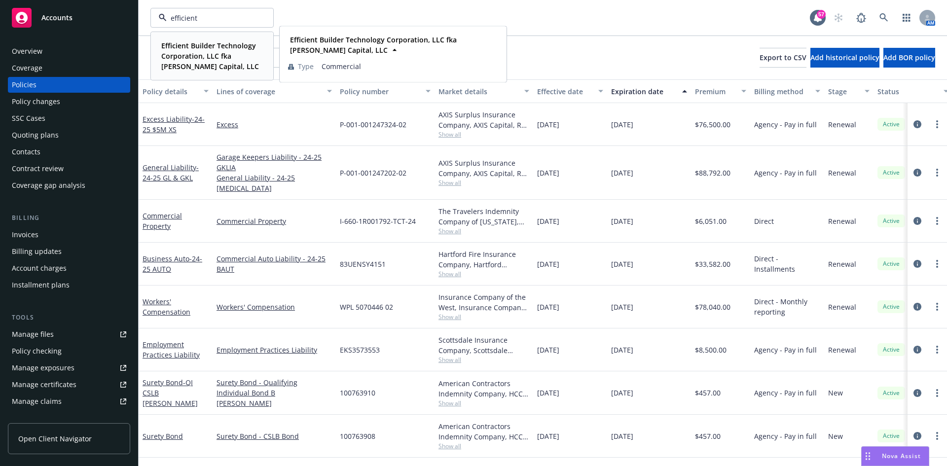
click at [195, 51] on span "Efficient Builder Technology Corporation, LLC fka [PERSON_NAME] Capital, LLC" at bounding box center [211, 55] width 100 height 31
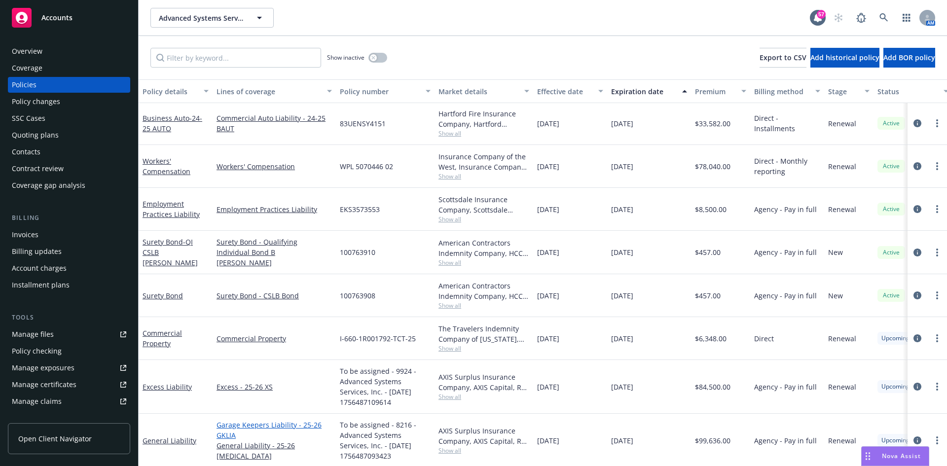
scroll to position [171, 0]
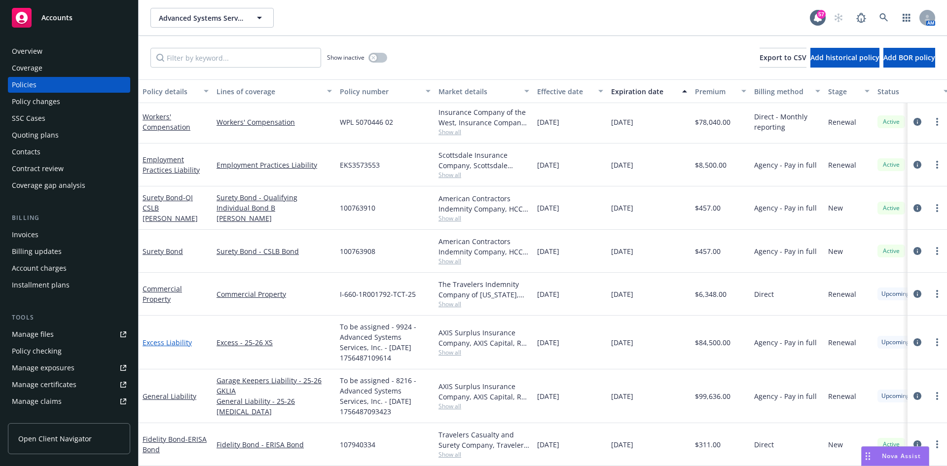
click at [172, 338] on link "Excess Liability" at bounding box center [167, 342] width 49 height 9
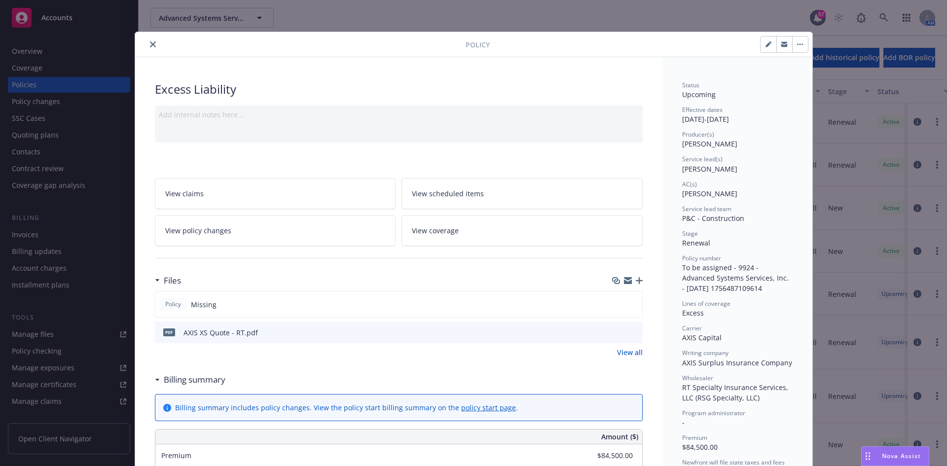
click at [761, 46] on button "button" at bounding box center [769, 45] width 16 height 16
select select "RENEWAL"
select select "12"
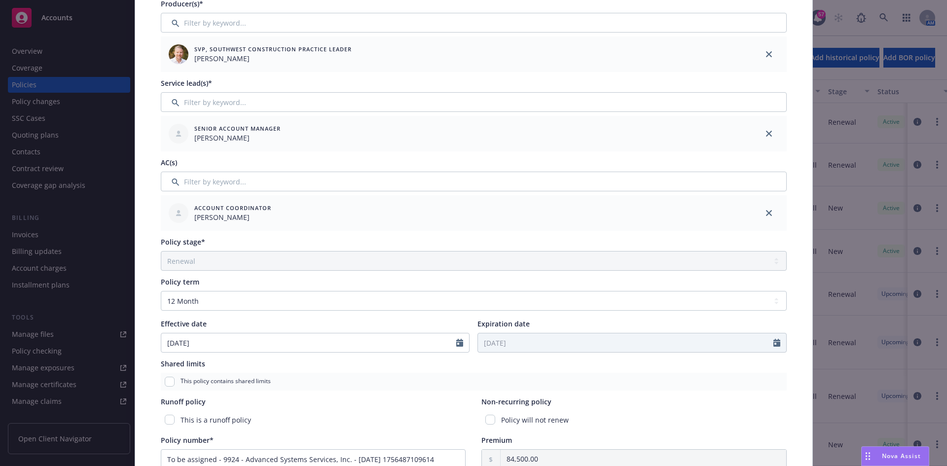
scroll to position [381, 0]
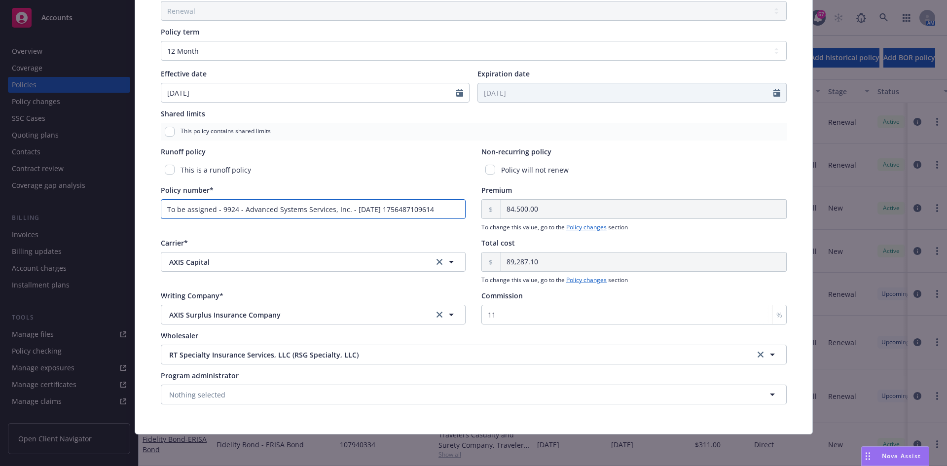
click at [344, 204] on input "To be assigned - 9924 - Advanced Systems Services, Inc. - [DATE] 1756487109614" at bounding box center [313, 209] width 305 height 20
drag, startPoint x: 461, startPoint y: 210, endPoint x: 0, endPoint y: 220, distance: 460.8
click at [0, 219] on div "Edit policy details Cancel Save Policy type* Excess Liability Display name Prod…" at bounding box center [473, 233] width 947 height 466
paste input "P-001-001247324-03"
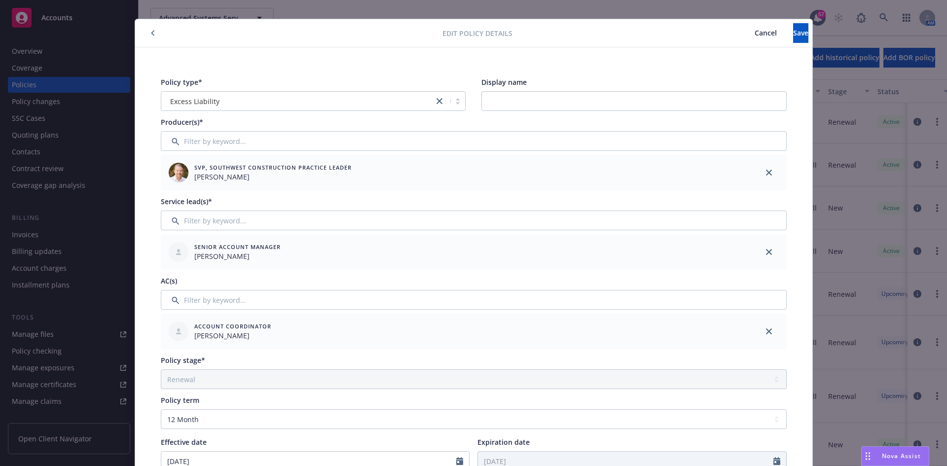
scroll to position [0, 0]
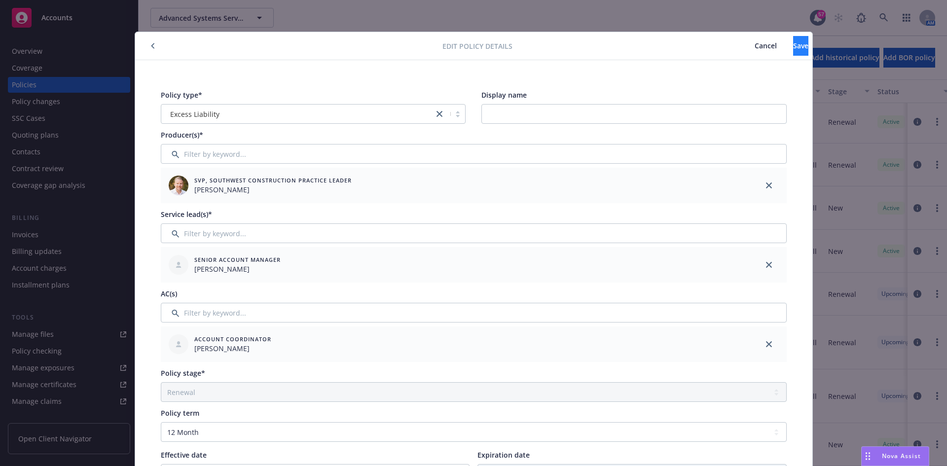
type input "P-001-001247324-03"
click at [793, 43] on span "Save" at bounding box center [800, 45] width 15 height 9
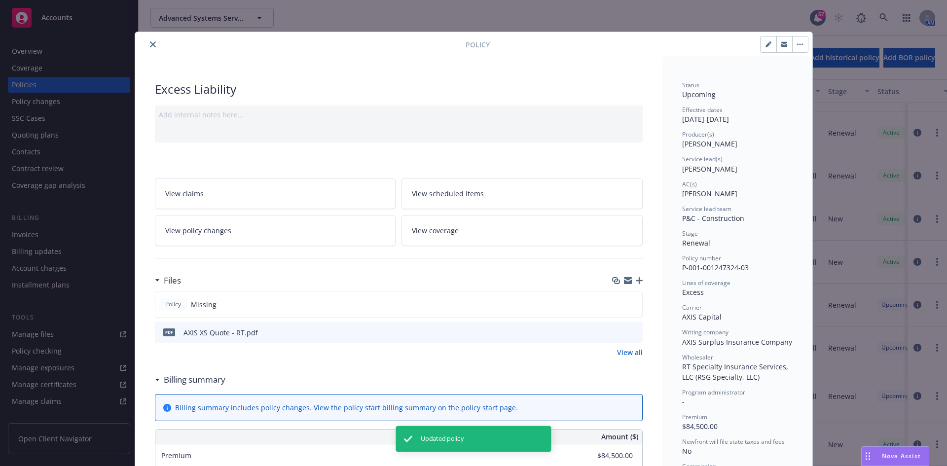
scroll to position [160, 0]
click at [150, 44] on icon "close" at bounding box center [153, 44] width 6 height 6
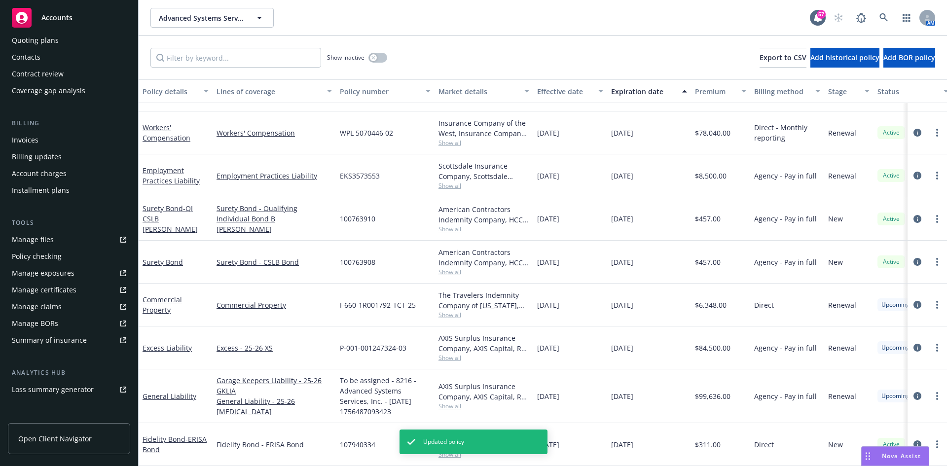
scroll to position [99, 0]
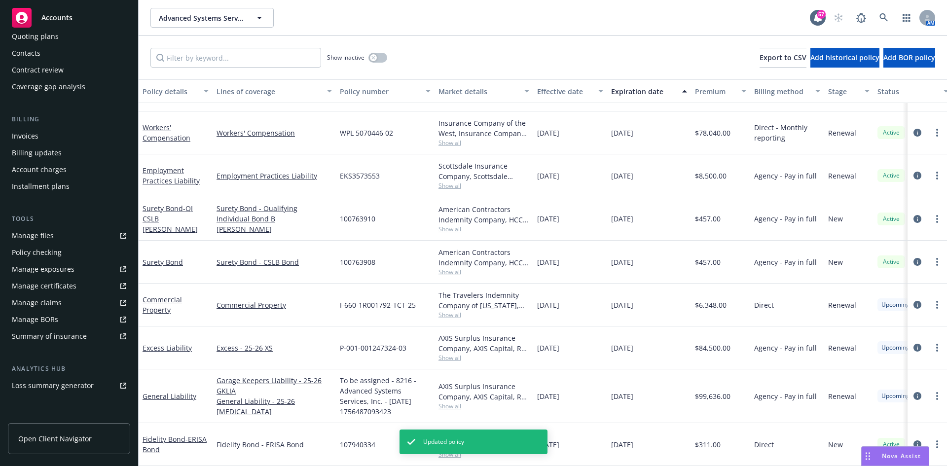
click at [68, 281] on div "Manage certificates" at bounding box center [44, 286] width 65 height 16
click at [181, 393] on link "General Liability" at bounding box center [170, 396] width 54 height 9
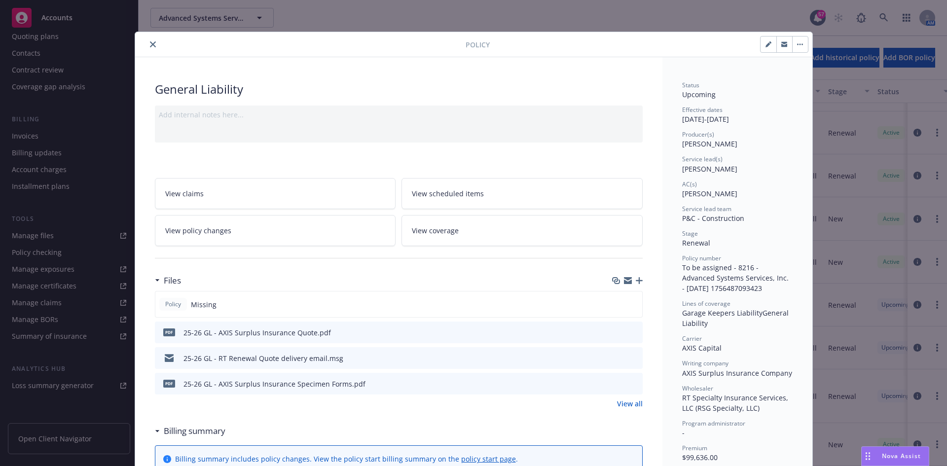
click at [766, 45] on icon "button" at bounding box center [769, 44] width 6 height 6
select select "RENEWAL"
select select "12"
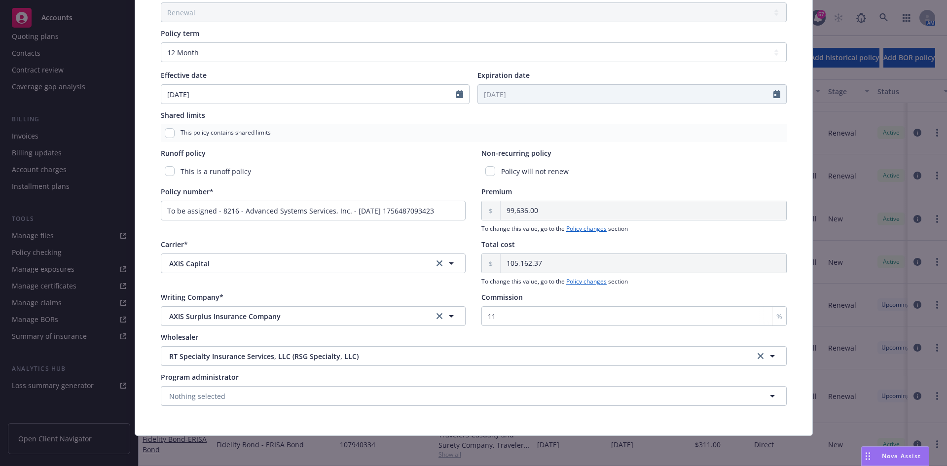
scroll to position [381, 0]
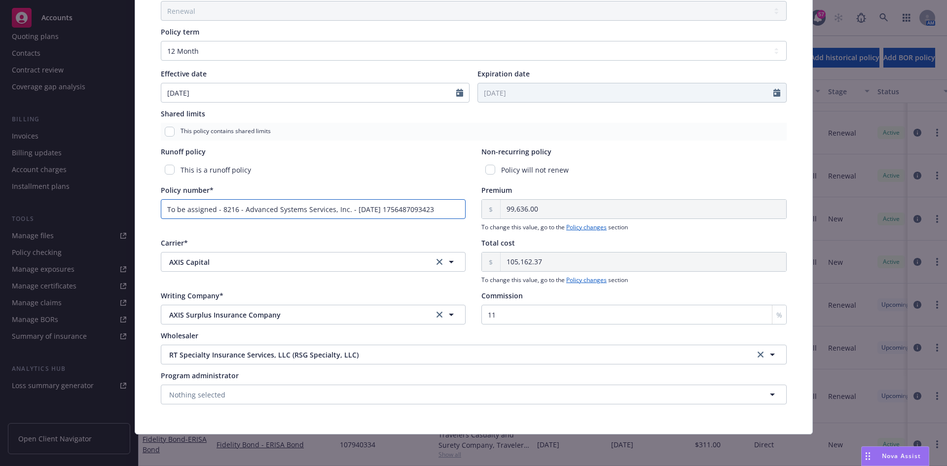
click at [374, 212] on input "To be assigned - 8216 - Advanced Systems Services, Inc. - [DATE] 1756487093423" at bounding box center [313, 209] width 305 height 20
click at [460, 213] on input "To be assigned - 8216 - Advanced Systems Services, Inc. - [DATE] 1756487093423" at bounding box center [313, 209] width 305 height 20
drag, startPoint x: 459, startPoint y: 213, endPoint x: 0, endPoint y: 160, distance: 461.7
click at [0, 160] on div "Edit policy details Cancel Save Policy type* General Liability Display name Pro…" at bounding box center [473, 233] width 947 height 466
paste input "P-001-001247202-0"
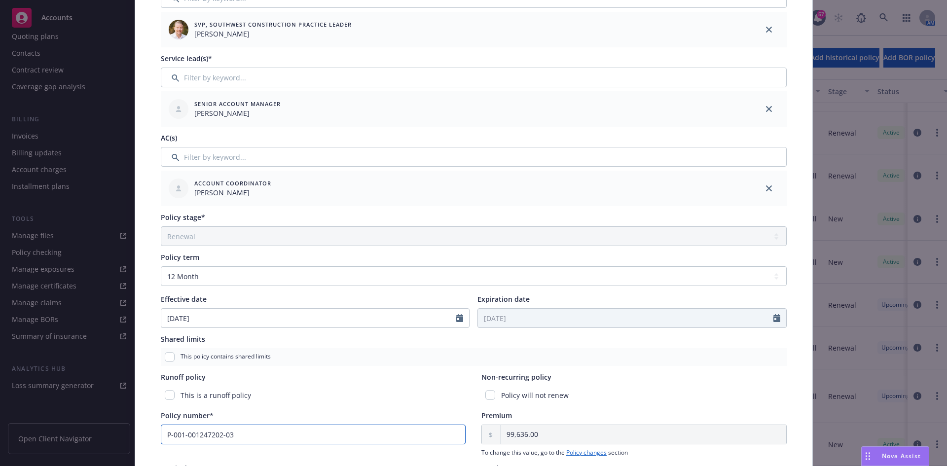
scroll to position [0, 0]
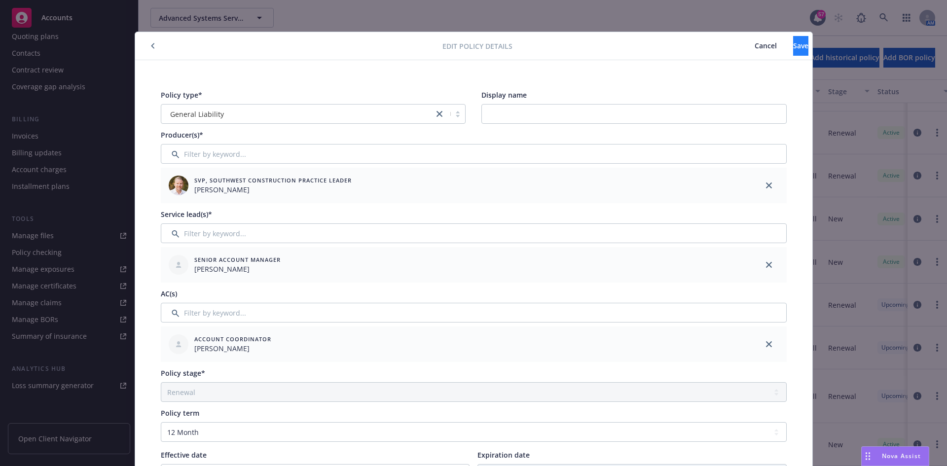
type input "P-001-001247202-03"
click at [793, 45] on span "Save" at bounding box center [800, 45] width 15 height 9
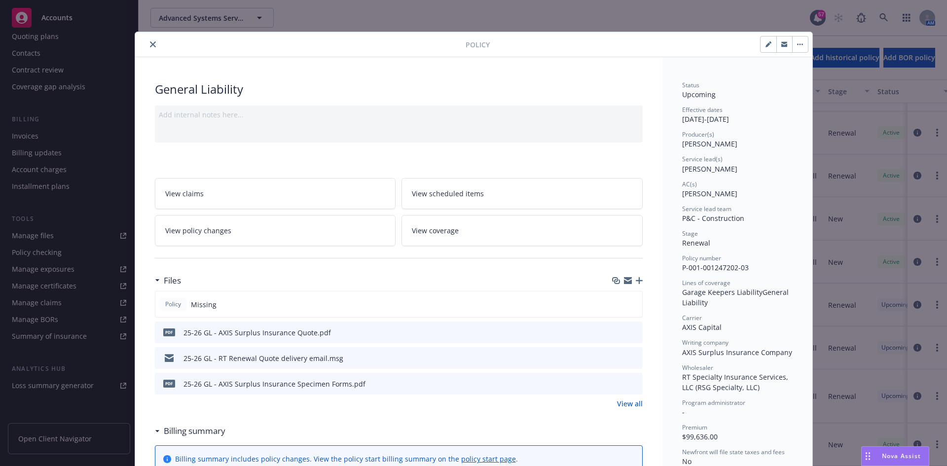
scroll to position [150, 0]
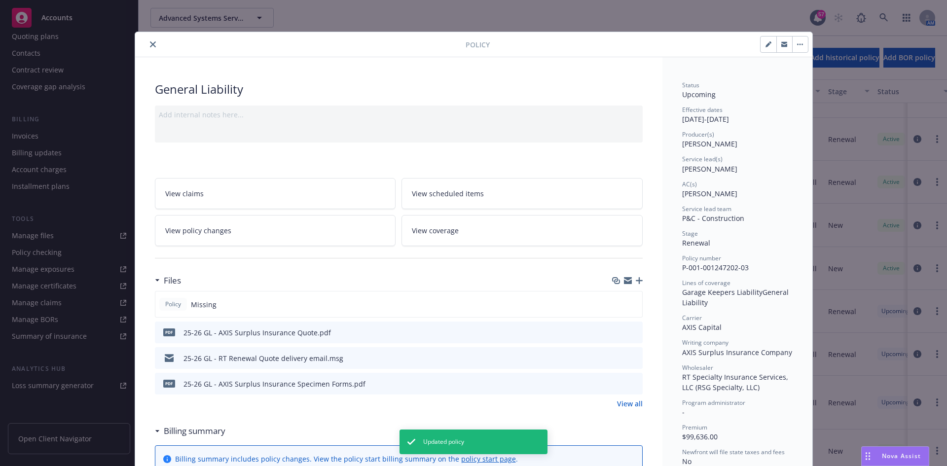
click at [151, 46] on icon "close" at bounding box center [153, 44] width 6 height 6
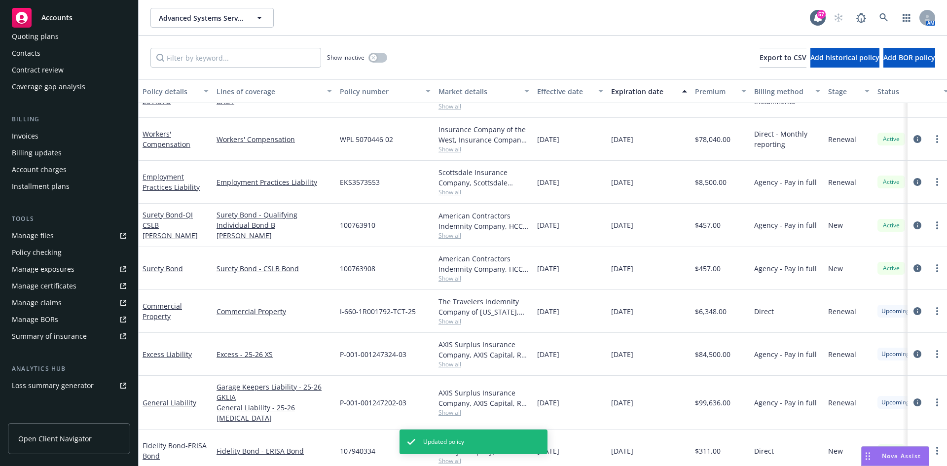
click at [50, 287] on div "Manage certificates" at bounding box center [44, 286] width 65 height 16
click at [233, 16] on span "Advanced Systems Services, Inc." at bounding box center [201, 18] width 85 height 10
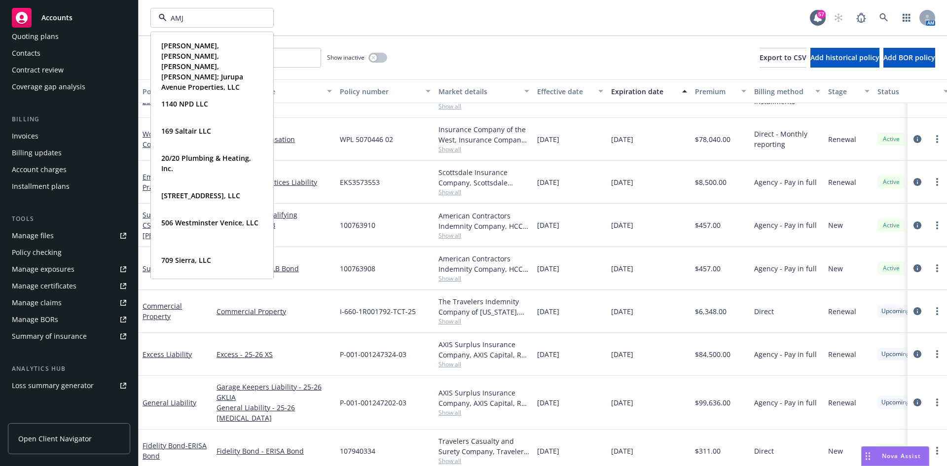
type input "AMJE"
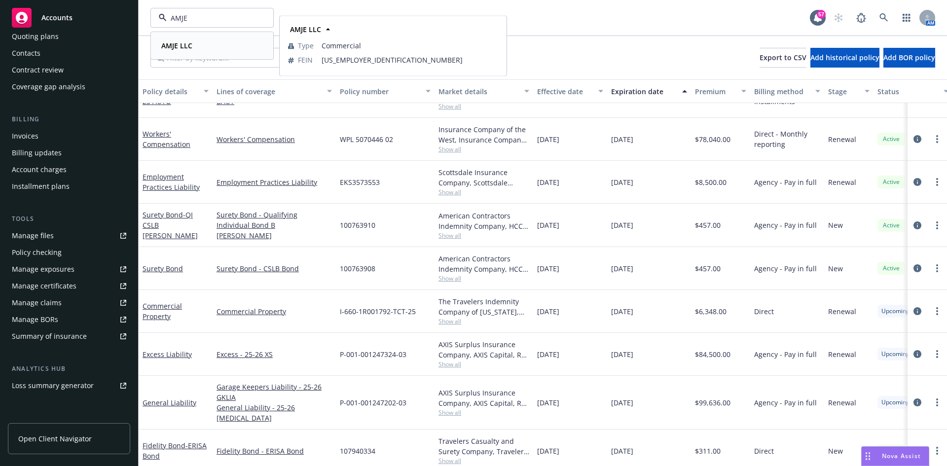
click at [192, 54] on div "AMJE LLC Type Commercial FEIN 84-4225684" at bounding box center [211, 46] width 121 height 26
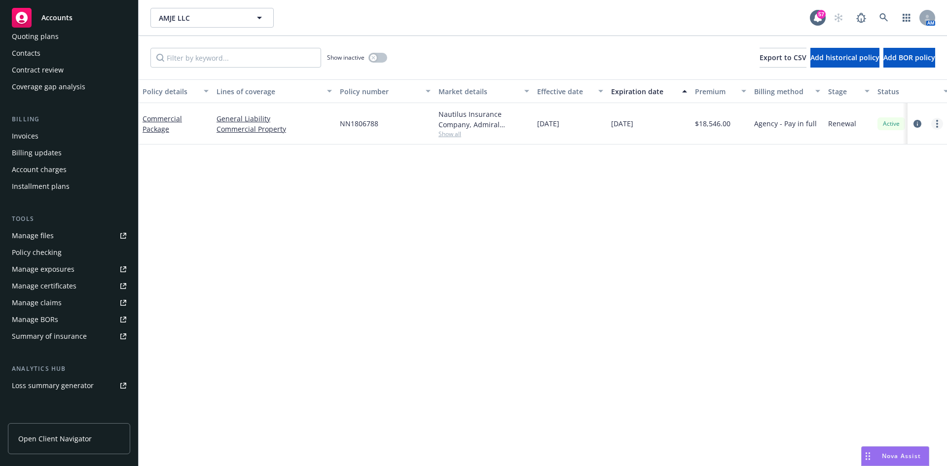
click at [937, 124] on circle "more" at bounding box center [937, 124] width 2 height 2
click at [872, 265] on link "Copy logging email" at bounding box center [885, 263] width 116 height 20
drag, startPoint x: 938, startPoint y: 121, endPoint x: 937, endPoint y: 127, distance: 5.9
click at [939, 121] on link "more" at bounding box center [937, 124] width 12 height 12
click at [891, 265] on link "Copy logging email" at bounding box center [885, 263] width 116 height 20
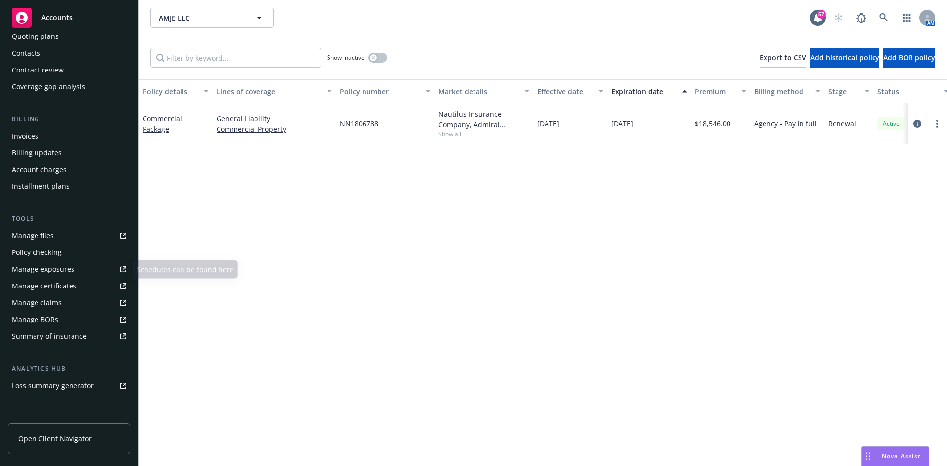
click at [63, 231] on link "Manage files" at bounding box center [69, 236] width 122 height 16
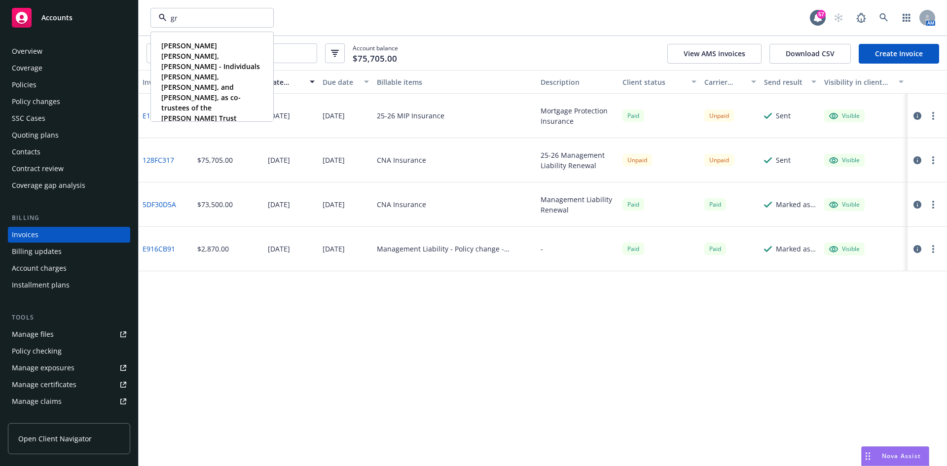
type input "g"
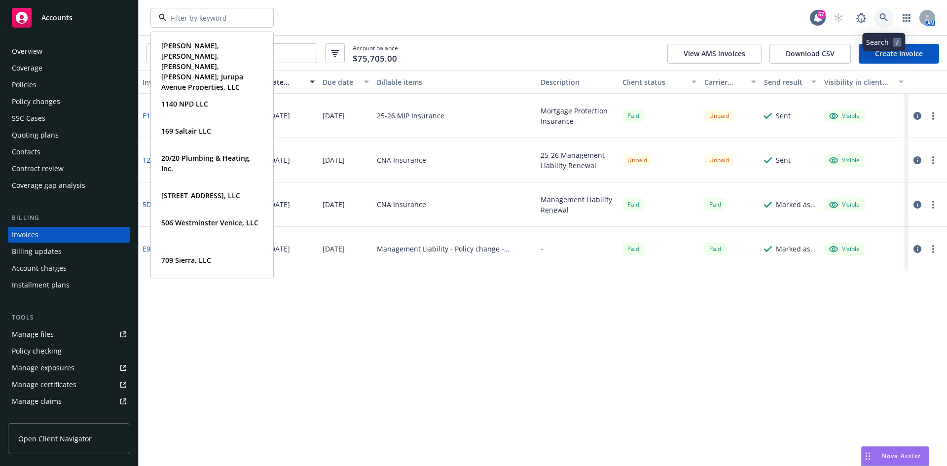
click at [887, 17] on icon at bounding box center [883, 17] width 9 height 9
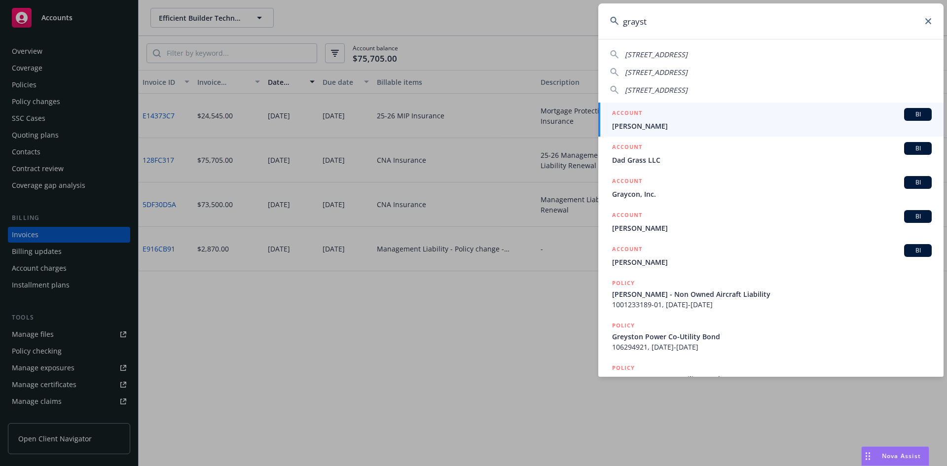
type input "grayst"
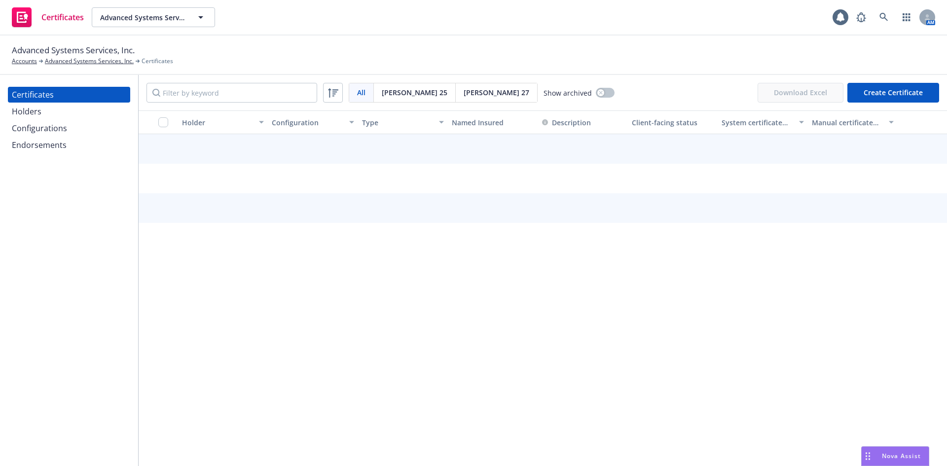
click at [54, 147] on div "Endorsements" at bounding box center [39, 145] width 55 height 16
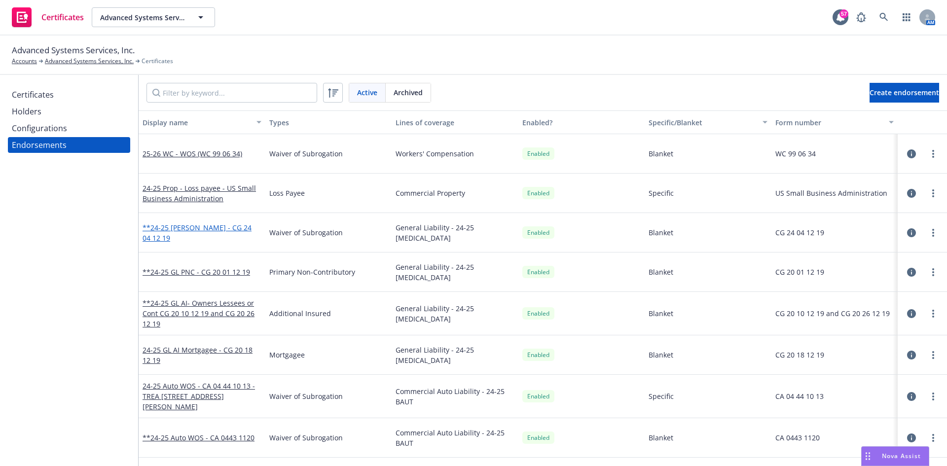
click at [209, 231] on link "**24-25 [PERSON_NAME] - CG 24 04 12 19" at bounding box center [197, 233] width 109 height 20
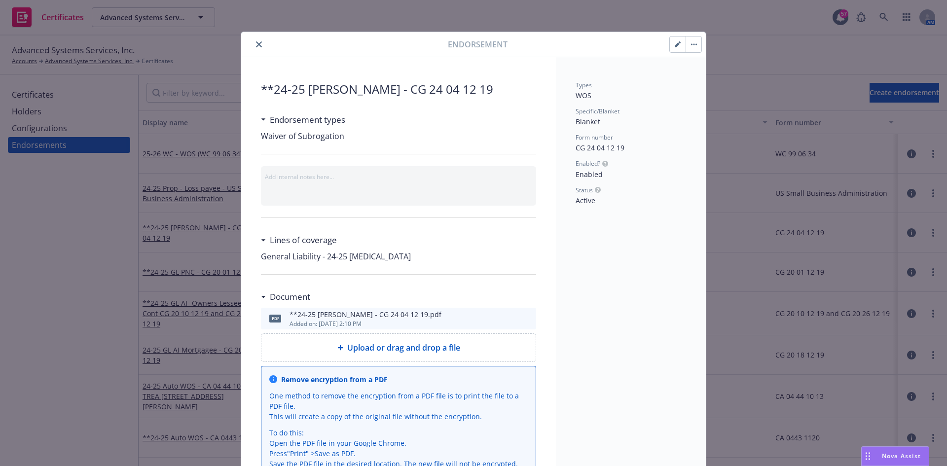
click at [509, 319] on icon "download file" at bounding box center [511, 318] width 8 height 8
click at [253, 44] on button "close" at bounding box center [259, 44] width 12 height 12
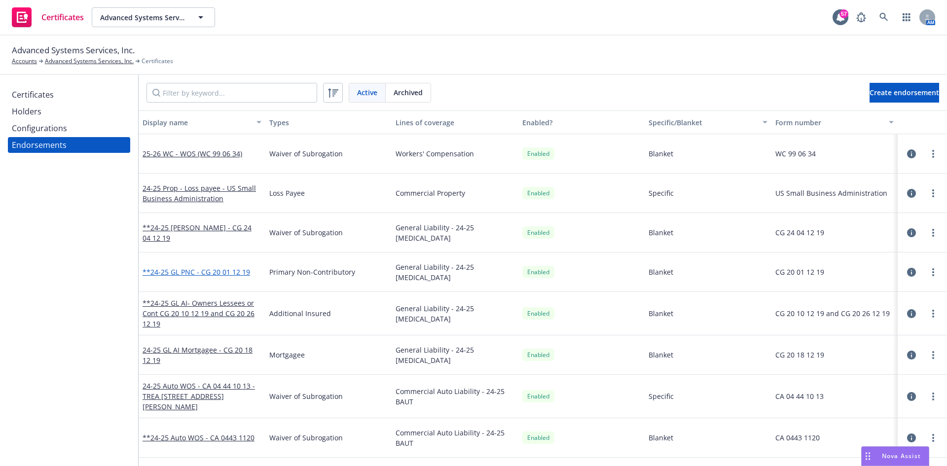
click at [216, 269] on link "**24-25 GL PNC - CG 20 01 12 19" at bounding box center [197, 271] width 108 height 9
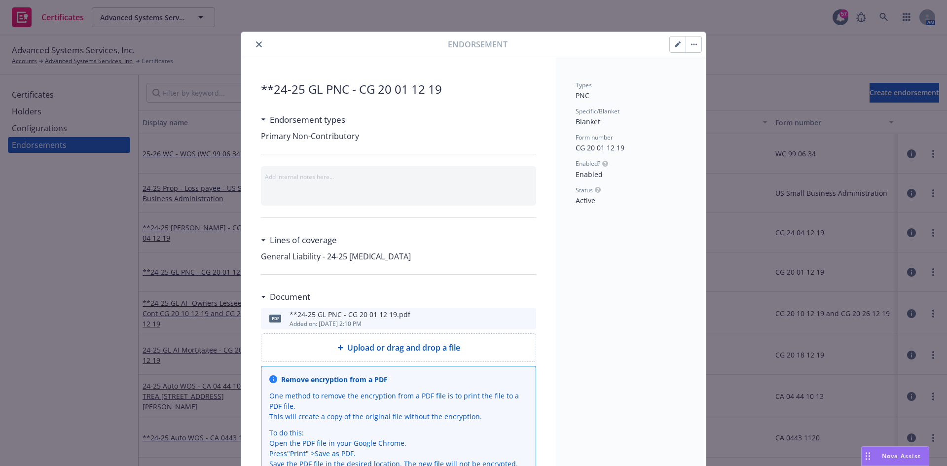
click at [507, 315] on icon "download file" at bounding box center [511, 318] width 8 height 8
click at [253, 43] on button "close" at bounding box center [259, 44] width 12 height 12
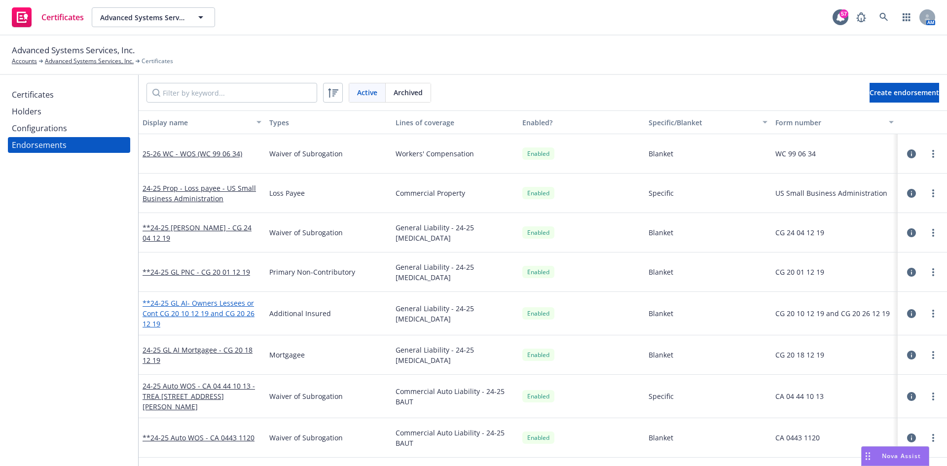
click at [205, 311] on link "**24-25 GL AI- Owners Lessees or Cont CG 20 10 12 19 and CG 20 26 12 19" at bounding box center [199, 313] width 112 height 30
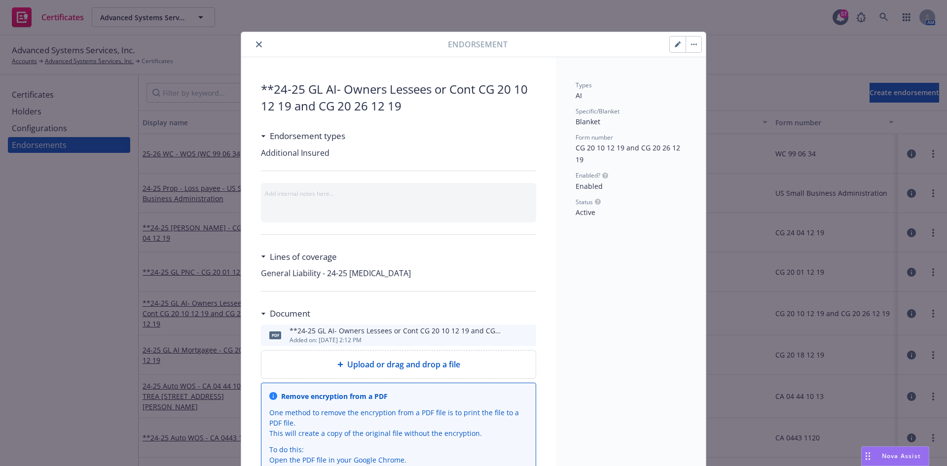
click at [507, 332] on icon "download file" at bounding box center [511, 334] width 8 height 8
click at [256, 42] on icon "close" at bounding box center [259, 44] width 6 height 6
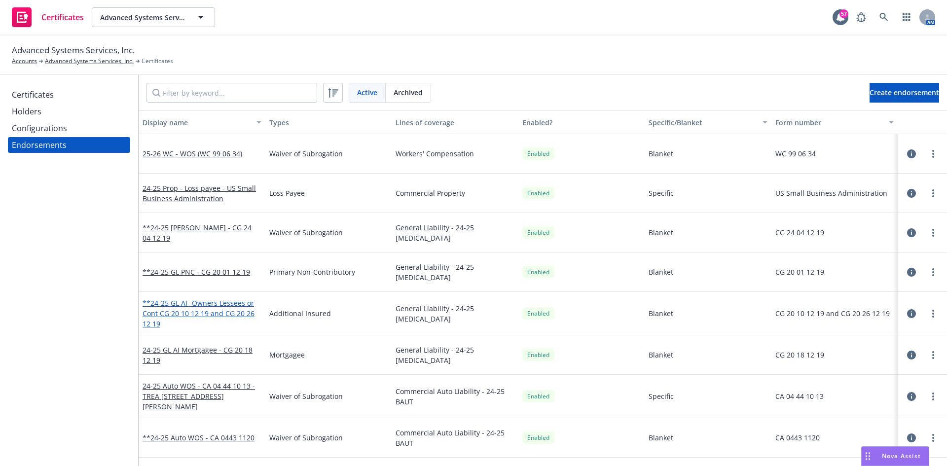
click at [227, 304] on link "**24-25 GL AI- Owners Lessees or Cont CG 20 10 12 19 and CG 20 26 12 19" at bounding box center [199, 313] width 112 height 30
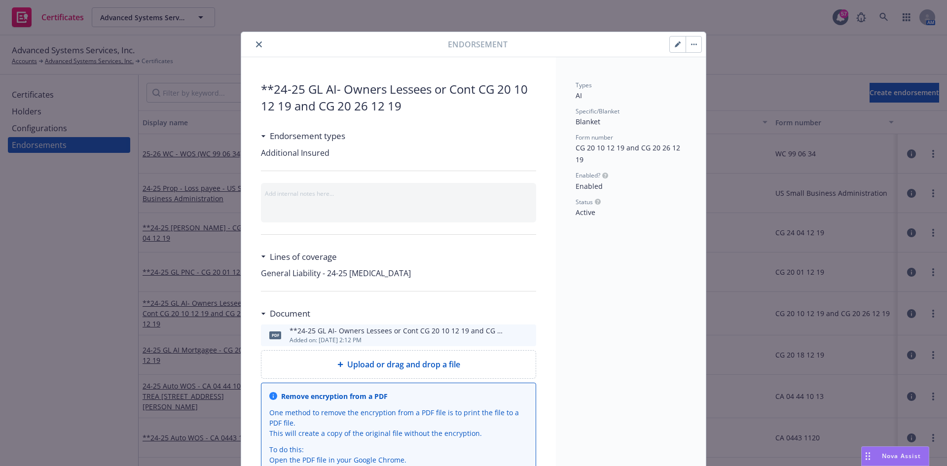
scroll to position [30, 0]
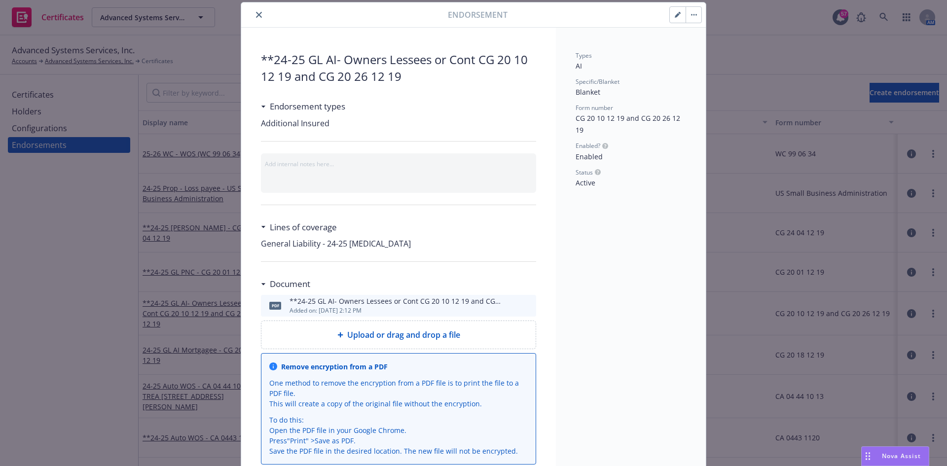
click at [509, 307] on icon "download file" at bounding box center [511, 305] width 8 height 8
click at [256, 14] on icon "close" at bounding box center [259, 15] width 6 height 6
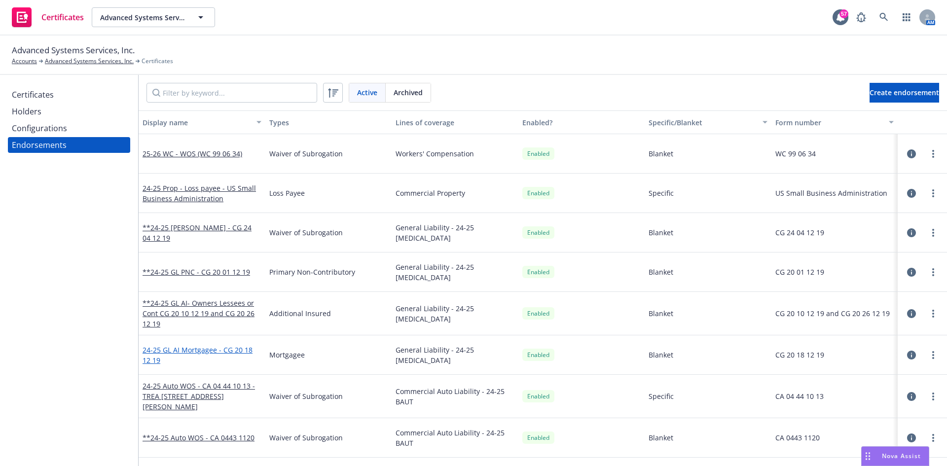
click at [215, 351] on link "24-25 GL AI Mortgagee - CG 20 18 12 19" at bounding box center [198, 355] width 110 height 20
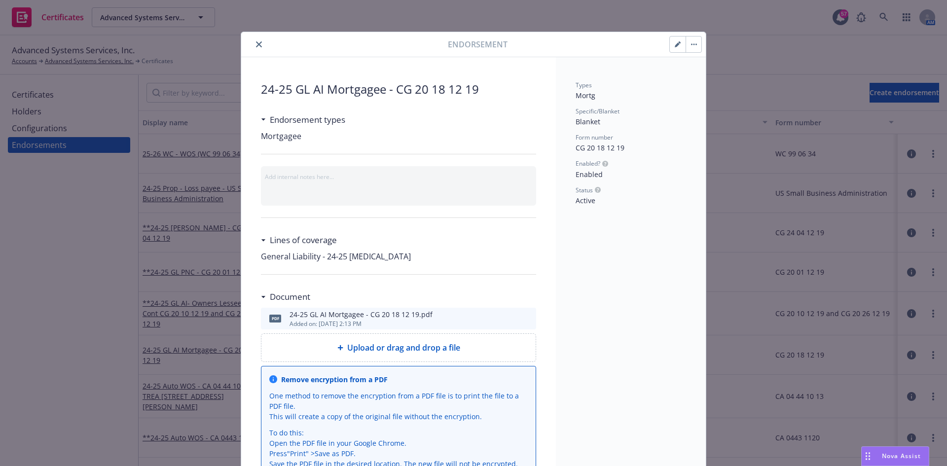
click at [508, 321] on icon "download file" at bounding box center [511, 320] width 8 height 2
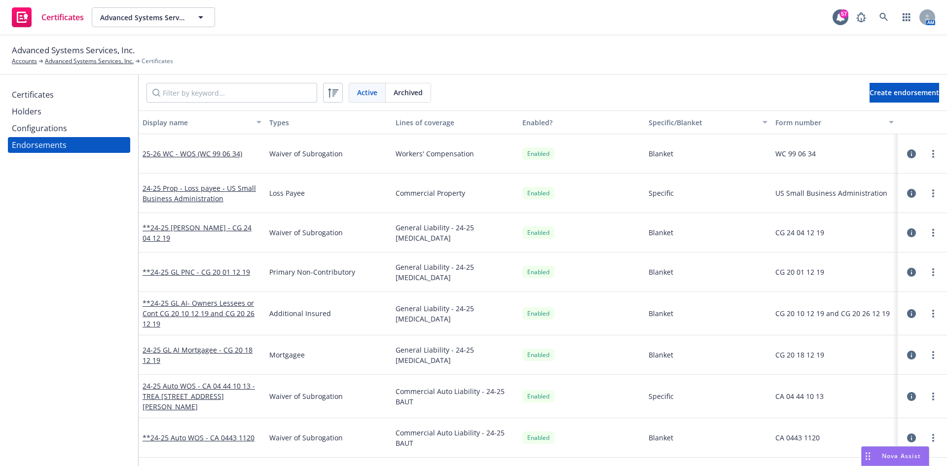
click at [324, 335] on div "Mortgagee" at bounding box center [328, 354] width 127 height 39
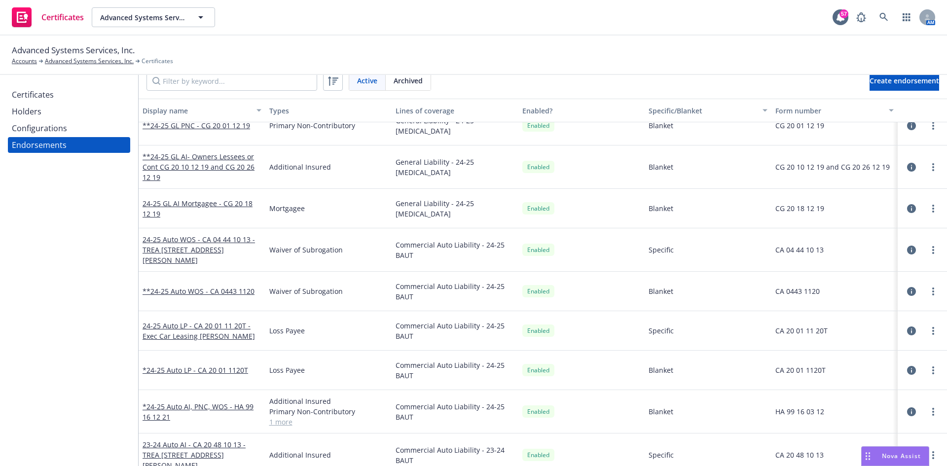
scroll to position [15, 0]
